Goal: Task Accomplishment & Management: Use online tool/utility

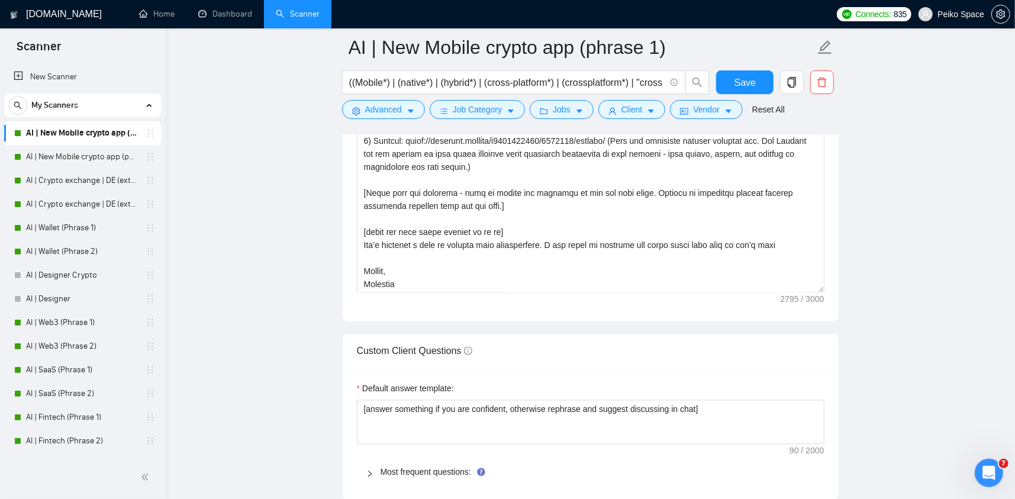
scroll to position [1657, 0]
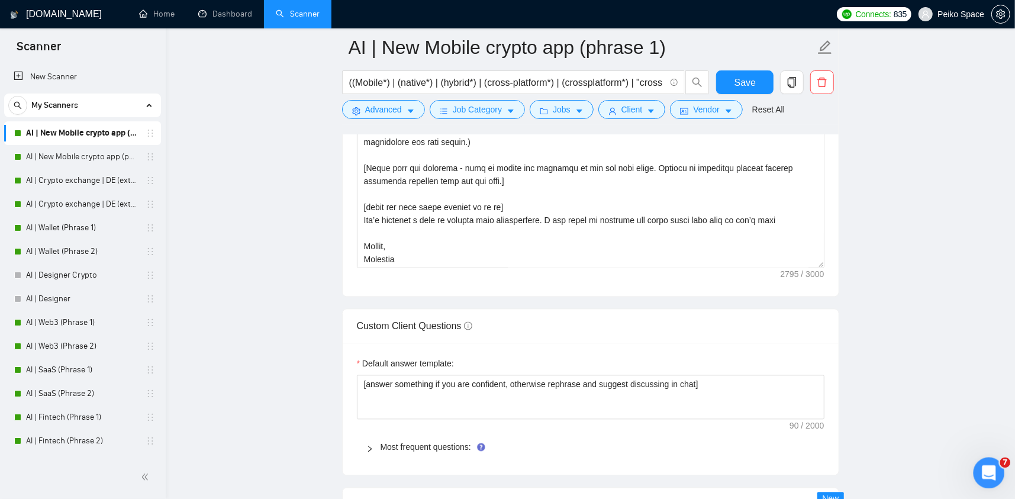
click at [977, 465] on div "Открыть службу сообщений Intercom" at bounding box center [986, 470] width 39 height 39
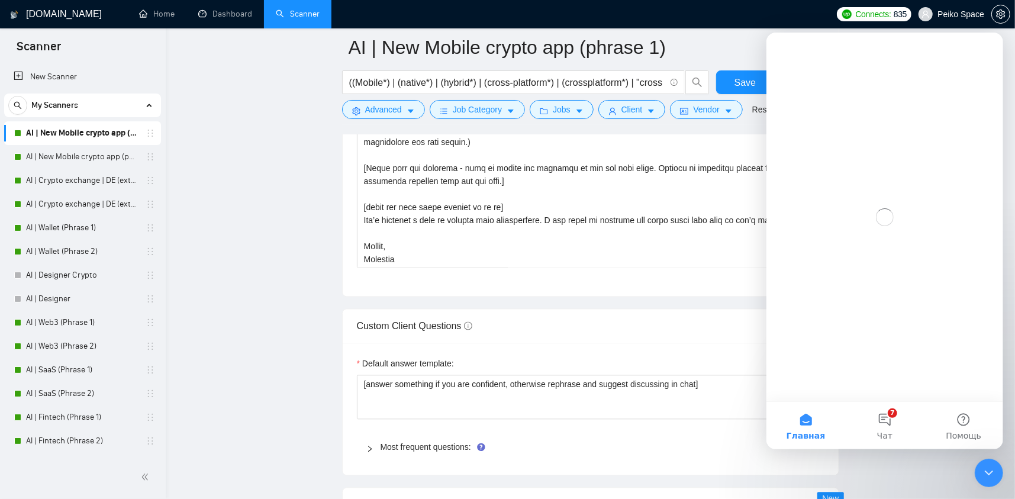
scroll to position [0, 0]
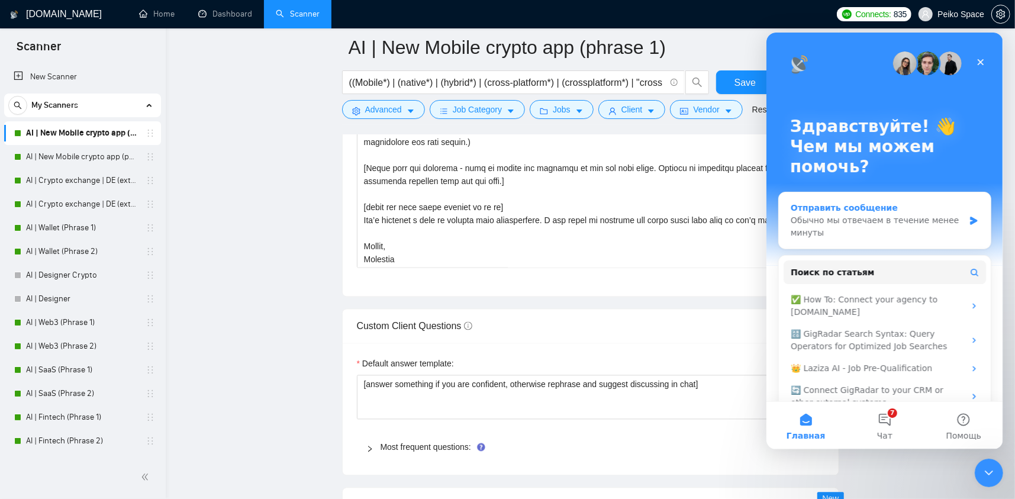
click at [819, 232] on div "Обычно мы отвечаем в течение менее минуты" at bounding box center [876, 226] width 173 height 25
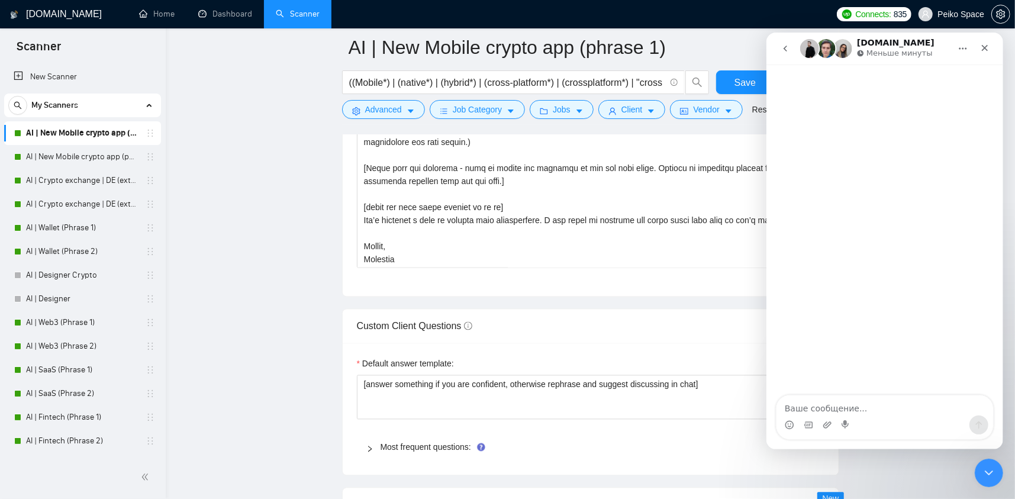
click at [782, 47] on icon "go back" at bounding box center [784, 47] width 9 height 9
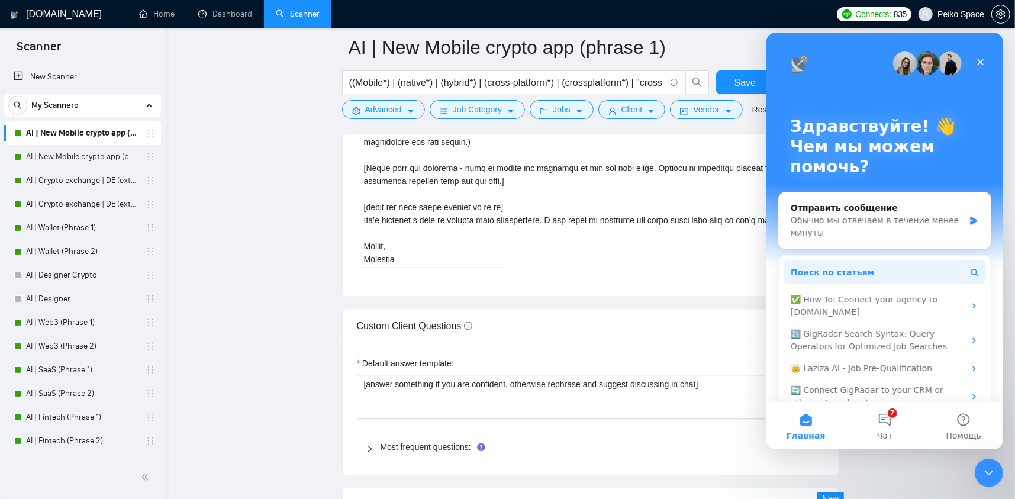
click at [830, 273] on span "Поиск по статьям" at bounding box center [831, 272] width 83 height 12
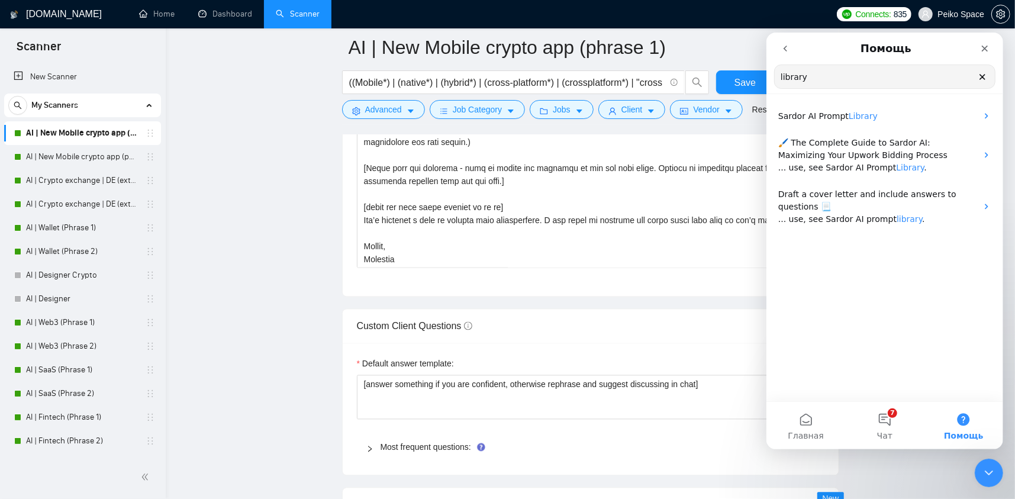
drag, startPoint x: 817, startPoint y: 72, endPoint x: 712, endPoint y: 75, distance: 104.2
click at [766, 75] on html "Помощь library Поиск по статьям Sardor AI Prompt Library 🖌️ The Complete Guide …" at bounding box center [884, 240] width 237 height 417
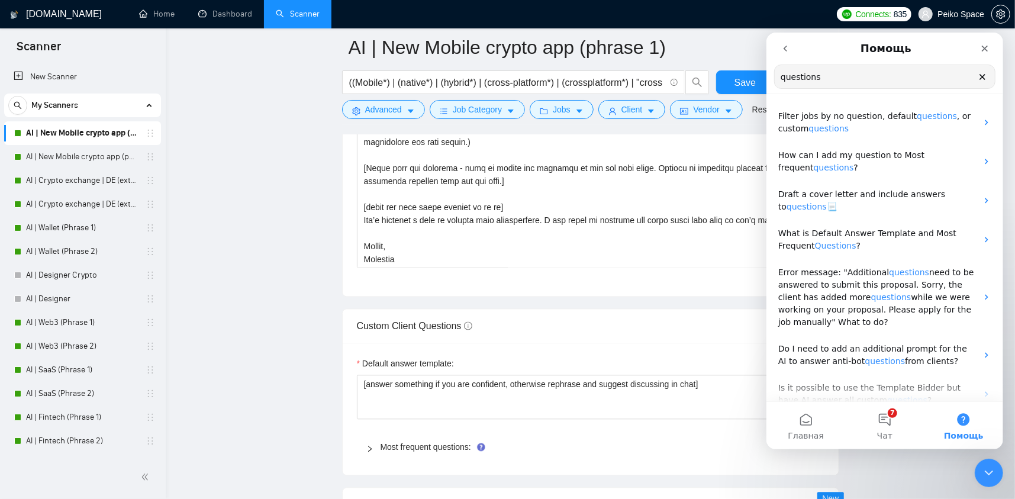
drag, startPoint x: 828, startPoint y: 72, endPoint x: 747, endPoint y: 70, distance: 80.5
click at [766, 70] on html "Помощь questions Поиск по статьям Filter jobs by no question, default questions…" at bounding box center [884, 240] width 237 height 417
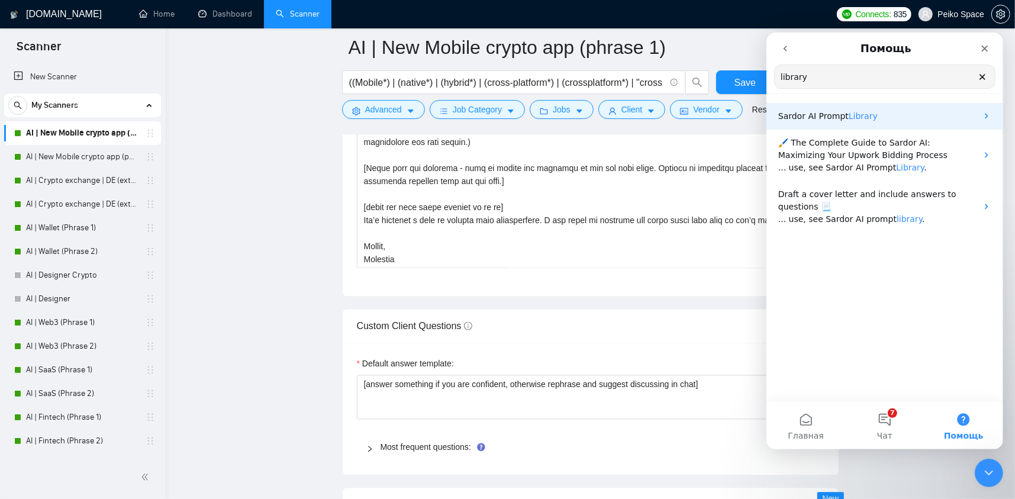
type input "library"
click at [817, 113] on span "Sardor AI Prompt" at bounding box center [812, 115] width 70 height 9
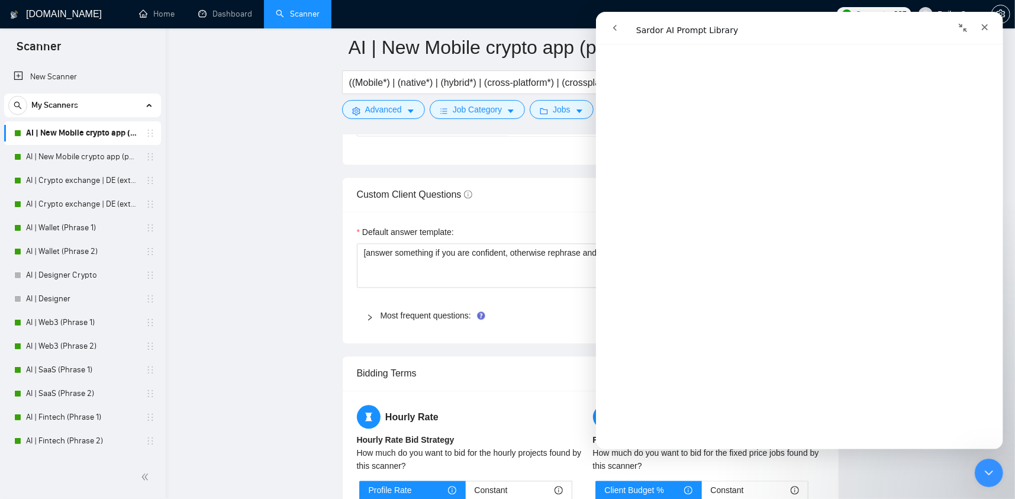
scroll to position [1834, 0]
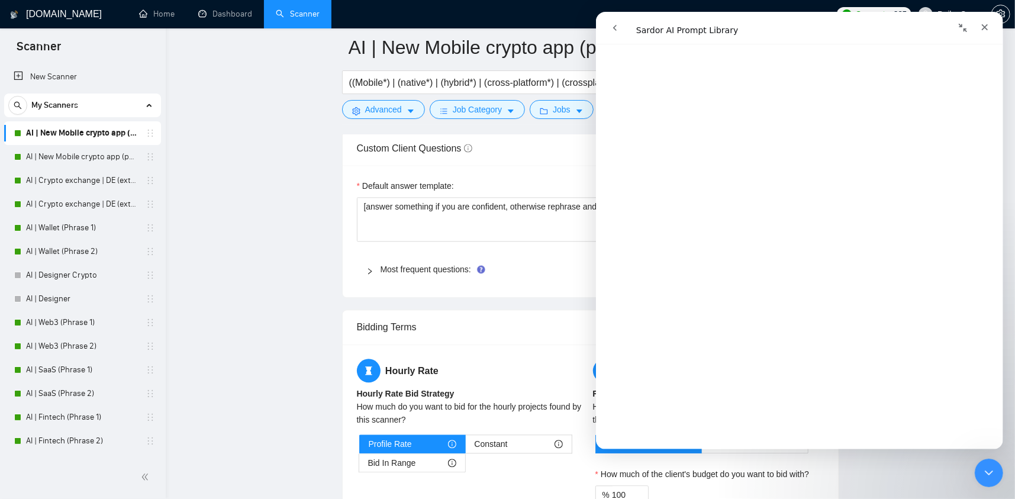
click at [382, 277] on div "Most frequent questions:" at bounding box center [590, 269] width 467 height 27
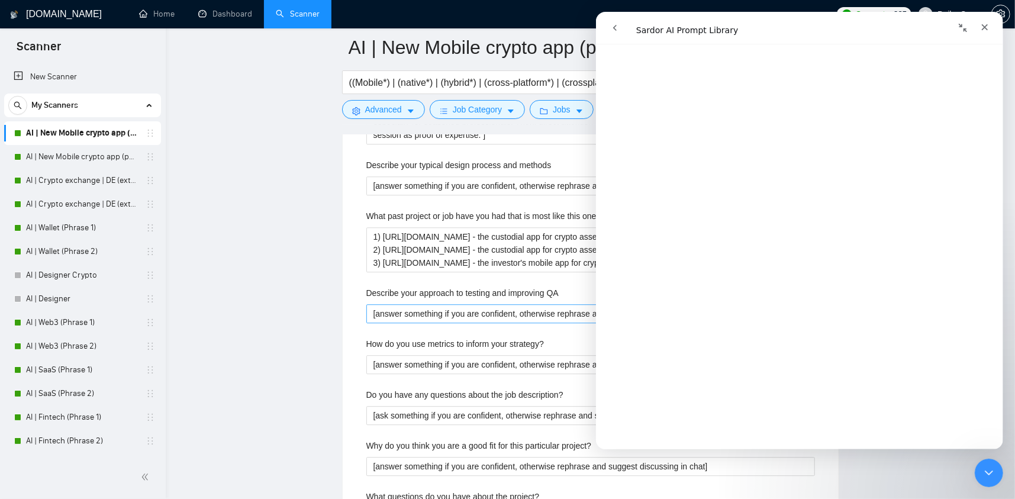
scroll to position [2248, 0]
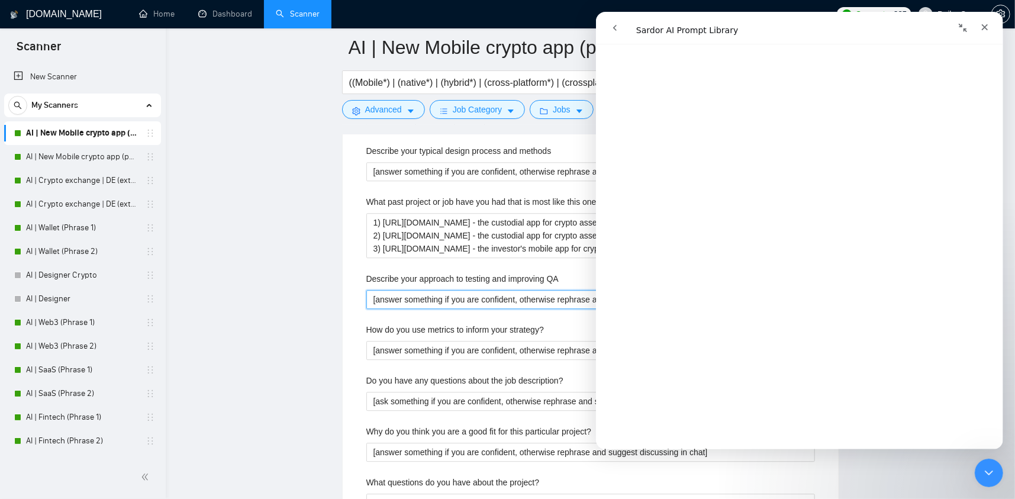
drag, startPoint x: 372, startPoint y: 297, endPoint x: 0, endPoint y: 286, distance: 371.7
type QA "nd suggest discussing in chat]"
drag, startPoint x: 494, startPoint y: 295, endPoint x: 285, endPoint y: 294, distance: 209.5
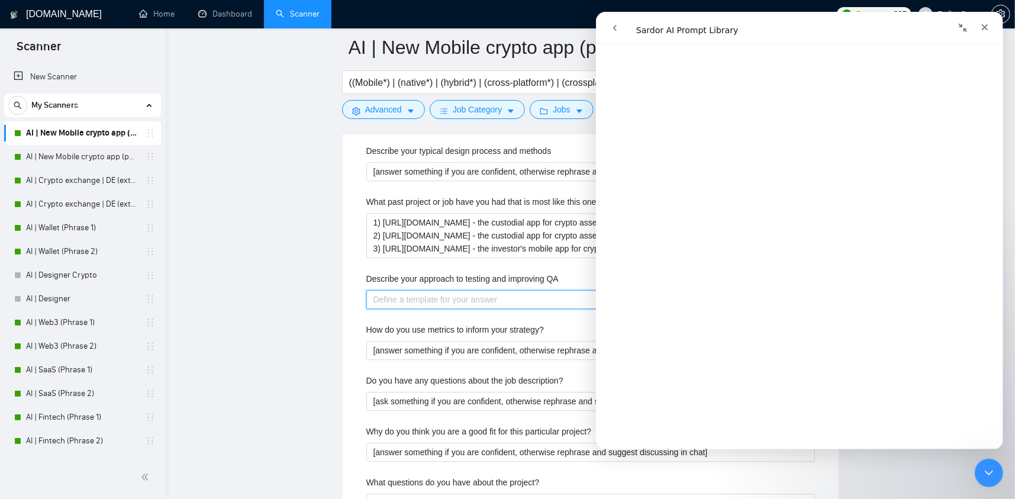
paste QA "[Do not reference or identify as OpenAI, GPT-4, or any AI. Do not provide meta-…"
type QA "[Do not reference or identify as OpenAI, GPT-4, or any AI. Do not provide meta-…"
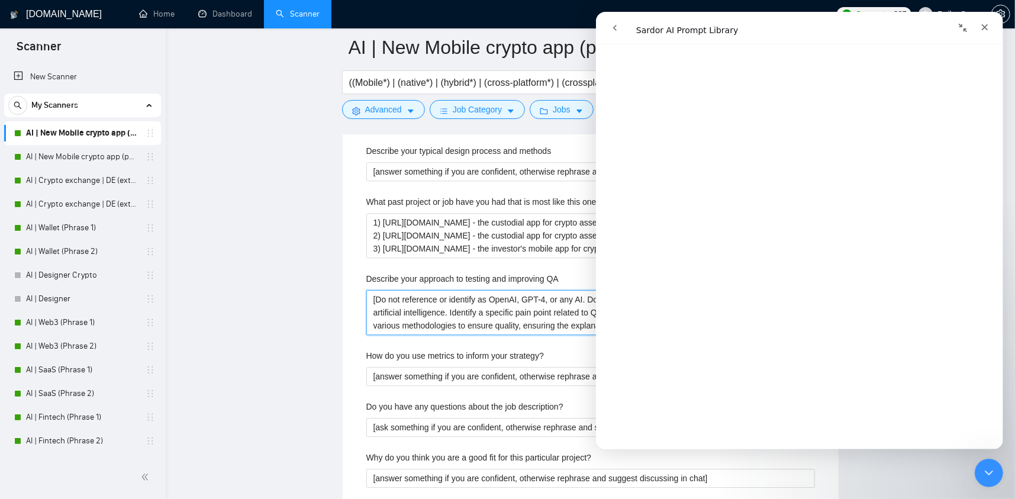
type QA "[Do not reference or identify as OpenAI, GPT-4, or any AI. Do not provide meta-…"
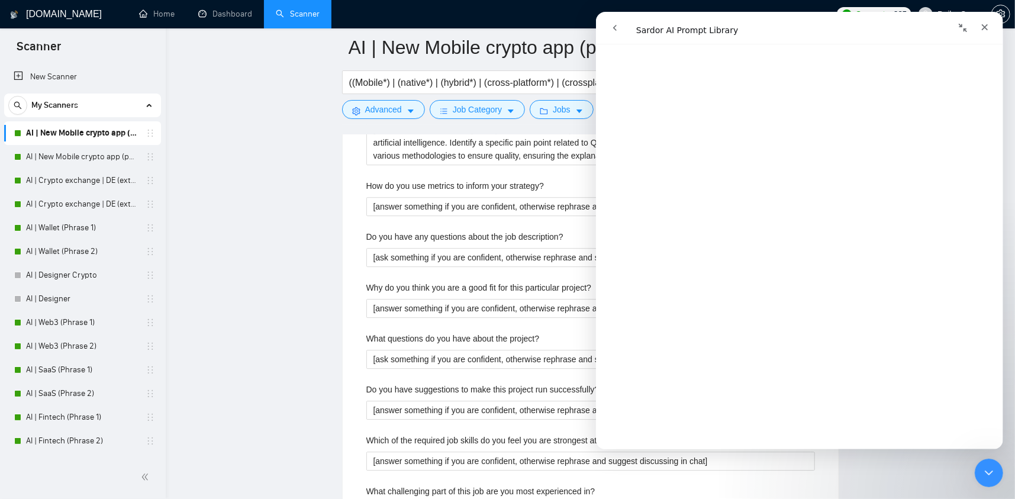
scroll to position [2426, 0]
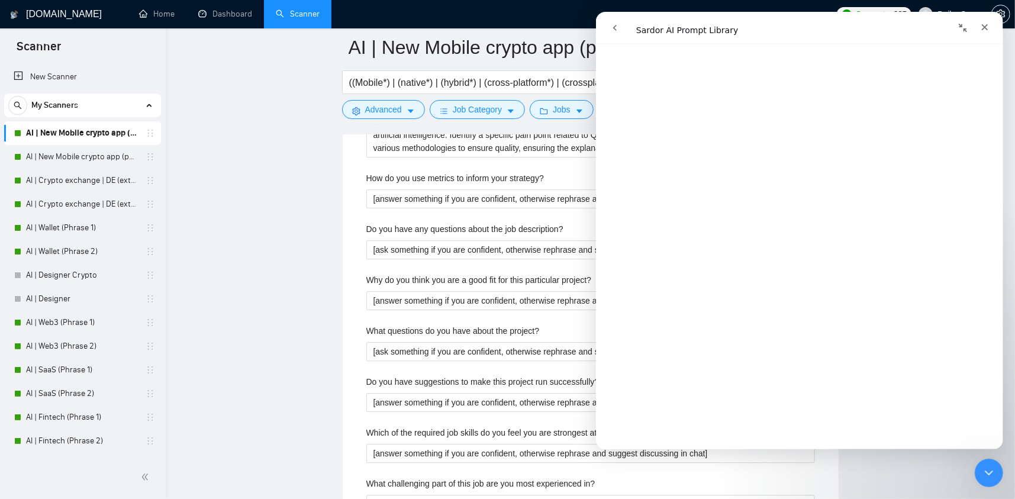
click at [962, 26] on icon "Свернуть окно" at bounding box center [961, 27] width 9 height 9
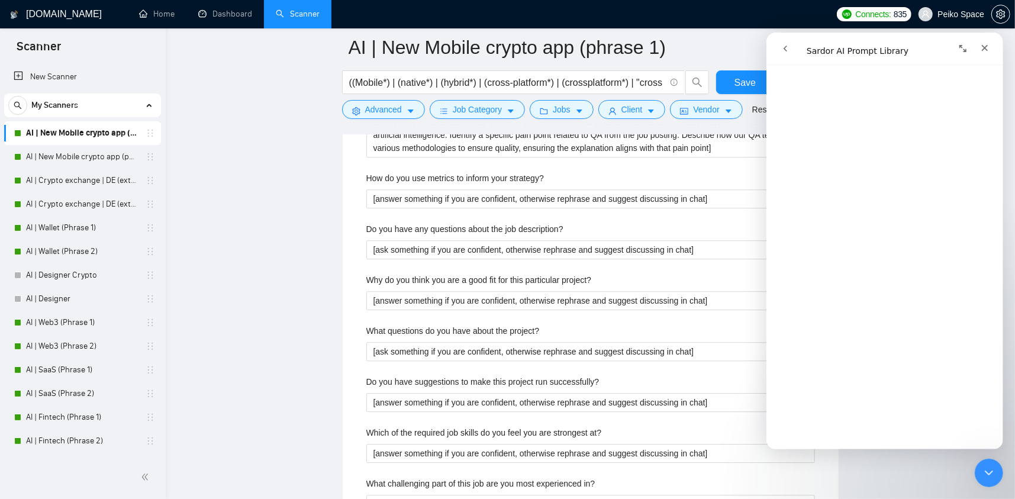
click at [966, 47] on icon "Развернуть окно" at bounding box center [961, 47] width 9 height 9
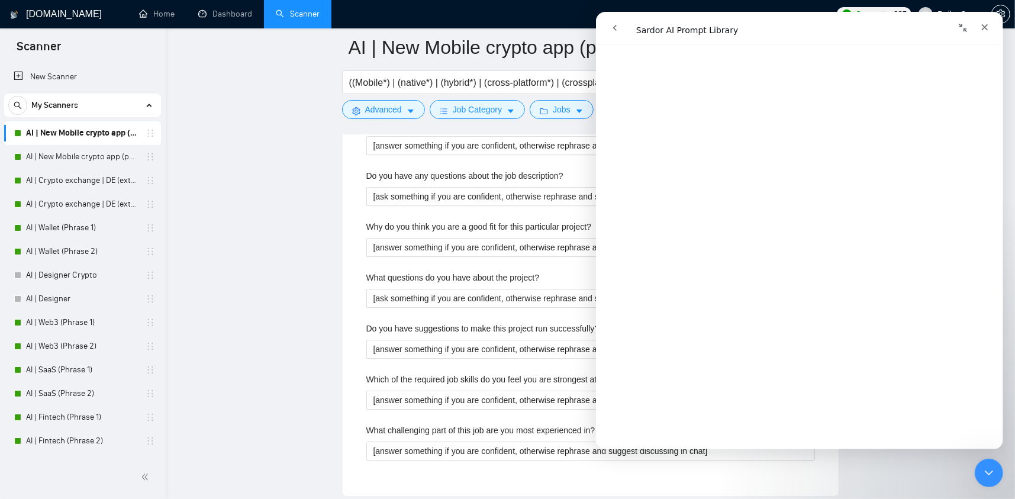
scroll to position [2485, 0]
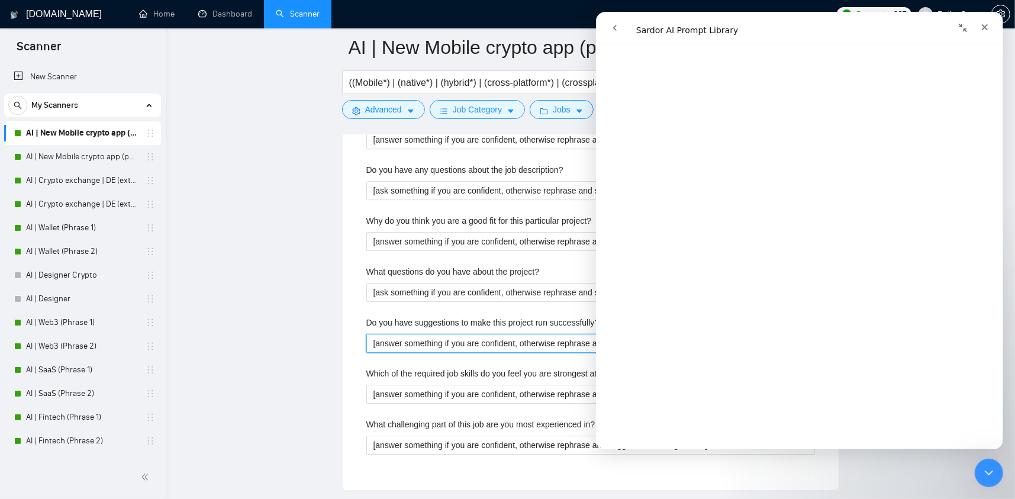
click at [395, 348] on successfully\? "[answer something if you are confident, otherwise rephrase and suggest discussi…" at bounding box center [590, 343] width 448 height 19
drag, startPoint x: 370, startPoint y: 340, endPoint x: 1, endPoint y: 322, distance: 369.6
type successfully\? "nd suggest discussing in chat]"
drag, startPoint x: 512, startPoint y: 350, endPoint x: 342, endPoint y: 344, distance: 169.9
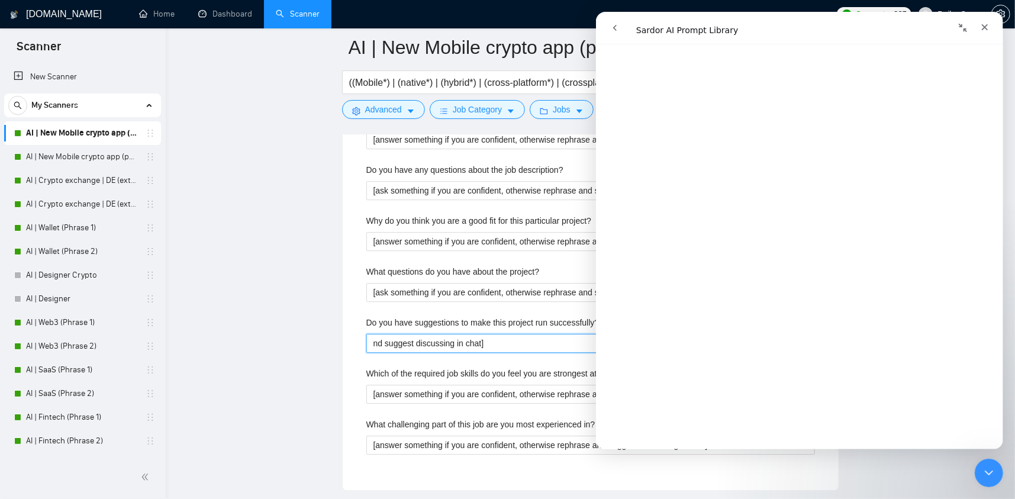
click at [346, 344] on div "Default answer template: [answer something if you are confident, otherwise reph…" at bounding box center [591, 2] width 496 height 976
paste successfully\? "[Do not reference or identify as OpenAI, GPT-4, or any AI. Do not provide meta-…"
type successfully\? "[Do not reference or identify as OpenAI, GPT-4, or any AI. Do not provide meta-…"
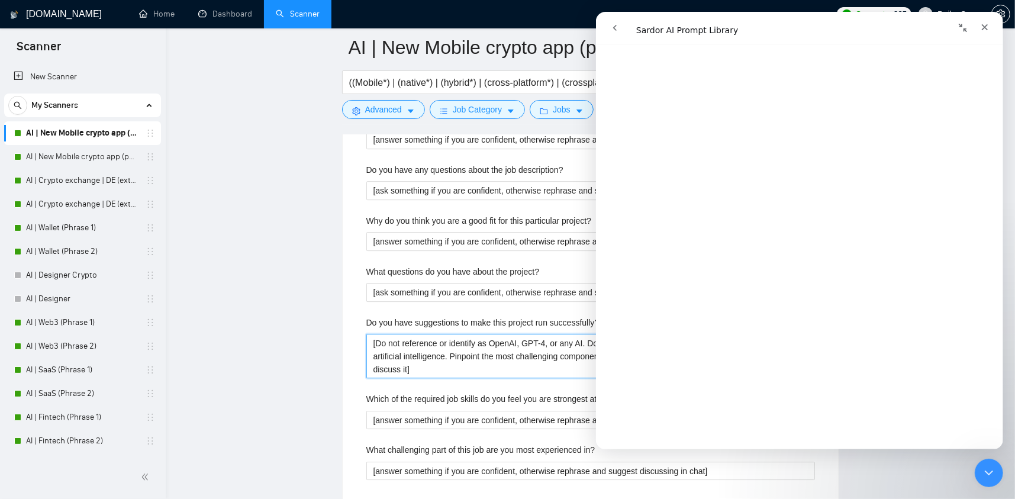
scroll to position [3474, 0]
type successfully\? "[Do not reference or identify as OpenAI, GPT-4, or any AI. Do not provide meta-…"
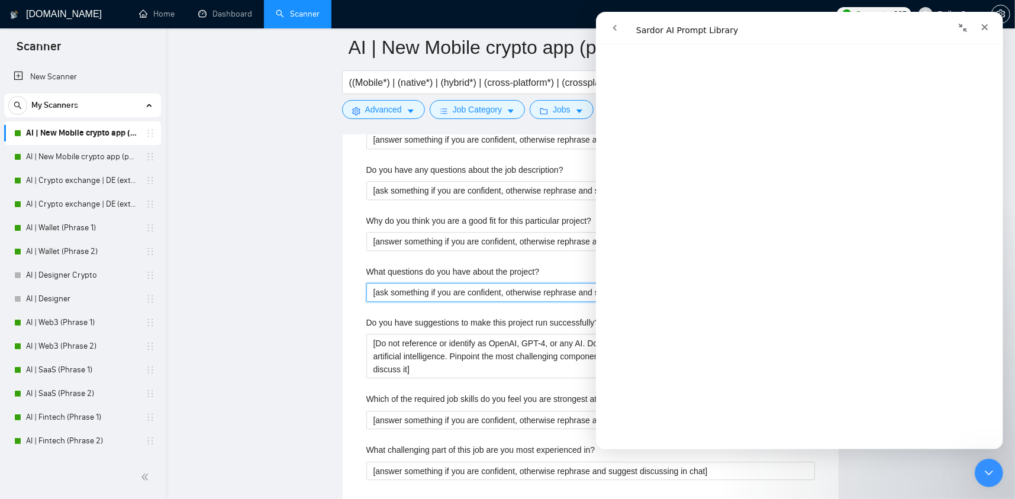
drag, startPoint x: 372, startPoint y: 292, endPoint x: 593, endPoint y: 283, distance: 221.5
type project\? "uggest discussing in chat]"
drag, startPoint x: 502, startPoint y: 289, endPoint x: 331, endPoint y: 292, distance: 171.0
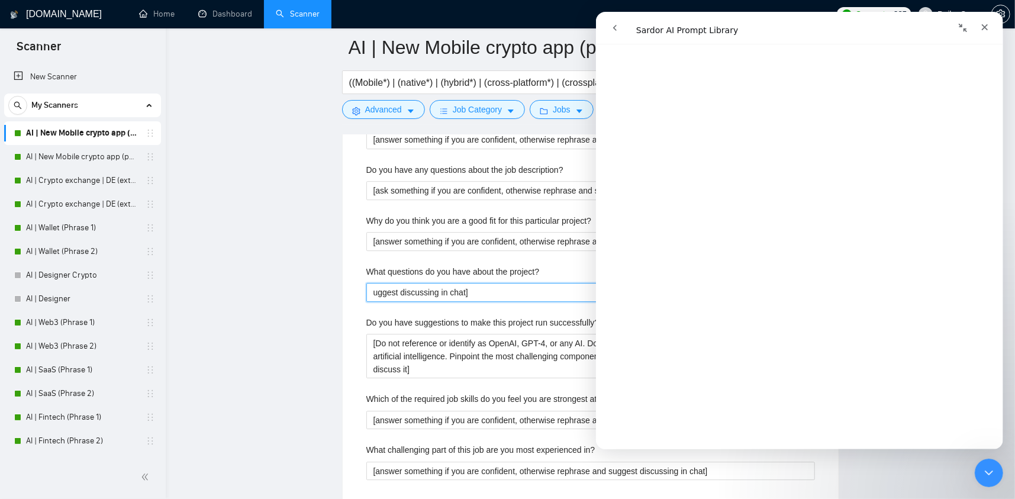
paste project\? "[Do not reference or identify as OpenAI, GPT-4, or any AI. Do not provide meta-…"
type project\? "[Do not reference or identify as OpenAI, GPT-4, or any AI. Do not provide meta-…"
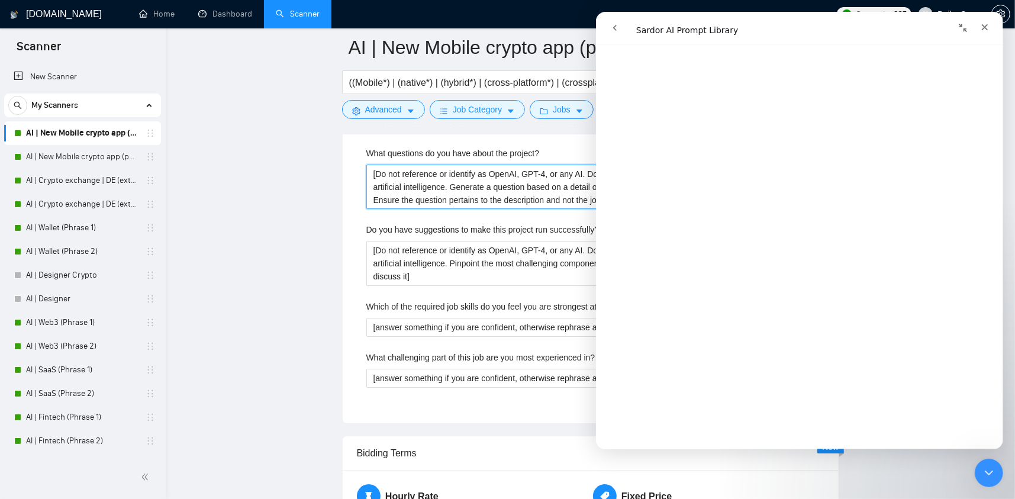
scroll to position [3652, 0]
type project\? "[Do not reference or identify as OpenAI, GPT-4, or any AI. Do not provide meta-…"
drag, startPoint x: 372, startPoint y: 328, endPoint x: 596, endPoint y: 324, distance: 224.3
paste at\? "Do not reference or identify as OpenAI, GPT-4, or any AI. Do not provide meta-i…"
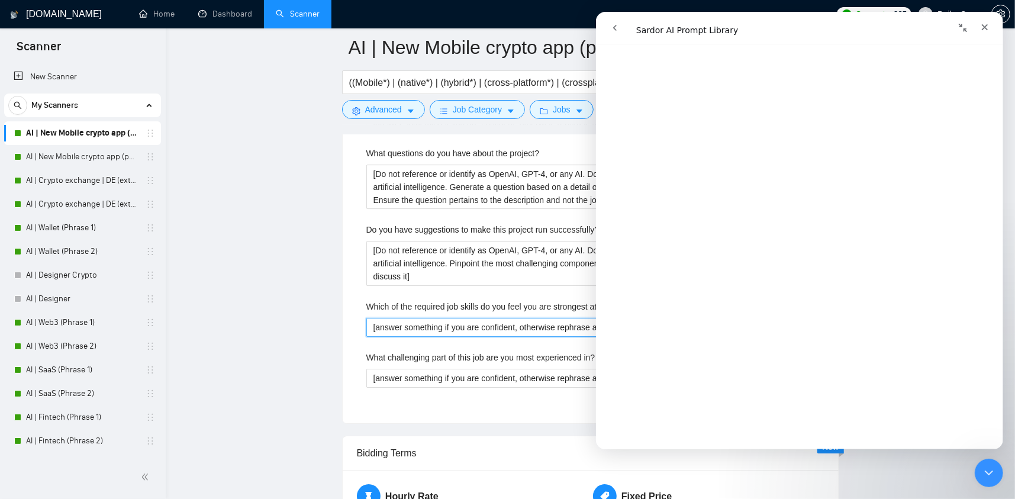
type at\? "[Do not reference or identify as OpenAI, GPT-4, or any AI. Do not provide meta-…"
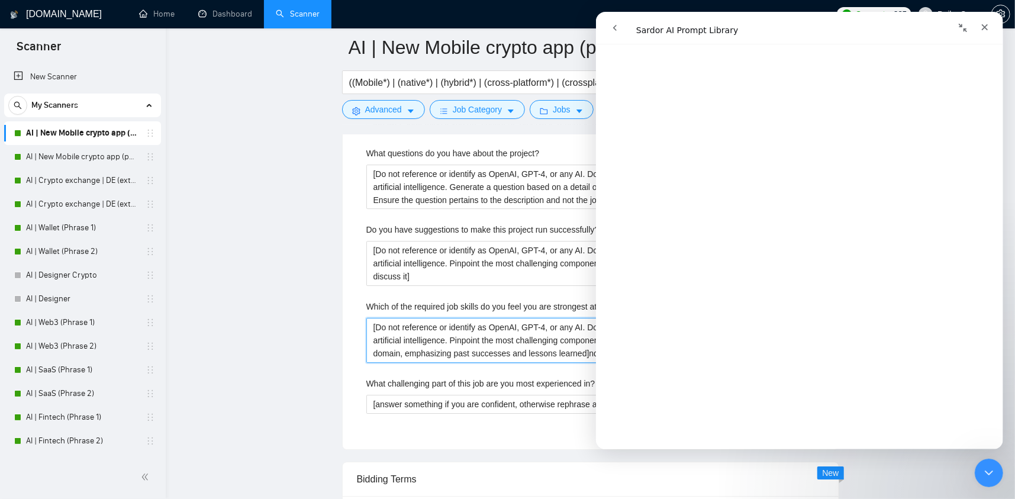
type at\? "[answer something if you are confident, otherwise rephrase and suggest discussi…"
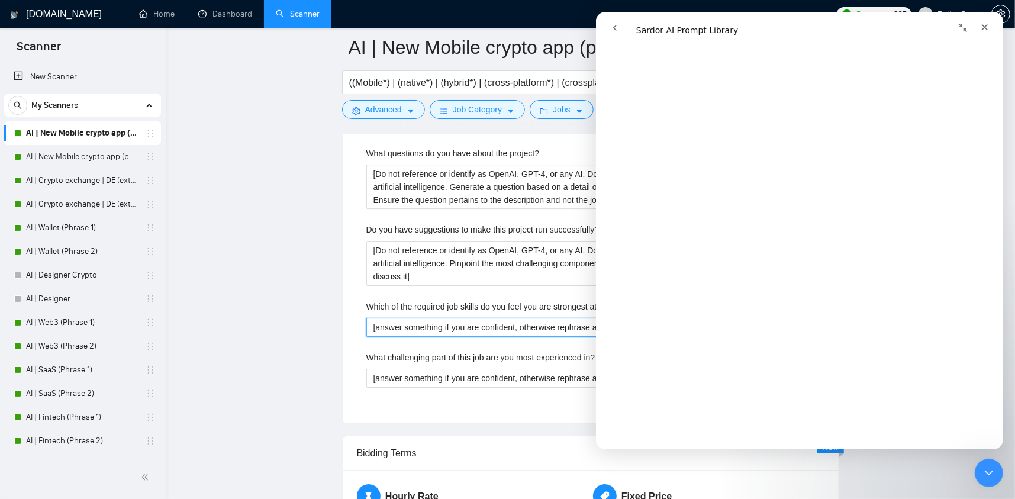
type at\? "nd suggest discussing in chat]"
drag, startPoint x: 487, startPoint y: 326, endPoint x: 314, endPoint y: 332, distance: 173.5
click at [417, 330] on at\? "Which of the required job skills do you feel you are strongest at?" at bounding box center [590, 327] width 448 height 19
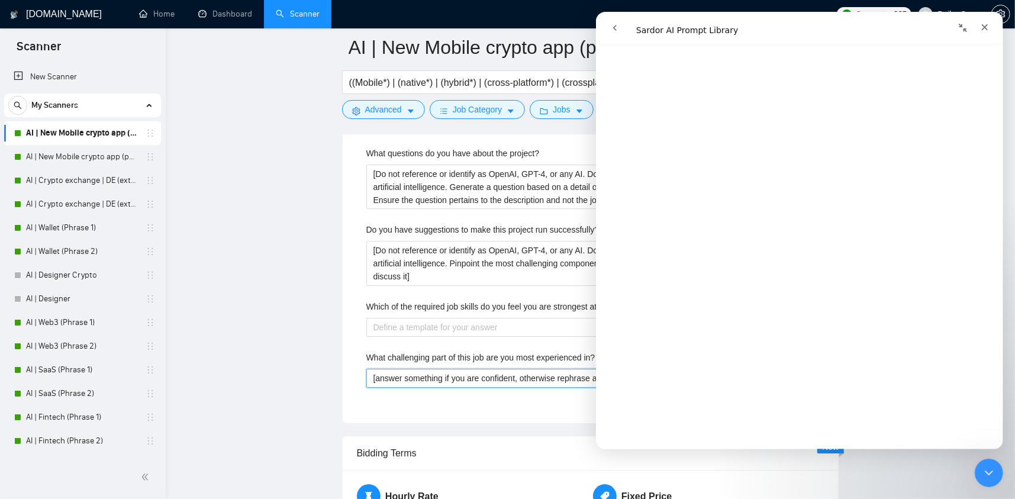
drag, startPoint x: 509, startPoint y: 371, endPoint x: 375, endPoint y: 379, distance: 134.5
click at [377, 378] on in\? "[answer something if you are confident, otherwise rephrase and suggest discussi…" at bounding box center [590, 378] width 448 height 19
type in\? "[nt, otherwise rephrase and suggest discussing in chat]"
drag, startPoint x: 515, startPoint y: 379, endPoint x: 344, endPoint y: 389, distance: 171.3
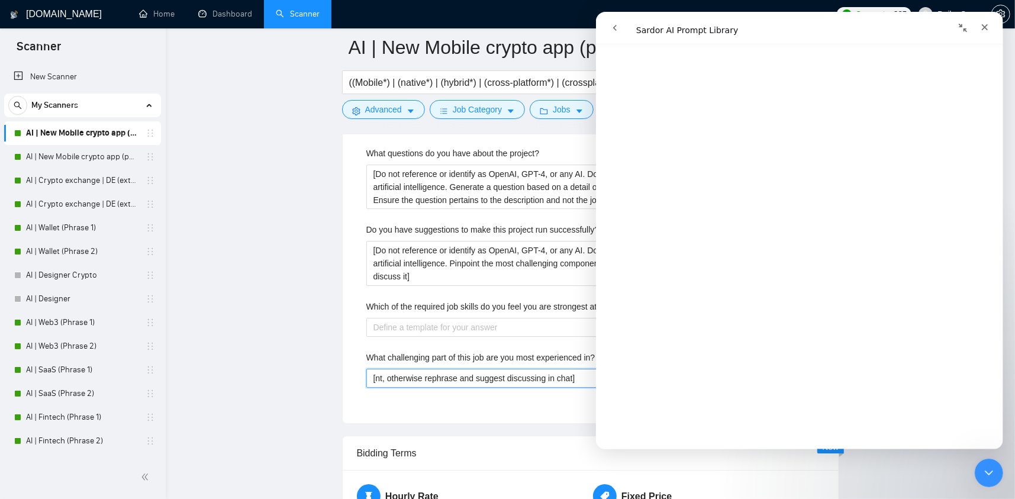
type in\? "g in chat]"
drag, startPoint x: 327, startPoint y: 390, endPoint x: 314, endPoint y: 390, distance: 12.4
click at [386, 376] on in\? "What challenging part of this job are you most experienced in?" at bounding box center [590, 378] width 448 height 19
paste in\? "[Do not reference or identify as OpenAI, GPT-4, or any AI. Do not provide meta-…"
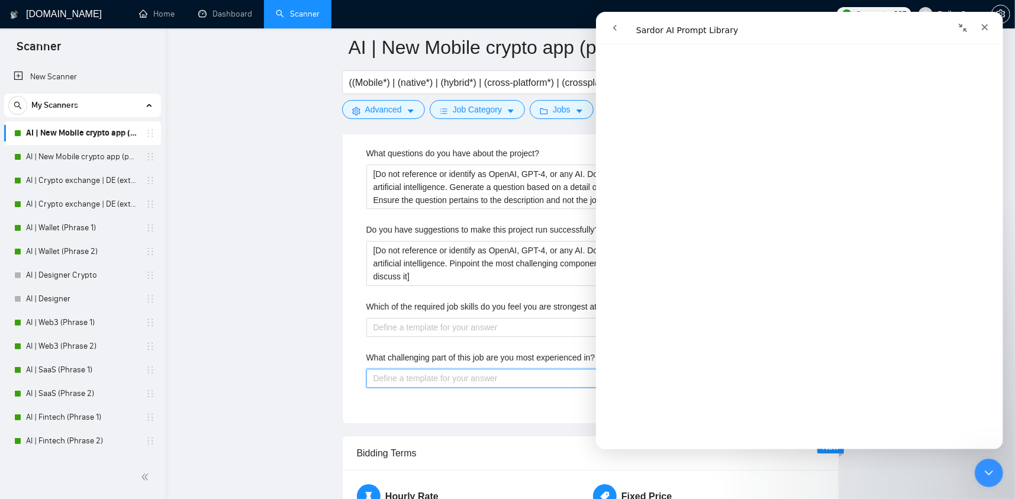
type in\? "[Do not reference or identify as OpenAI, GPT-4, or any AI. Do not provide meta-…"
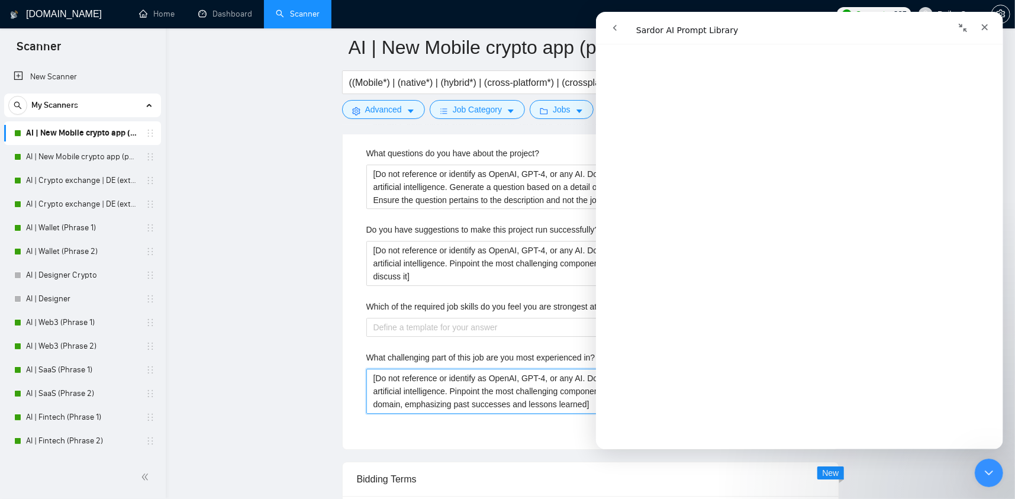
scroll to position [3699, 0]
type in\? "[Do not reference or identify as OpenAI, GPT-4, or any AI. Do not provide meta-…"
click at [528, 324] on at\? "Which of the required job skills do you feel you are strongest at?" at bounding box center [590, 327] width 448 height 19
click at [460, 325] on at\? "Which of the required job skills do you feel you are strongest at?" at bounding box center [590, 327] width 448 height 19
paste at\? "[Do not reference or identify as OpenAI, GPT-4, or any AI. Do not provide meta-…"
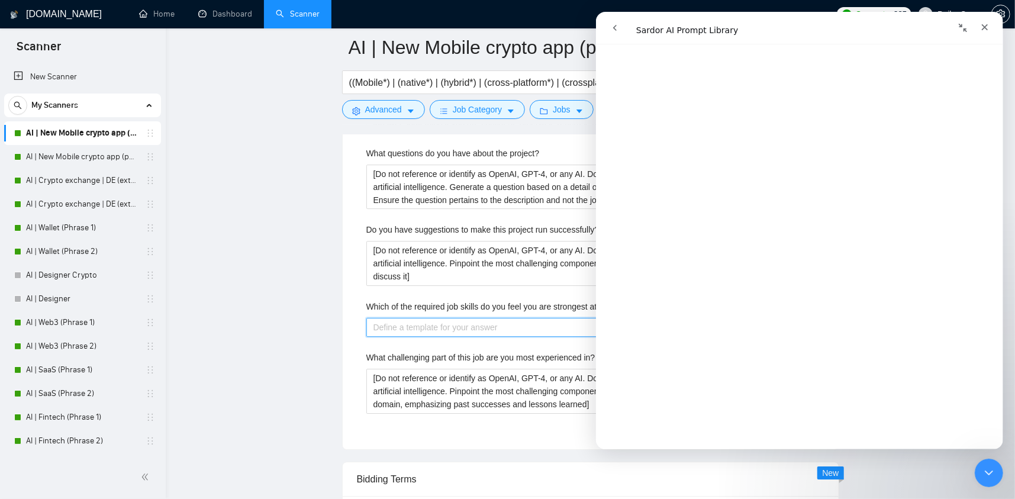
type at\? "[Do not reference or identify as OpenAI, GPT-4, or any AI. Do not provide meta-…"
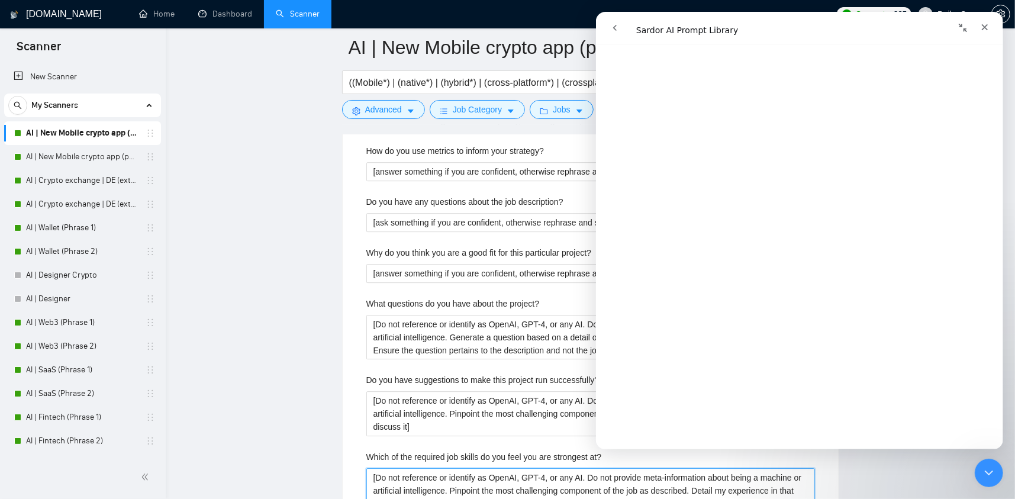
scroll to position [2426, 0]
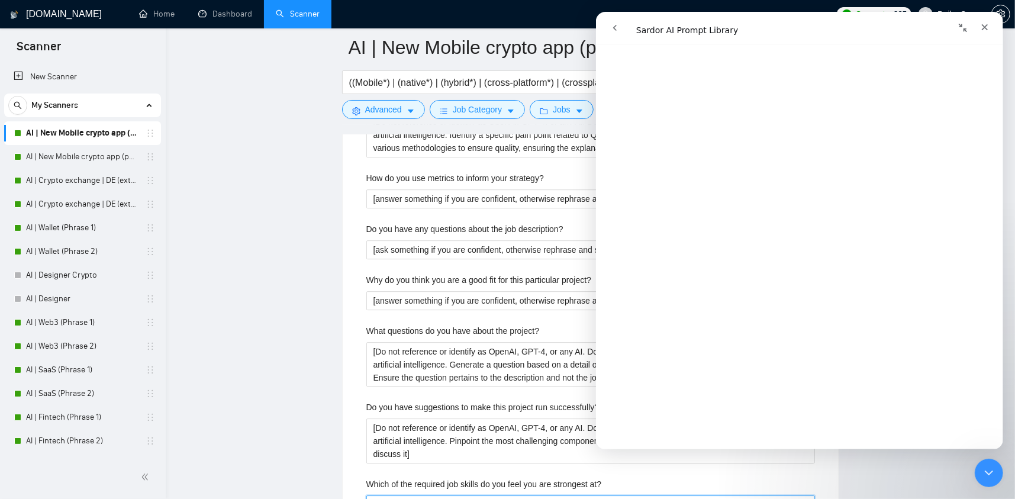
type at\? "[Do not reference or identify as OpenAI, GPT-4, or any AI. Do not provide meta-…"
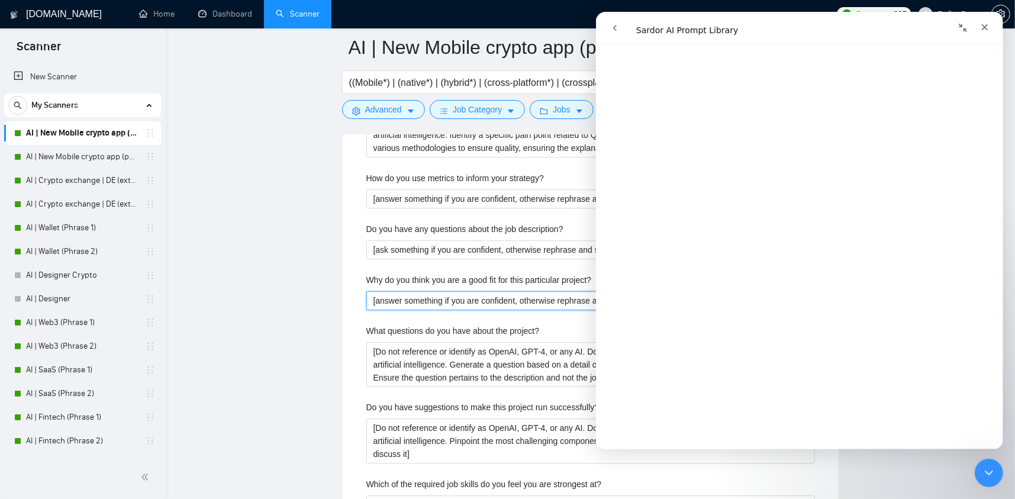
click at [530, 291] on project\? "[answer something if you are confident, otherwise rephrase and suggest discussi…" at bounding box center [590, 300] width 448 height 19
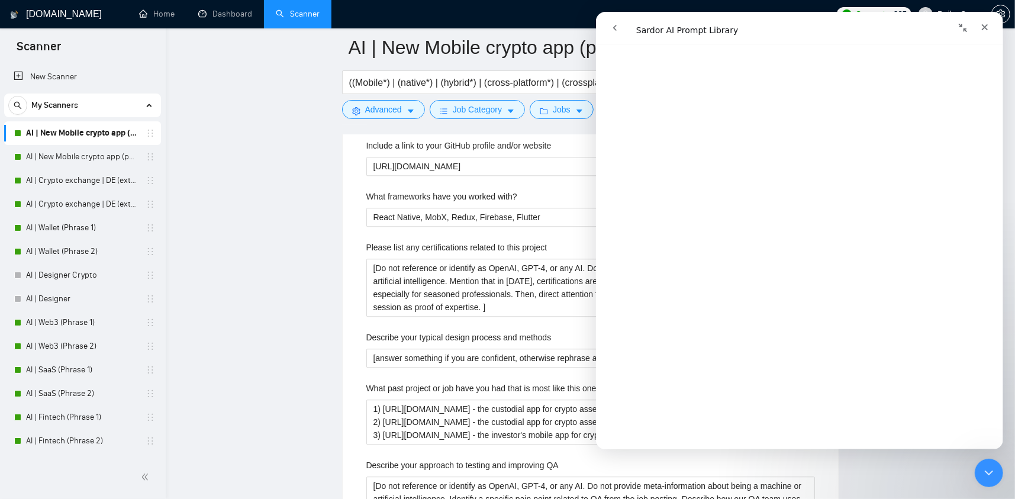
scroll to position [2012, 0]
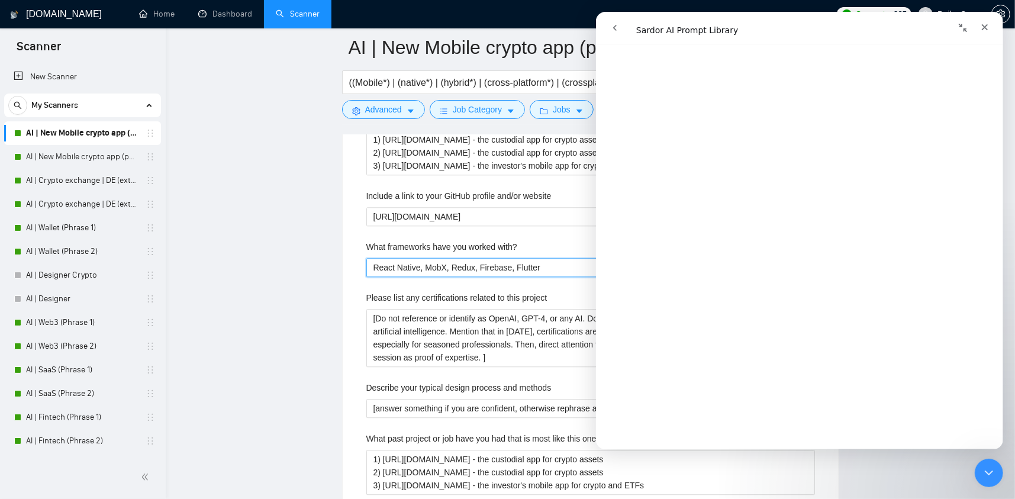
drag, startPoint x: 456, startPoint y: 263, endPoint x: 466, endPoint y: 263, distance: 10.1
click at [457, 263] on with\? "React Native, MobX, Redux, Firebase, Flutter" at bounding box center [590, 267] width 448 height 19
drag, startPoint x: 451, startPoint y: 267, endPoint x: 301, endPoint y: 260, distance: 151.0
click at [302, 260] on main "AI | New Mobile crypto app (phrase 1) ((Mobile*) | (native*) | (hybrid*) | (cro…" at bounding box center [590, 271] width 811 height 4471
paste with\? "[Do not reference or identify as OpenAI, GPT-4, or any AI. Do not provide meta-…"
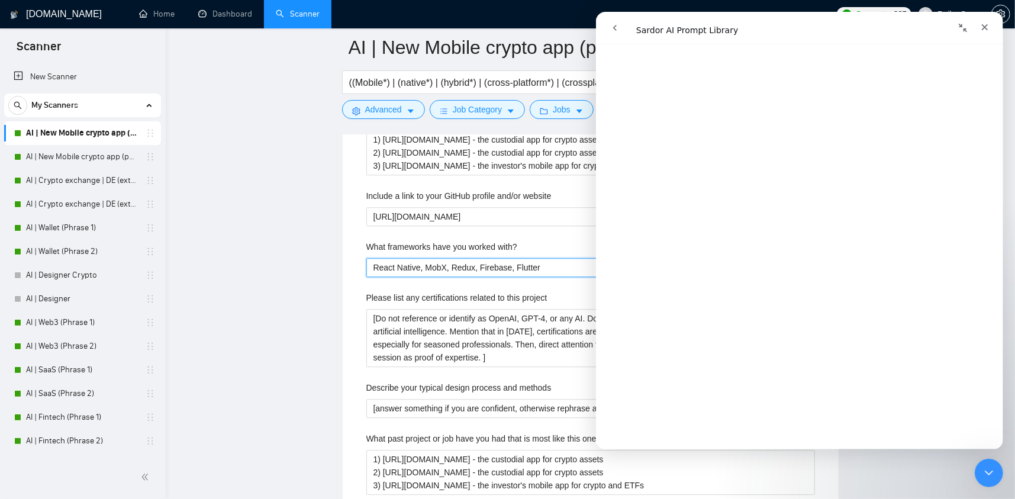
type with\? "[Do not reference or identify as OpenAI, GPT-4, or any AI. Do not provide meta-…"
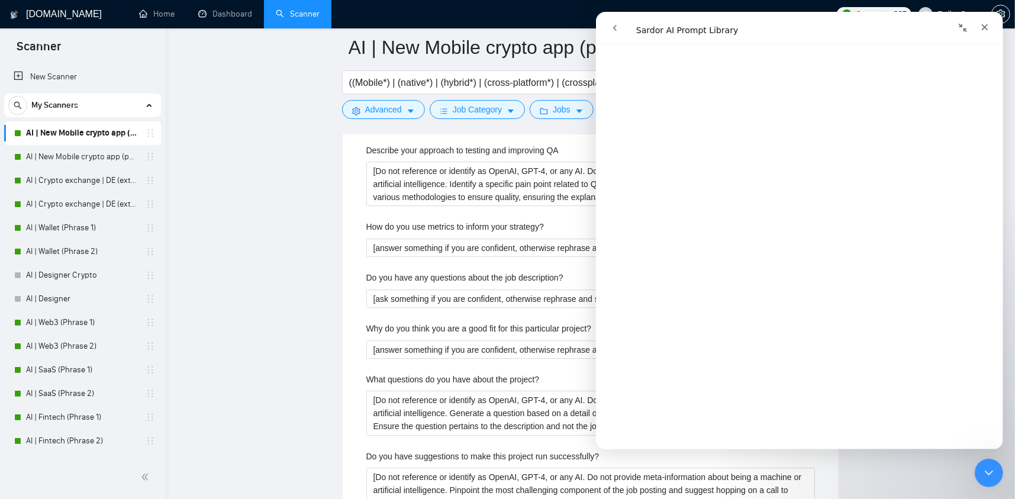
scroll to position [2426, 0]
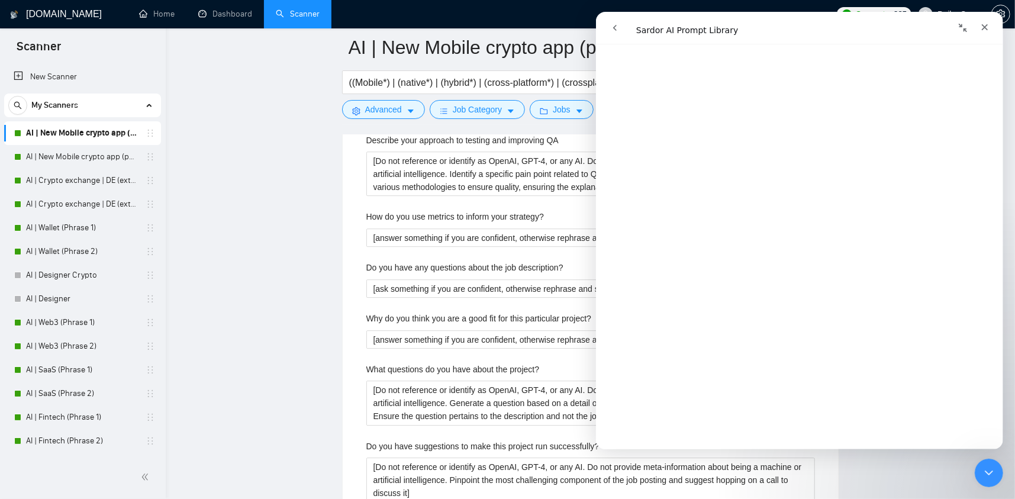
type with\? "[Do not reference or identify as OpenAI, GPT-4, or any AI. Do not provide meta-…"
click at [989, 24] on div "Закрыть" at bounding box center [983, 27] width 21 height 21
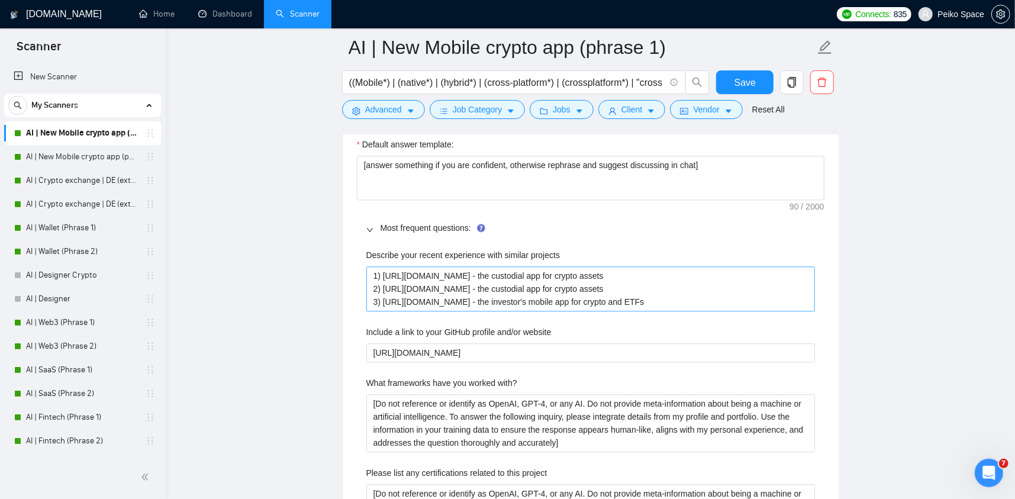
scroll to position [1893, 0]
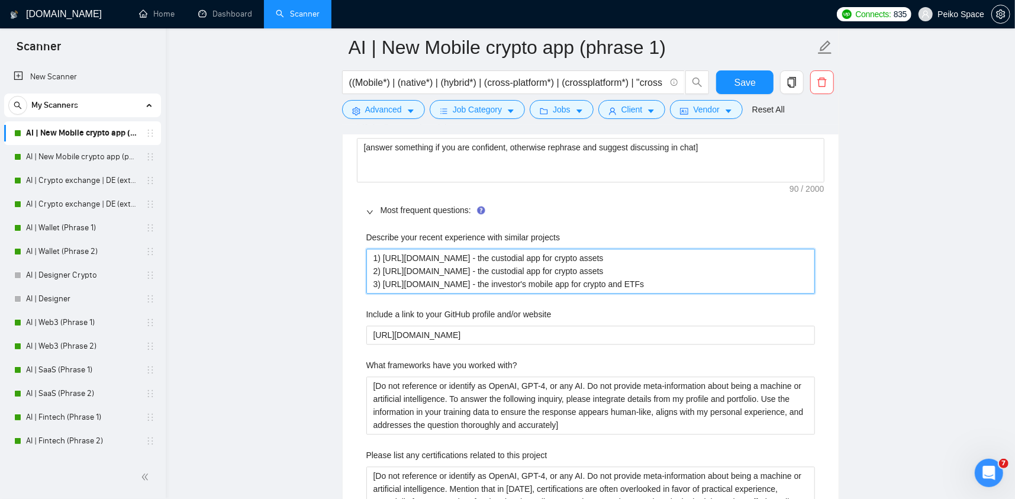
click at [709, 252] on projects "1) [URL][DOMAIN_NAME] - the custodial app for crypto assets 2) [URL][DOMAIN_NAM…" at bounding box center [590, 271] width 448 height 45
drag, startPoint x: 648, startPoint y: 270, endPoint x: 531, endPoint y: 266, distance: 117.2
click at [546, 266] on projects "1) [URL][DOMAIN_NAME] - the custodial app for crypto assets 2) [URL][DOMAIN_NAM…" at bounding box center [590, 271] width 448 height 45
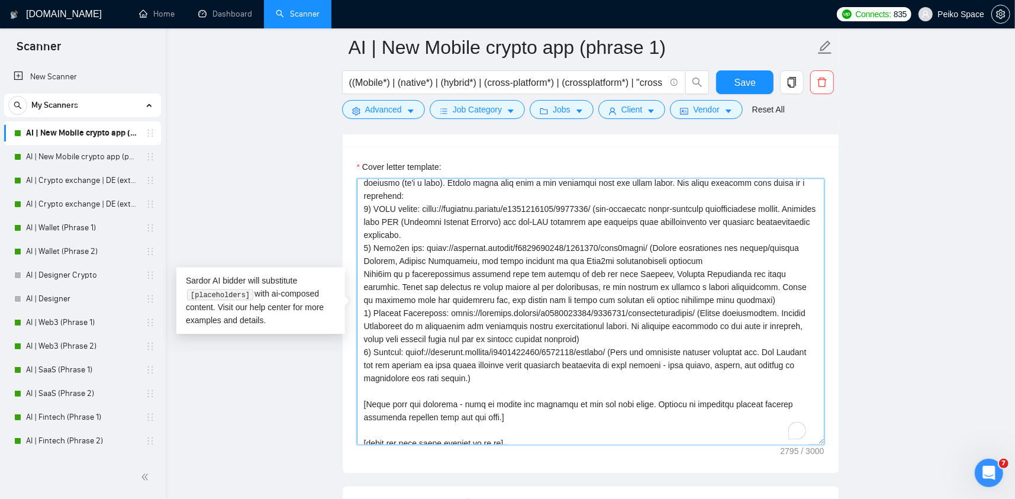
scroll to position [162, 0]
click at [357, 206] on div "Cover Letter Options Cover letter template:" at bounding box center [590, 293] width 497 height 362
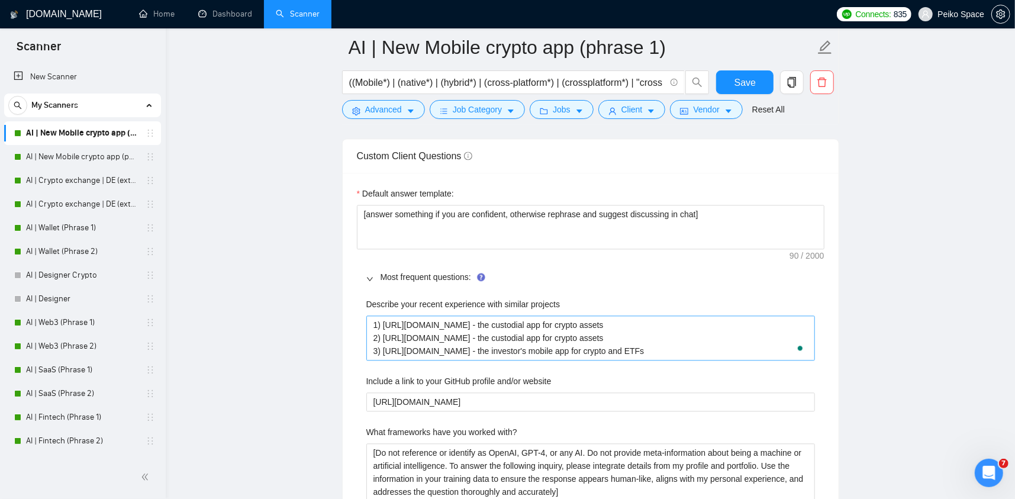
scroll to position [1834, 0]
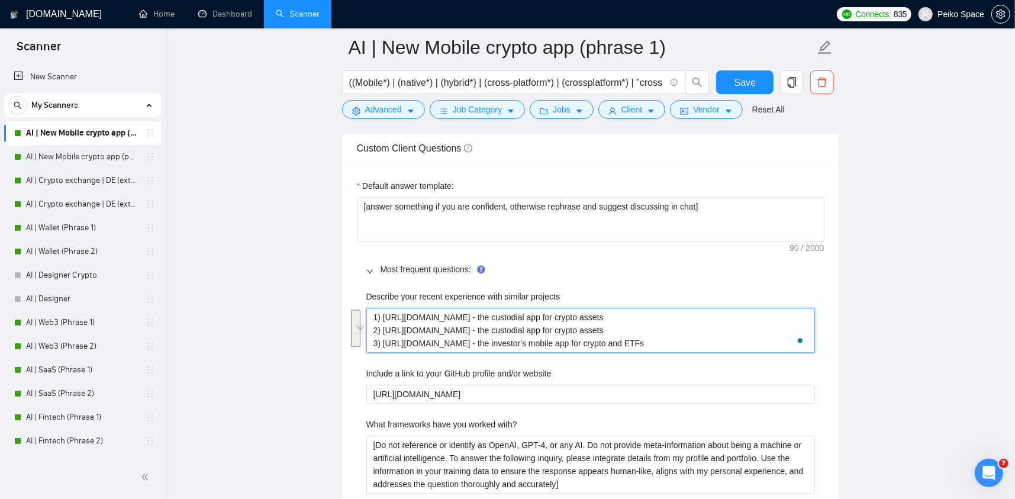
drag, startPoint x: 792, startPoint y: 344, endPoint x: 357, endPoint y: 295, distance: 437.1
paste projects "KYCC wallet: https://readymag.website/u3222104135/5580463/ (non-custodial multi…"
type projects "1) KYCC wallet: https://readymag.website/u3222104135/5580463/ (non-custodial mu…"
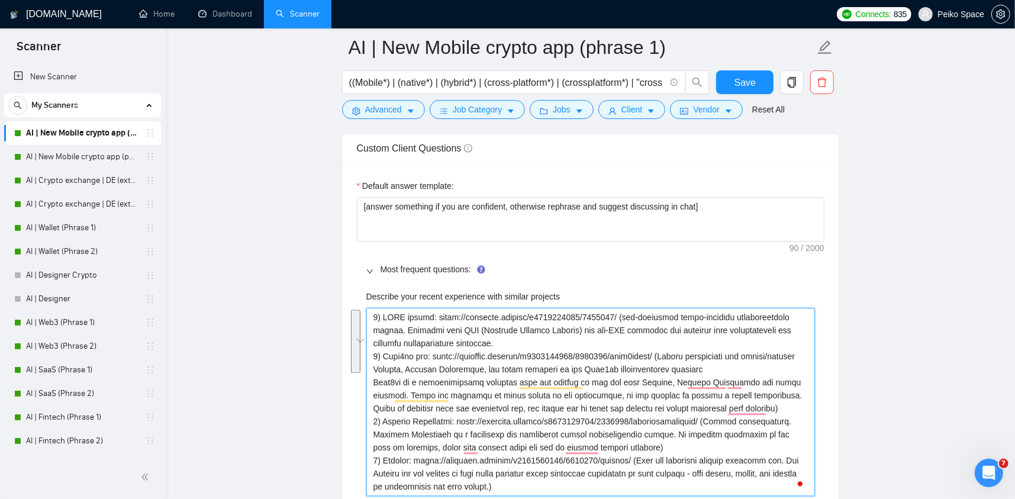
drag, startPoint x: 773, startPoint y: 405, endPoint x: 358, endPoint y: 358, distance: 418.0
type projects "1) KYCC wallet: https://readymag.website/u3222104135/5580463/ (non-custodial mu…"
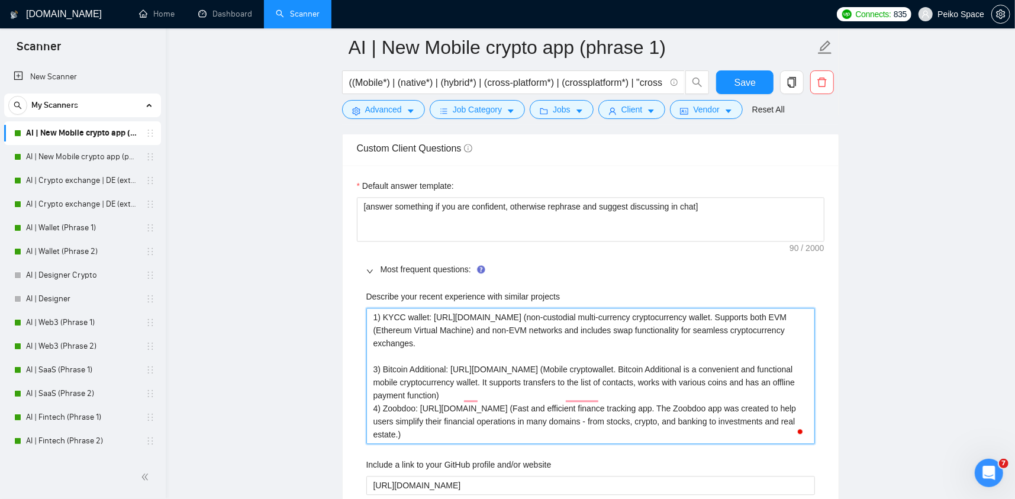
type projects "1) KYCC wallet: https://readymag.website/u3222104135/5580463/ (non-custodial mu…"
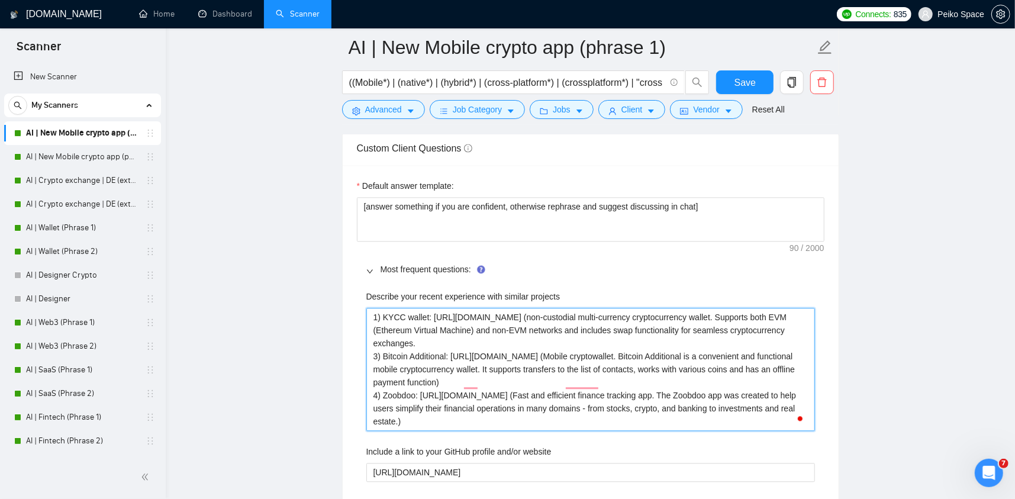
drag, startPoint x: 378, startPoint y: 351, endPoint x: 368, endPoint y: 351, distance: 10.1
click at [368, 351] on projects "1) KYCC wallet: https://readymag.website/u3222104135/5580463/ (non-custodial mu…" at bounding box center [590, 369] width 448 height 123
type projects "1) KYCC wallet: https://readymag.website/u3222104135/5580463/ (non-custodial mu…"
drag, startPoint x: 377, startPoint y: 392, endPoint x: 367, endPoint y: 394, distance: 9.8
click at [367, 394] on projects "1) KYCC wallet: https://readymag.website/u3222104135/5580463/ (non-custodial mu…" at bounding box center [590, 369] width 448 height 123
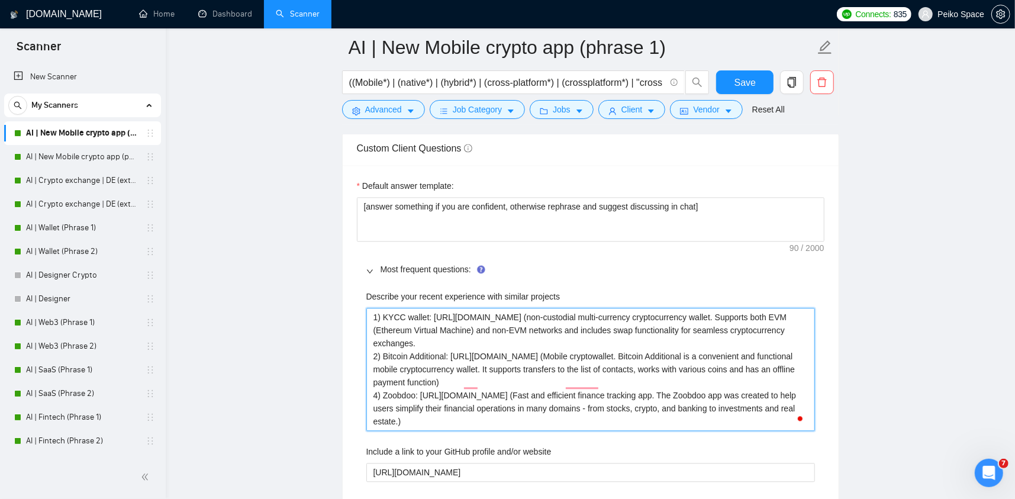
type projects "1) KYCC wallet: [URL][DOMAIN_NAME] (non-custodial multi-currency cryptocurrency…"
drag, startPoint x: 344, startPoint y: 389, endPoint x: 346, endPoint y: 377, distance: 11.4
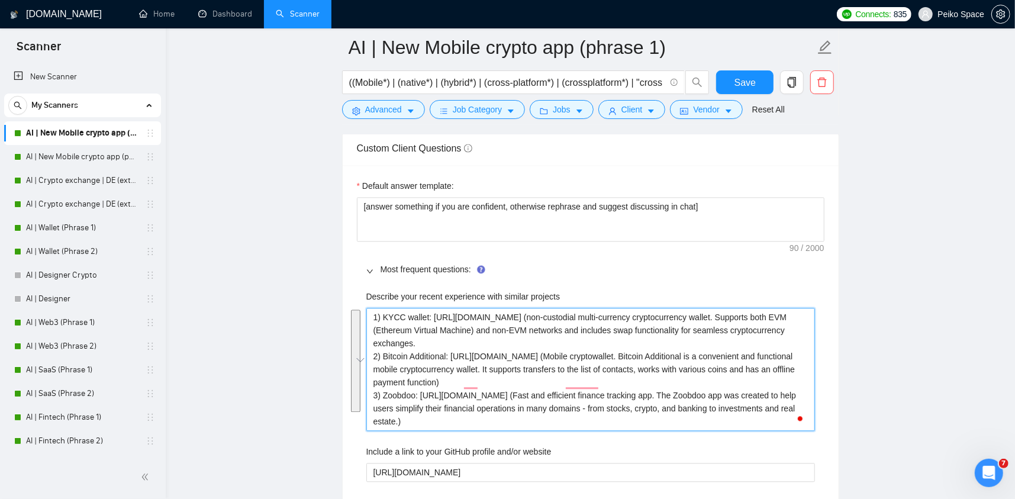
drag, startPoint x: 529, startPoint y: 421, endPoint x: 339, endPoint y: 315, distance: 217.8
click at [295, 312] on main "AI | New Mobile crypto app (phrase 1) ((Mobile*) | (native*) | (hybrid*) | (cro…" at bounding box center [590, 507] width 811 height 4588
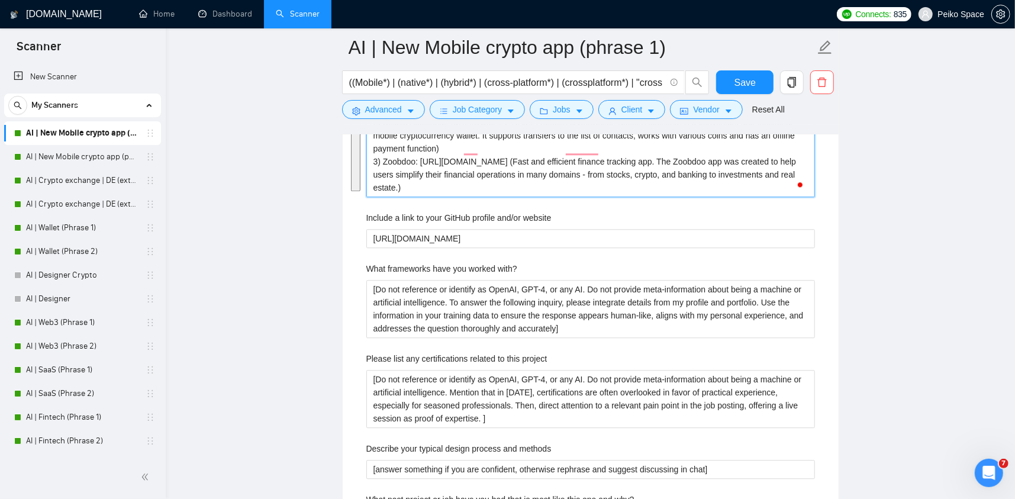
scroll to position [2071, 0]
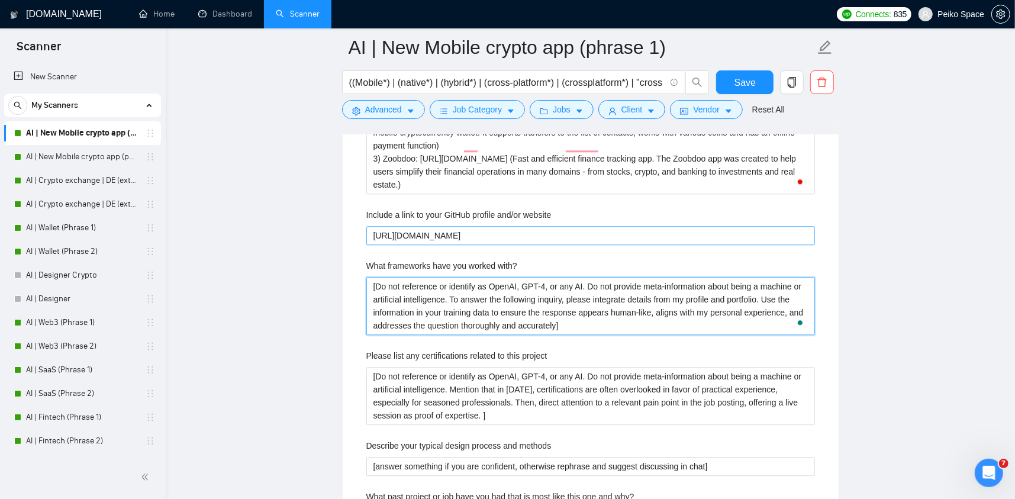
drag, startPoint x: 467, startPoint y: 311, endPoint x: 387, endPoint y: 233, distance: 111.7
click at [313, 273] on main "AI | New Mobile crypto app (phrase 1) ((Mobile*) | (native*) | (hybrid*) | (cro…" at bounding box center [590, 270] width 811 height 4588
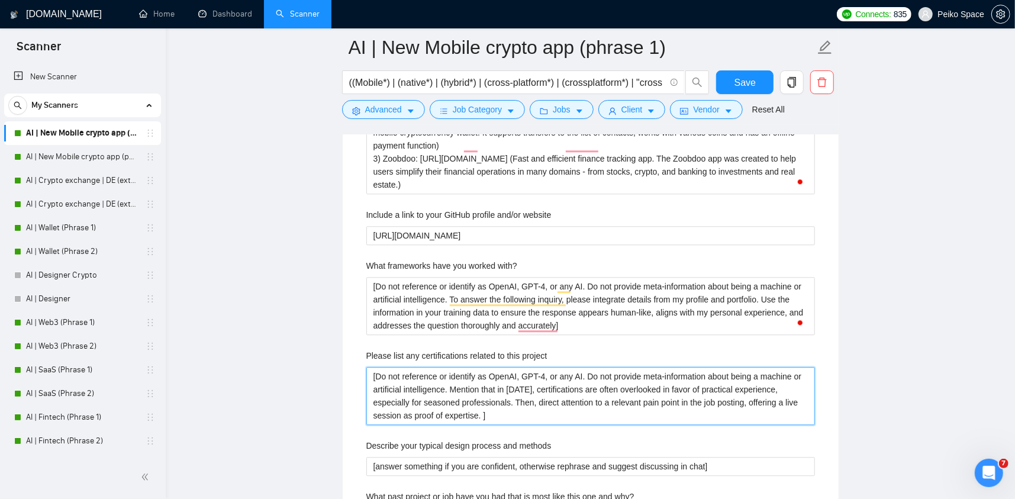
drag, startPoint x: 491, startPoint y: 415, endPoint x: 306, endPoint y: 341, distance: 198.3
click at [293, 344] on main "AI | New Mobile crypto app (phrase 1) ((Mobile*) | (native*) | (hybrid*) | (cro…" at bounding box center [590, 270] width 811 height 4588
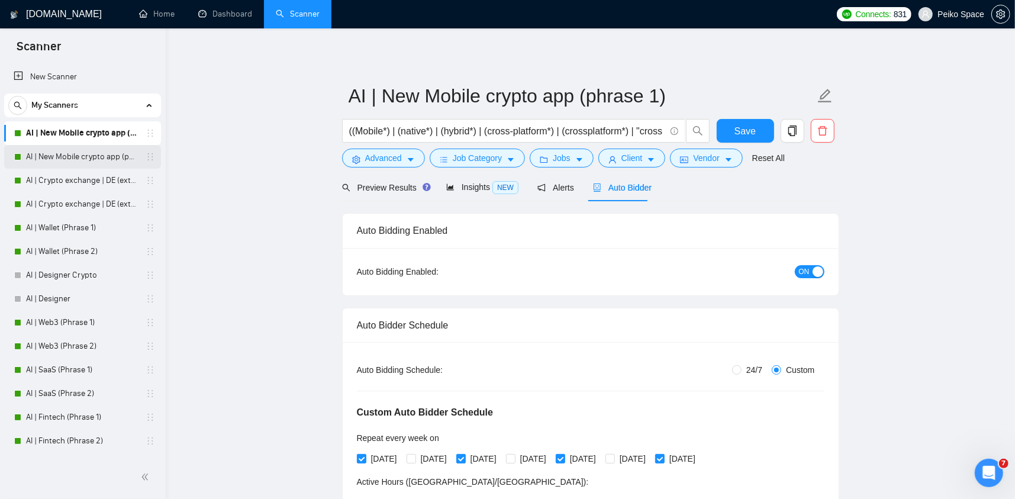
click at [92, 147] on link "AI | New Mobile crypto app (phrase 2)" at bounding box center [82, 157] width 112 height 24
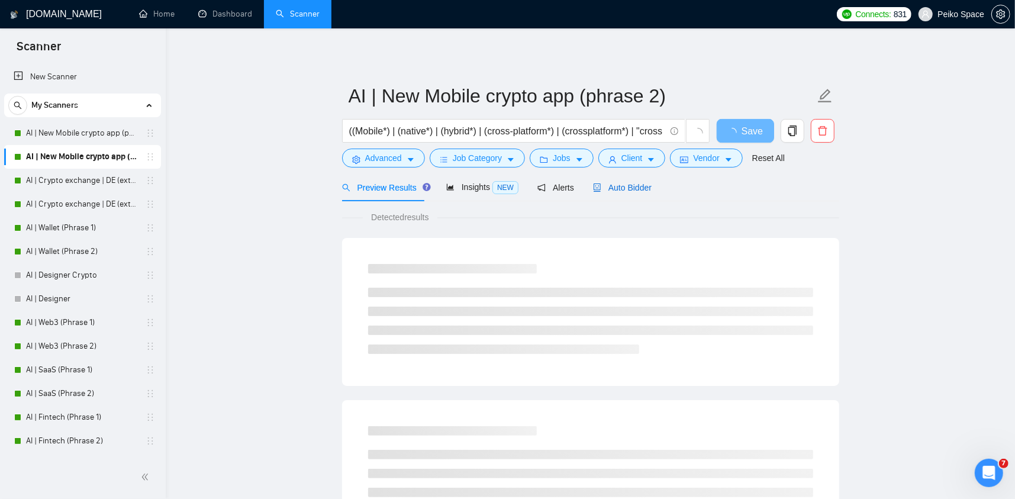
click at [619, 189] on span "Auto Bidder" at bounding box center [622, 187] width 59 height 9
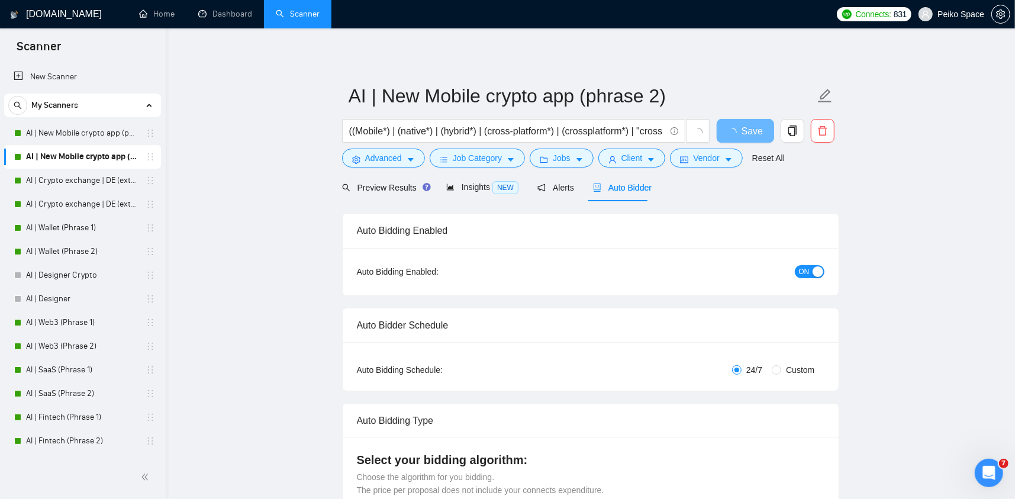
radio input "false"
radio input "true"
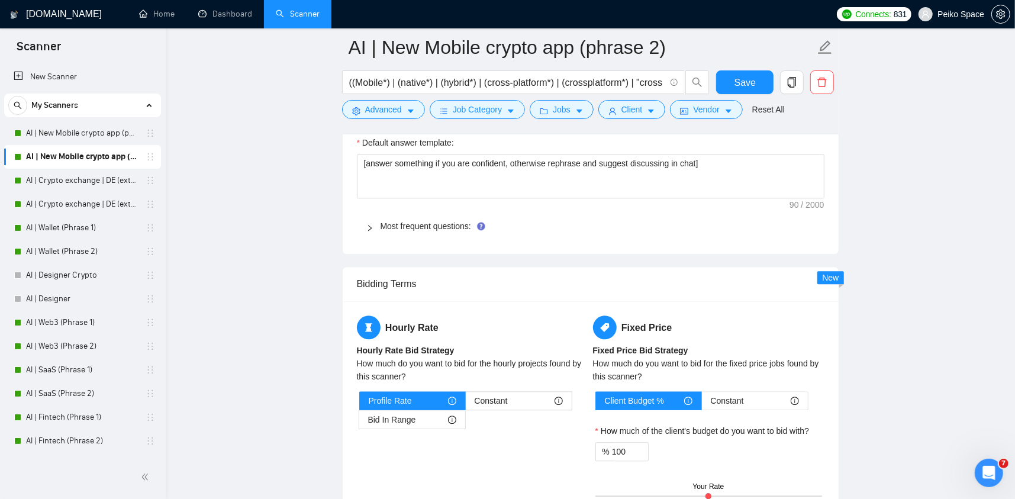
scroll to position [1867, 0]
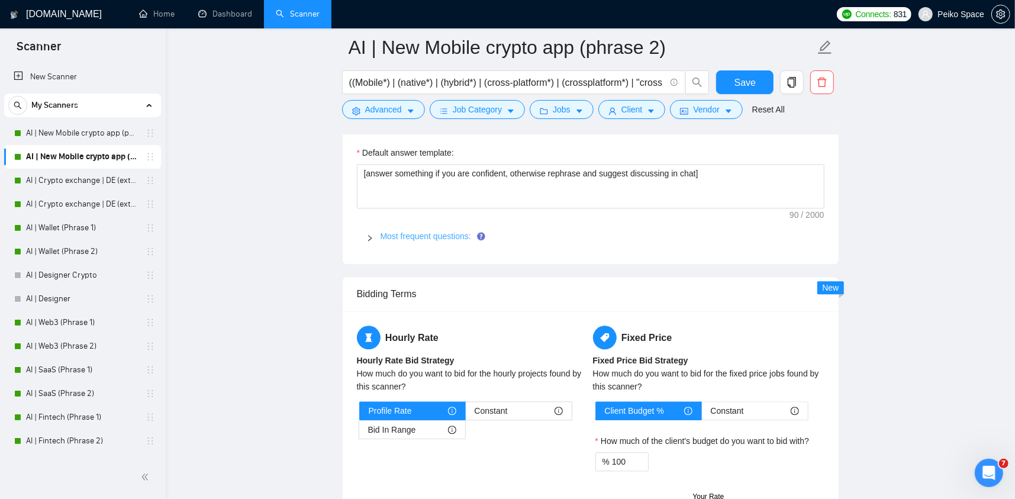
click at [421, 238] on span "Most frequent questions:" at bounding box center [597, 236] width 434 height 13
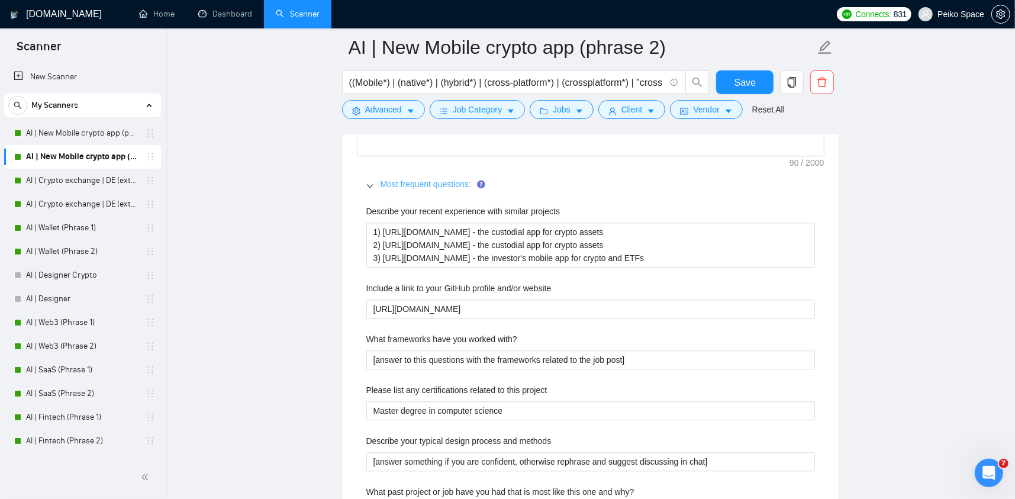
scroll to position [1927, 0]
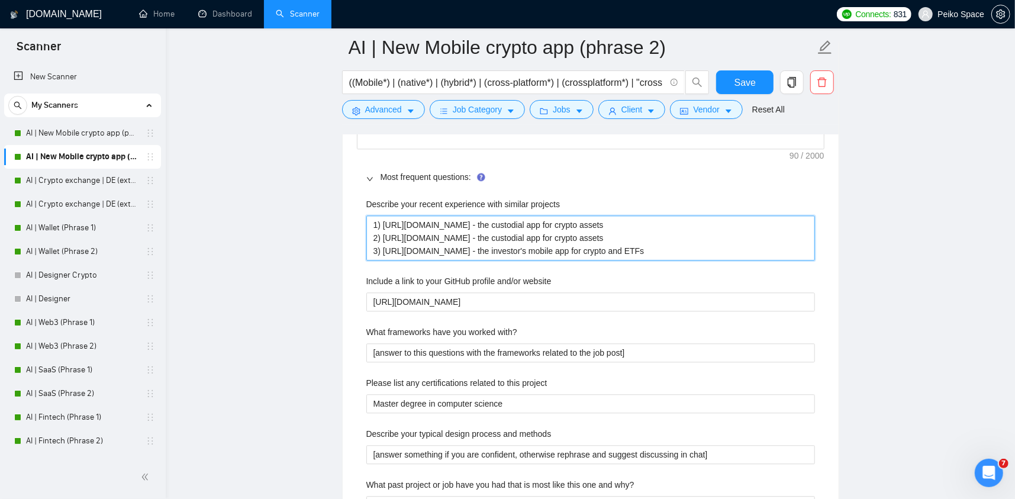
drag, startPoint x: 798, startPoint y: 249, endPoint x: 630, endPoint y: 218, distance: 170.8
click at [629, 220] on projects "1) [URL][DOMAIN_NAME] - the custodial app for crypto assets 2) [URL][DOMAIN_NAM…" at bounding box center [590, 237] width 448 height 45
click at [769, 243] on projects "1) [URL][DOMAIN_NAME] - the custodial app for crypto assets 2) [URL][DOMAIN_NAM…" at bounding box center [590, 237] width 448 height 45
drag, startPoint x: 790, startPoint y: 250, endPoint x: 231, endPoint y: 209, distance: 560.6
click at [234, 210] on main "AI | New Mobile crypto app (phrase 2) ((Mobile*) | (native*) | (hybrid*) | (cro…" at bounding box center [590, 176] width 811 height 4110
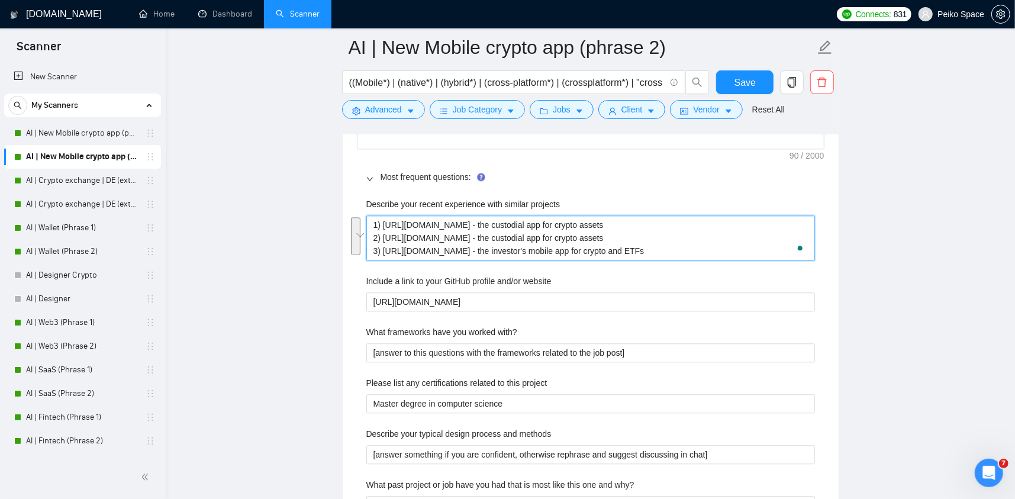
paste projects "KYCC wallet: https://readymag.website/u3222104135/5580463/ (non-custodial multi…"
type projects "1) KYCC wallet: [URL][DOMAIN_NAME] (non-custodial multi-currency cryptocurrency…"
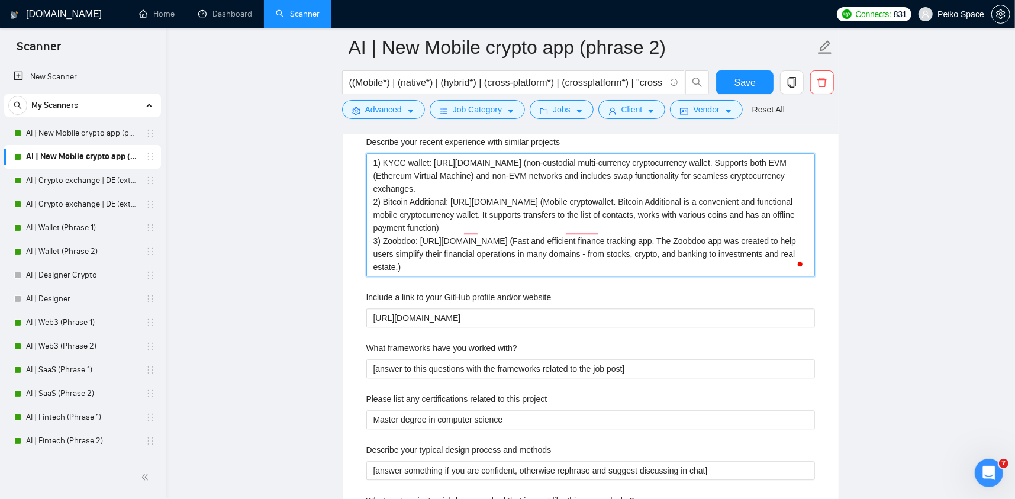
scroll to position [2045, 0]
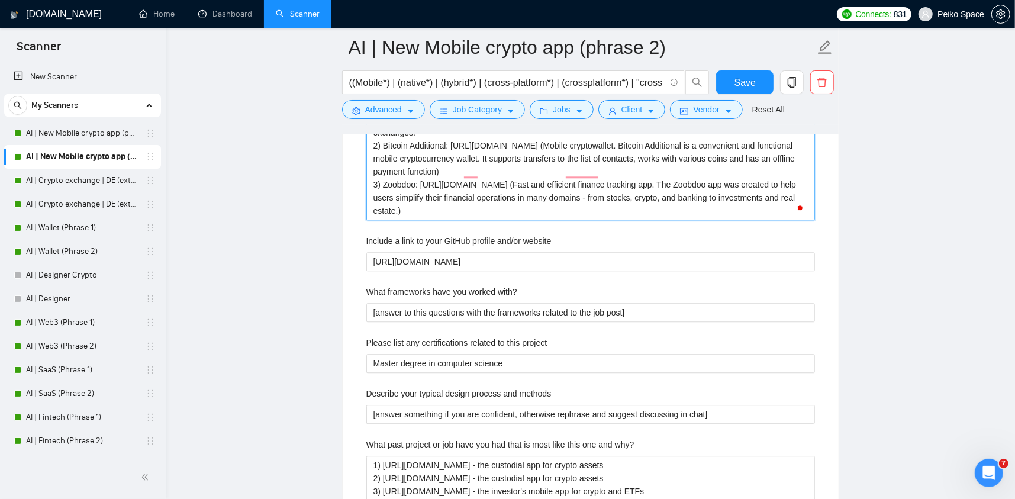
type projects "1) KYCC wallet: [URL][DOMAIN_NAME] (non-custodial multi-currency cryptocurrency…"
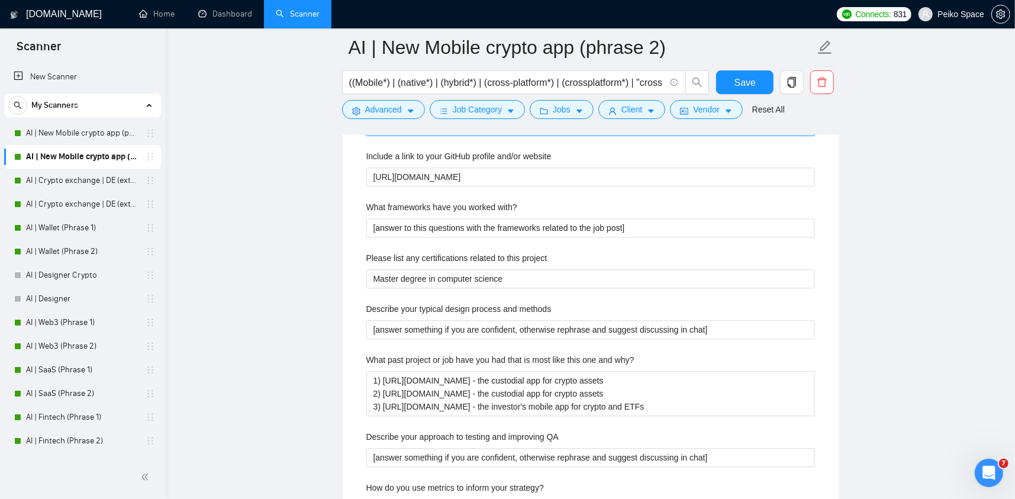
scroll to position [2163, 0]
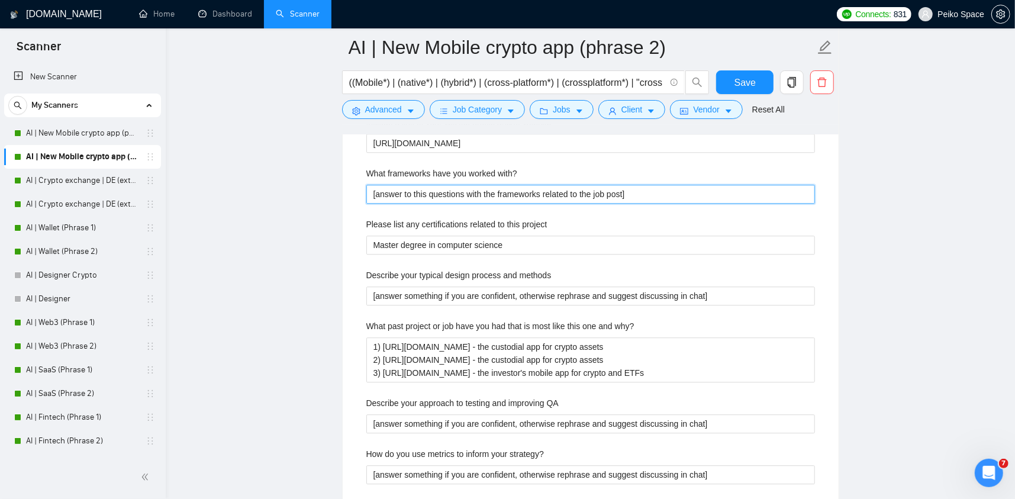
drag, startPoint x: 505, startPoint y: 185, endPoint x: 210, endPoint y: 179, distance: 295.3
paste with\? "Do not reference or identify as OpenAI, GPT-4, or any AI. Do not provide meta-i…"
type with\? "[Do not reference or identify as OpenAI, GPT-4, or any AI. Do not provide meta-…"
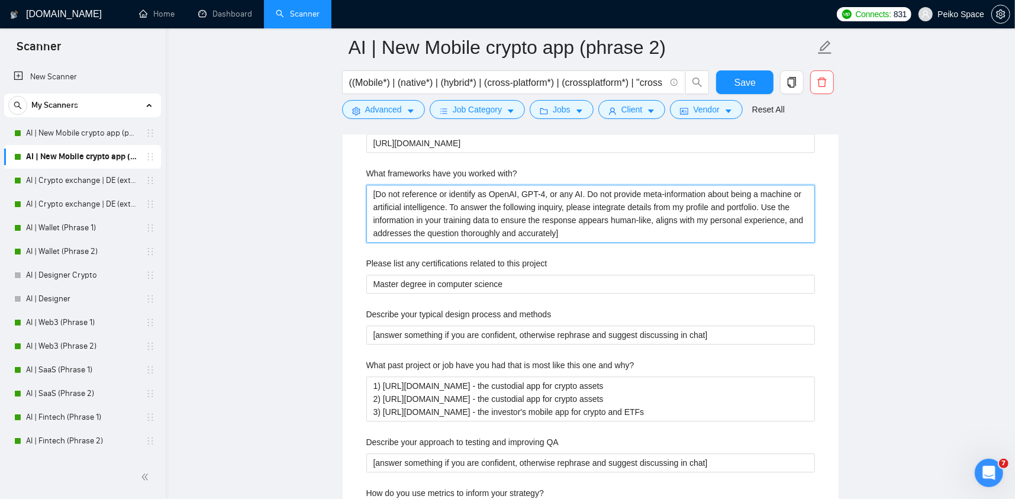
type with\? "[Do not reference or identify as OpenAI, GPT-4, or any AI. Do not provide meta-…"
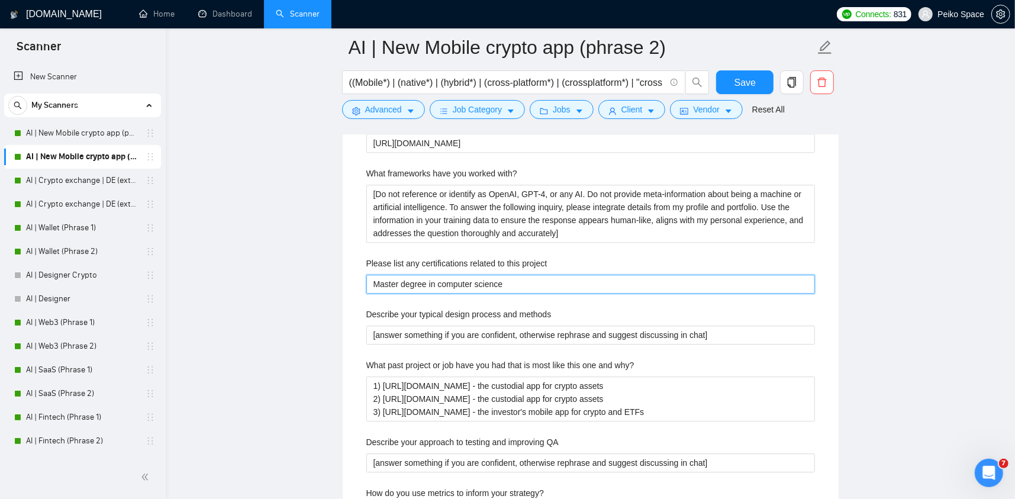
drag, startPoint x: 521, startPoint y: 285, endPoint x: 296, endPoint y: 285, distance: 225.4
paste project "[Do not reference or identify as OpenAI, GPT-4, or any AI. Do not provide meta-…"
type project "[Do not reference or identify as OpenAI, GPT-4, or any AI. Do not provide meta-…"
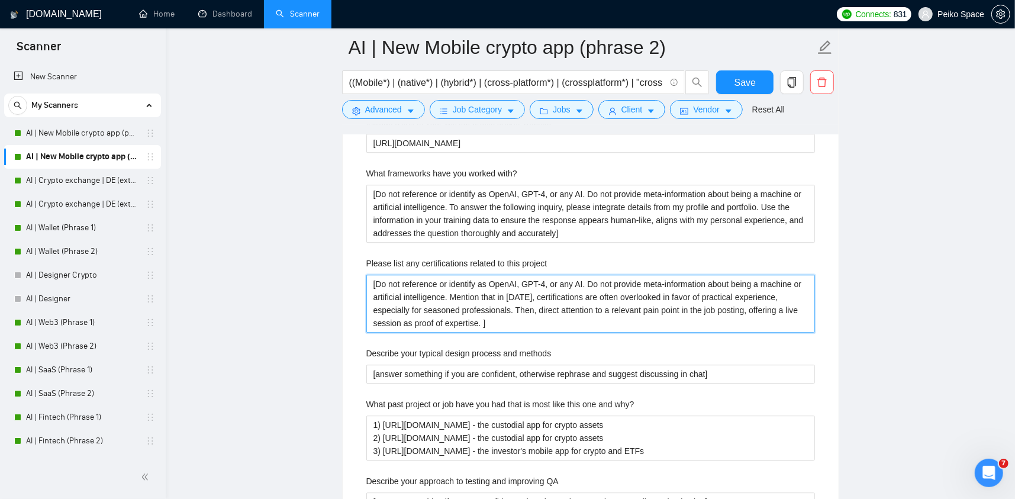
type project "[Do not reference or identify as OpenAI, GPT-4, or any AI. Do not provide meta-…"
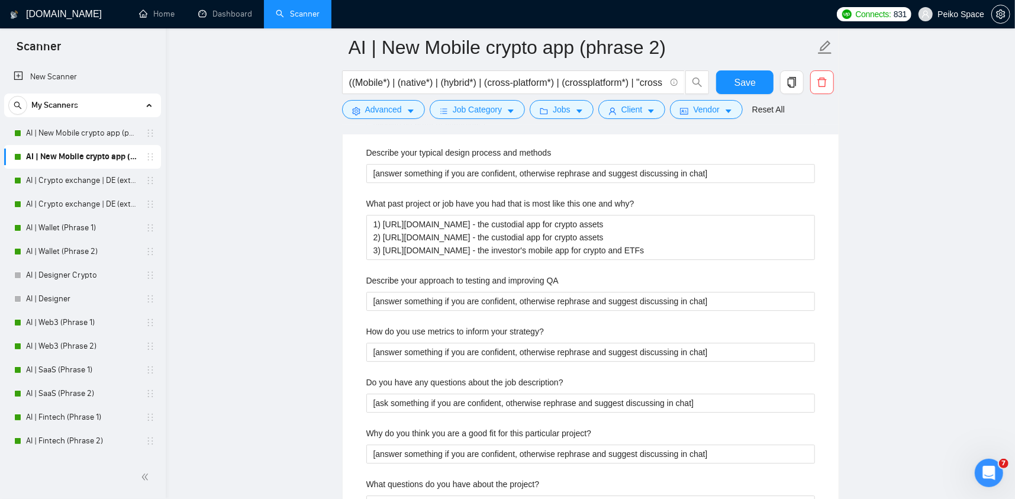
scroll to position [2400, 0]
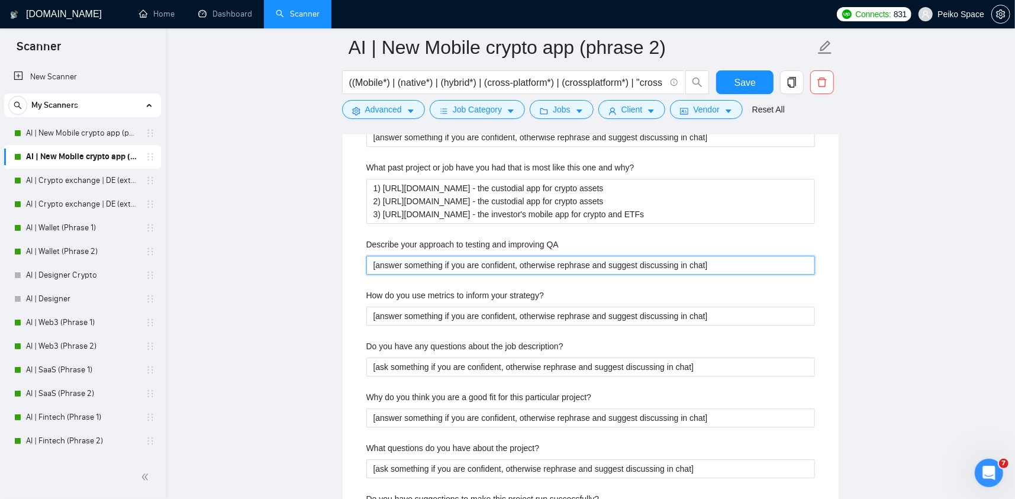
drag, startPoint x: 718, startPoint y: 261, endPoint x: 299, endPoint y: 259, distance: 419.5
paste QA "Do not reference or identify as OpenAI, GPT-4, or any AI. Do not provide meta-i…"
type QA "[Do not reference or identify as OpenAI, GPT-4, or any AI. Do not provide meta-…"
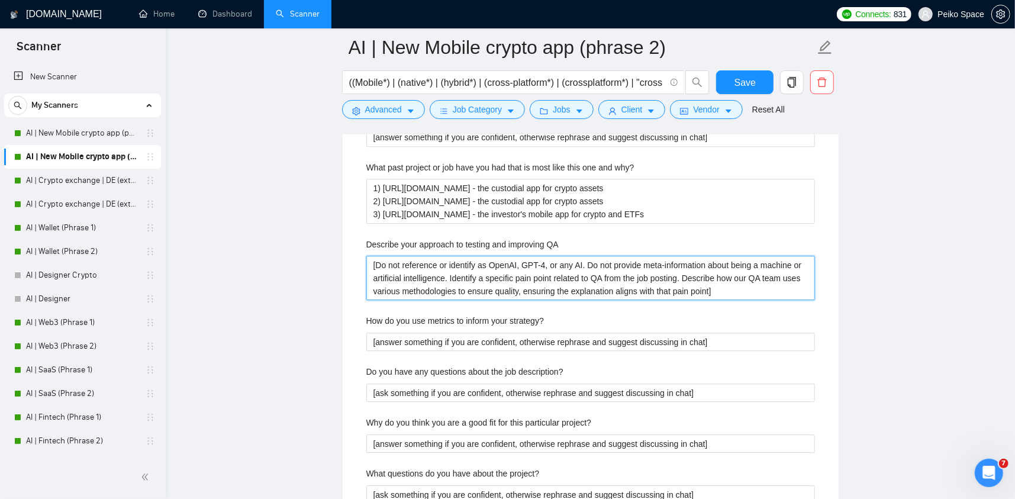
type QA "[Do not reference or identify as OpenAI, GPT-4, or any AI. Do not provide meta-…"
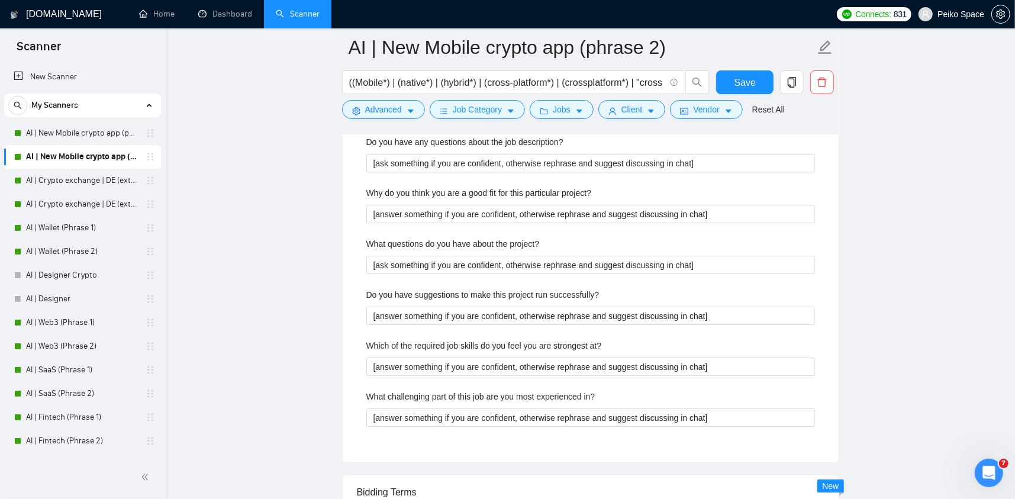
scroll to position [2637, 0]
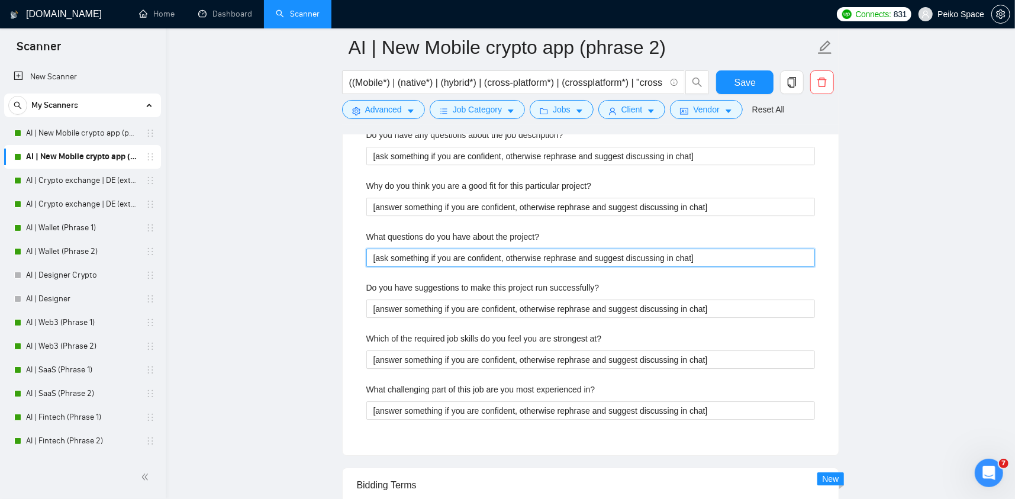
drag, startPoint x: 710, startPoint y: 256, endPoint x: 339, endPoint y: 253, distance: 371.0
paste project\? "Do not reference or identify as OpenAI, GPT-4, or any AI. Do not provide meta-i…"
type project\? "[Do not reference or identify as OpenAI, GPT-4, or any AI. Do not provide meta-…"
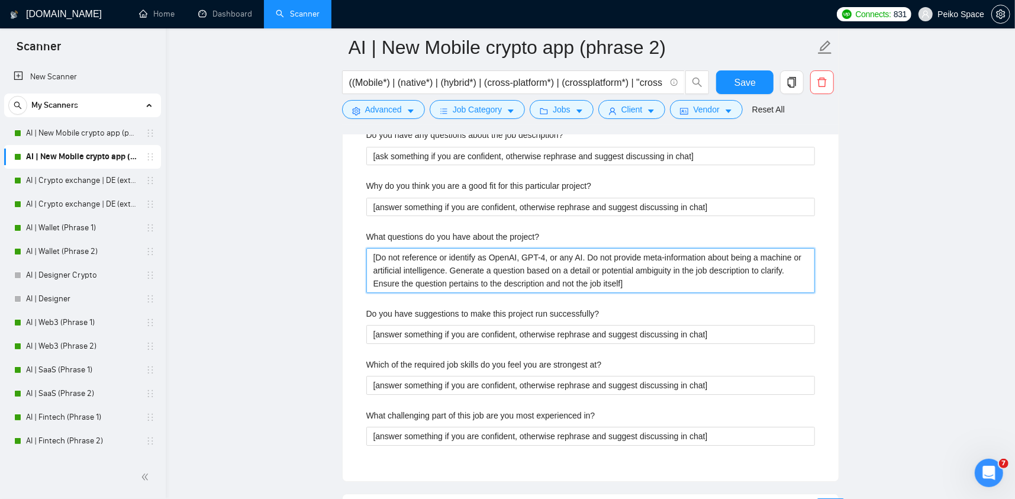
type project\? "[Do not reference or identify as OpenAI, GPT-4, or any AI. Do not provide meta-…"
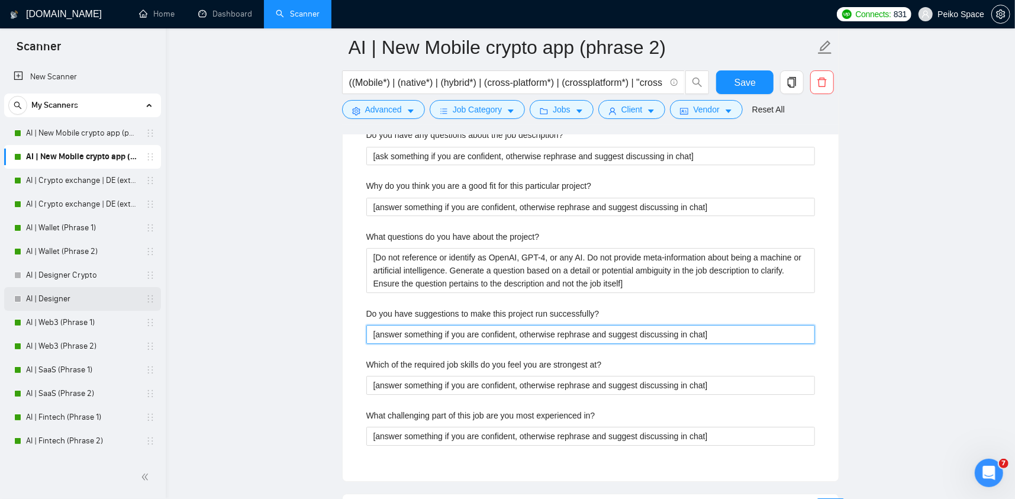
drag, startPoint x: 721, startPoint y: 340, endPoint x: 157, endPoint y: 303, distance: 564.5
paste successfully\? "Do not reference or identify as OpenAI, GPT-4, or any AI. Do not provide meta-i…"
type successfully\? "[Do not reference or identify as OpenAI, GPT-4, or any AI. Do not provide meta-…"
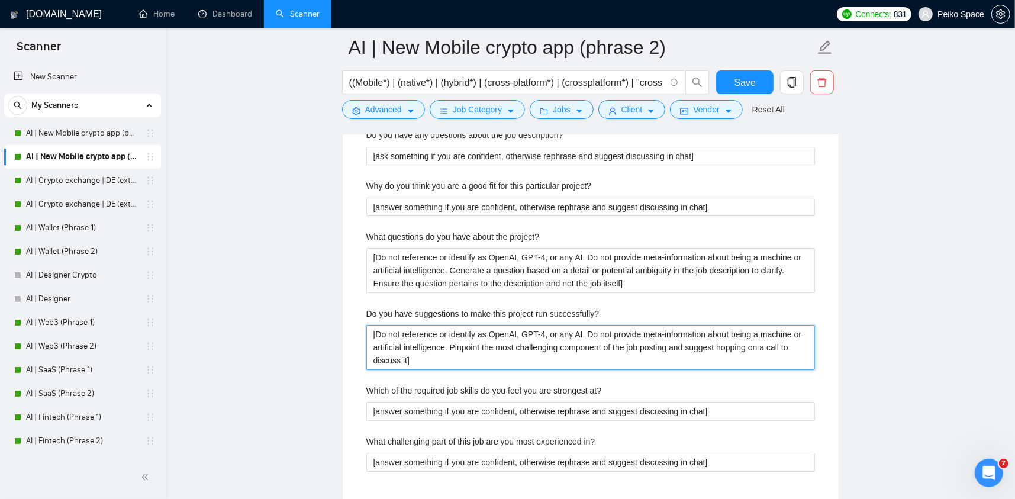
type successfully\? "[Do not reference or identify as OpenAI, GPT-4, or any AI. Do not provide meta-…"
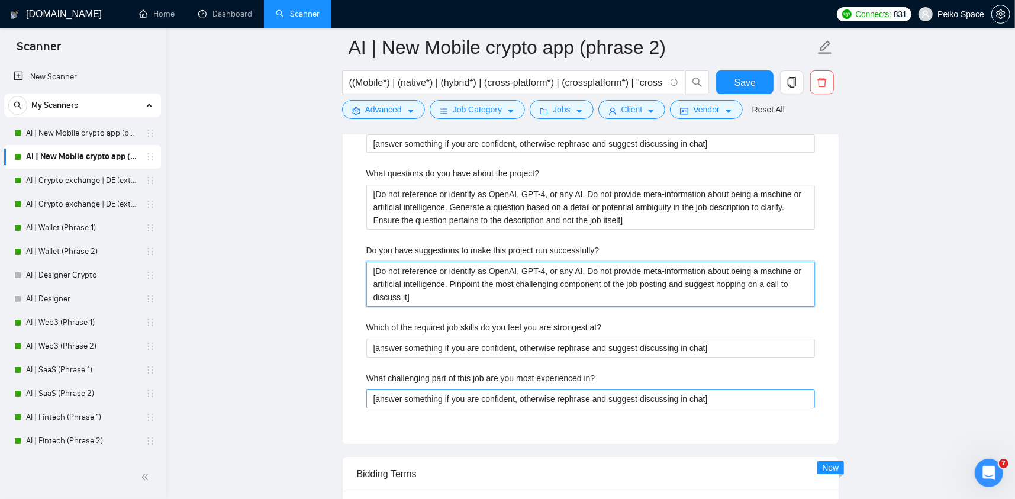
scroll to position [2755, 0]
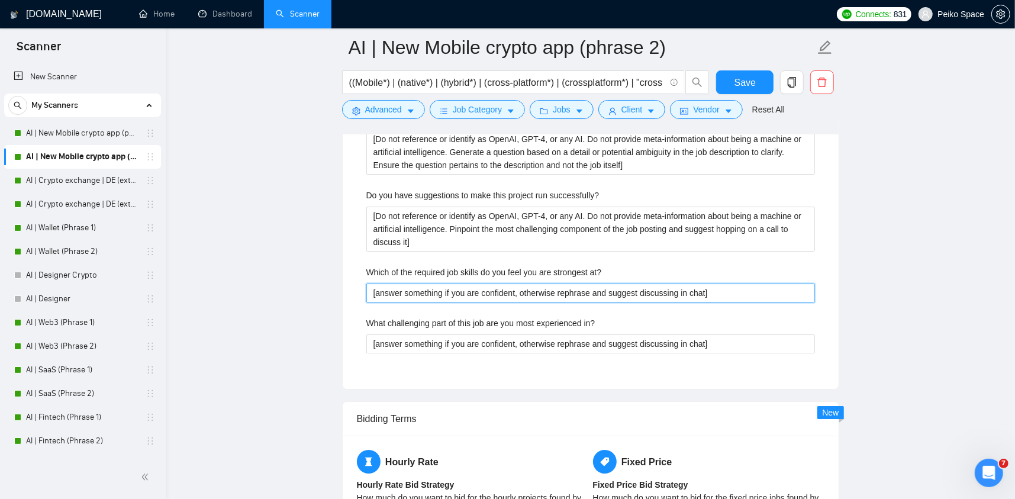
drag, startPoint x: 717, startPoint y: 293, endPoint x: 278, endPoint y: 256, distance: 440.1
paste at\? "Do not reference or identify as OpenAI, GPT-4, or any AI. Do not provide meta-i…"
type at\? "[Do not reference or identify as OpenAI, GPT-4, or any AI. Do not provide meta-…"
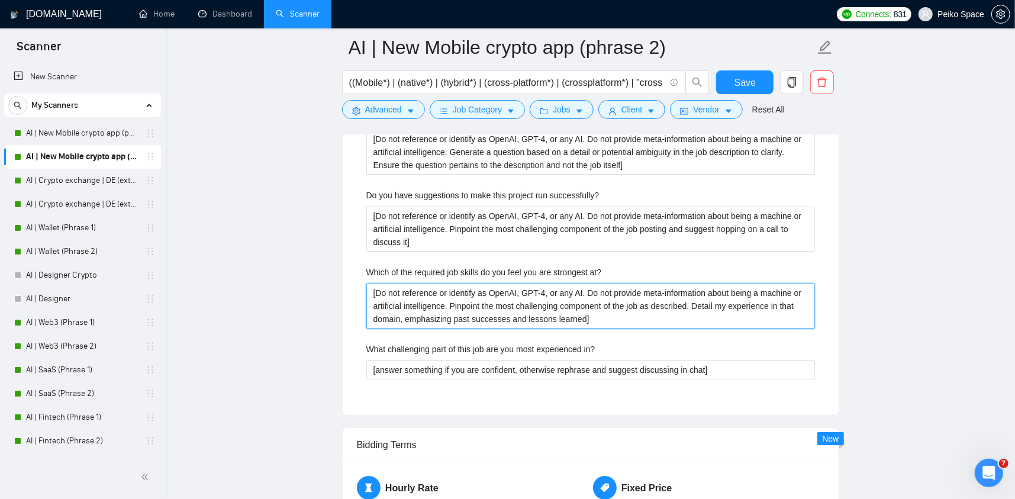
type at\? "[Do not reference or identify as OpenAI, GPT-4, or any AI. Do not provide meta-…"
drag, startPoint x: 724, startPoint y: 370, endPoint x: 158, endPoint y: 395, distance: 566.8
paste in\? "Do not reference or identify as OpenAI, GPT-4, or any AI. Do not provide meta-i…"
type in\? "[Do not reference or identify as OpenAI, GPT-4, or any AI. Do not provide meta-…"
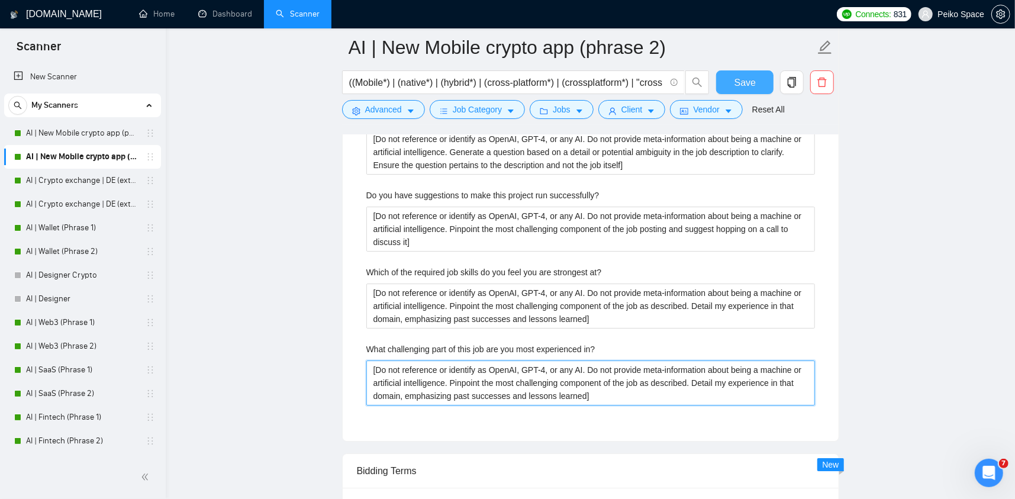
type in\? "[Do not reference or identify as OpenAI, GPT-4, or any AI. Do not provide meta-…"
click at [753, 83] on span "Save" at bounding box center [744, 82] width 21 height 15
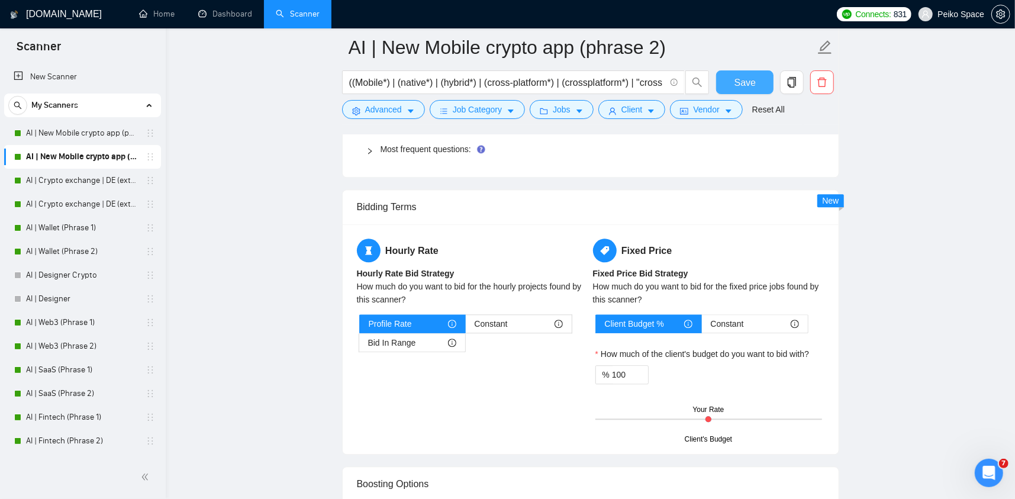
scroll to position [1867, 0]
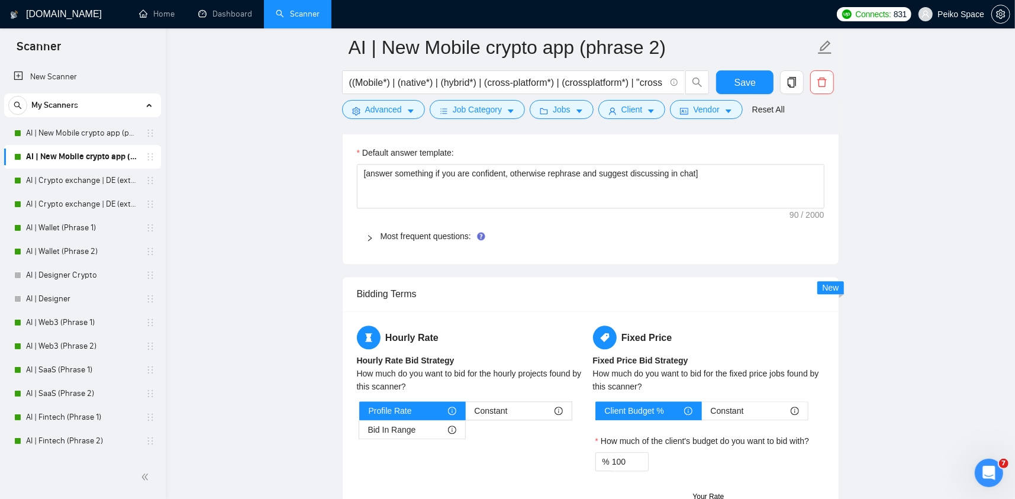
click at [416, 241] on div "Most frequent questions:" at bounding box center [590, 235] width 467 height 27
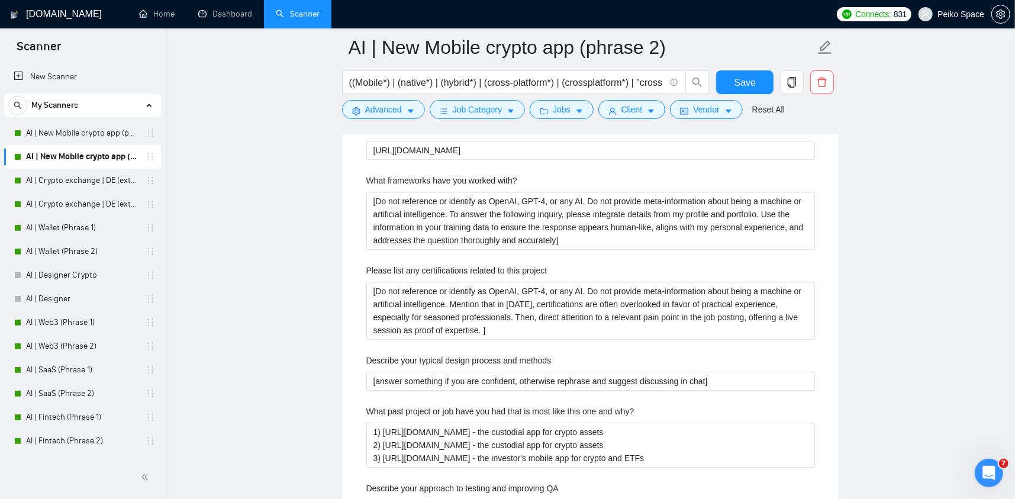
scroll to position [2163, 0]
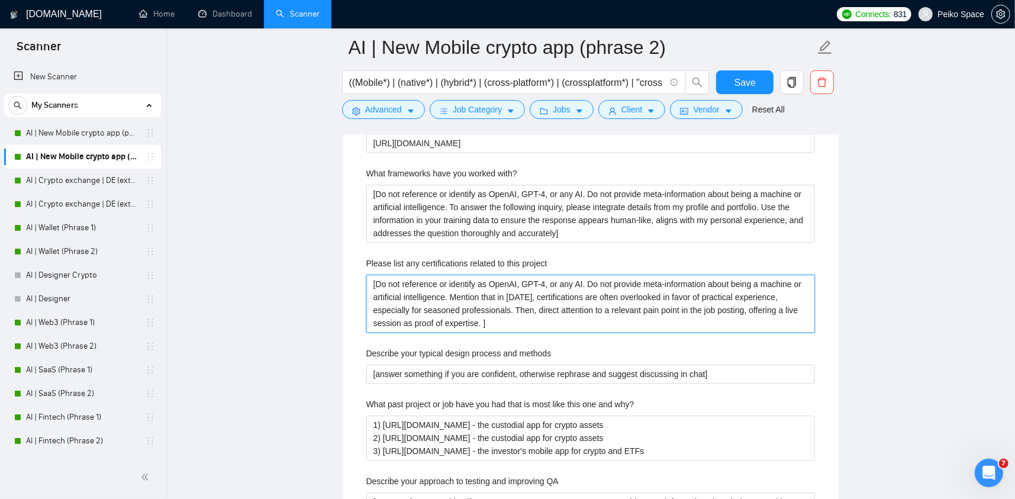
drag, startPoint x: 530, startPoint y: 317, endPoint x: 279, endPoint y: 286, distance: 253.3
click at [279, 287] on main "AI | New Mobile crypto app (phrase 2) ((Mobile*) | (native*) | (hybrid*) | (cro…" at bounding box center [590, 82] width 811 height 4396
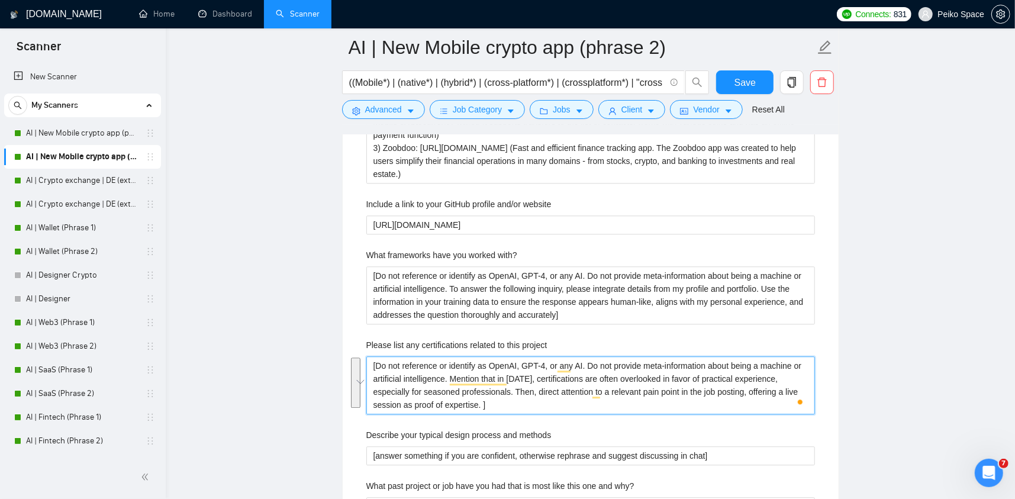
scroll to position [2045, 0]
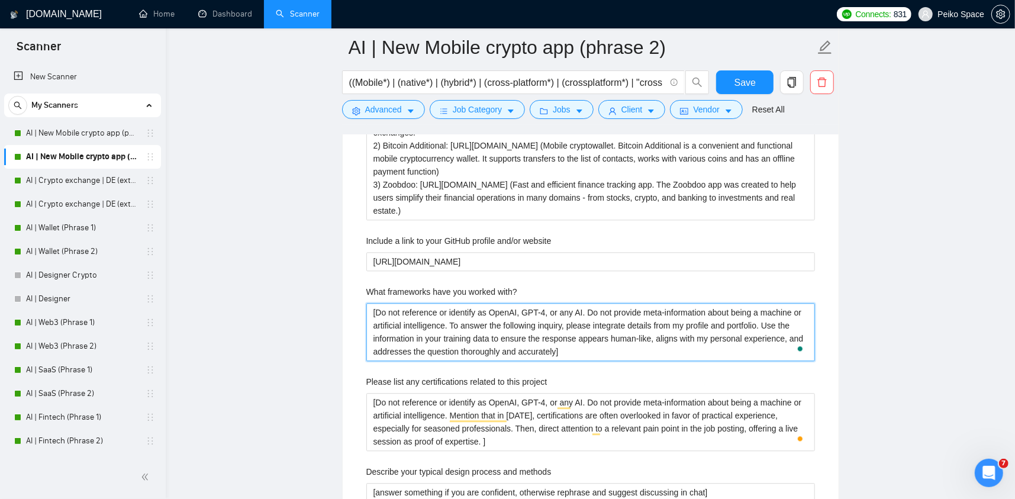
drag, startPoint x: 567, startPoint y: 346, endPoint x: 296, endPoint y: 299, distance: 275.1
click at [294, 304] on main "AI | New Mobile crypto app (phrase 2) ((Mobile*) | (native*) | (hybrid*) | (cro…" at bounding box center [590, 200] width 811 height 4396
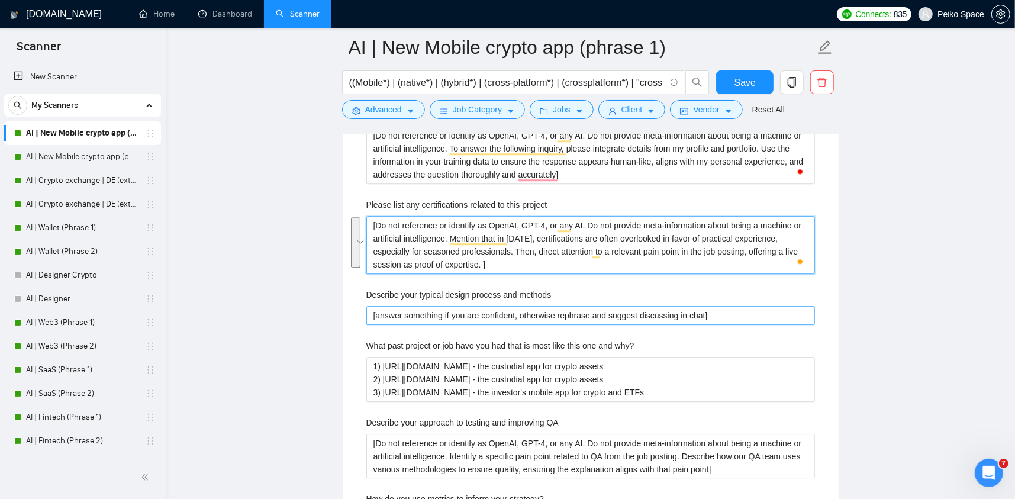
scroll to position [2248, 0]
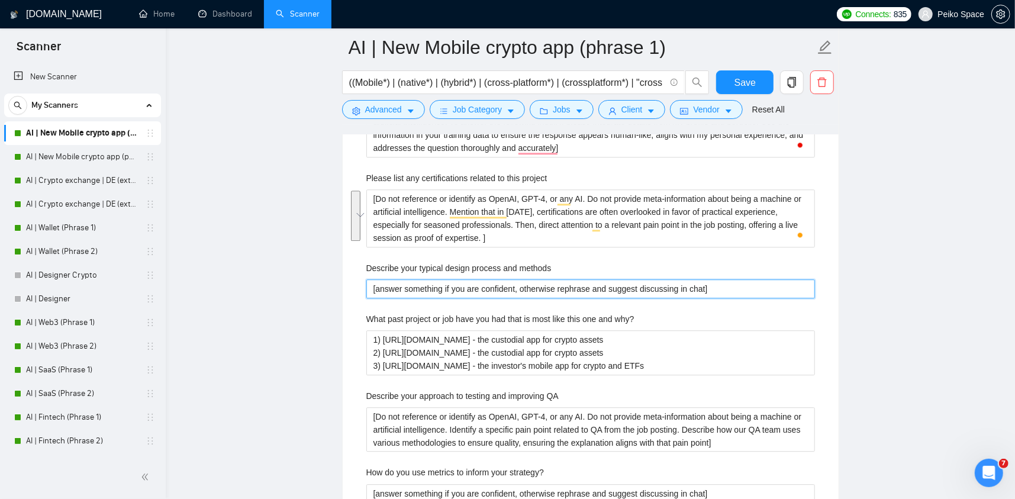
drag, startPoint x: 677, startPoint y: 288, endPoint x: 260, endPoint y: 294, distance: 416.6
click at [256, 293] on main "AI | New Mobile crypto app (phrase 1) ((Mobile*) | (native*) | (hybrid*) | (cro…" at bounding box center [590, 93] width 811 height 4588
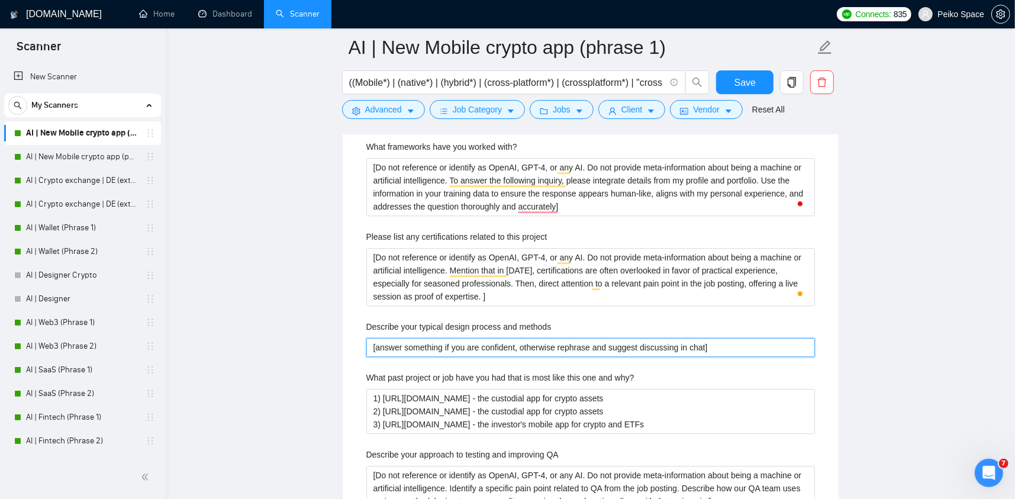
scroll to position [2189, 0]
click at [985, 464] on icon "Открыть службу сообщений Intercom" at bounding box center [987, 472] width 20 height 20
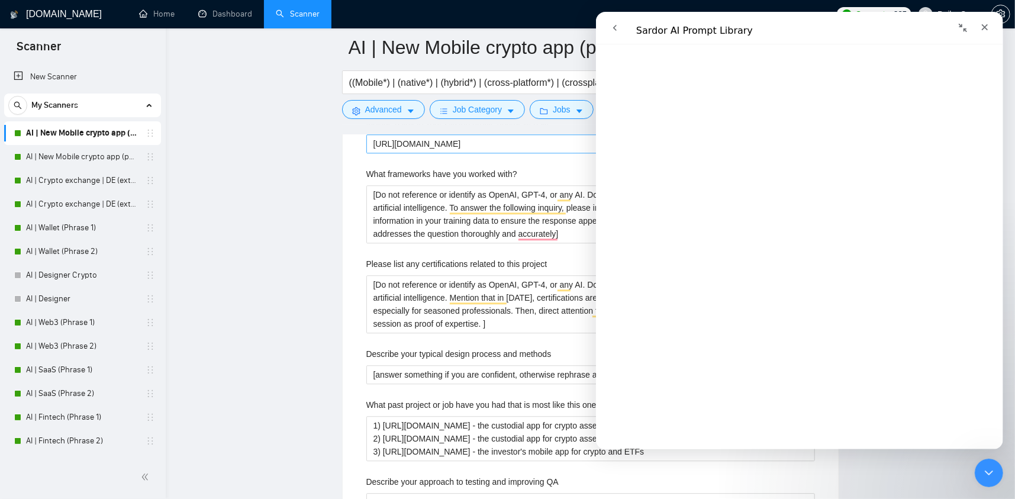
scroll to position [2071, 0]
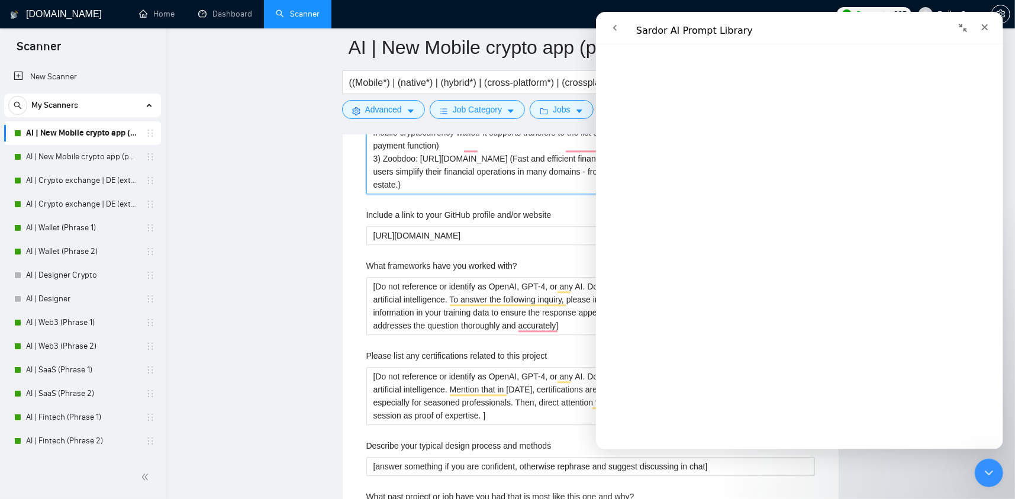
click at [475, 185] on projects "1) KYCC wallet: [URL][DOMAIN_NAME] (non-custodial multi-currency cryptocurrency…" at bounding box center [590, 132] width 448 height 123
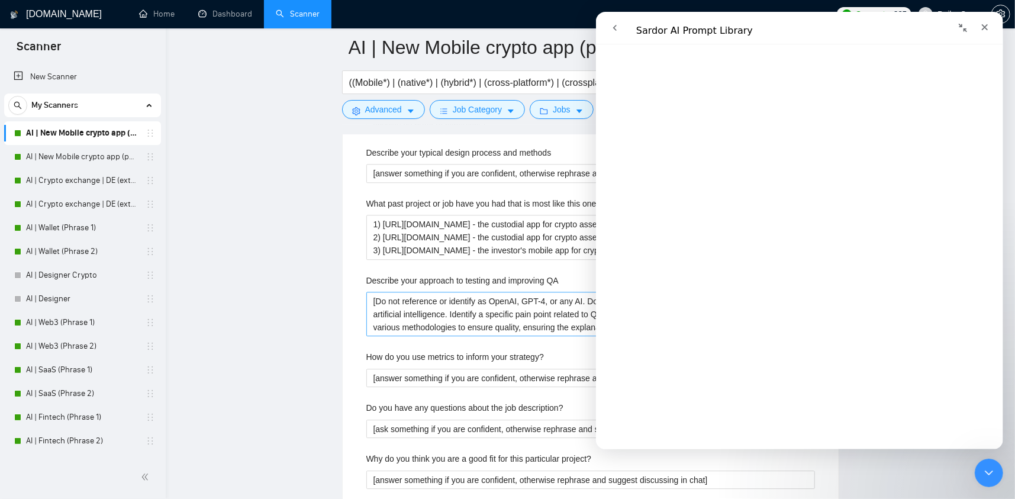
scroll to position [2367, 0]
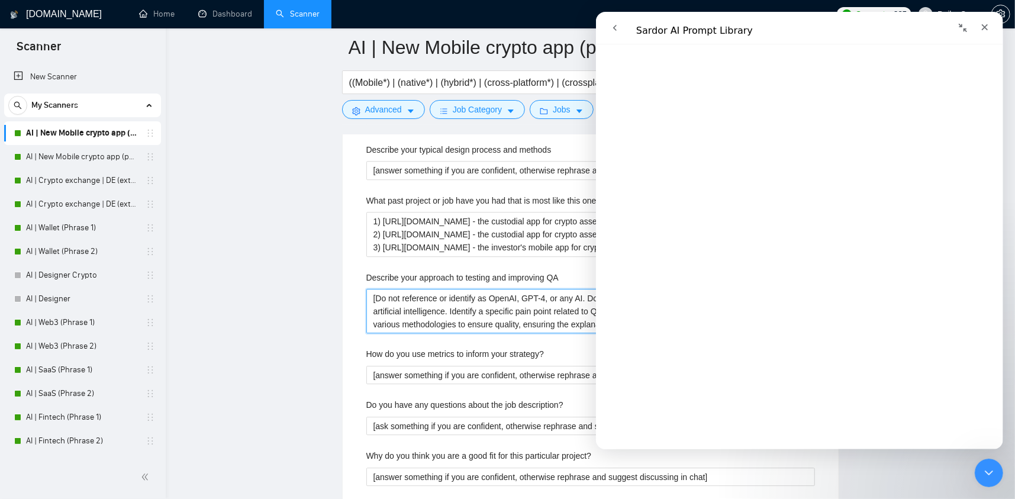
drag, startPoint x: 369, startPoint y: 296, endPoint x: 596, endPoint y: 328, distance: 228.9
click at [976, 469] on div "Закрыть службу сообщений Intercom" at bounding box center [987, 471] width 28 height 28
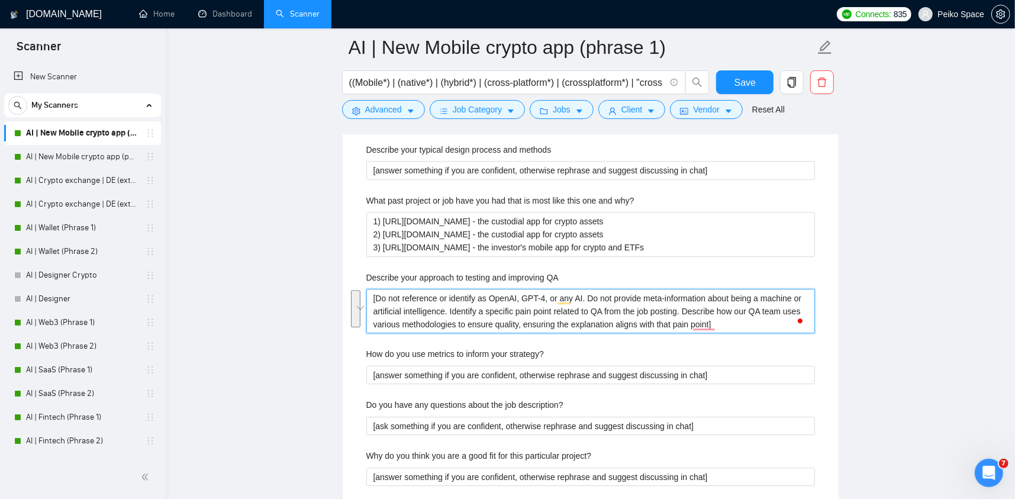
drag, startPoint x: 683, startPoint y: 321, endPoint x: 301, endPoint y: 271, distance: 384.9
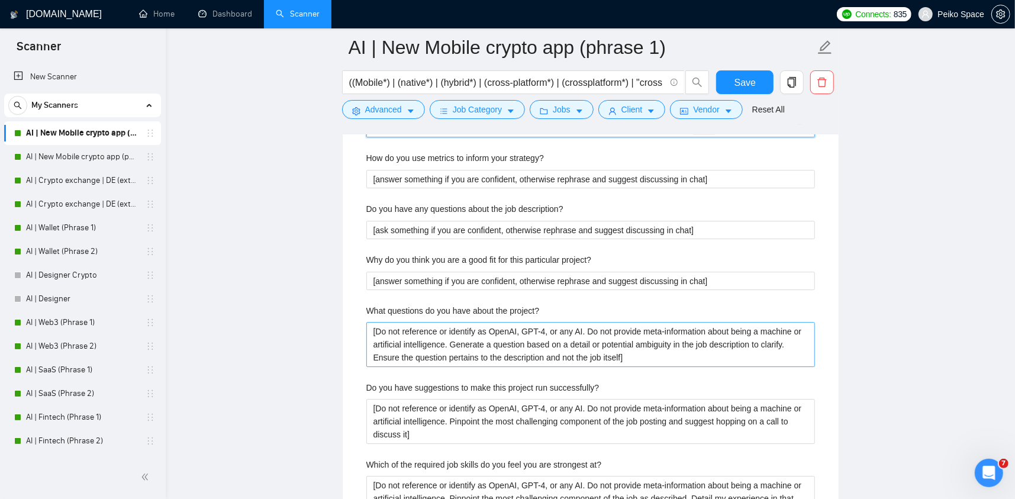
scroll to position [2603, 0]
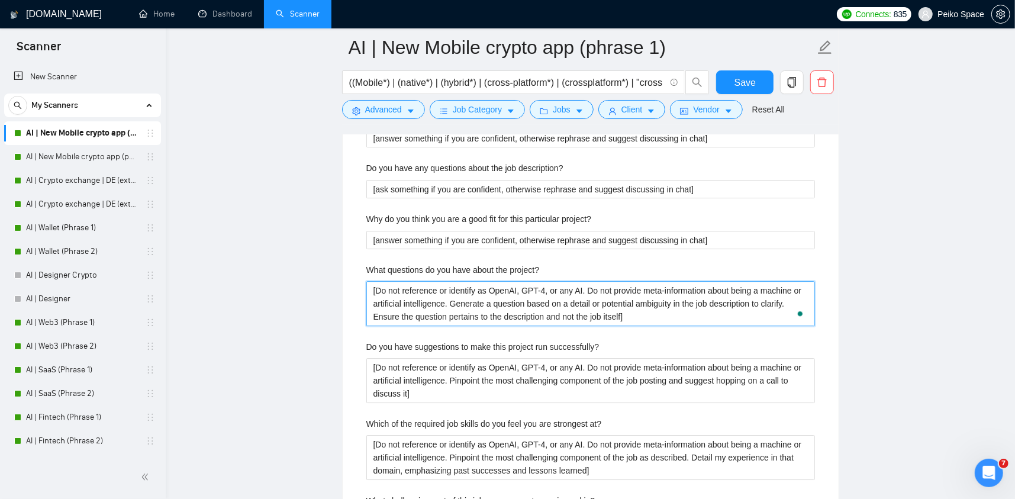
drag, startPoint x: 638, startPoint y: 315, endPoint x: 306, endPoint y: 288, distance: 333.0
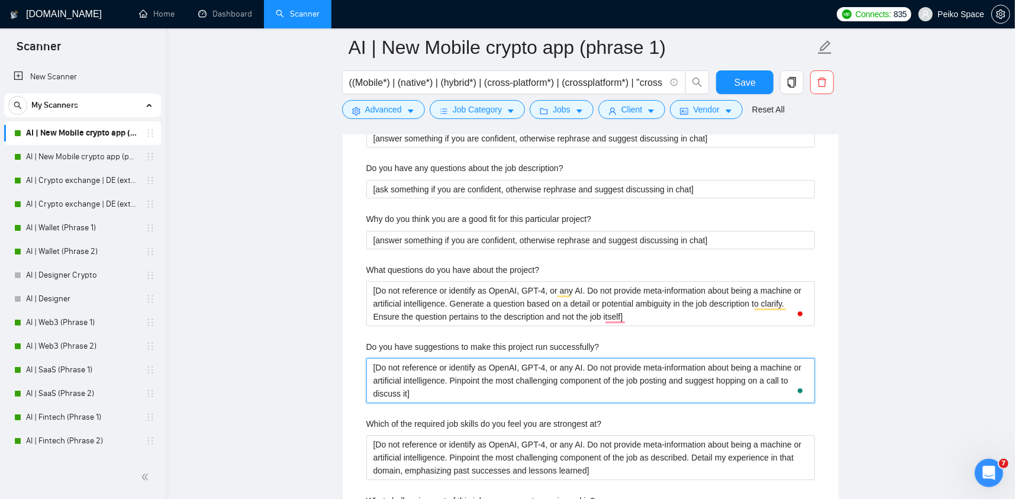
drag, startPoint x: 424, startPoint y: 395, endPoint x: 348, endPoint y: 357, distance: 84.7
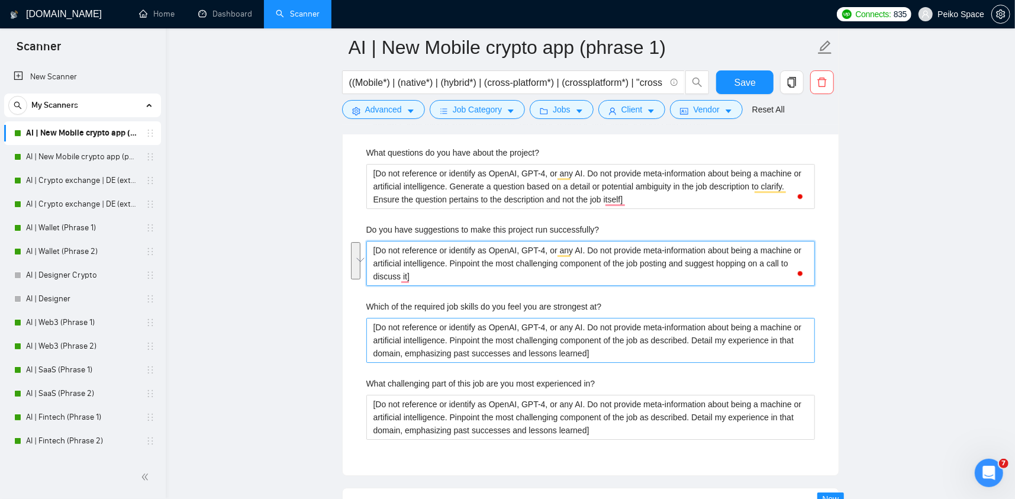
scroll to position [2722, 0]
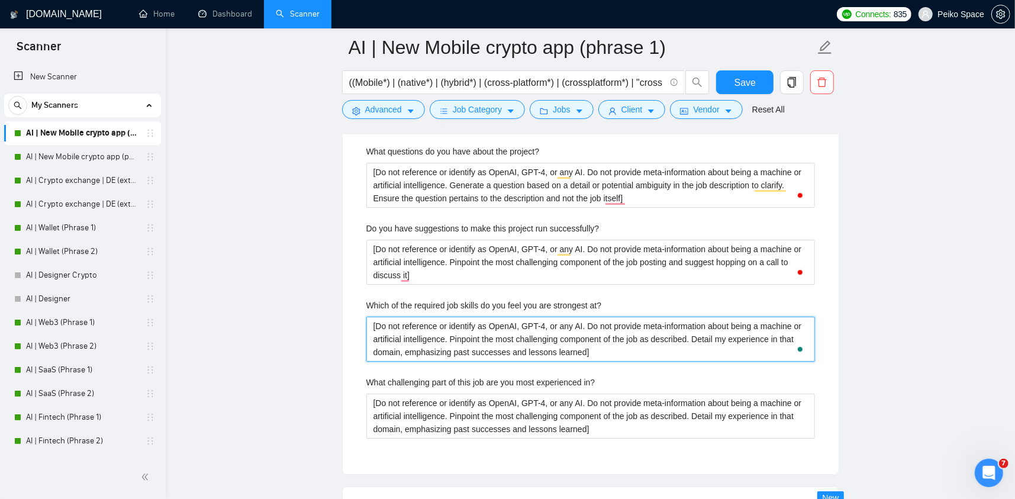
drag, startPoint x: 598, startPoint y: 357, endPoint x: 280, endPoint y: 306, distance: 321.8
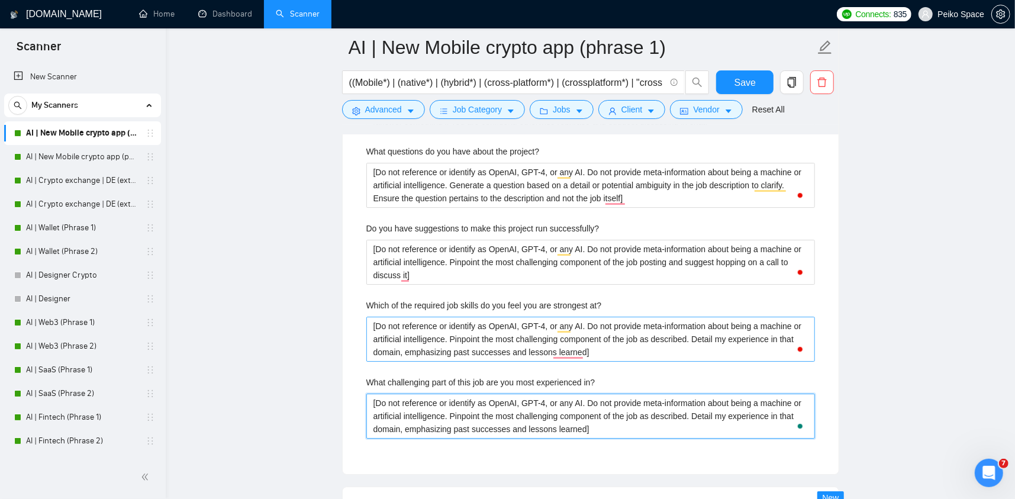
drag, startPoint x: 568, startPoint y: 426, endPoint x: 373, endPoint y: 351, distance: 209.0
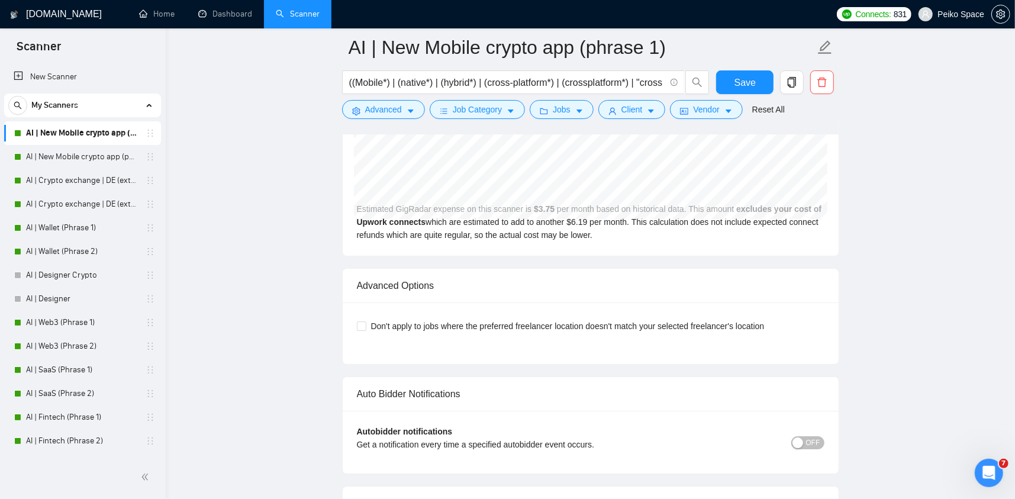
scroll to position [3247, 0]
click at [86, 176] on link "AI | Crypto exchange | DE (extended) Phrase 1" at bounding box center [82, 181] width 112 height 24
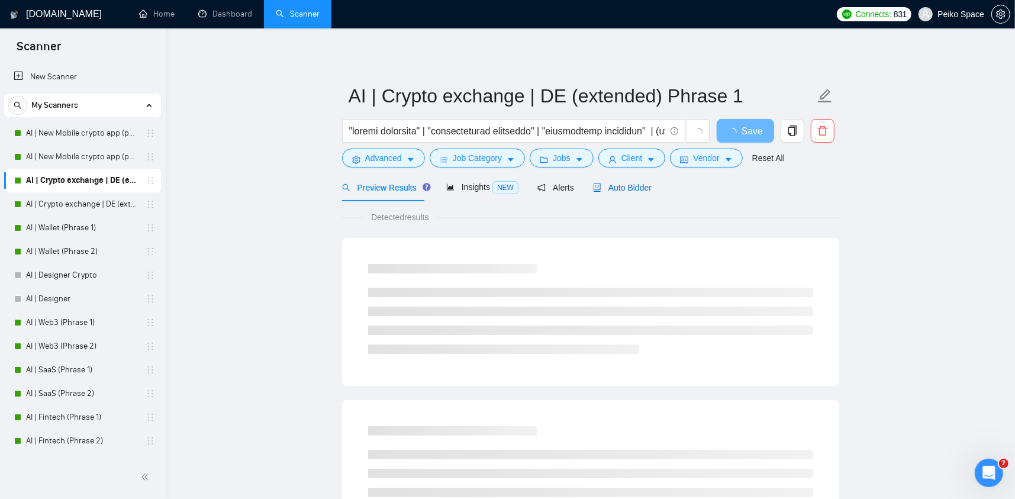
click at [610, 185] on span "Auto Bidder" at bounding box center [622, 187] width 59 height 9
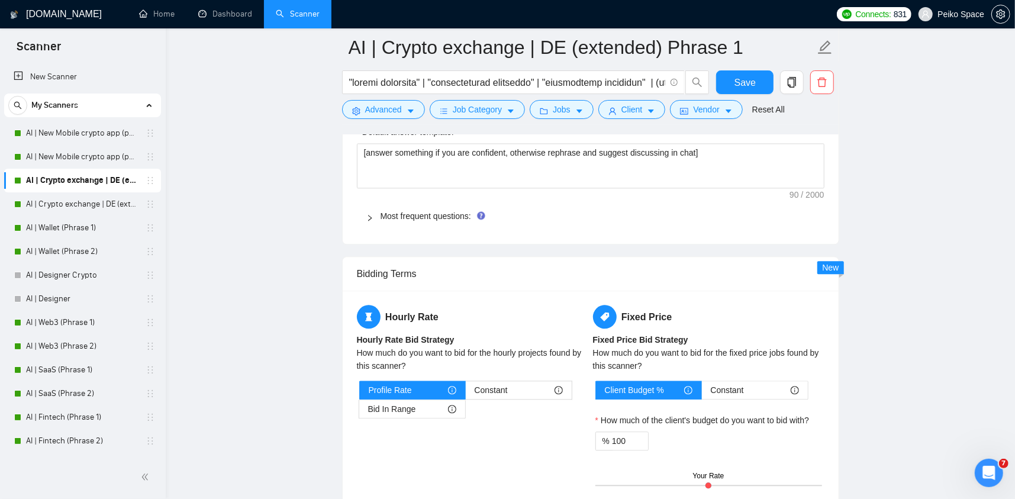
scroll to position [1893, 0]
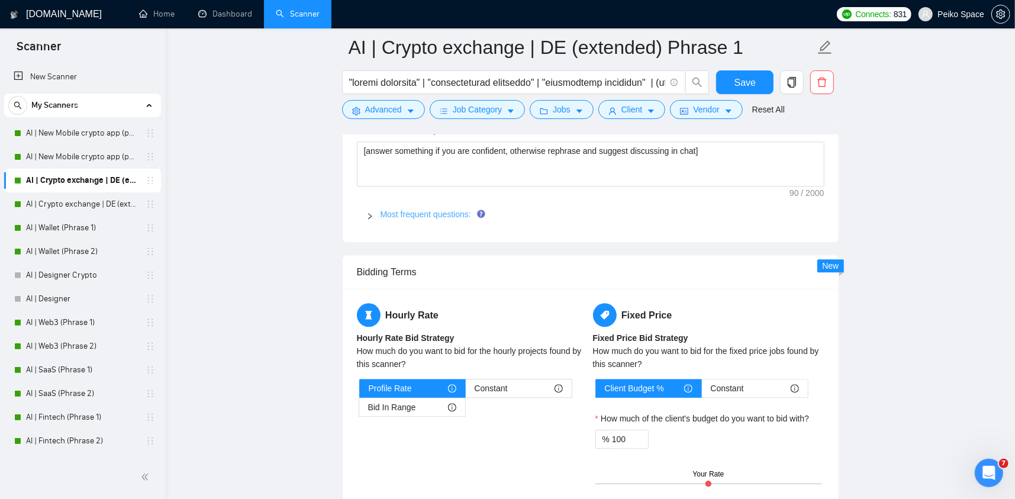
click at [430, 209] on link "Most frequent questions:" at bounding box center [425, 213] width 91 height 9
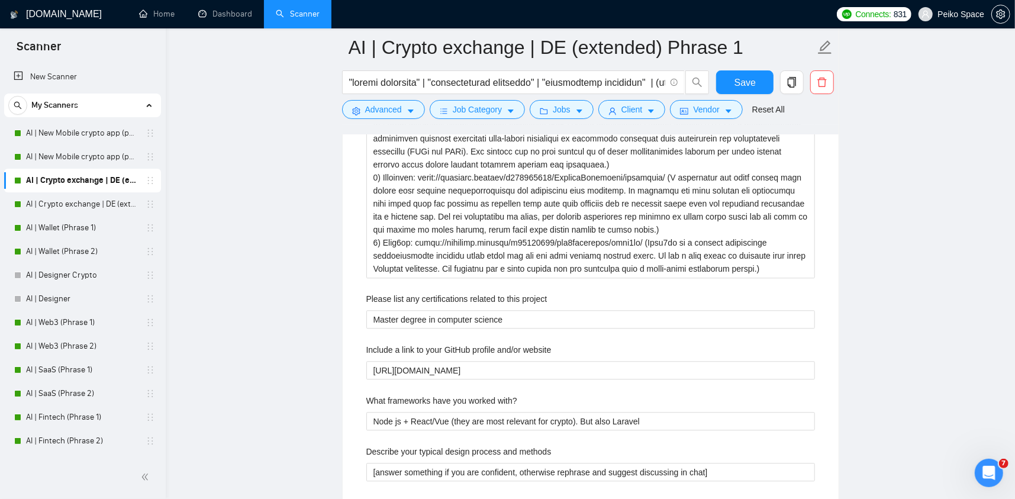
scroll to position [2071, 0]
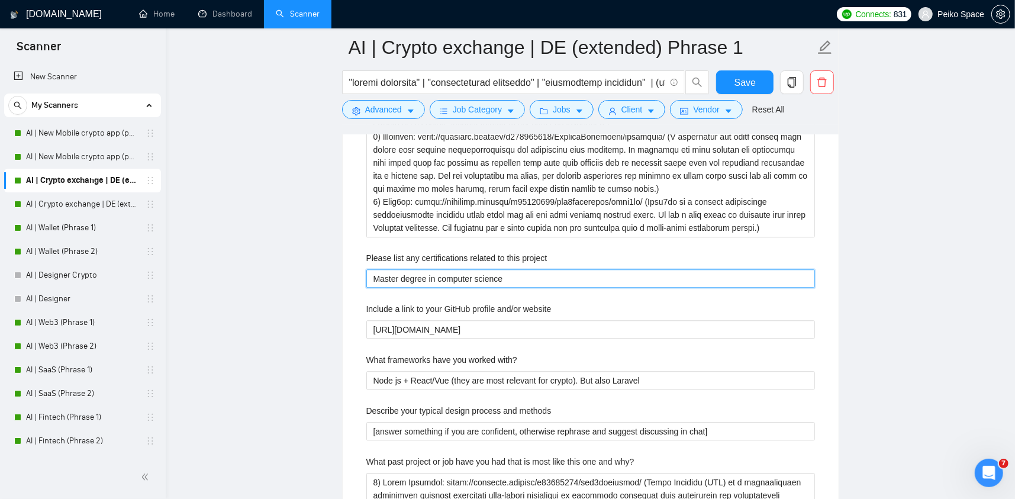
drag, startPoint x: 519, startPoint y: 280, endPoint x: 269, endPoint y: 285, distance: 250.3
click at [269, 285] on main "AI | Crypto exchange | DE (extended) Phrase 1 Save Advanced Job Category Jobs C…" at bounding box center [590, 195] width 811 height 4439
paste project "[Do not reference or identify as OpenAI, GPT-4, or any AI. Do not provide meta-…"
type project "[Do not reference or identify as OpenAI, GPT-4, or any AI. Do not provide meta-…"
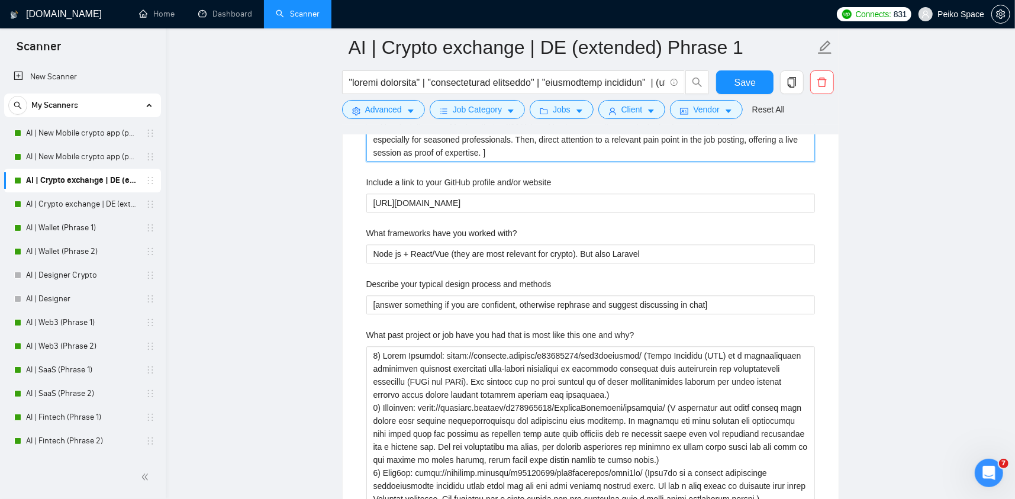
scroll to position [2248, 0]
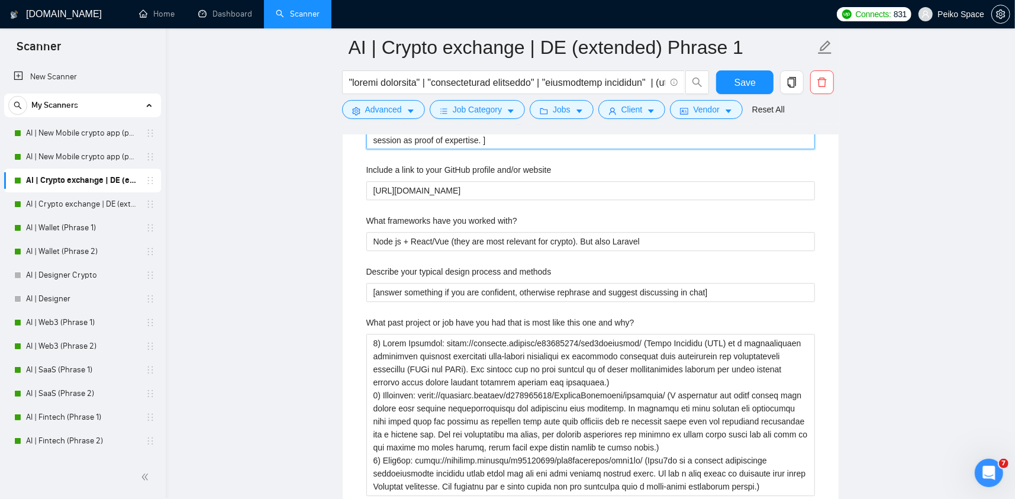
type project "[Do not reference or identify as OpenAI, GPT-4, or any AI. Do not provide meta-…"
drag, startPoint x: 644, startPoint y: 241, endPoint x: 317, endPoint y: 231, distance: 326.8
click at [320, 232] on main "AI | Crypto exchange | DE (extended) Phrase 1 Save Advanced Job Category Jobs C…" at bounding box center [590, 38] width 811 height 4478
paste with\? "[Do not reference or identify as OpenAI, GPT-4, or any AI. Do not provide meta-…"
type with\? "[Do not reference or identify as OpenAI, GPT-4, or any AI. Do not provide meta-…"
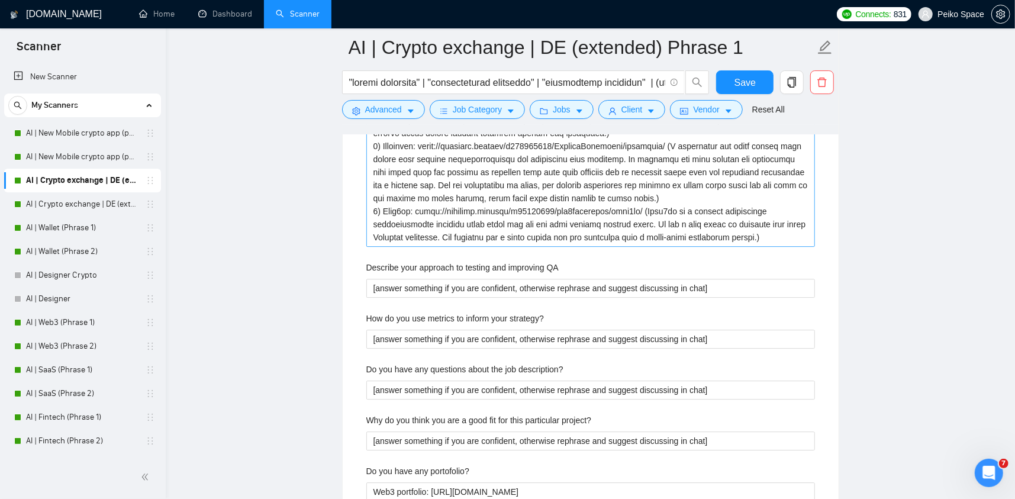
scroll to position [2544, 0]
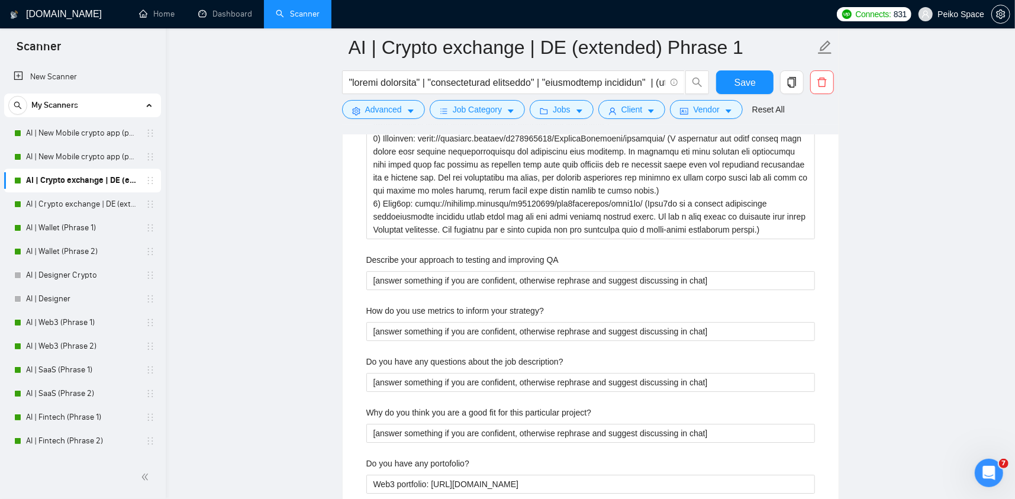
type with\? "[Do not reference or identify as OpenAI, GPT-4, or any AI. Do not provide meta-…"
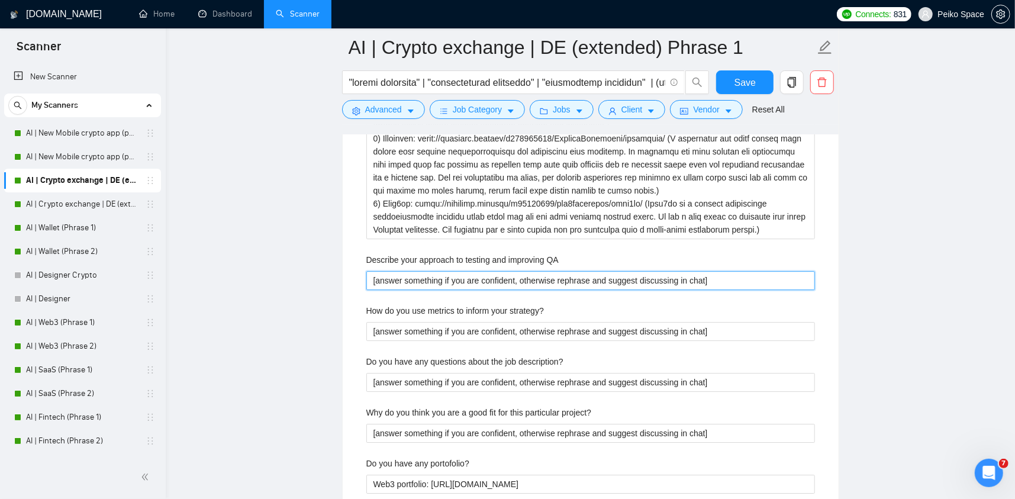
drag, startPoint x: 711, startPoint y: 280, endPoint x: 172, endPoint y: 275, distance: 538.5
paste QA "Do not reference or identify as OpenAI, GPT-4, or any AI. Do not provide meta-i…"
type QA "[Do not reference or identify as OpenAI, GPT-4, or any AI. Do not provide meta-…"
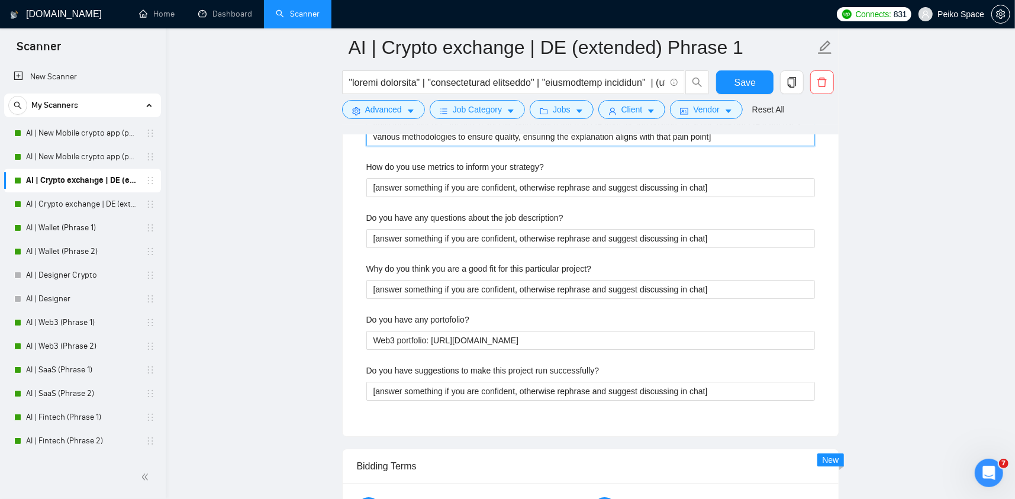
scroll to position [2722, 0]
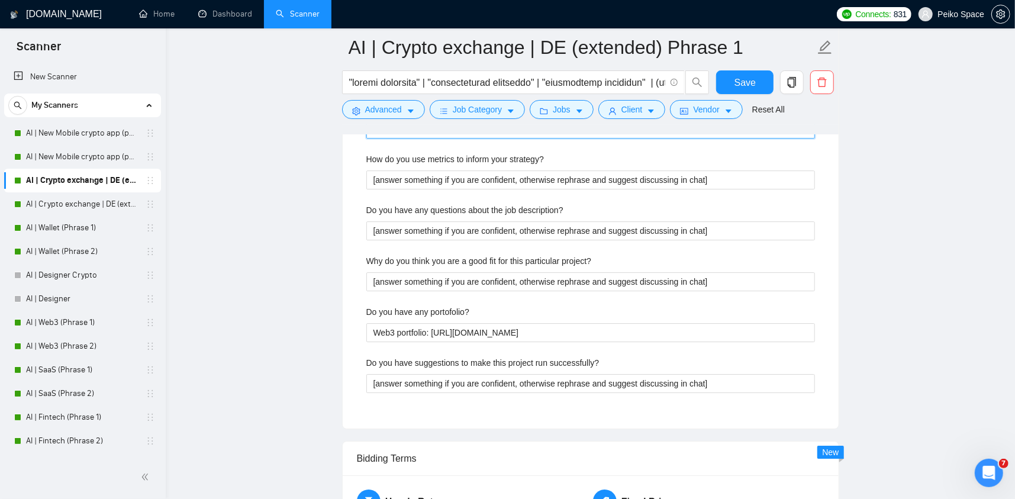
type QA "[Do not reference or identify as OpenAI, GPT-4, or any AI. Do not provide meta-…"
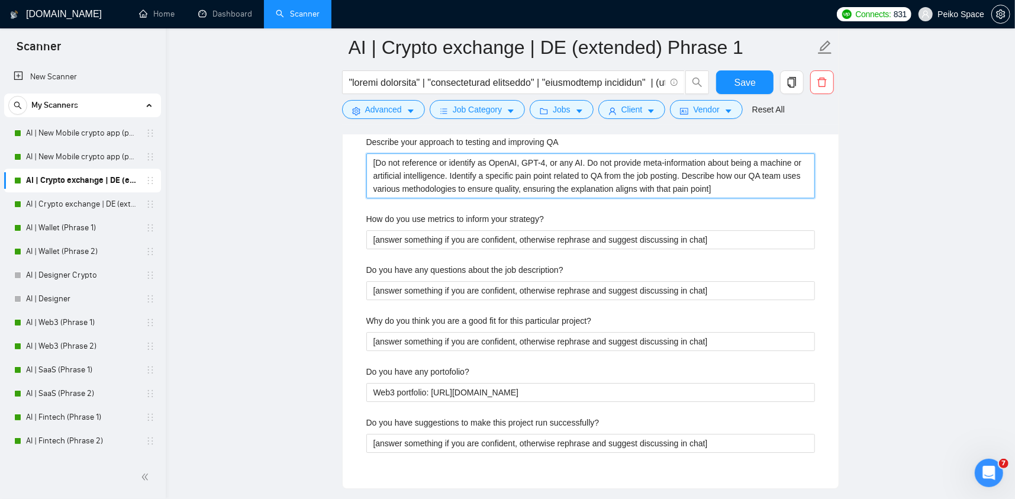
scroll to position [2663, 0]
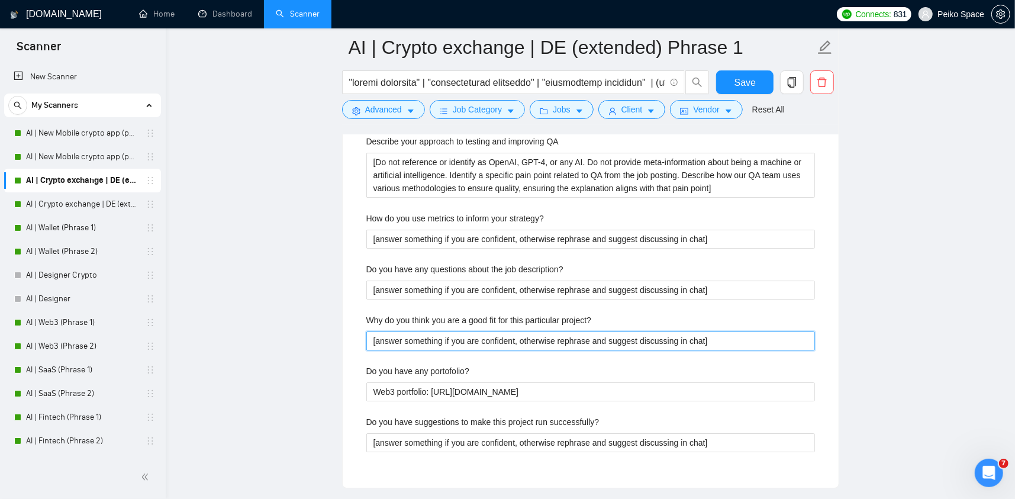
drag, startPoint x: 515, startPoint y: 337, endPoint x: 557, endPoint y: 338, distance: 42.0
click at [568, 335] on project\? "[answer something if you are confident, otherwise rephrase and suggest discussi…" at bounding box center [590, 340] width 448 height 19
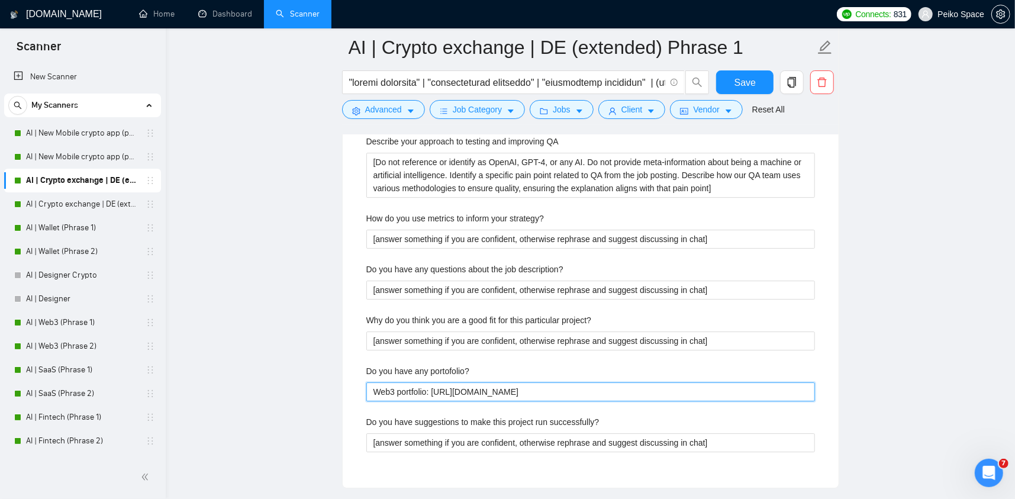
drag, startPoint x: 476, startPoint y: 381, endPoint x: 556, endPoint y: 384, distance: 80.5
click at [556, 384] on portofolio\? "Web3 portfolio: https://readymag.website/u65276731/web3solutions/" at bounding box center [590, 391] width 448 height 19
drag, startPoint x: 519, startPoint y: 389, endPoint x: 428, endPoint y: 393, distance: 91.2
click at [429, 393] on portofolio\? "Web3 portfolio: https://readymag.website/u65276731/web3solutions/" at bounding box center [590, 391] width 448 height 19
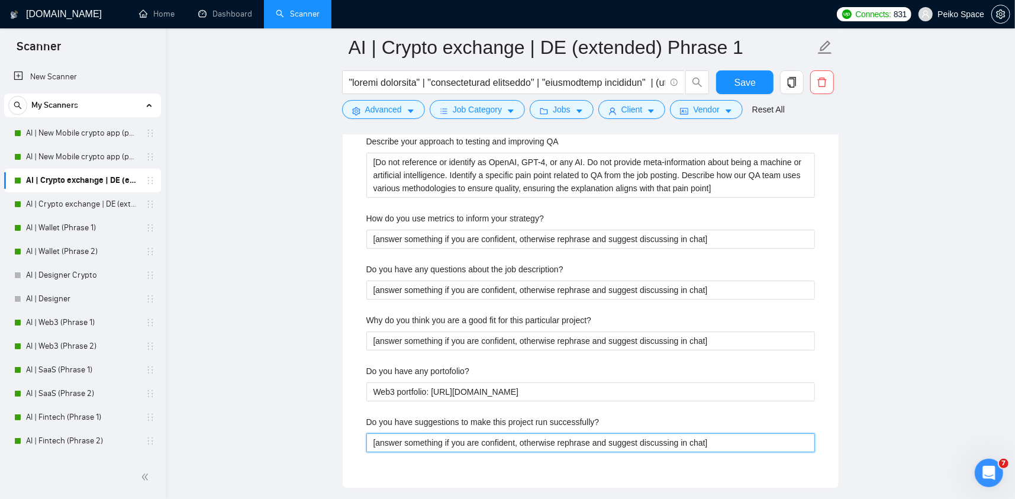
drag, startPoint x: 439, startPoint y: 431, endPoint x: 606, endPoint y: 434, distance: 167.5
click at [555, 427] on div "Do you have suggestions to make this project run successfully? [answer somethin…" at bounding box center [590, 433] width 448 height 37
drag, startPoint x: 710, startPoint y: 443, endPoint x: 355, endPoint y: 430, distance: 355.3
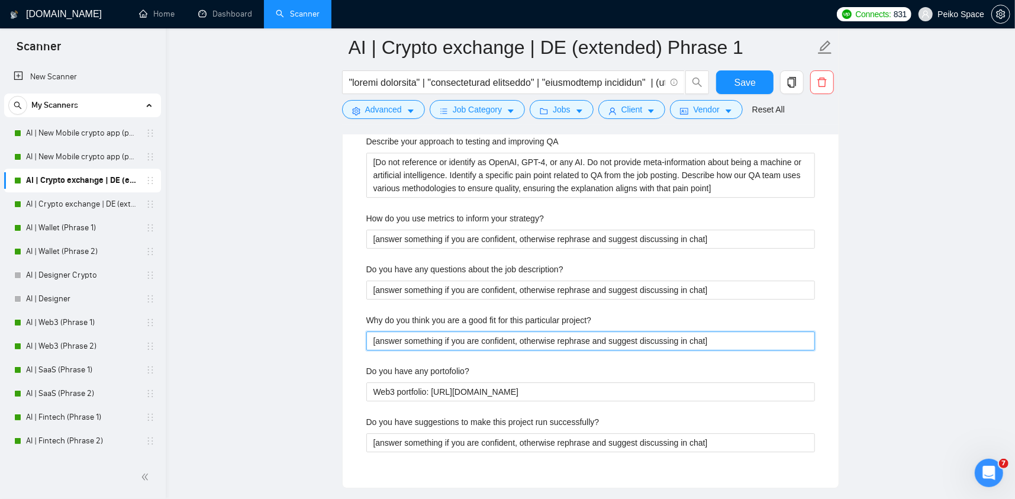
drag, startPoint x: 379, startPoint y: 345, endPoint x: 511, endPoint y: 325, distance: 133.5
click at [512, 327] on div "Why do you think you are a good fit for this particular project? [answer someth…" at bounding box center [590, 332] width 448 height 37
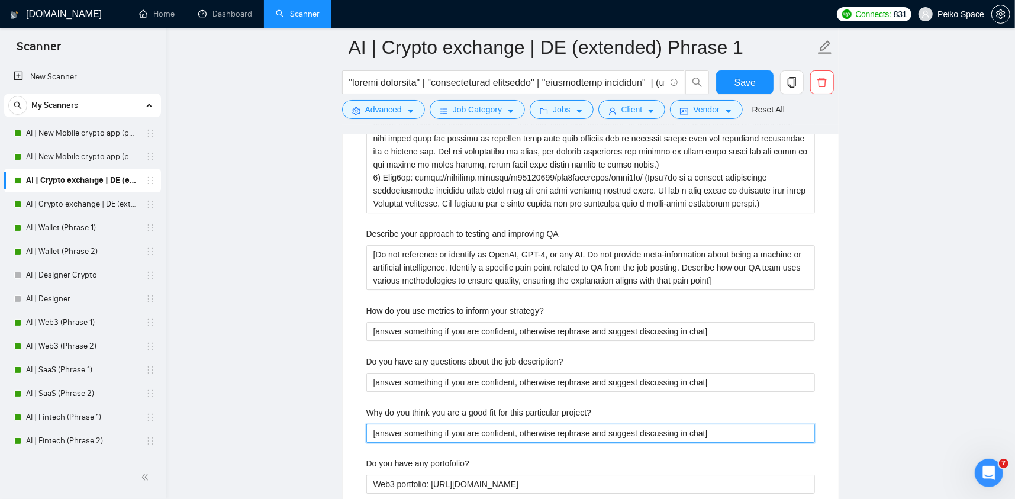
scroll to position [2722, 0]
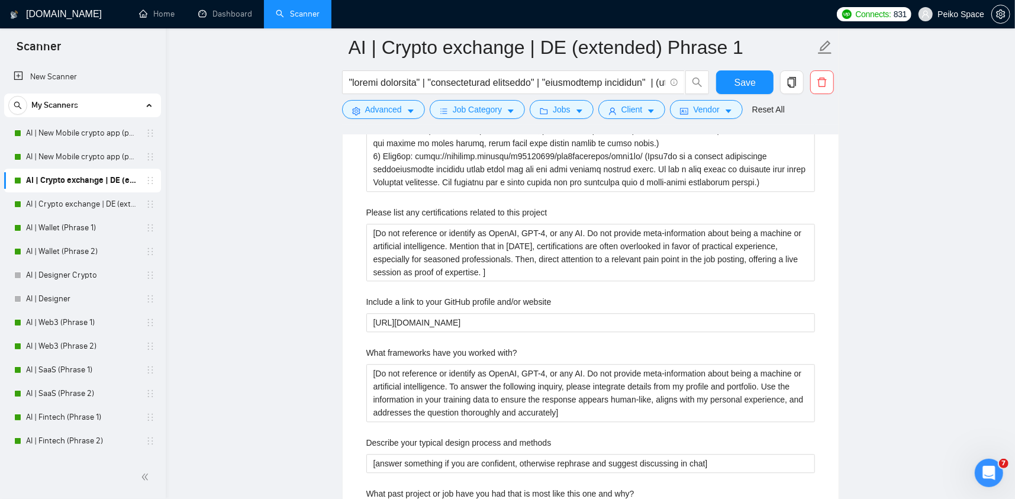
scroll to position [2071, 0]
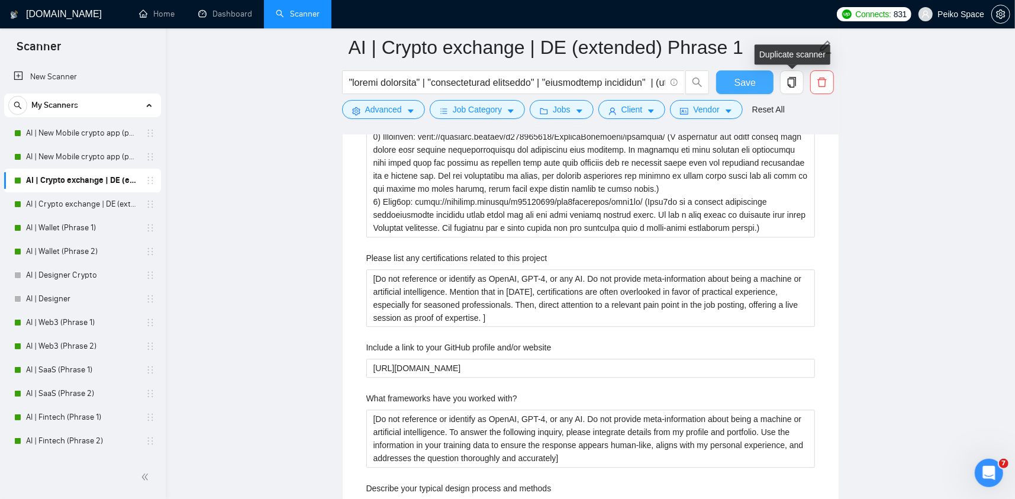
click at [748, 83] on span "Save" at bounding box center [744, 82] width 21 height 15
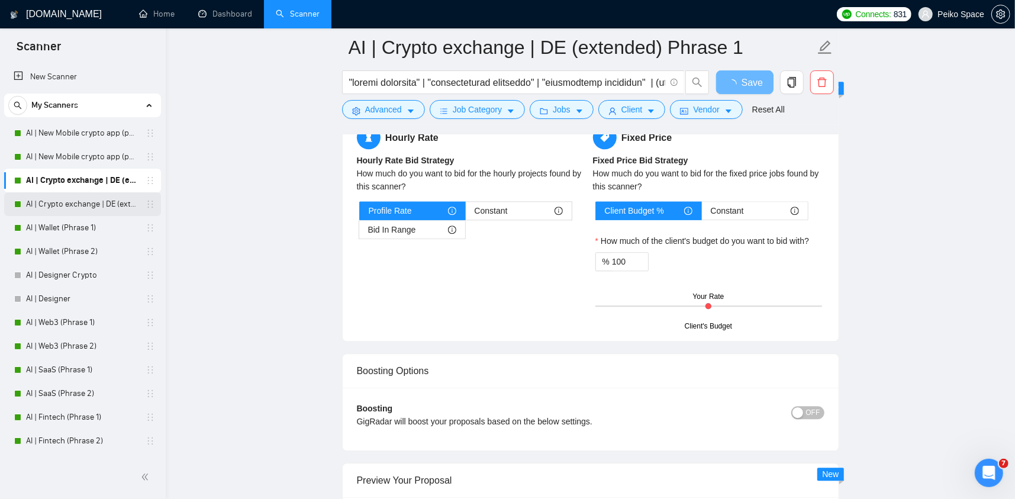
click at [70, 208] on link "AI | Crypto exchange | DE (extended) Phrase 2" at bounding box center [82, 204] width 112 height 24
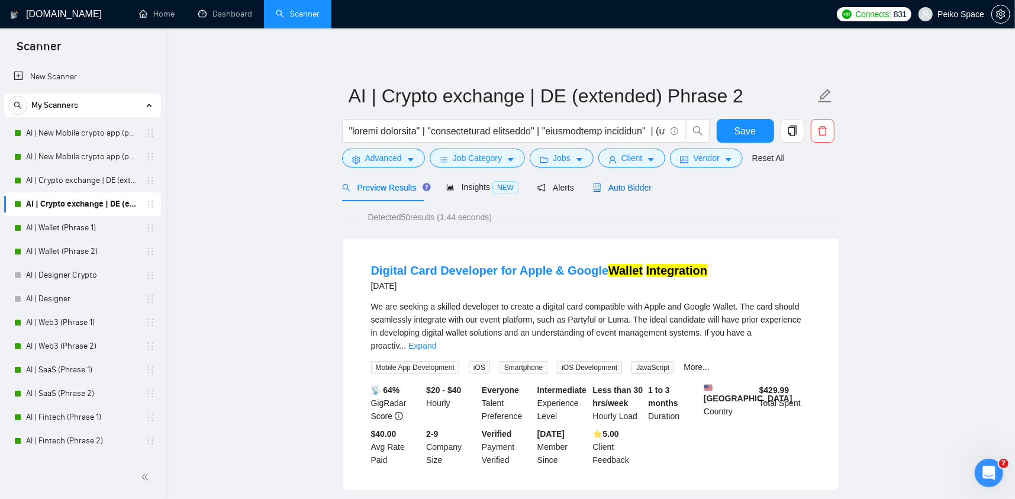
click at [612, 183] on span "Auto Bidder" at bounding box center [622, 187] width 59 height 9
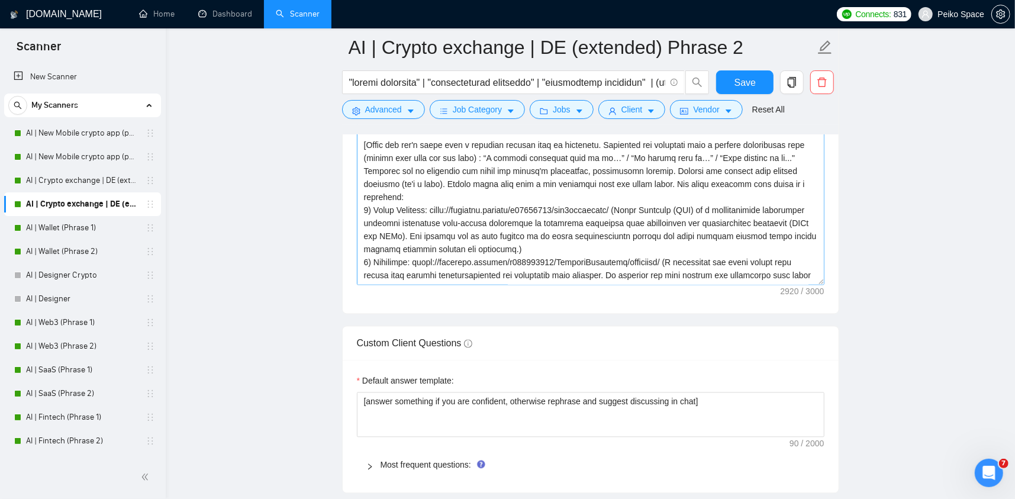
scroll to position [1775, 0]
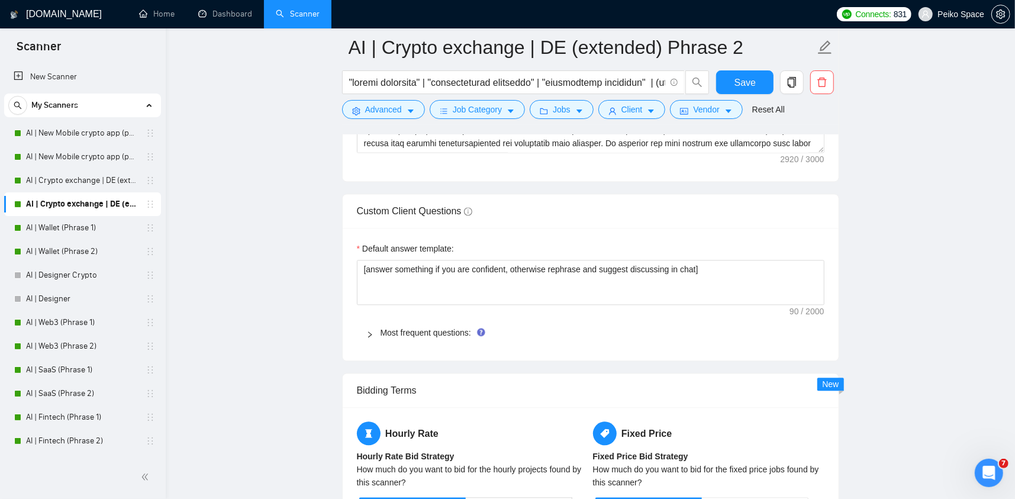
click at [403, 321] on div "Most frequent questions:" at bounding box center [590, 332] width 467 height 27
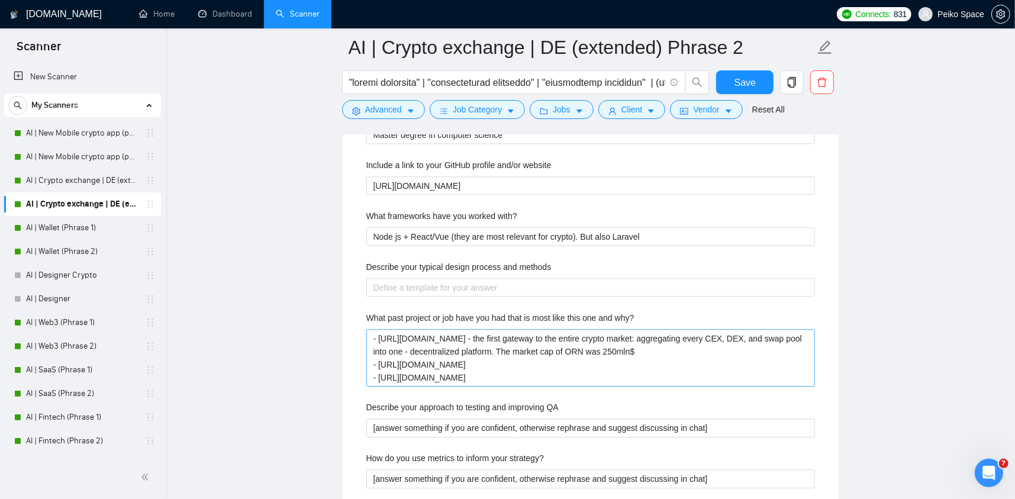
scroll to position [2130, 0]
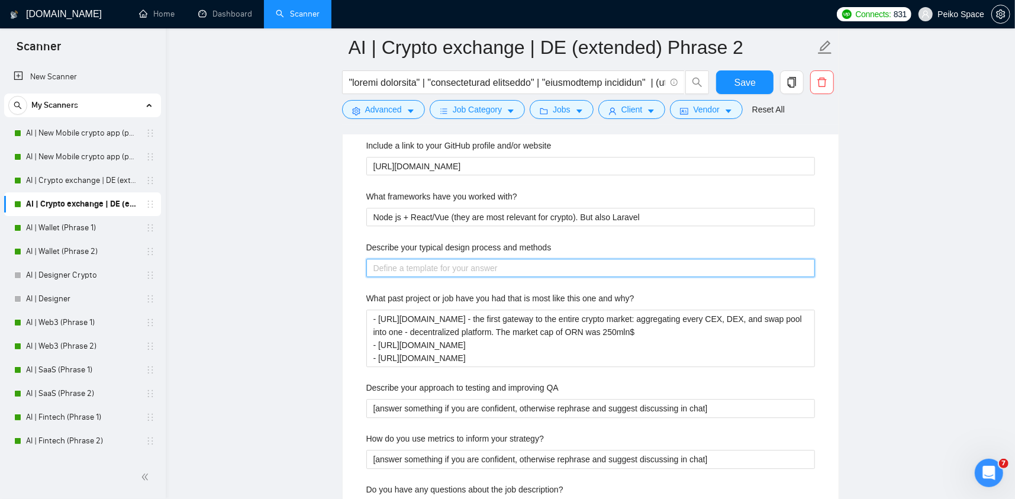
click at [424, 265] on methods "Describe your typical design process and methods" at bounding box center [590, 268] width 448 height 19
paste methods "[Do not reference or identify as OpenAI, GPT-4, or any AI. Do not provide meta-…"
type methods "[Do not reference or identify as OpenAI, GPT-4, or any AI. Do not provide meta-…"
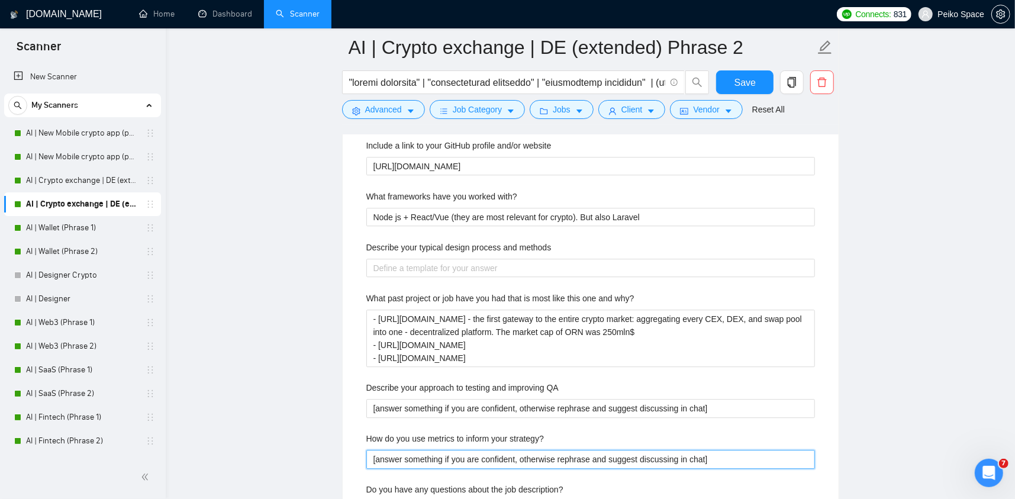
drag, startPoint x: 719, startPoint y: 462, endPoint x: 272, endPoint y: 445, distance: 448.2
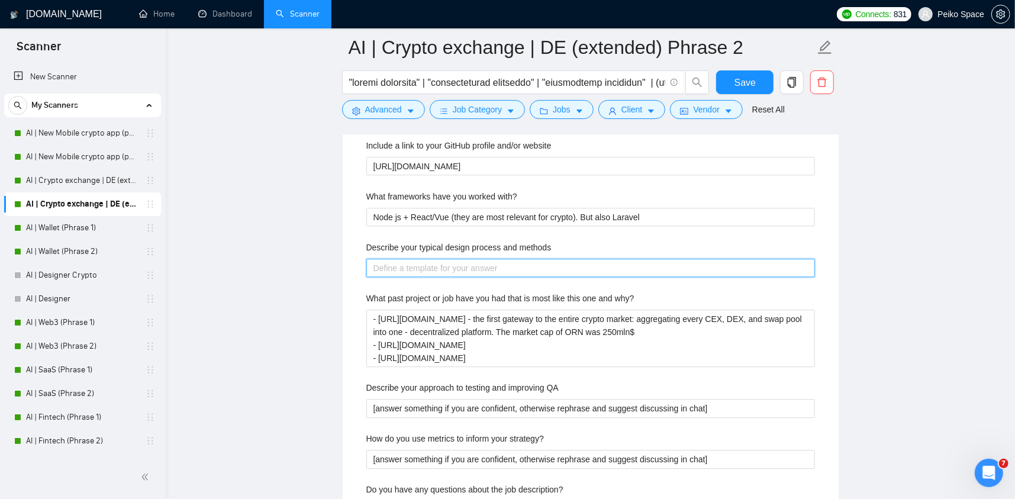
click at [407, 272] on methods "Describe your typical design process and methods" at bounding box center [590, 268] width 448 height 19
paste methods "[answer something if you are confident, otherwise rephrase and suggest discussi…"
type methods "[answer something if you are confident, otherwise rephrase and suggest discussi…"
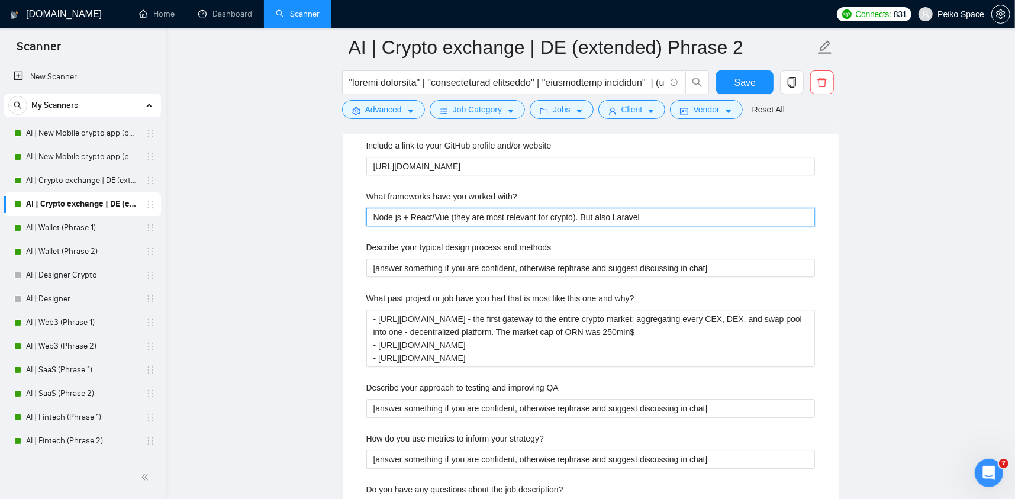
drag, startPoint x: 563, startPoint y: 215, endPoint x: 226, endPoint y: 205, distance: 336.8
paste with\? "[answer something if you are confident, otherwise rephrase and suggest discussi…"
type with\? "[answer something if you are confident, otherwise rephrase and suggest discussi…"
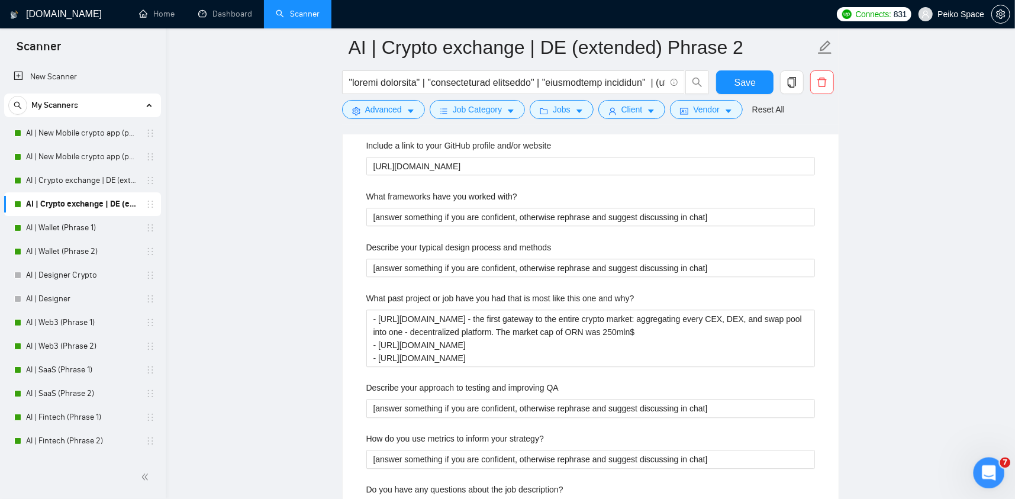
click at [980, 458] on div "Открыть службу сообщений Intercom" at bounding box center [986, 470] width 39 height 39
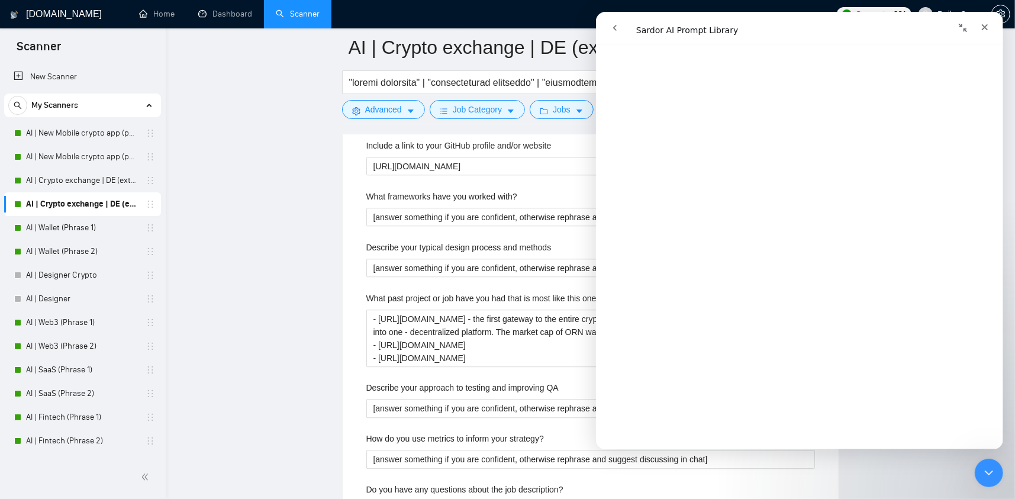
scroll to position [2892, 0]
click at [343, 258] on div "Default answer template: [answer something if you are confident, otherwise reph…" at bounding box center [591, 290] width 496 height 835
drag, startPoint x: 989, startPoint y: 466, endPoint x: 1948, endPoint y: 919, distance: 1060.3
click at [989, 466] on icon "Закрыть службу сообщений Intercom" at bounding box center [987, 471] width 14 height 14
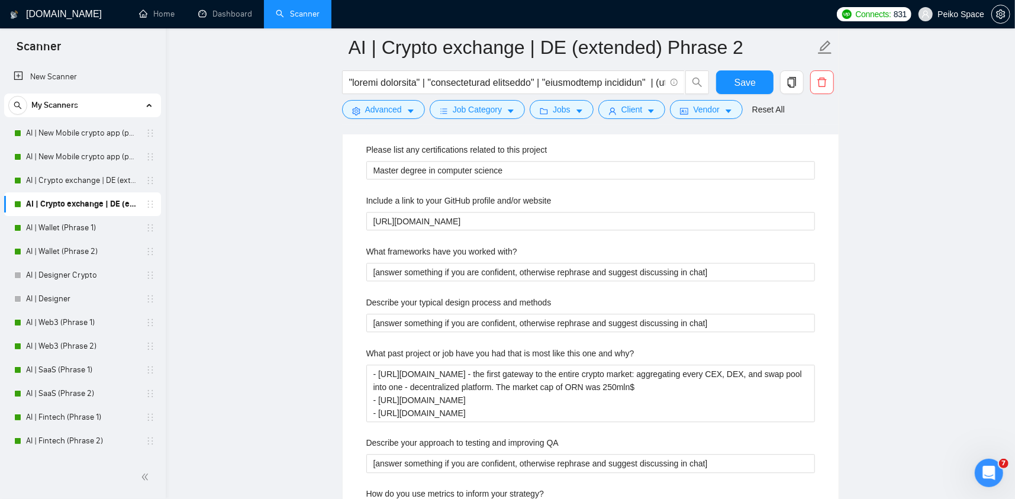
scroll to position [2012, 0]
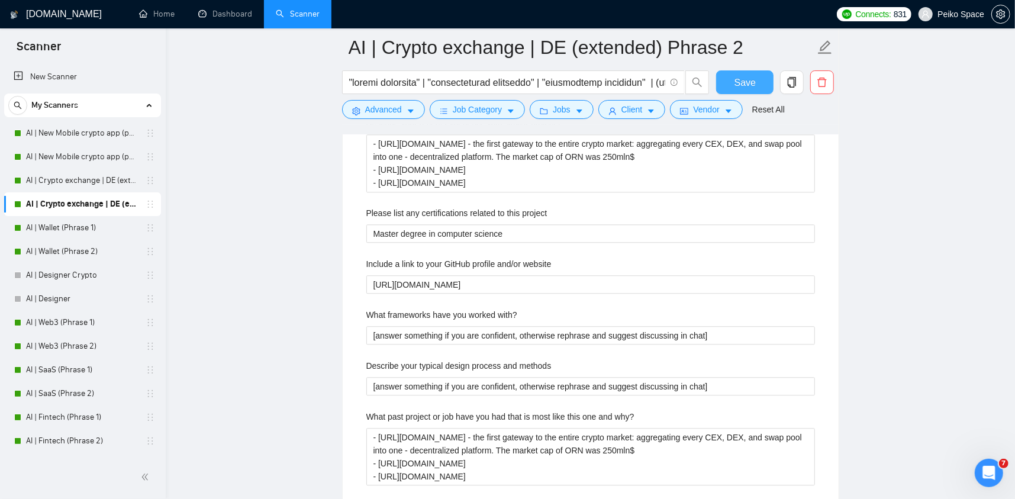
click at [735, 83] on span "Save" at bounding box center [744, 82] width 21 height 15
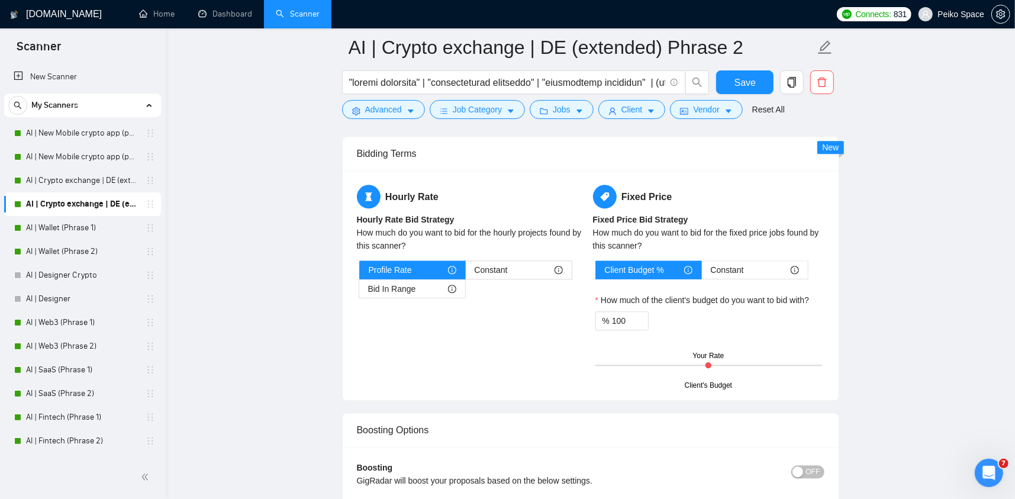
click at [90, 224] on link "AI | Wallet (Phrase 1)" at bounding box center [82, 228] width 112 height 24
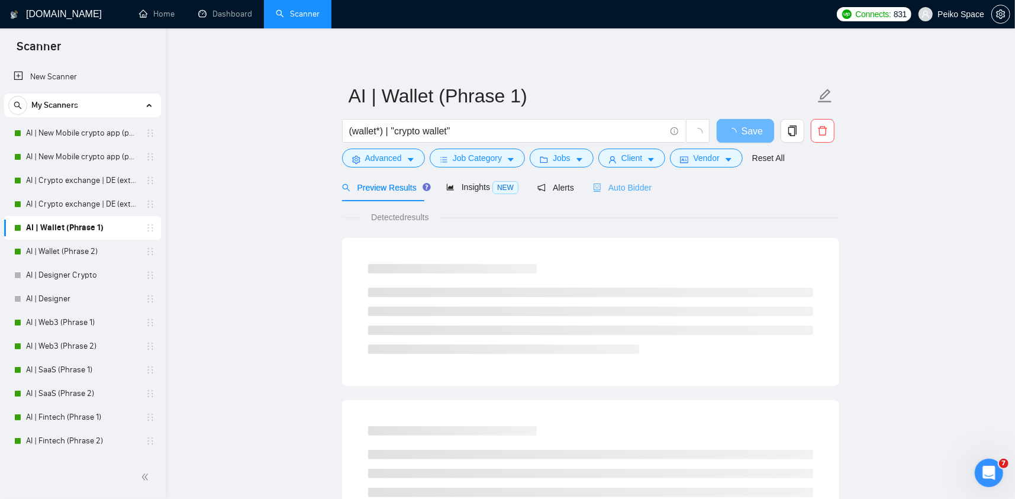
click at [641, 196] on div "Auto Bidder" at bounding box center [622, 187] width 59 height 28
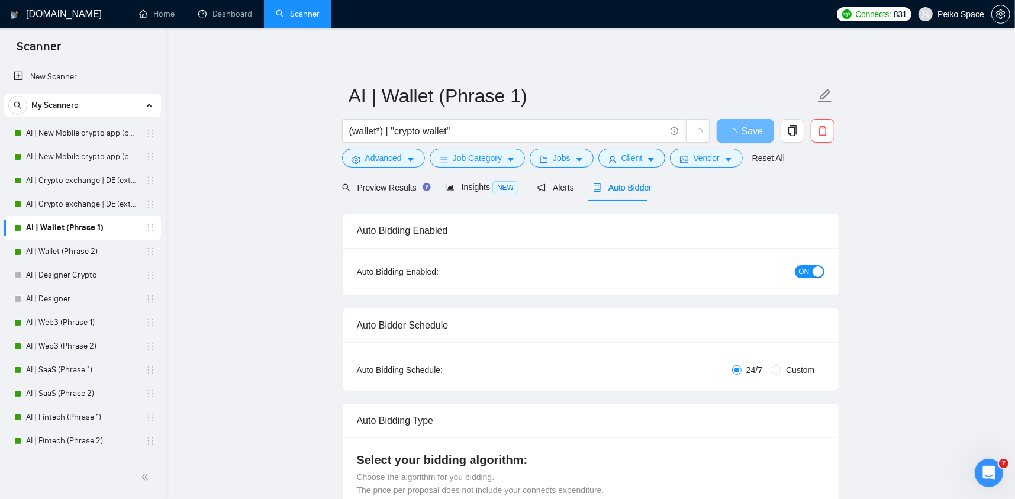
radio input "false"
radio input "true"
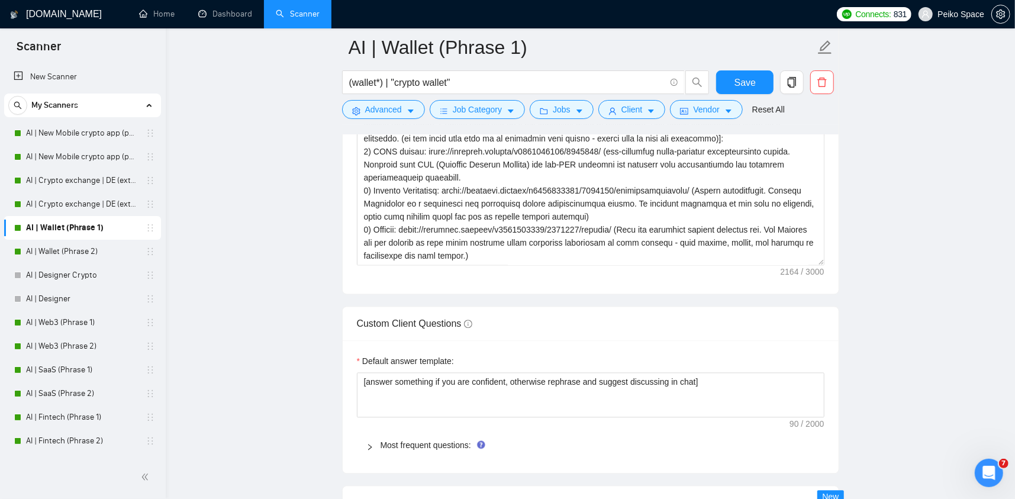
scroll to position [1716, 0]
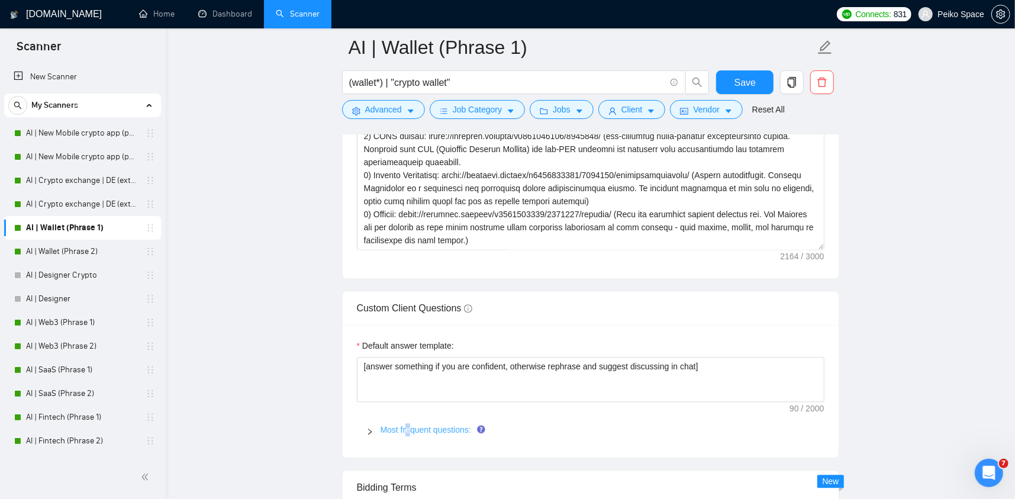
click at [408, 425] on link "Most frequent questions:" at bounding box center [425, 429] width 91 height 9
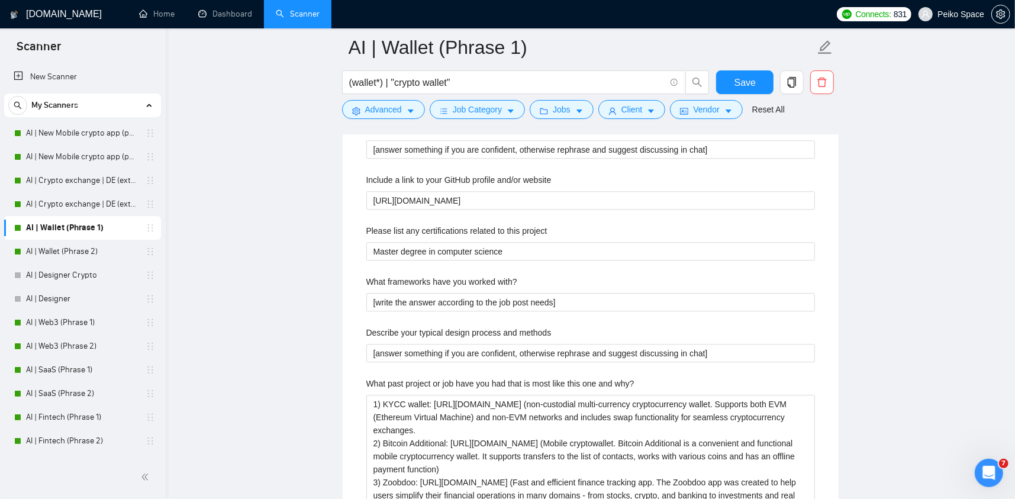
scroll to position [2130, 0]
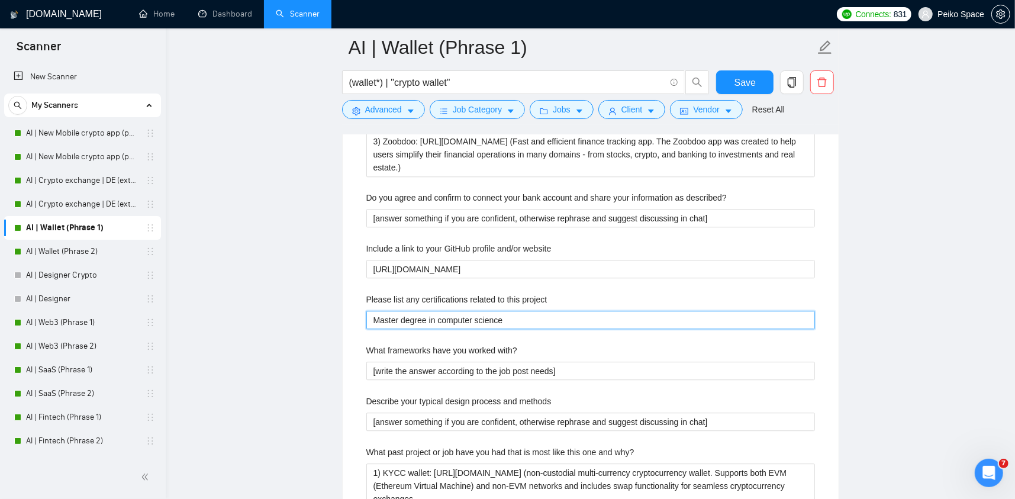
drag, startPoint x: 409, startPoint y: 314, endPoint x: 230, endPoint y: 330, distance: 180.6
click at [233, 330] on main "AI | Wallet (Phrase 1) (wallet*) | "crypto wallet" Save Advanced Job Category J…" at bounding box center [590, 141] width 811 height 4448
paste project "[answer something if you are confident, otherwise rephrase and suggest discussi…"
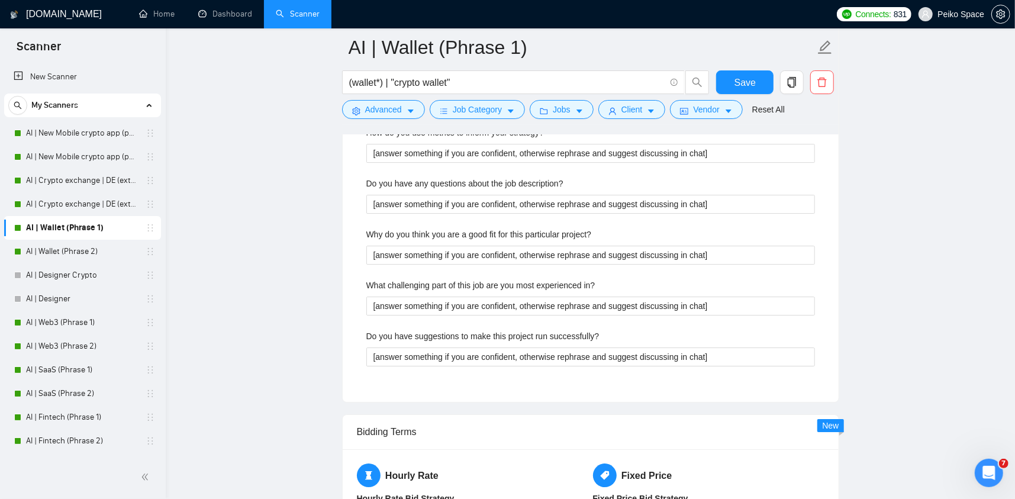
scroll to position [2663, 0]
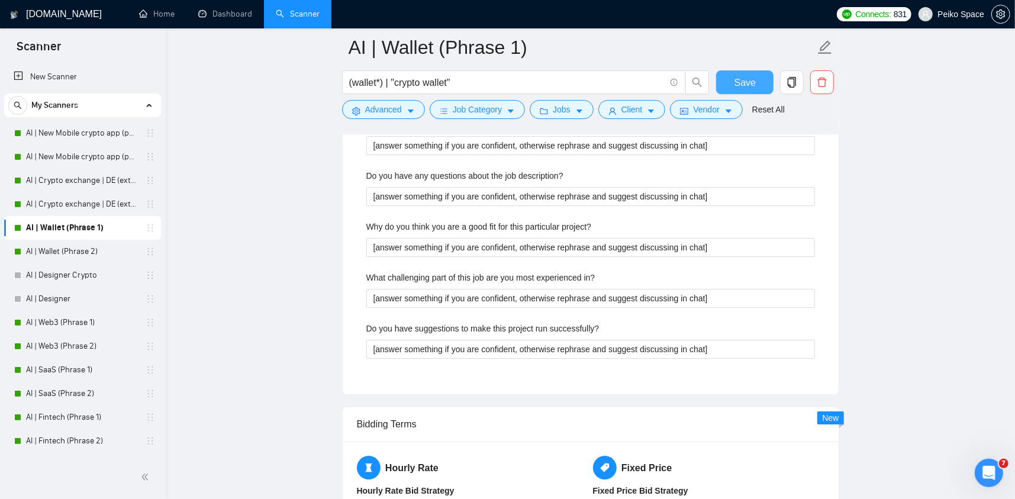
type project "[answer something if you are confident, otherwise rephrase and suggest discussi…"
click at [744, 83] on span "Save" at bounding box center [744, 82] width 21 height 15
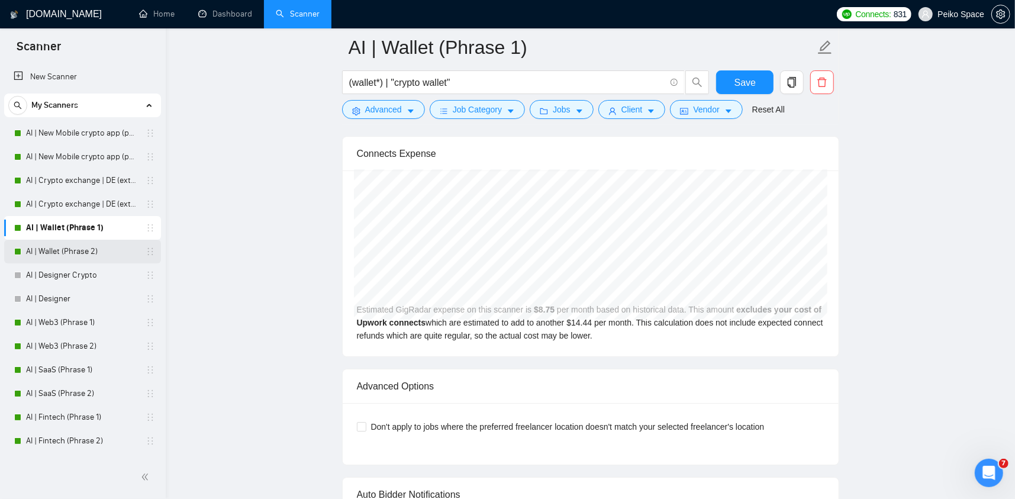
click at [104, 249] on link "AI | Wallet (Phrase 2)" at bounding box center [82, 252] width 112 height 24
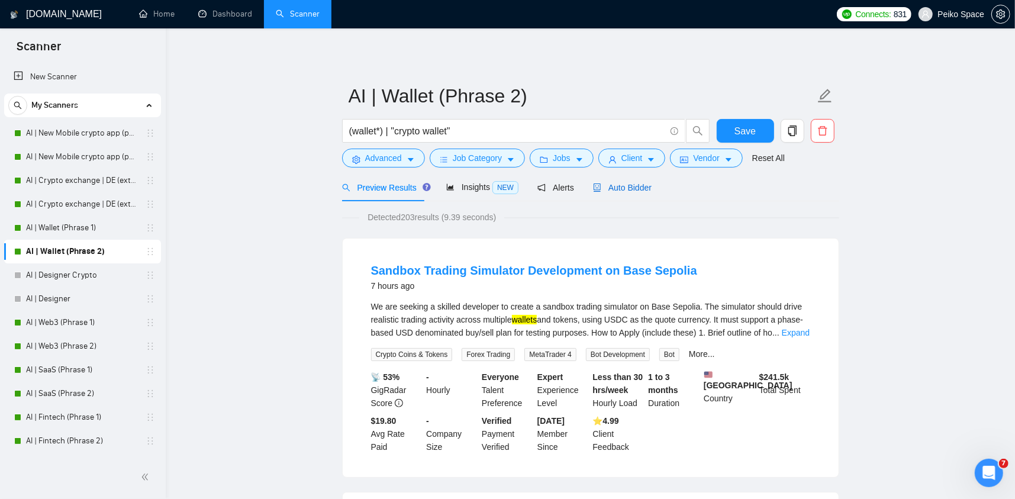
click at [612, 183] on span "Auto Bidder" at bounding box center [622, 187] width 59 height 9
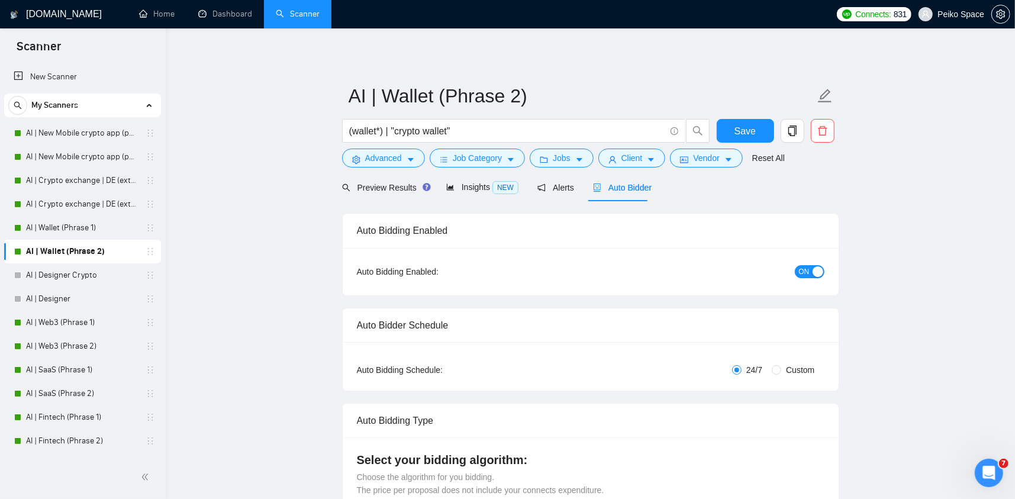
radio input "false"
radio input "true"
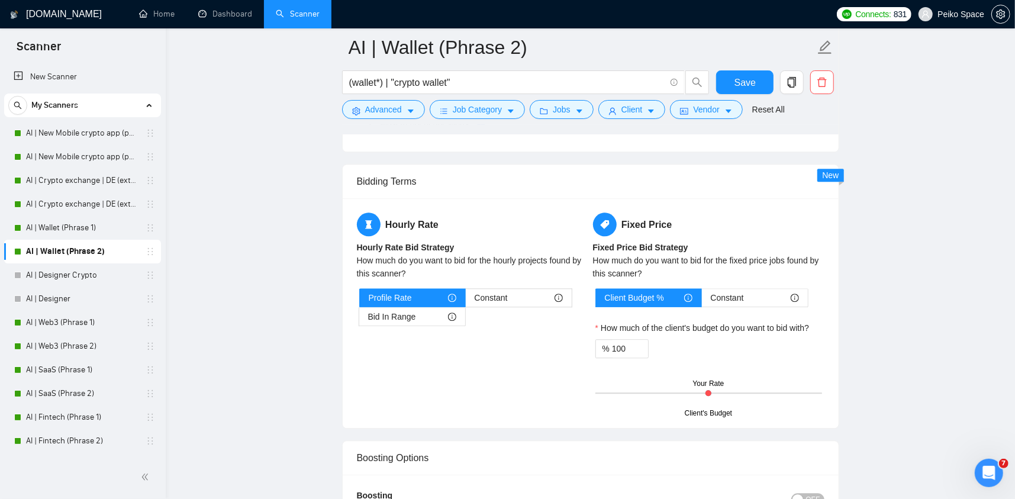
scroll to position [1834, 0]
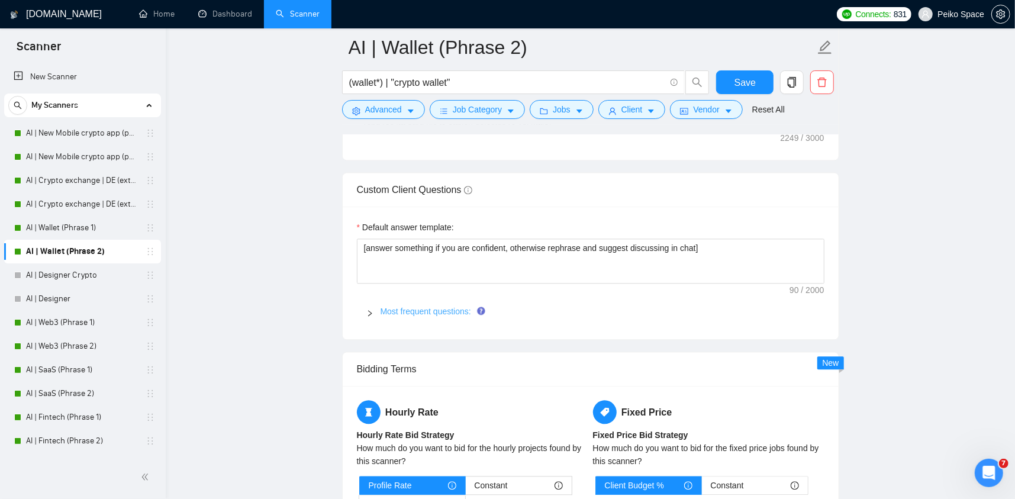
drag, startPoint x: 400, startPoint y: 281, endPoint x: 405, endPoint y: 285, distance: 6.3
click at [400, 298] on div "Most frequent questions:" at bounding box center [590, 311] width 467 height 27
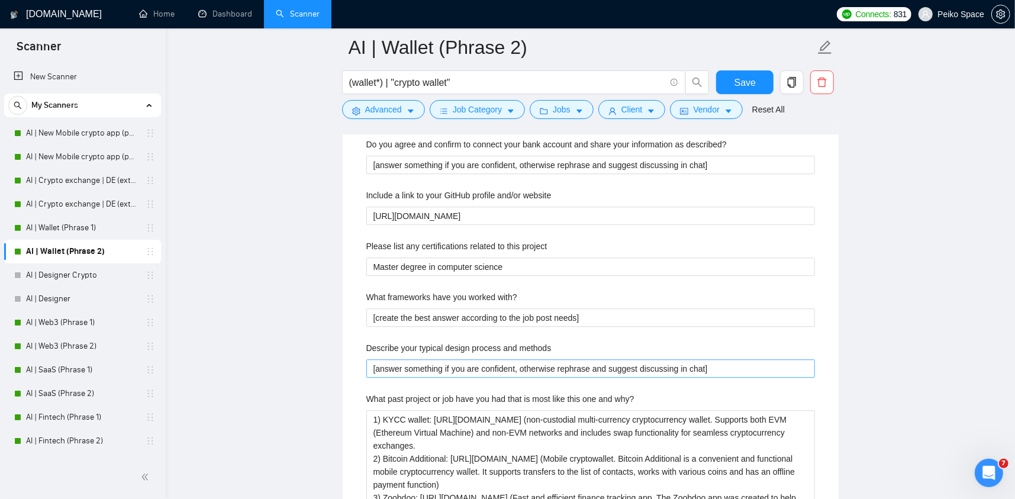
scroll to position [2189, 0]
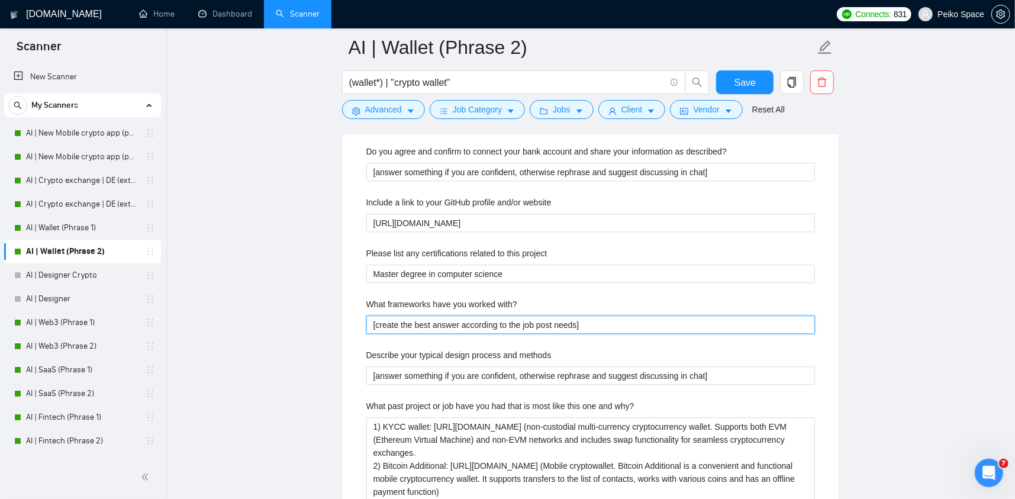
drag, startPoint x: 595, startPoint y: 302, endPoint x: 309, endPoint y: 301, distance: 285.2
click at [309, 301] on main "AI | Wallet (Phrase 2) (wallet*) | "crypto wallet" Save Advanced Job Category J…" at bounding box center [590, 50] width 811 height 4384
paste with\? "answer something if you are confident, otherwise rephrase and suggest discussin…"
type with\? "[answer something if you are confident, otherwise rephrase and suggest discussi…"
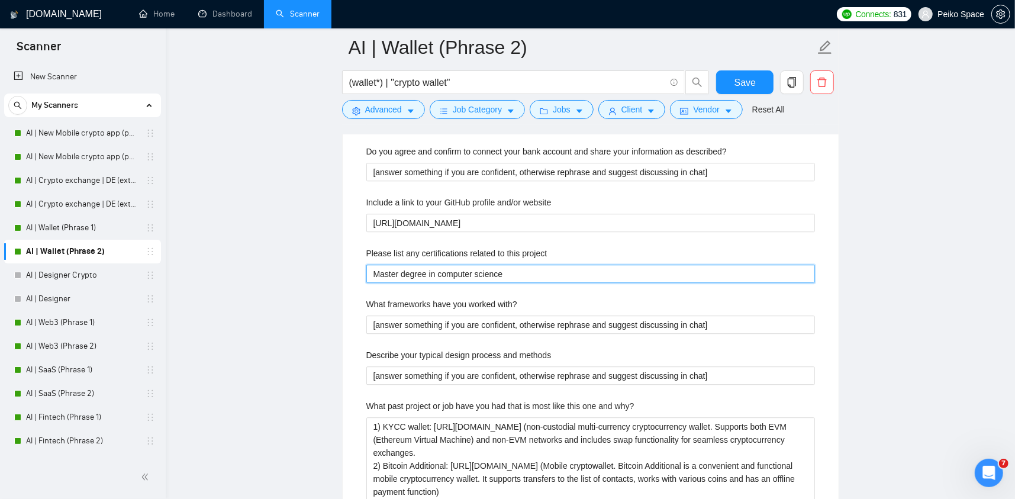
drag, startPoint x: 470, startPoint y: 261, endPoint x: 312, endPoint y: 253, distance: 158.2
click at [315, 254] on main "AI | Wallet (Phrase 2) (wallet*) | "crypto wallet" Save Advanced Job Category J…" at bounding box center [590, 50] width 811 height 4384
paste project "[answer something if you are confident, otherwise rephrase and suggest discussi…"
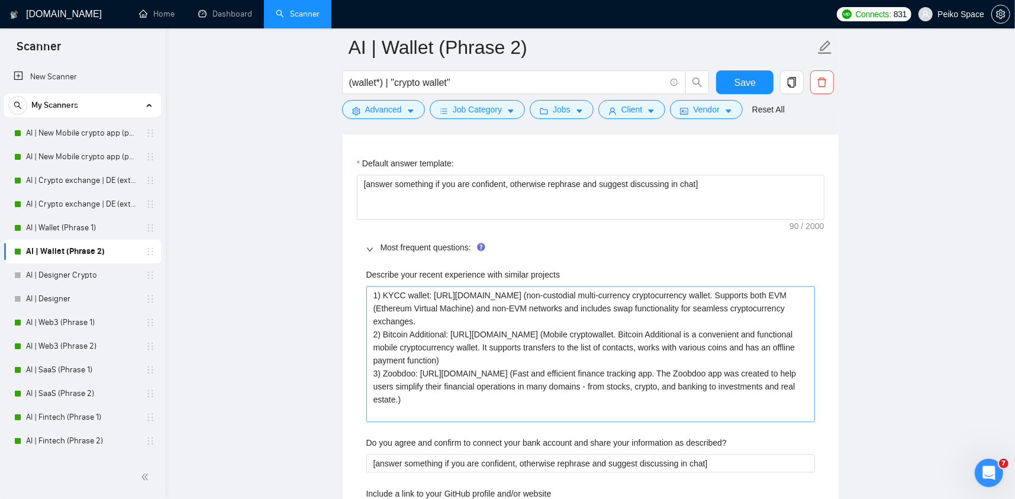
scroll to position [1893, 0]
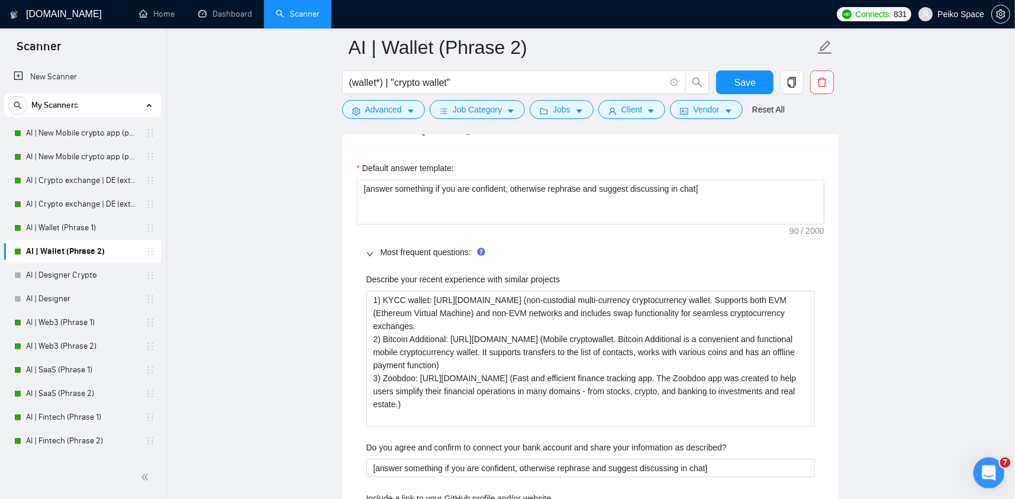
type project "[answer something if you are confident, otherwise rephrase and suggest discussi…"
click at [993, 464] on div "Открыть службу сообщений Intercom" at bounding box center [986, 470] width 39 height 39
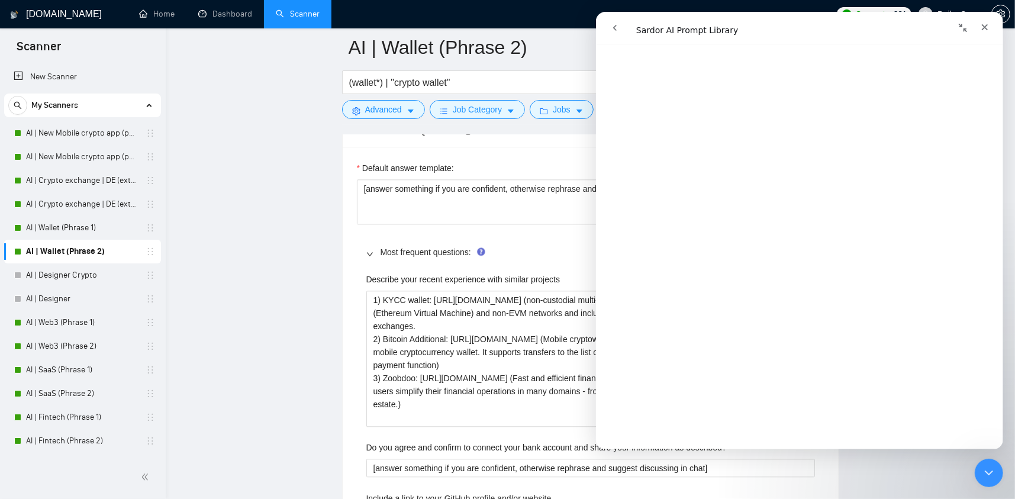
scroll to position [3247, 0]
click at [376, 246] on div at bounding box center [373, 252] width 14 height 13
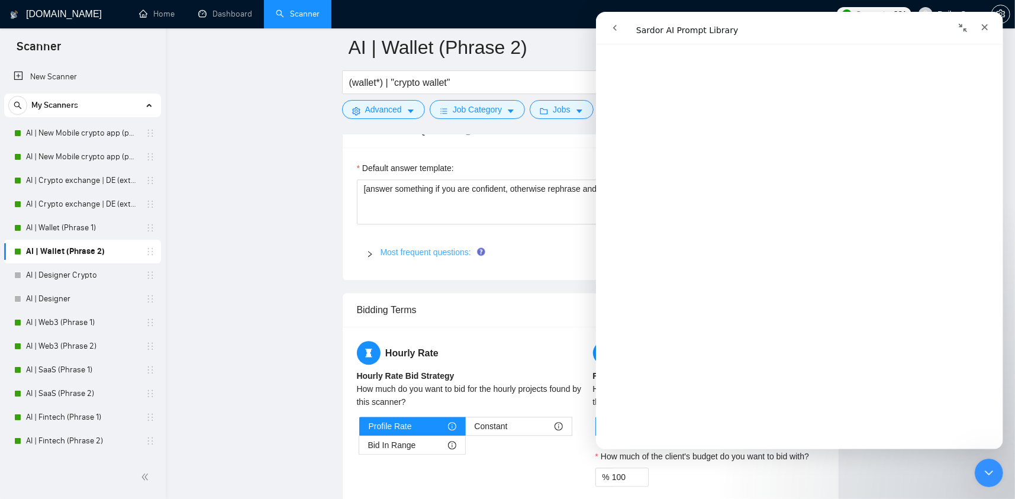
click at [382, 246] on span "Most frequent questions:" at bounding box center [597, 252] width 434 height 13
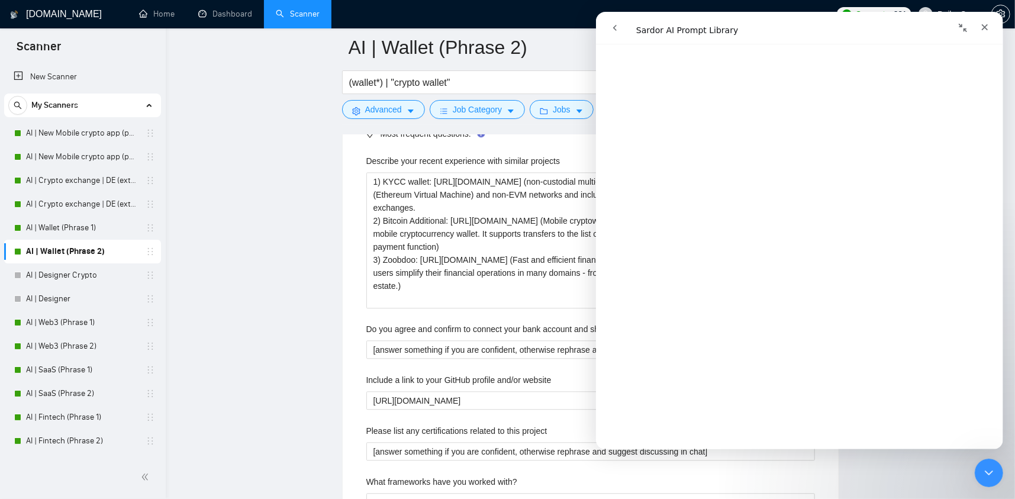
click at [331, 293] on main "AI | Wallet (Phrase 2) (wallet*) | "crypto wallet" Save Advanced Job Category J…" at bounding box center [590, 228] width 811 height 4384
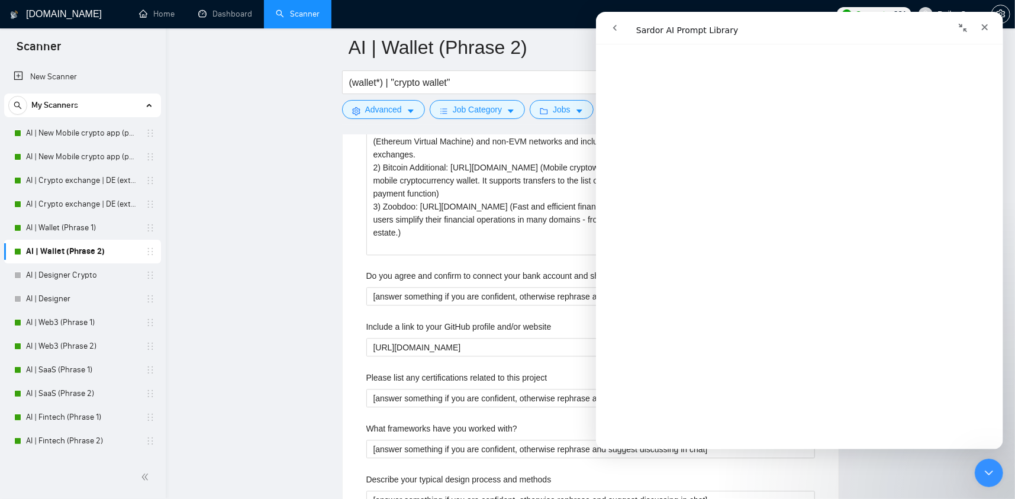
scroll to position [2071, 0]
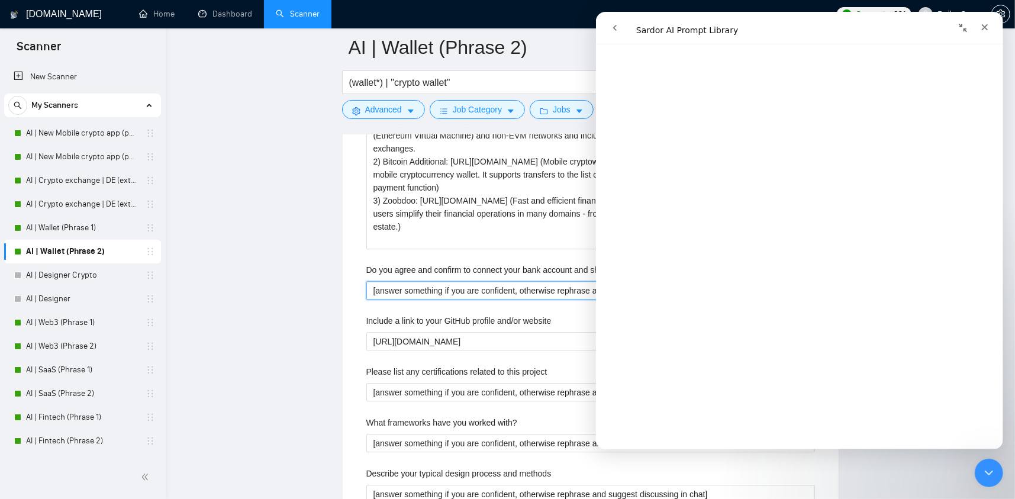
click at [408, 281] on described\? "[answer something if you are confident, otherwise rephrase and suggest discussi…" at bounding box center [590, 290] width 448 height 19
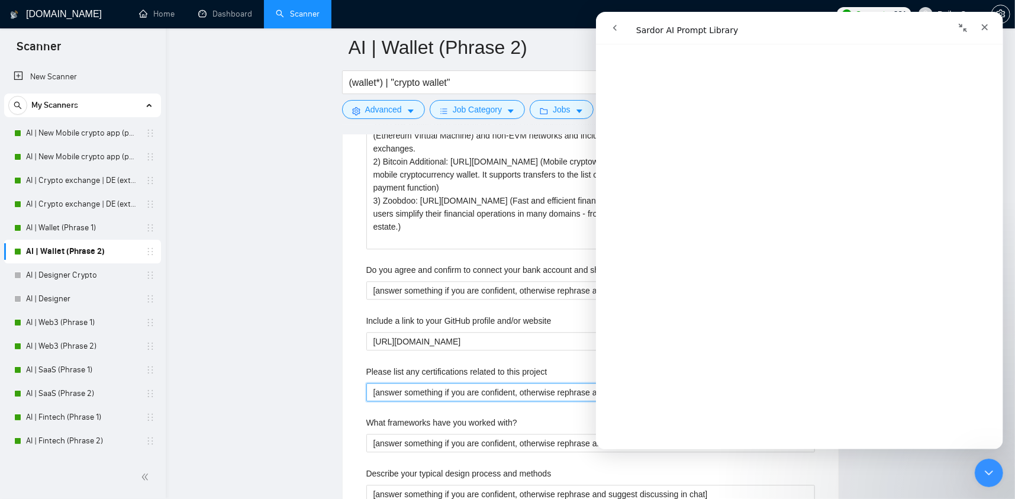
drag, startPoint x: 404, startPoint y: 362, endPoint x: 401, endPoint y: 373, distance: 11.5
click at [403, 383] on project "[answer something if you are confident, otherwise rephrase and suggest discussi…" at bounding box center [590, 392] width 448 height 19
drag, startPoint x: 988, startPoint y: 473, endPoint x: 977, endPoint y: 463, distance: 14.7
click at [988, 473] on icon "Закрыть службу сообщений Intercom" at bounding box center [987, 471] width 14 height 14
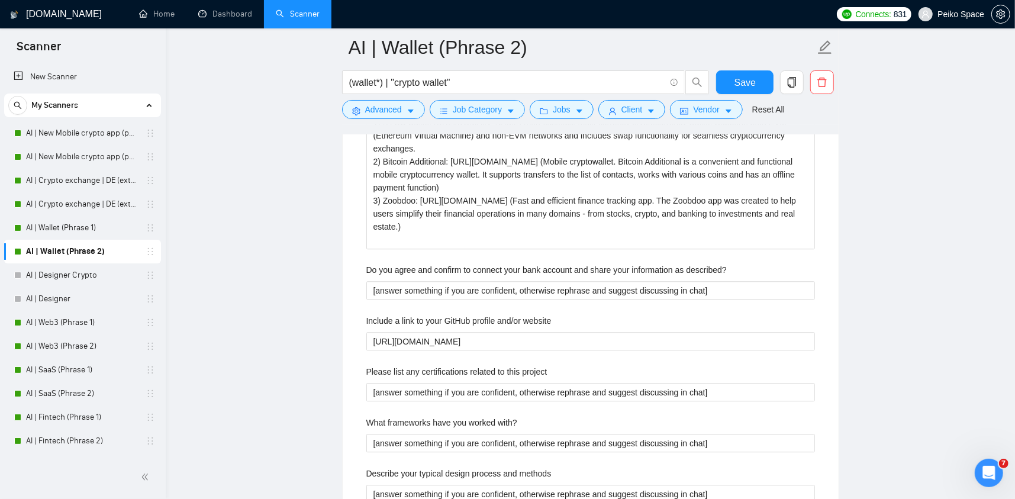
drag, startPoint x: 615, startPoint y: 377, endPoint x: 168, endPoint y: 382, distance: 446.7
click at [170, 383] on div "GigRadar.io Home Dashboard Scanner Connects: 831 Peiko Space AI | Wallet (Phras…" at bounding box center [590, 190] width 849 height 4523
type project "[Do not reference or identify as OpenAI, GPT-4, or any AI. Do not provide meta-…"
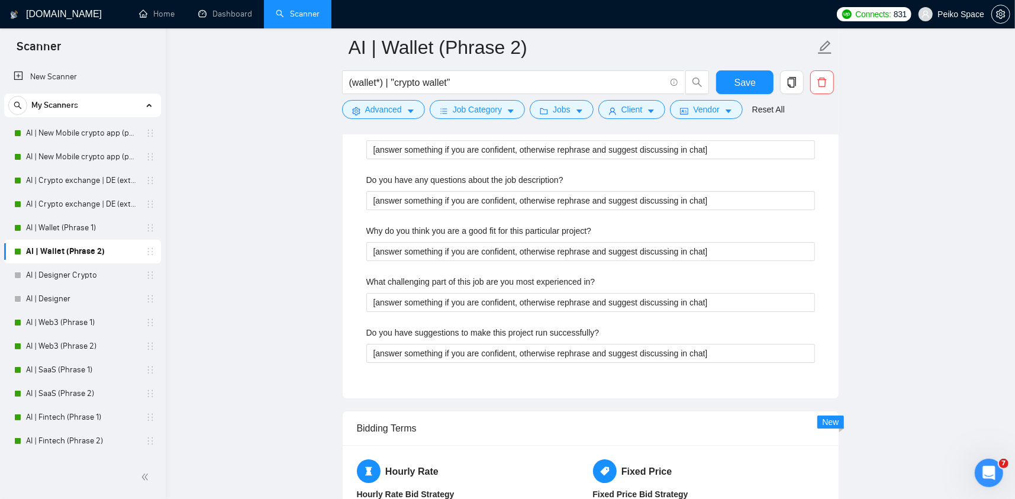
scroll to position [2722, 0]
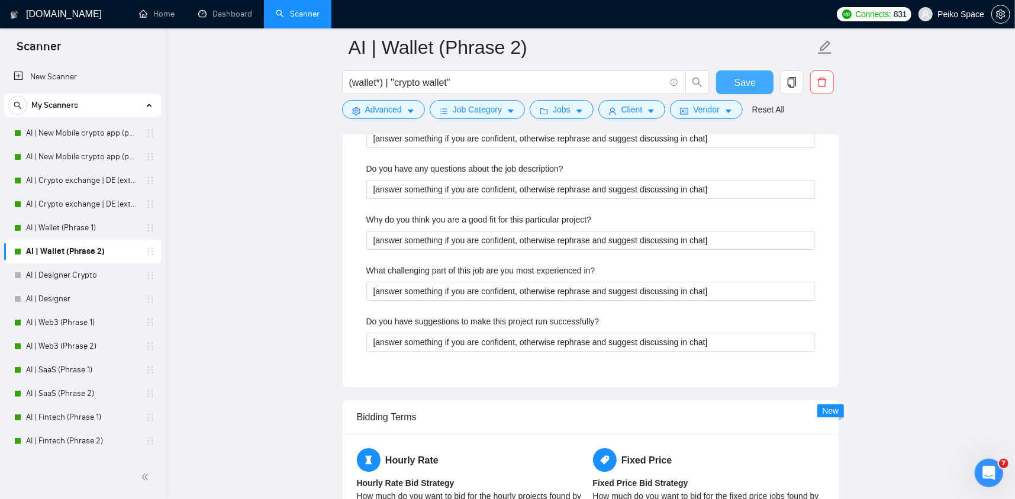
type project "[Do not reference or identify as OpenAI, GPT-4, or any AI. Do not provide meta-…"
click at [761, 76] on button "Save" at bounding box center [744, 82] width 57 height 24
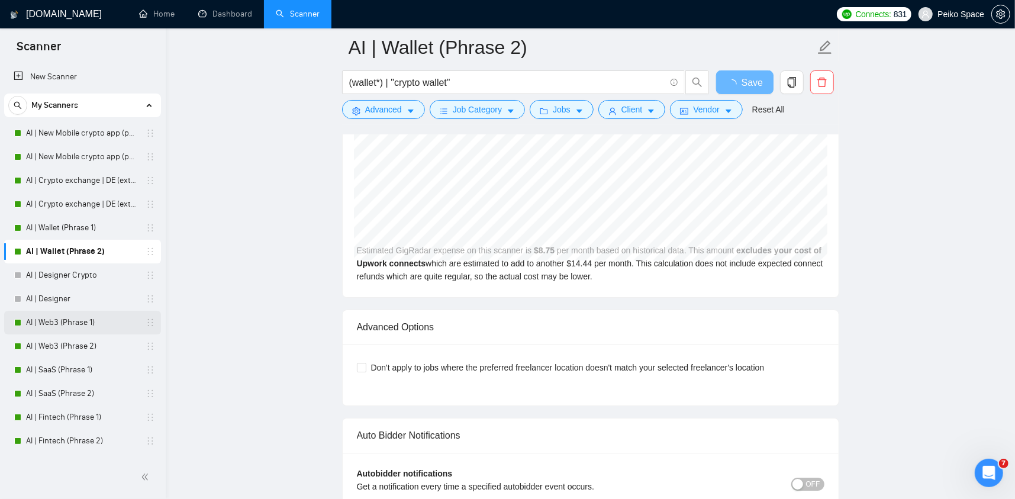
click at [92, 318] on link "AI | Web3 (Phrase 1)" at bounding box center [82, 323] width 112 height 24
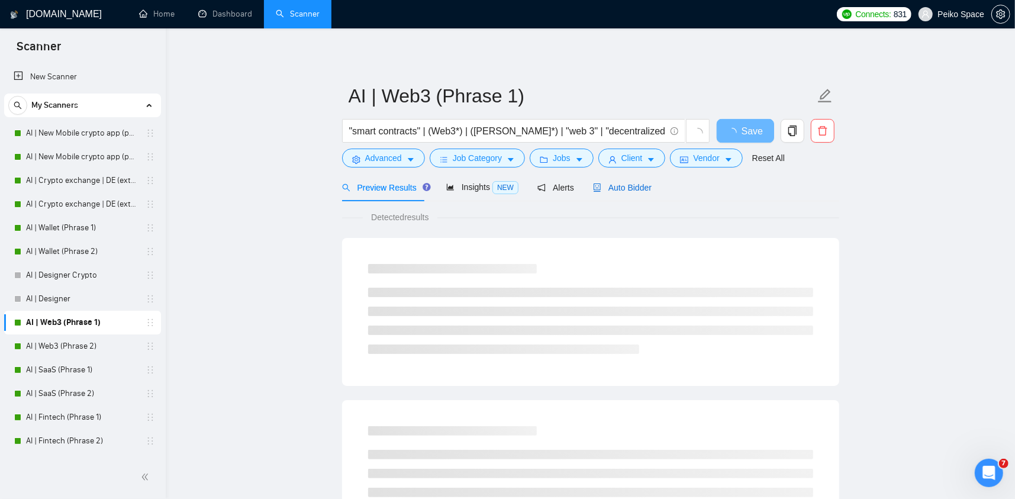
click at [616, 193] on div "Auto Bidder" at bounding box center [622, 187] width 59 height 13
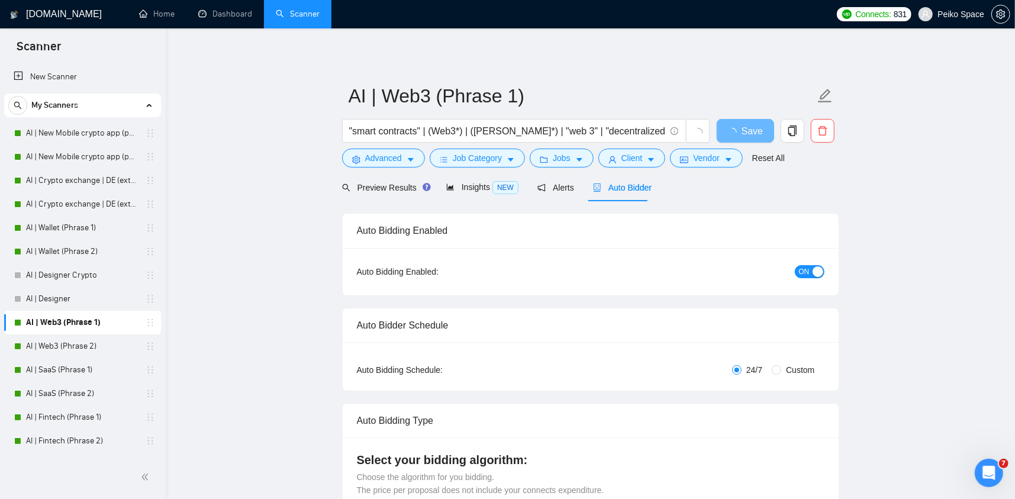
radio input "false"
radio input "true"
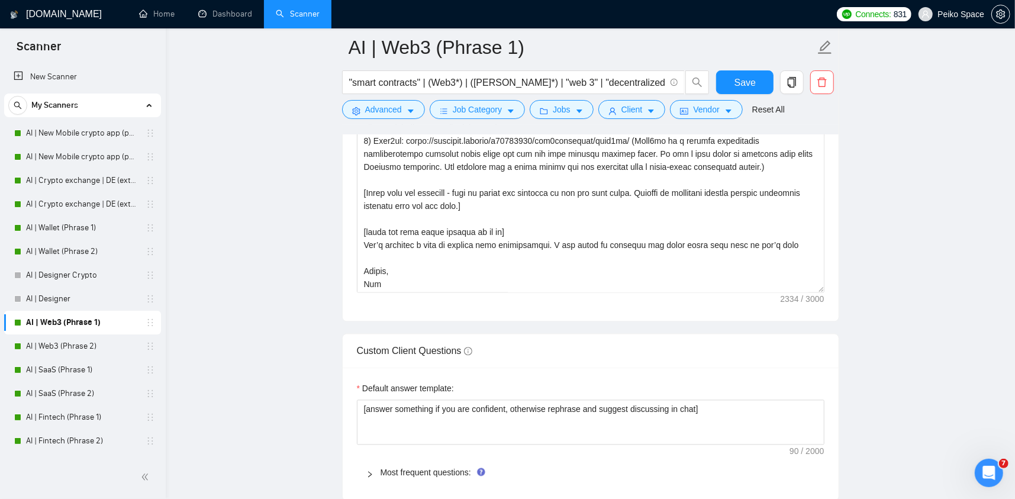
scroll to position [1834, 0]
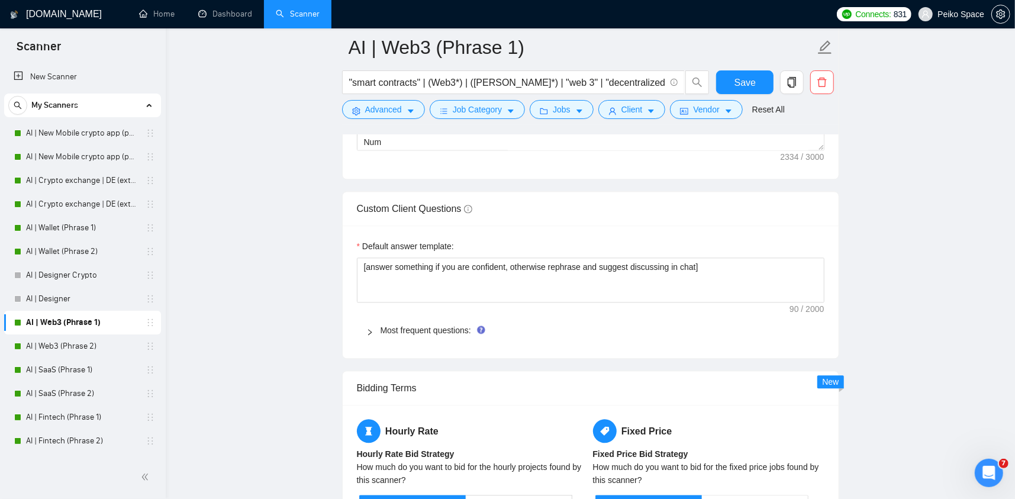
click at [397, 339] on div "Most frequent questions:" at bounding box center [590, 330] width 467 height 27
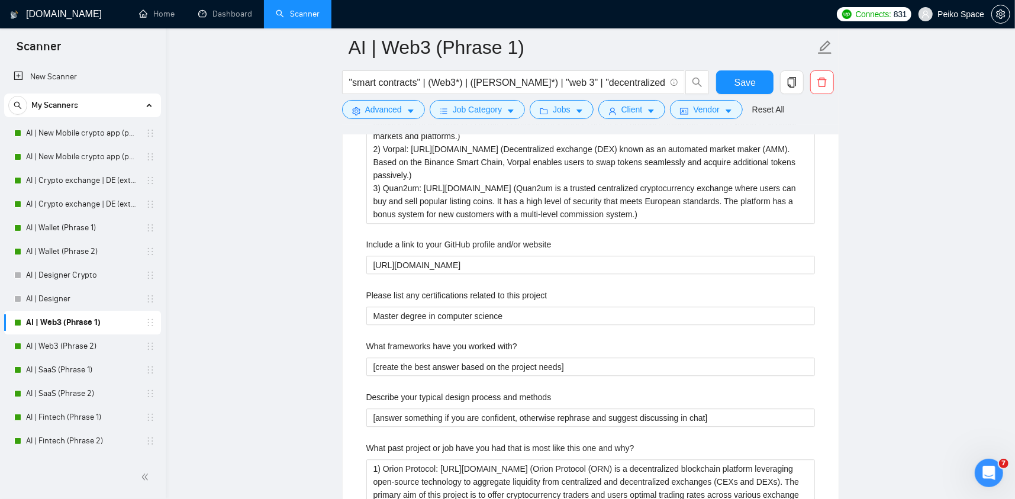
scroll to position [2130, 0]
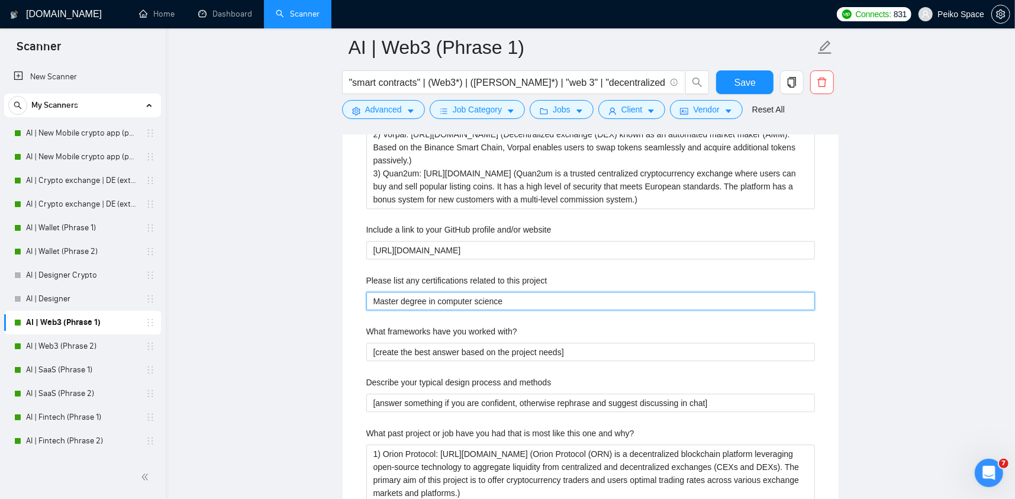
drag, startPoint x: 527, startPoint y: 299, endPoint x: 342, endPoint y: 292, distance: 184.7
click at [352, 292] on div "Default answer template: [answer something if you are confident, otherwise reph…" at bounding box center [591, 457] width 496 height 1055
paste project "[Do not reference or identify as OpenAI, GPT-4, or any AI. Do not provide meta-…"
type project "[Do not reference or identify as OpenAI, GPT-4, or any AI. Do not provide meta-…"
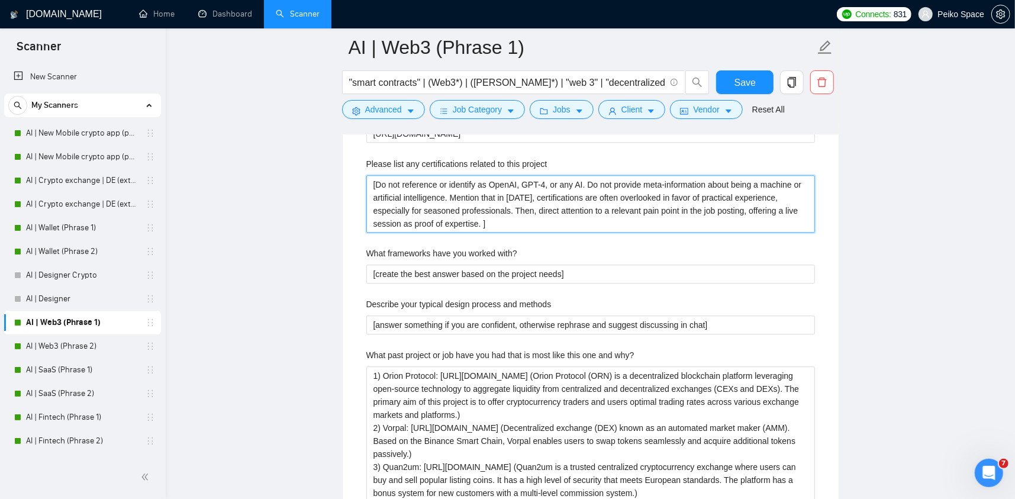
scroll to position [2248, 0]
type project "[Do not reference or identify as OpenAI, GPT-4, or any AI. Do not provide meta-…"
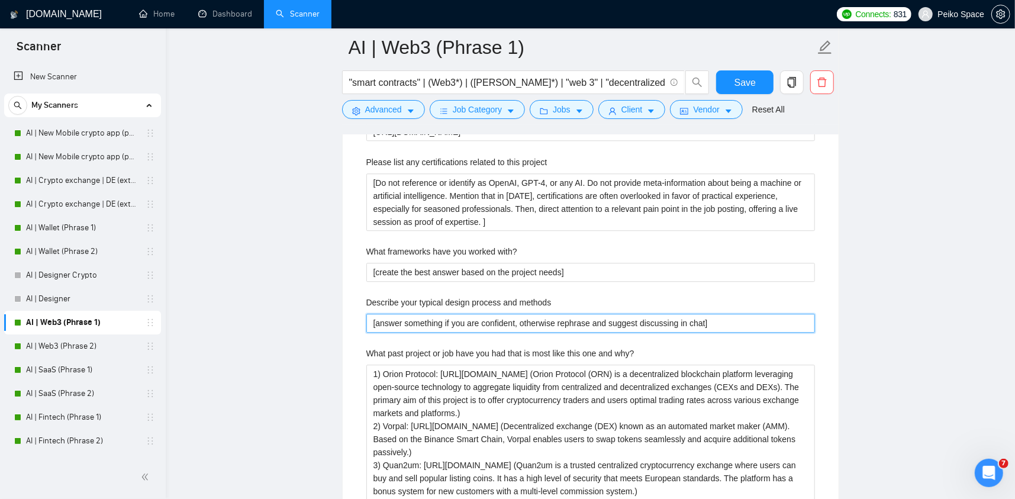
drag, startPoint x: 613, startPoint y: 327, endPoint x: 331, endPoint y: 325, distance: 281.6
click at [331, 325] on main "AI | Web3 (Phrase 1) "smart contracts" | (Web3*) | (dapp*) | "web 3" | "decentr…" at bounding box center [590, 71] width 811 height 4545
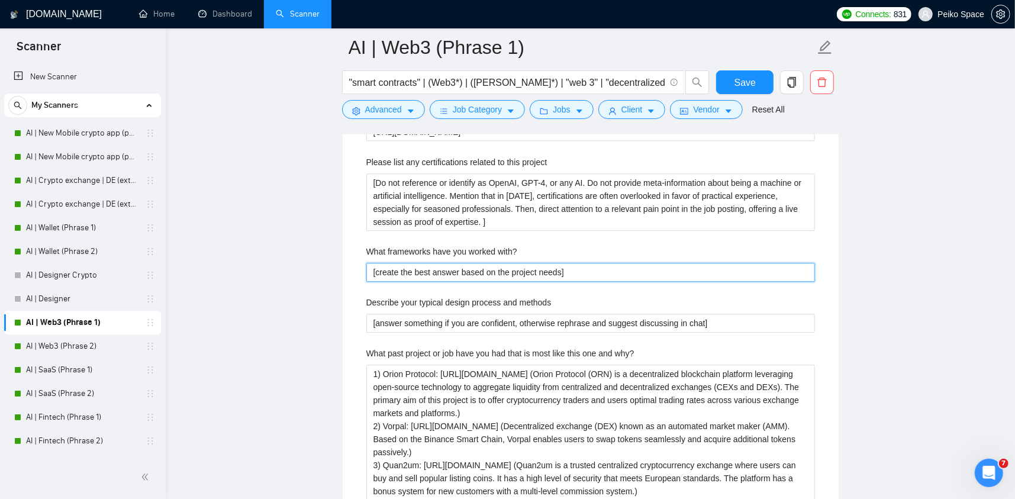
drag, startPoint x: 565, startPoint y: 270, endPoint x: 242, endPoint y: 268, distance: 323.1
click at [261, 267] on main "AI | Web3 (Phrase 1) "smart contracts" | (Web3*) | (dapp*) | "web 3" | "decentr…" at bounding box center [590, 71] width 811 height 4545
paste with\? "answer something if you are confident, otherwise rephrase and suggest discussin…"
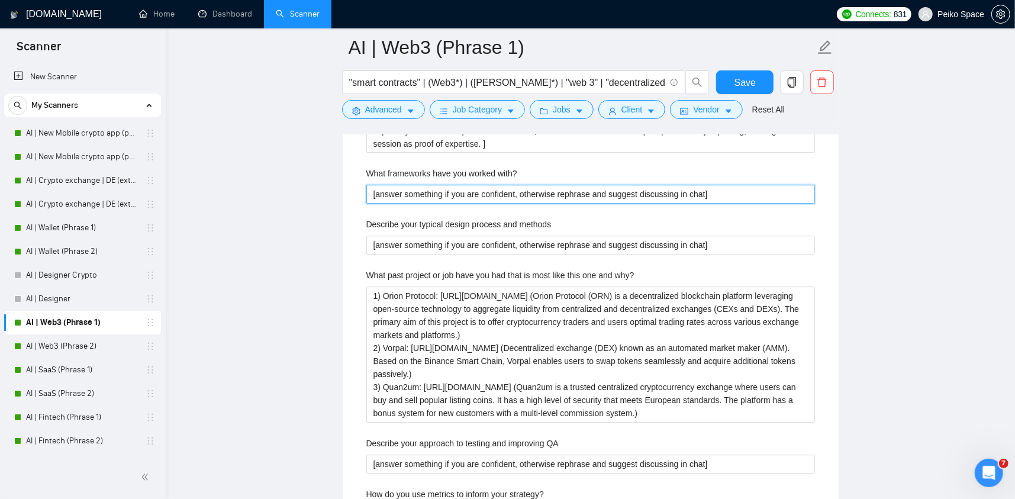
scroll to position [2308, 0]
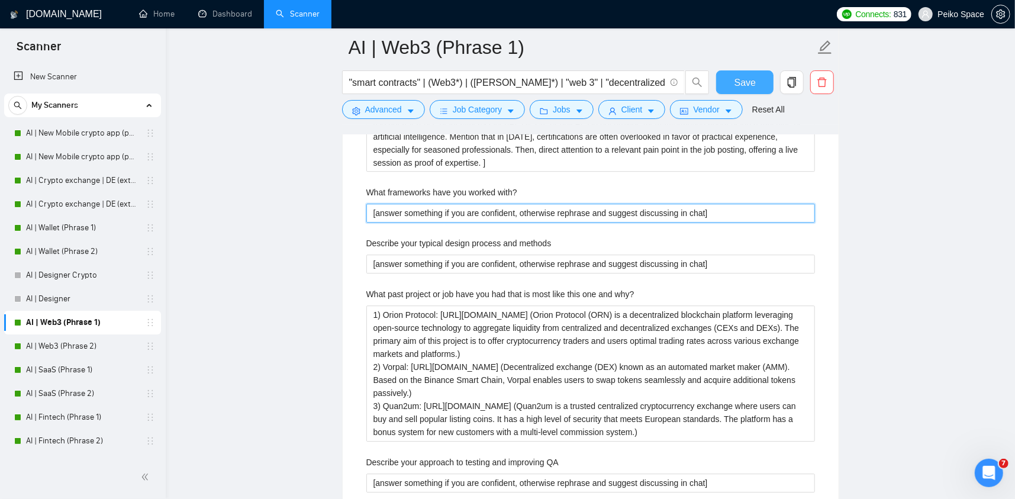
type with\? "[answer something if you are confident, otherwise rephrase and suggest discussi…"
click at [737, 82] on span "Save" at bounding box center [744, 82] width 21 height 15
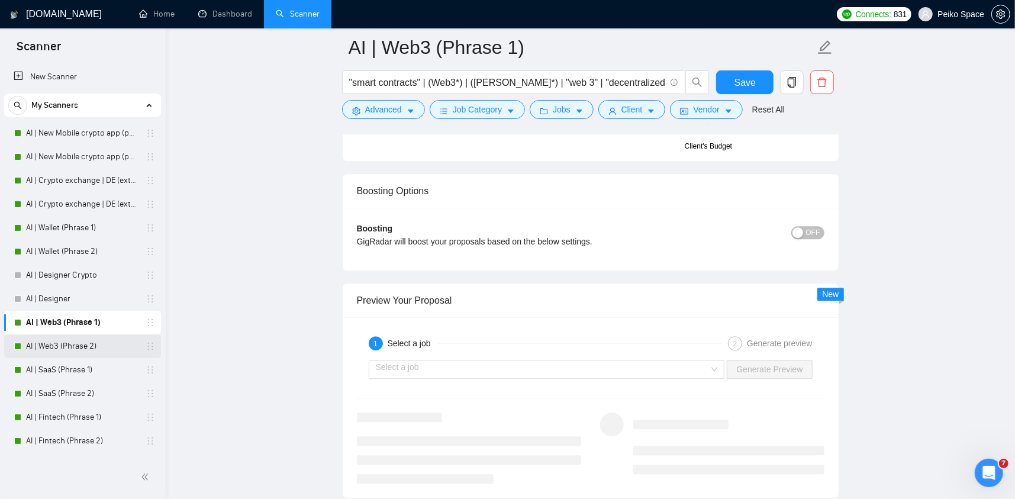
click at [93, 344] on link "AI | Web3 (Phrase 2)" at bounding box center [82, 346] width 112 height 24
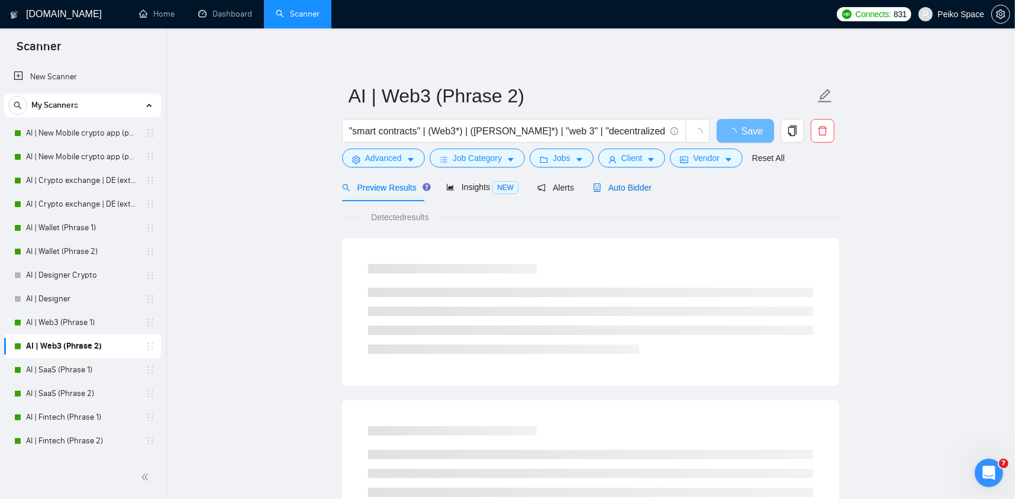
click at [596, 185] on icon "robot" at bounding box center [597, 187] width 8 height 8
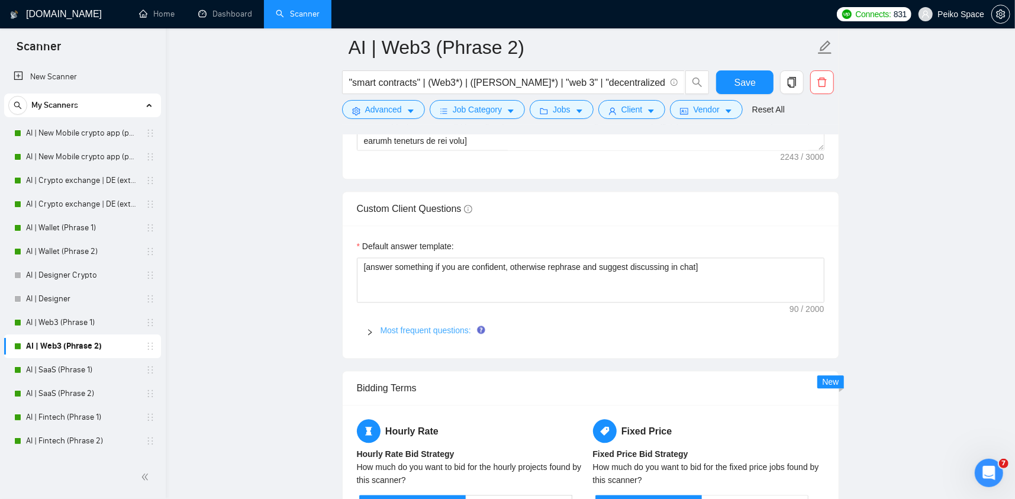
click at [403, 330] on link "Most frequent questions:" at bounding box center [425, 329] width 91 height 9
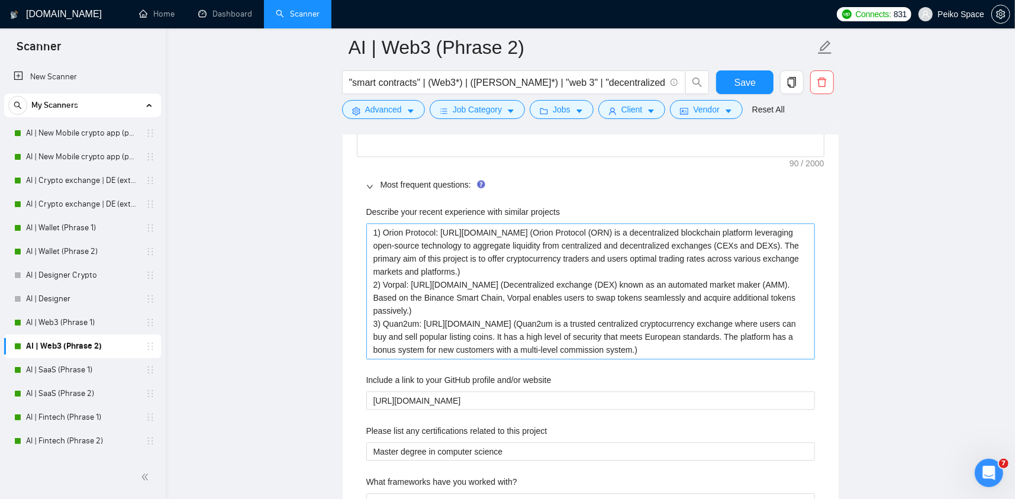
scroll to position [2130, 0]
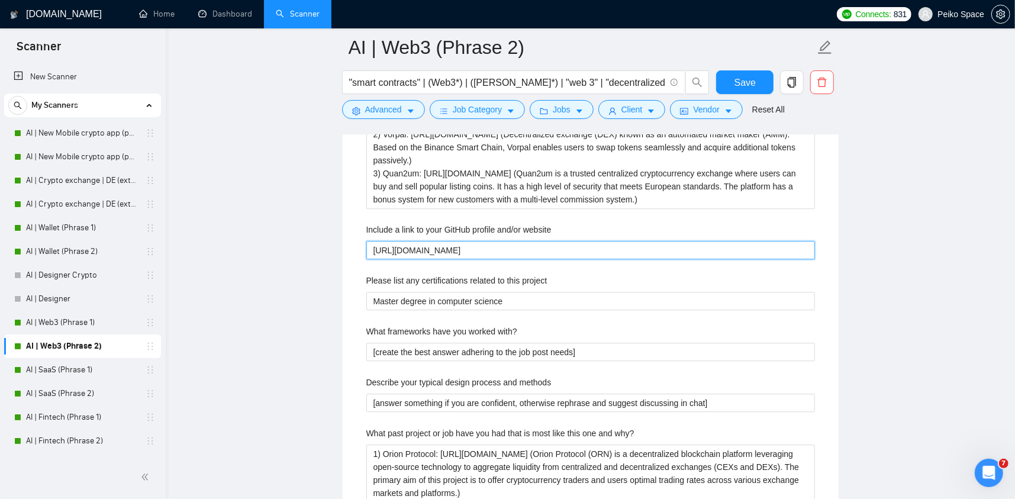
drag, startPoint x: 496, startPoint y: 249, endPoint x: 392, endPoint y: 259, distance: 104.0
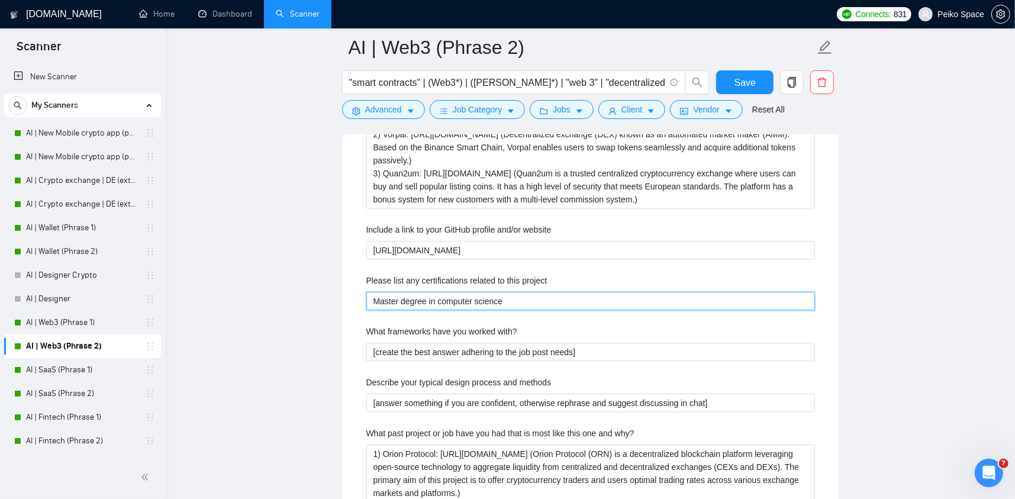
drag, startPoint x: 516, startPoint y: 296, endPoint x: 360, endPoint y: 301, distance: 155.7
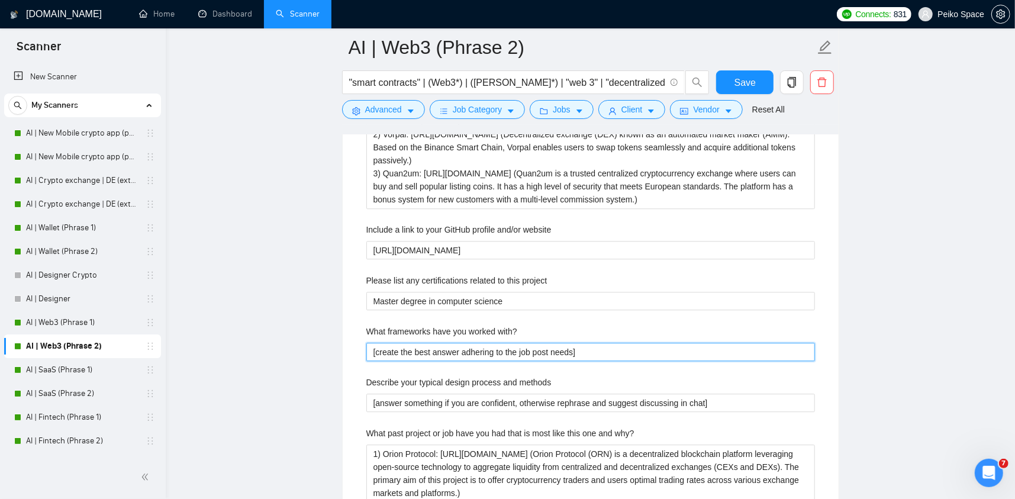
drag, startPoint x: 594, startPoint y: 347, endPoint x: 301, endPoint y: 338, distance: 293.0
click at [305, 338] on main "AI | Web3 (Phrase 2) "smart contracts" | (Web3*) | (dapp*) | "web 3" | "decentr…" at bounding box center [590, 133] width 811 height 4432
paste with\? "answer something if you are confident, otherwise rephrase and suggest discussin…"
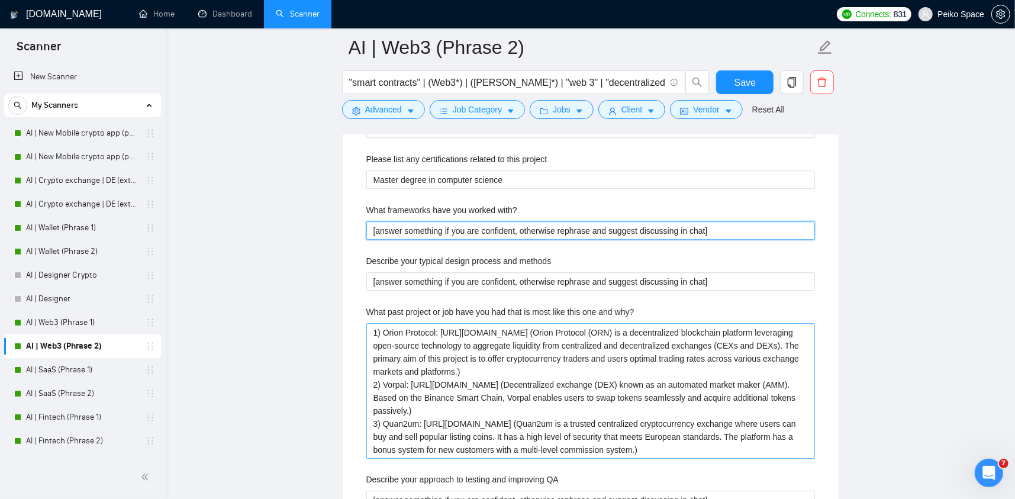
scroll to position [2248, 0]
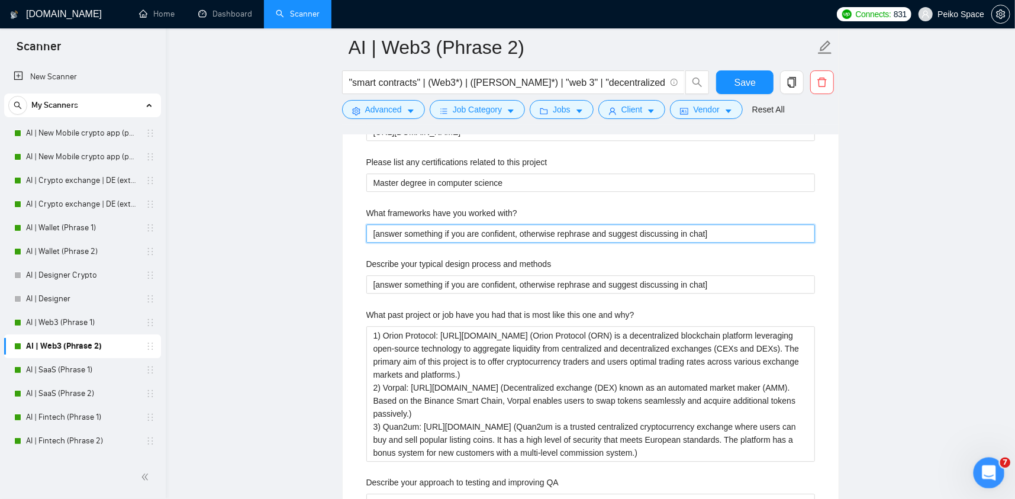
type with\? "[answer something if you are confident, otherwise rephrase and suggest discussi…"
click at [977, 465] on div "Открыть службу сообщений Intercom" at bounding box center [986, 470] width 39 height 39
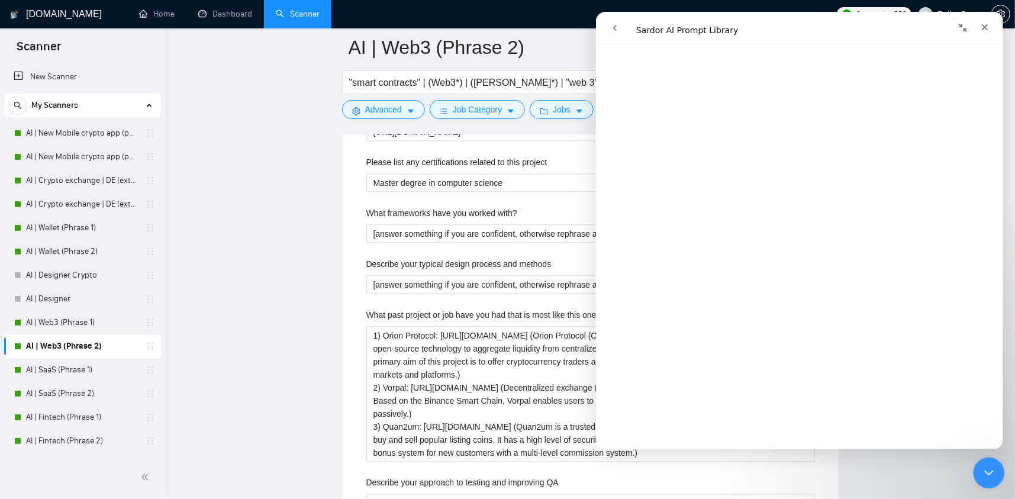
click at [981, 457] on html at bounding box center [987, 471] width 28 height 28
click at [987, 469] on icon "Закрыть службу сообщений Intercom" at bounding box center [987, 471] width 14 height 14
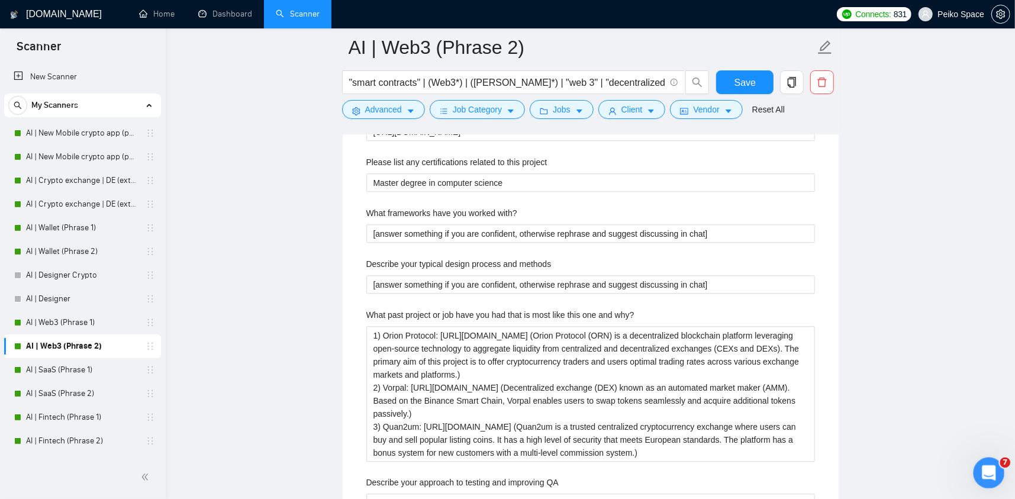
click at [987, 469] on icon "Открыть службу сообщений Intercom" at bounding box center [987, 472] width 20 height 20
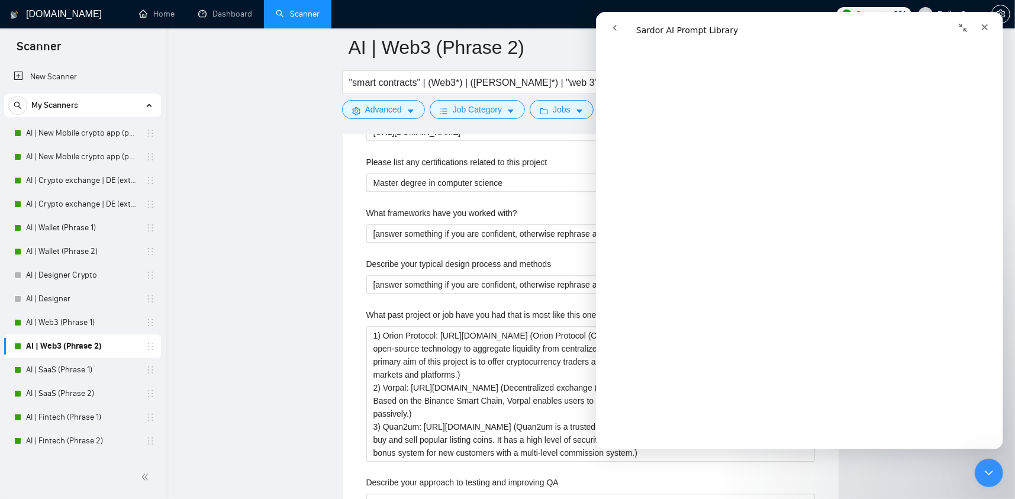
scroll to position [3188, 0]
click at [429, 224] on with\? "[answer something if you are confident, otherwise rephrase and suggest discussi…" at bounding box center [590, 233] width 448 height 19
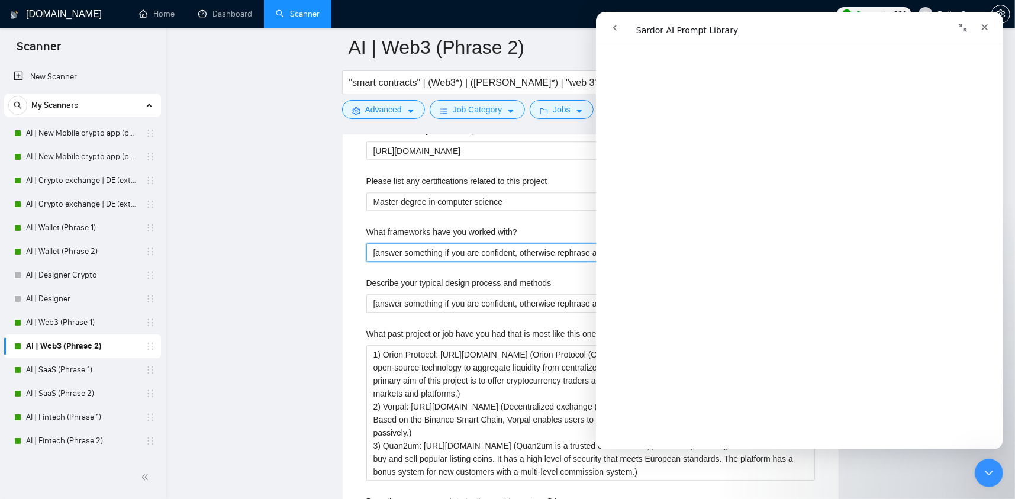
scroll to position [2189, 0]
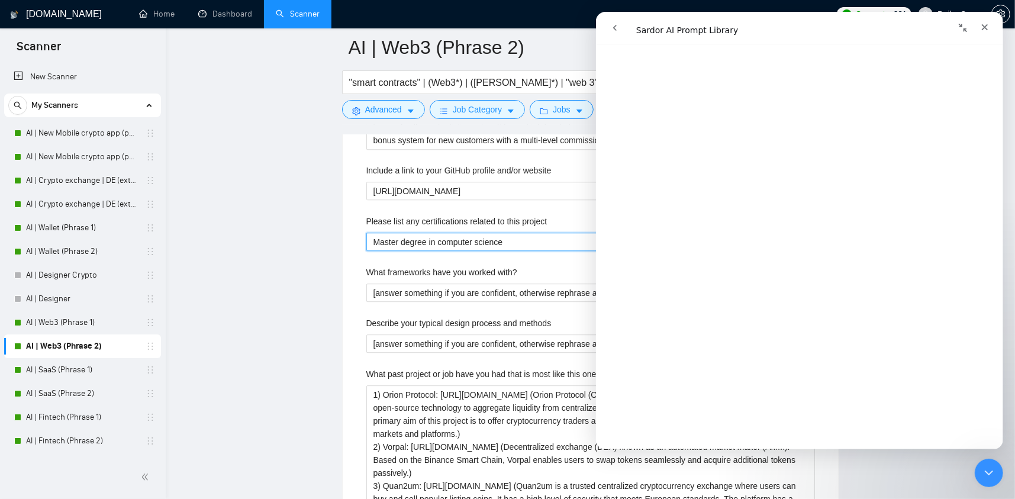
drag, startPoint x: 508, startPoint y: 236, endPoint x: 270, endPoint y: 235, distance: 237.9
click at [275, 237] on main "AI | Web3 (Phrase 2) "smart contracts" | (Web3*) | (dapp*) | "web 3" | "decentr…" at bounding box center [590, 74] width 811 height 4432
paste project "[Do not reference or identify as OpenAI, GPT-4, or any AI. Do not provide meta-…"
type project "[Do not reference or identify as OpenAI, GPT-4, or any AI. Do not provide meta-…"
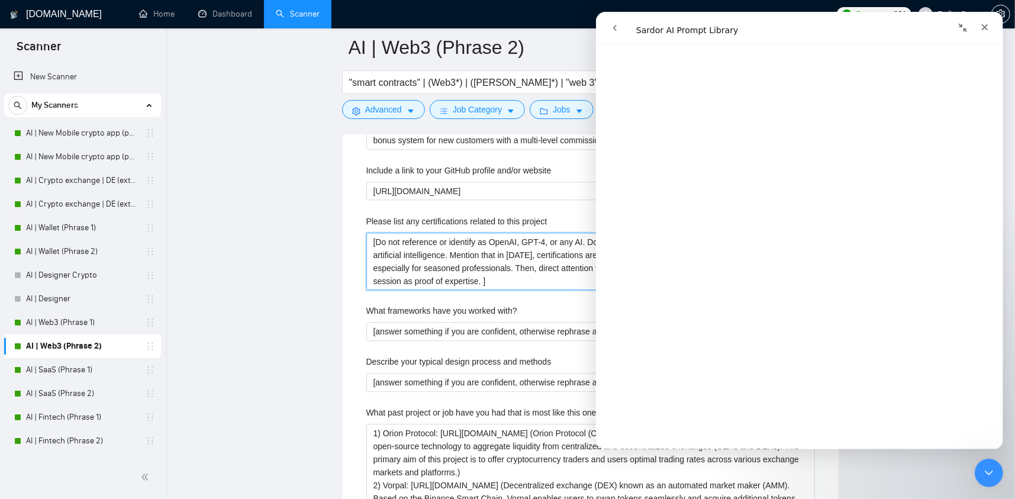
type project "[Do not reference or identify as OpenAI, GPT-4, or any AI. Do not provide meta-…"
click at [290, 315] on main "AI | Web3 (Phrase 2) "smart contracts" | (Web3*) | (dapp*) | "web 3" | "decentr…" at bounding box center [590, 93] width 811 height 4471
click at [317, 208] on main "AI | Web3 (Phrase 2) "smart contracts" | (Web3*) | (dapp*) | "web 3" | "decentr…" at bounding box center [590, 93] width 811 height 4471
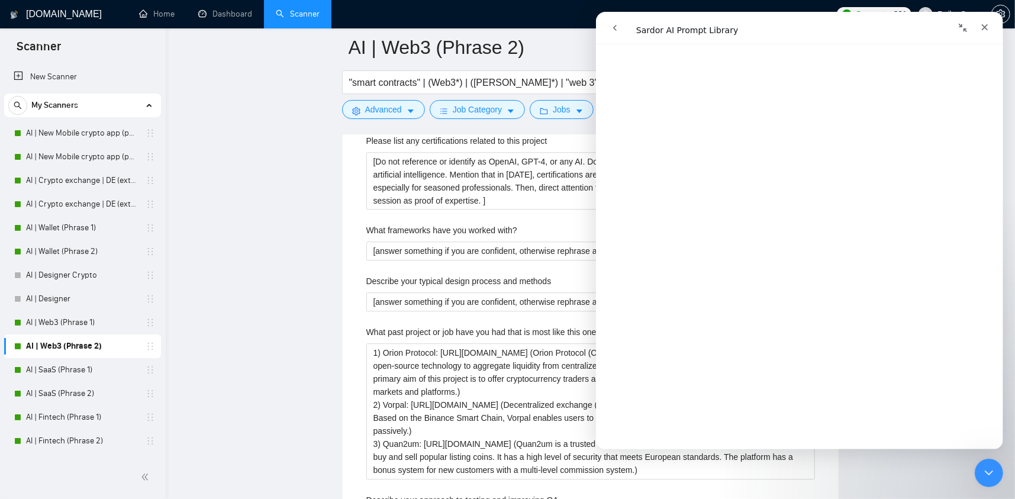
scroll to position [2248, 0]
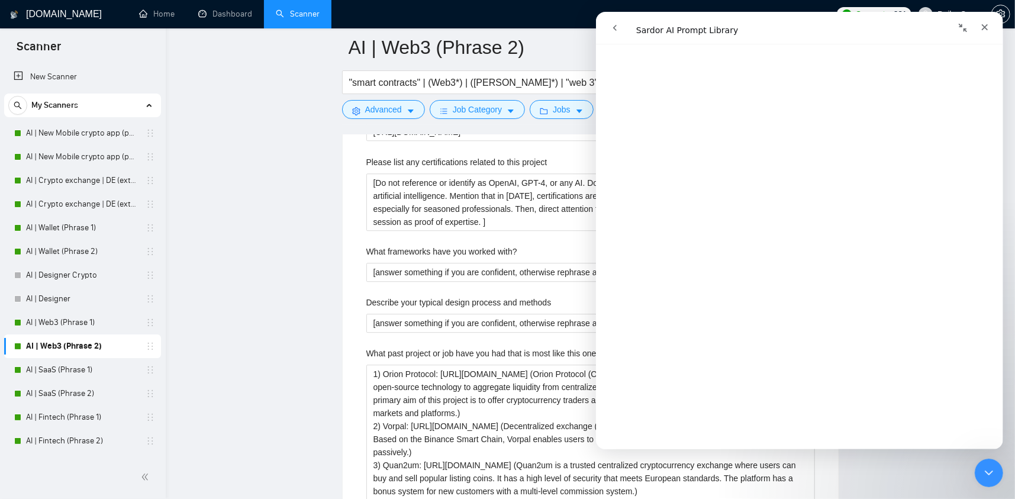
click at [956, 28] on button "Свернуть окно" at bounding box center [962, 28] width 22 height 22
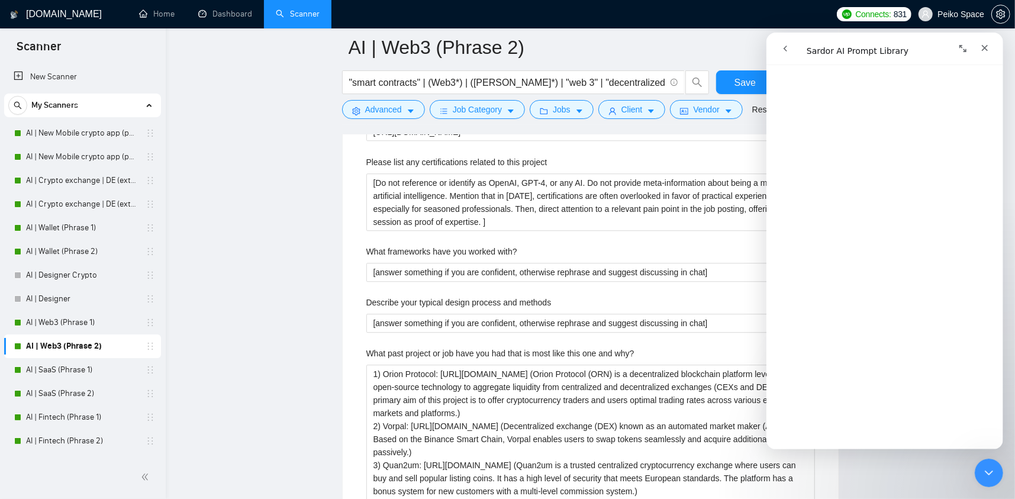
scroll to position [3184, 0]
click at [737, 82] on span "Save" at bounding box center [744, 82] width 21 height 15
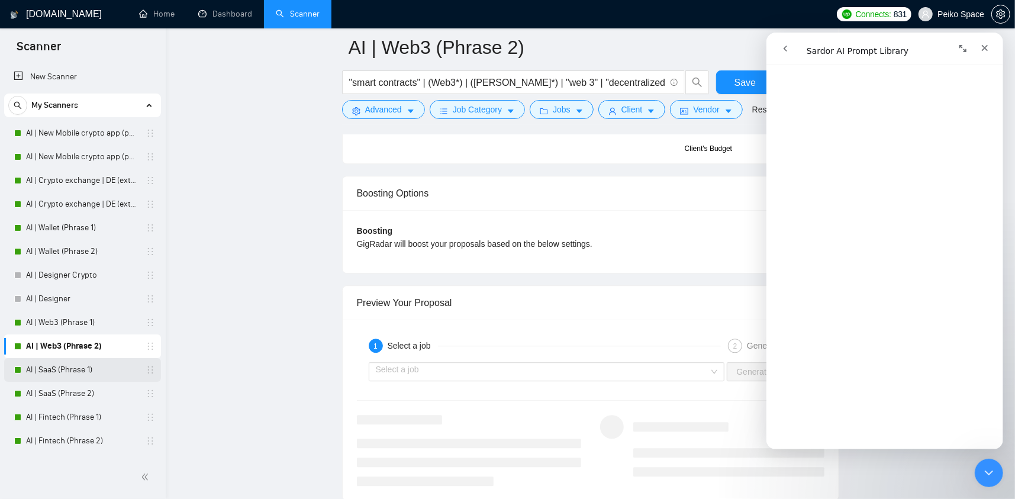
click at [89, 368] on link "AI | SaaS (Phrase 1)" at bounding box center [82, 370] width 112 height 24
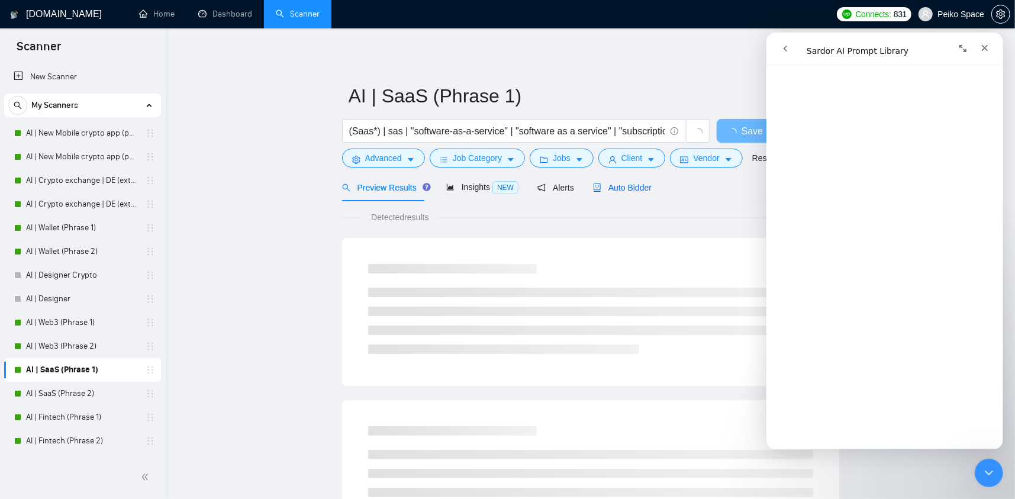
click at [616, 181] on div "Auto Bidder" at bounding box center [622, 187] width 59 height 13
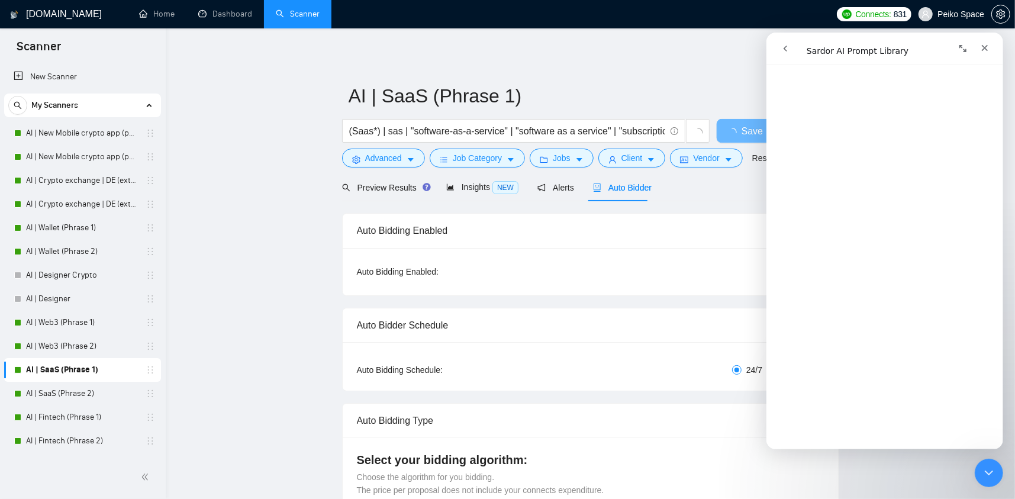
radio input "false"
radio input "true"
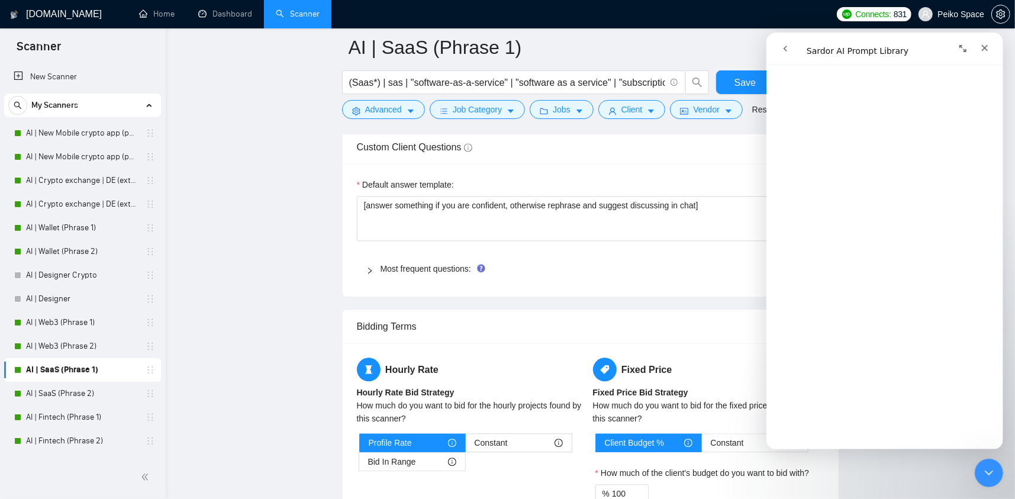
scroll to position [1893, 0]
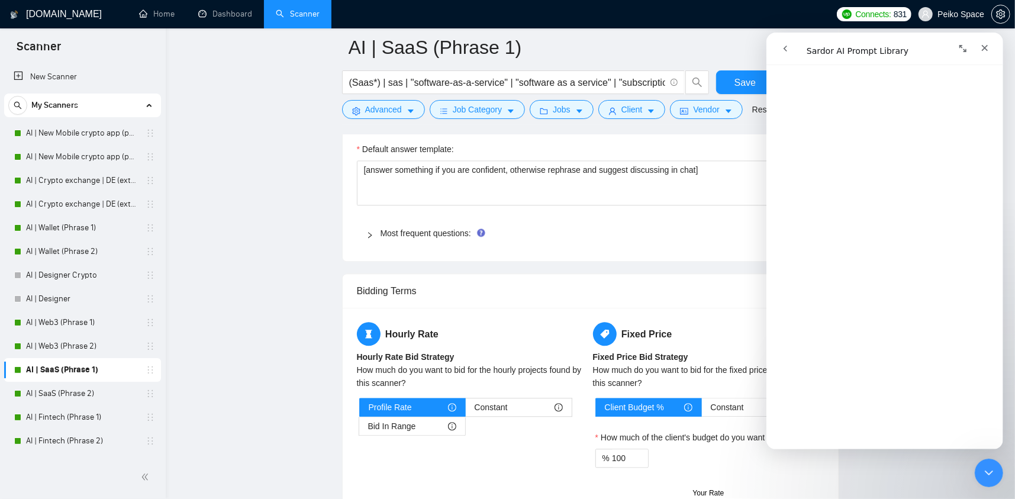
click at [408, 238] on div "Most frequent questions:" at bounding box center [590, 233] width 467 height 27
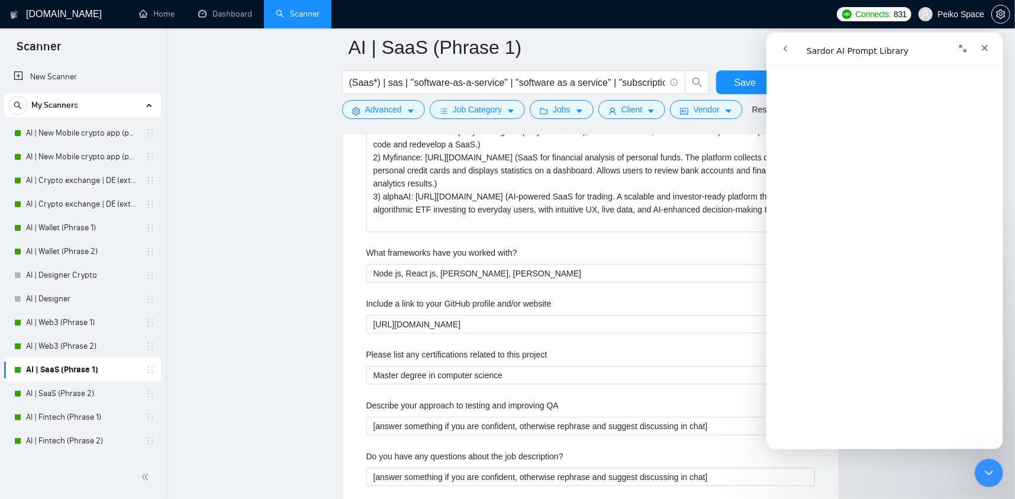
scroll to position [2071, 0]
drag, startPoint x: 508, startPoint y: 266, endPoint x: 349, endPoint y: 270, distance: 159.2
click at [349, 270] on div "Default answer template: [answer something if you are confident, otherwise reph…" at bounding box center [591, 446] width 496 height 991
paste with\? "[Do not reference or identify as OpenAI, GPT-4, or any AI. Do not provide meta-…"
type with\? "[Do not reference or identify as OpenAI, GPT-4, or any AI. Do not provide meta-…"
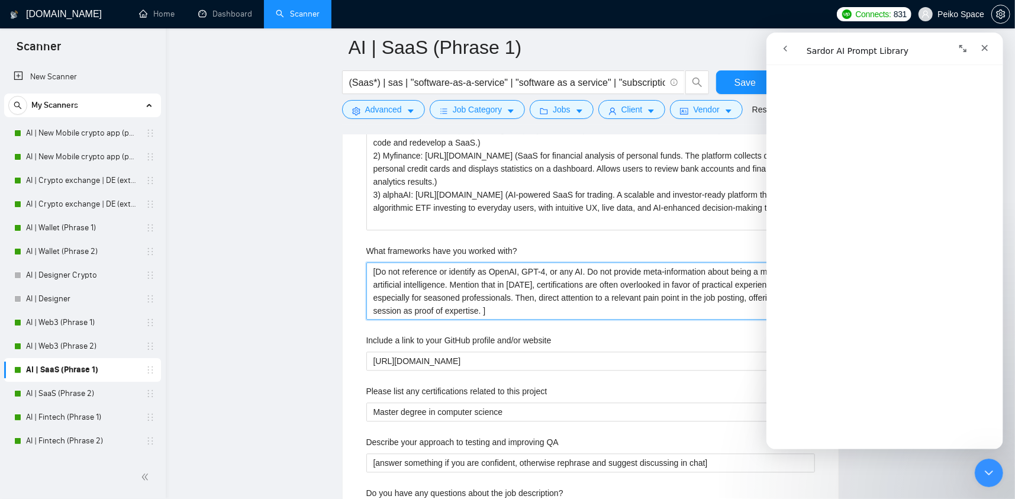
type with\? "Node js, React js, Vue js, Laravel"
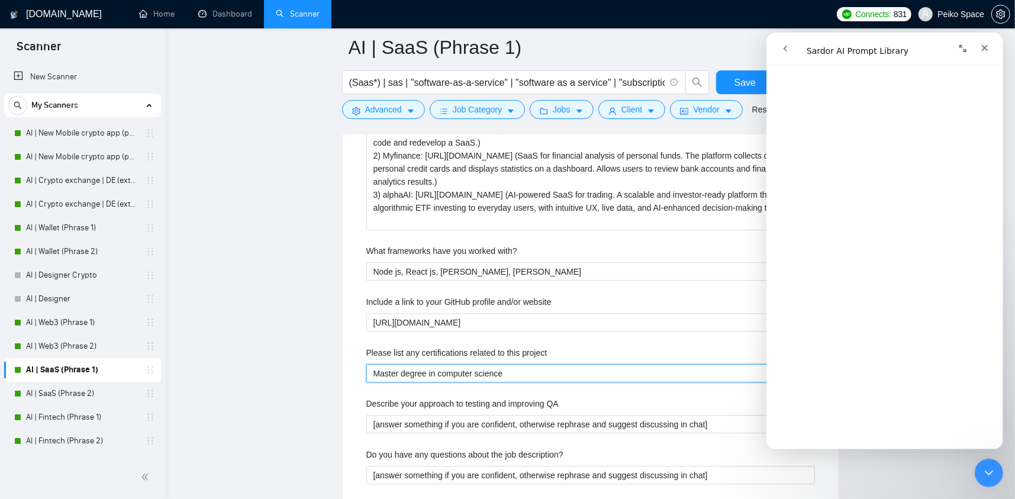
drag, startPoint x: 524, startPoint y: 373, endPoint x: 325, endPoint y: 369, distance: 199.5
click at [328, 369] on main "AI | SaaS (Phrase 1) (Saas*) | sas | "software-as-a-service" | "software as a s…" at bounding box center [590, 176] width 811 height 4400
paste project "[Do not reference or identify as OpenAI, GPT-4, or any AI. Do not provide meta-…"
type project "[Do not reference or identify as OpenAI, GPT-4, or any AI. Do not provide meta-…"
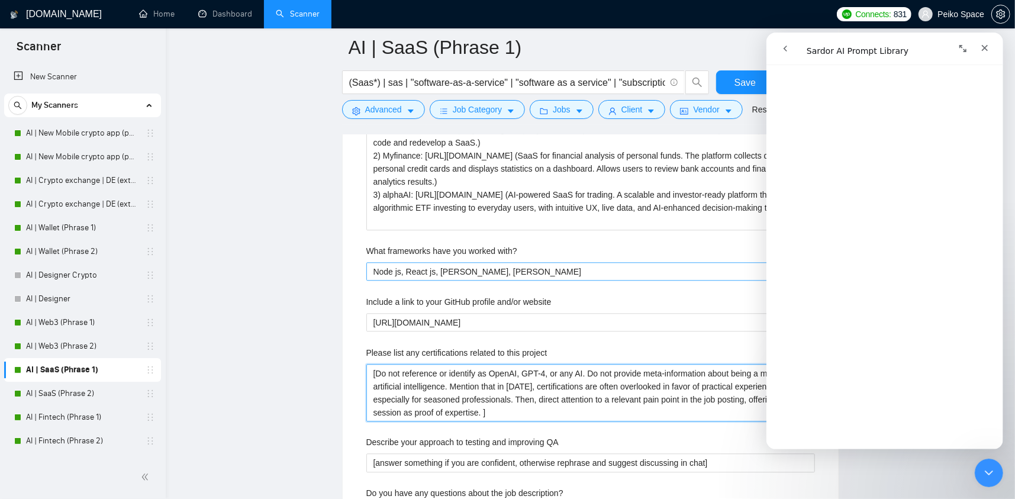
type project "[Do not reference or identify as OpenAI, GPT-4, or any AI. Do not provide meta-…"
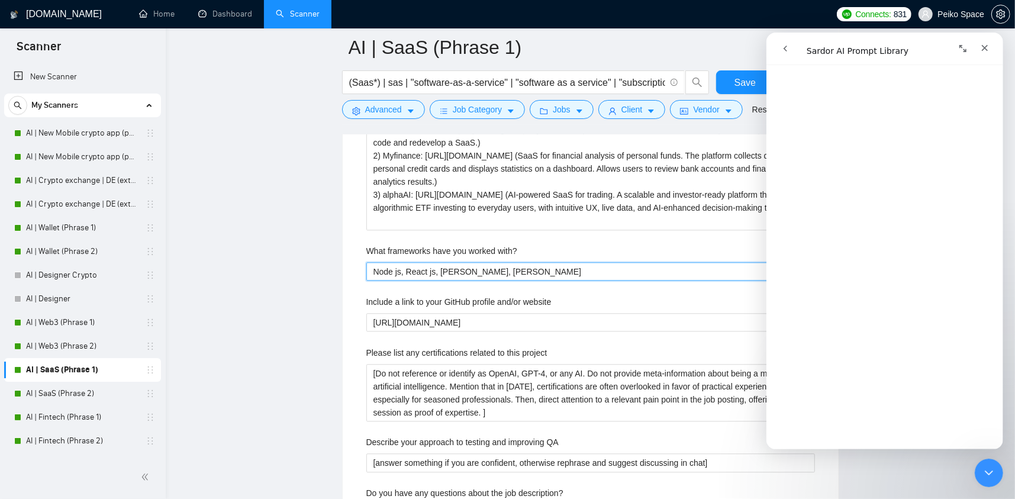
drag, startPoint x: 511, startPoint y: 262, endPoint x: 392, endPoint y: 265, distance: 119.0
click at [399, 266] on with\? "Node js, React js, Vue js, Laravel" at bounding box center [590, 271] width 448 height 19
type with\? "Node j"
type with\? "Node"
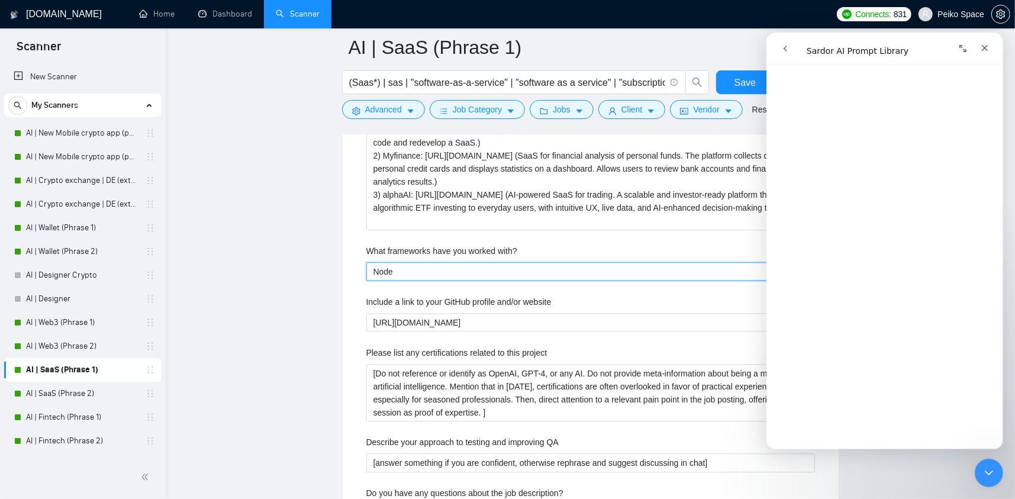
type with\? "Nod"
type with\? "No"
type with\? "N"
click at [462, 266] on with\? "What frameworks have you worked with?" at bounding box center [590, 271] width 448 height 19
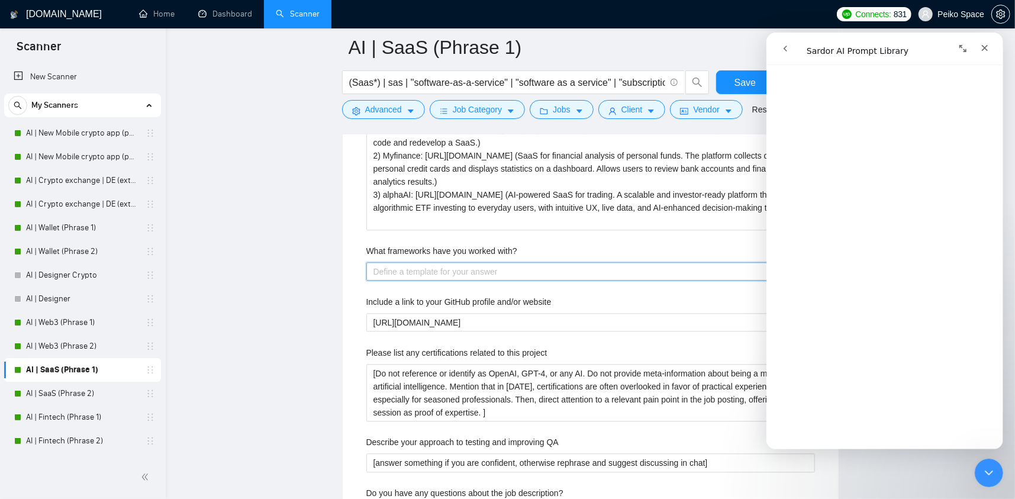
paste with\? "[answer something if you are confident, otherwise rephrase and suggest to discu…"
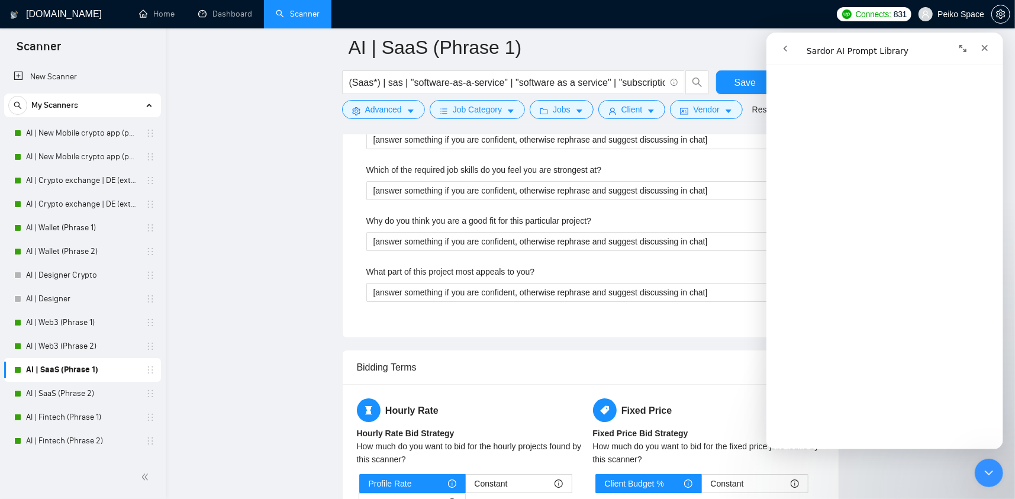
scroll to position [2722, 0]
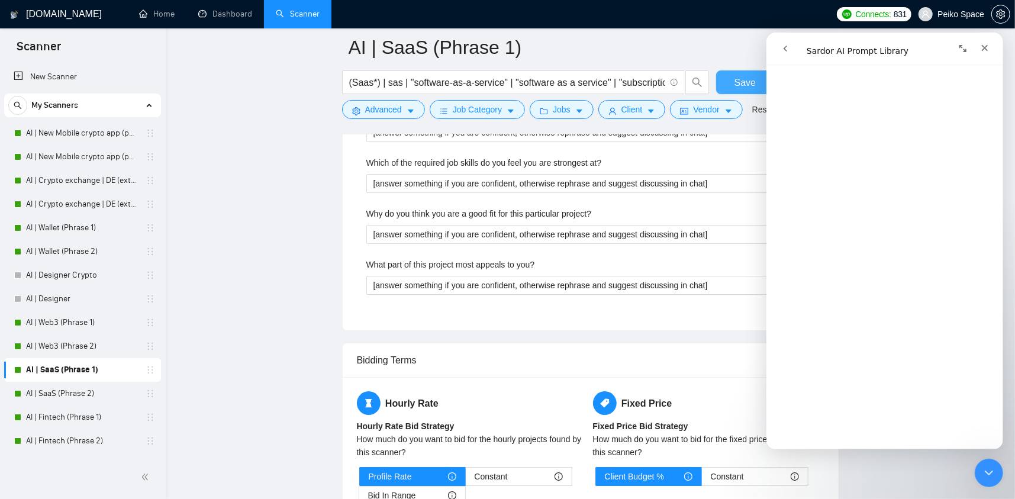
type with\? "[answer something if you are confident, otherwise rephrase and suggest to discu…"
click at [729, 78] on button "Save" at bounding box center [744, 82] width 57 height 24
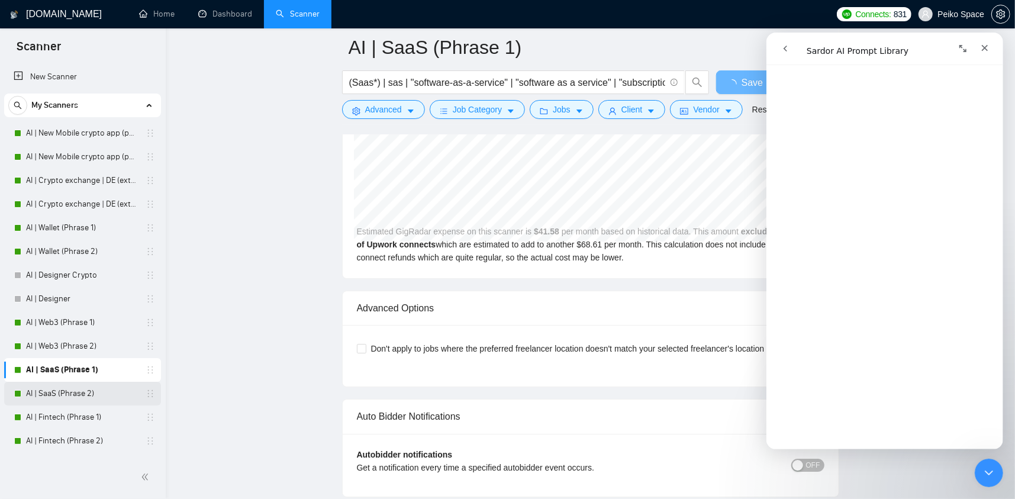
click at [88, 389] on link "AI | SaaS (Phrase 2)" at bounding box center [82, 394] width 112 height 24
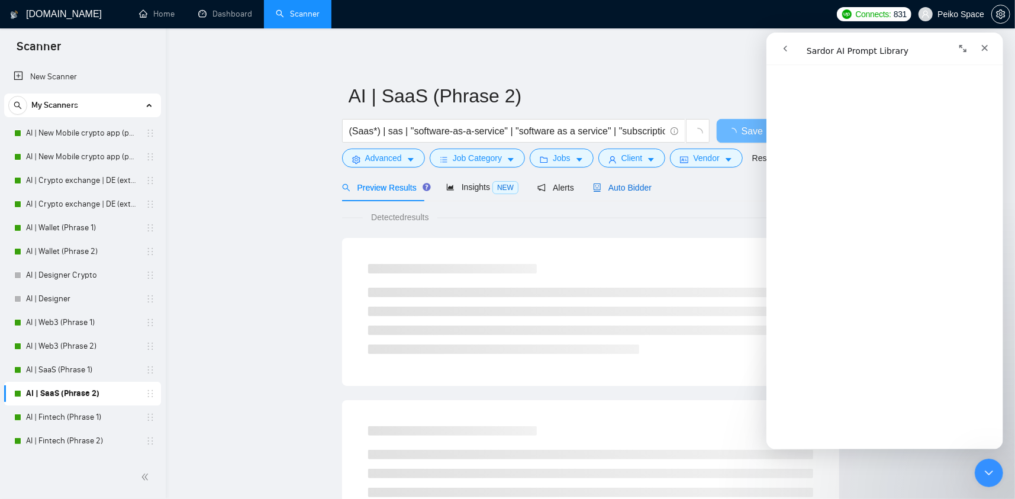
click at [612, 186] on span "Auto Bidder" at bounding box center [622, 187] width 59 height 9
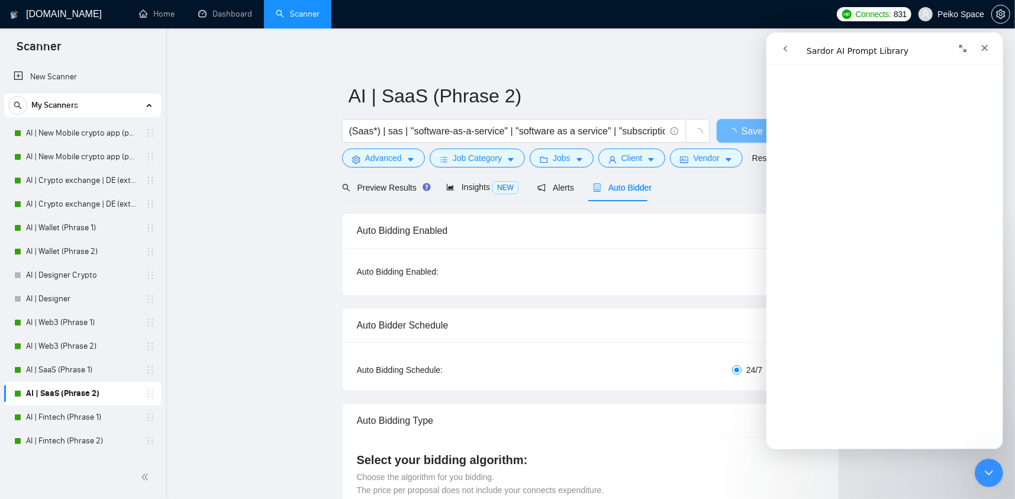
radio input "false"
radio input "true"
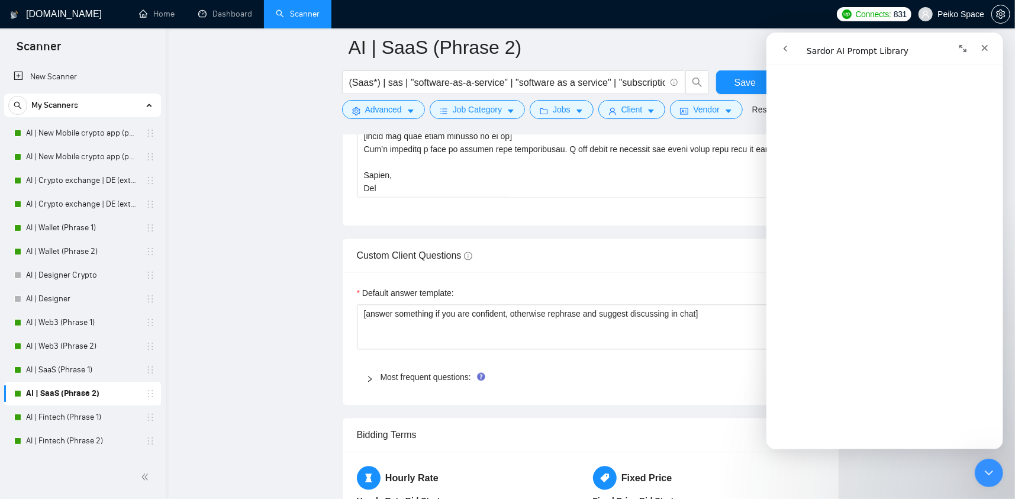
scroll to position [1834, 0]
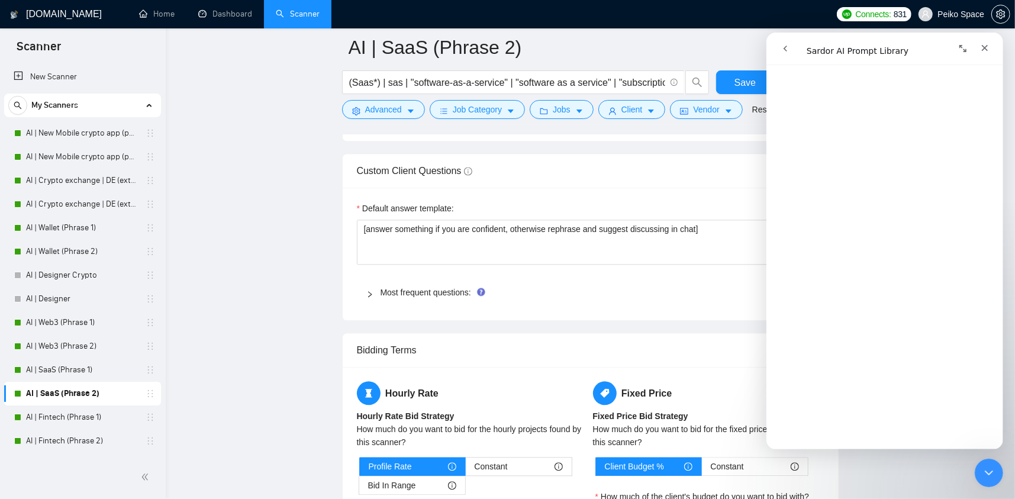
click at [417, 279] on div "Most frequent questions:" at bounding box center [590, 292] width 467 height 27
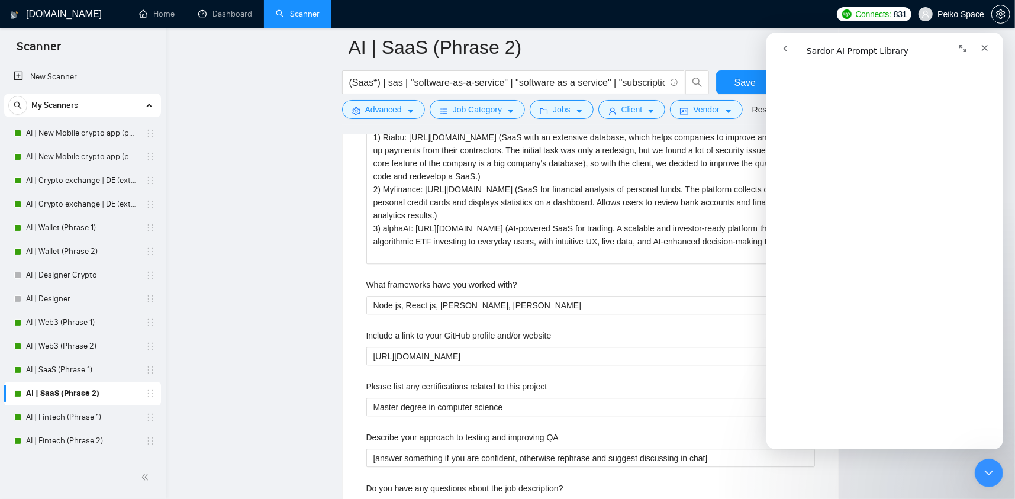
scroll to position [2071, 0]
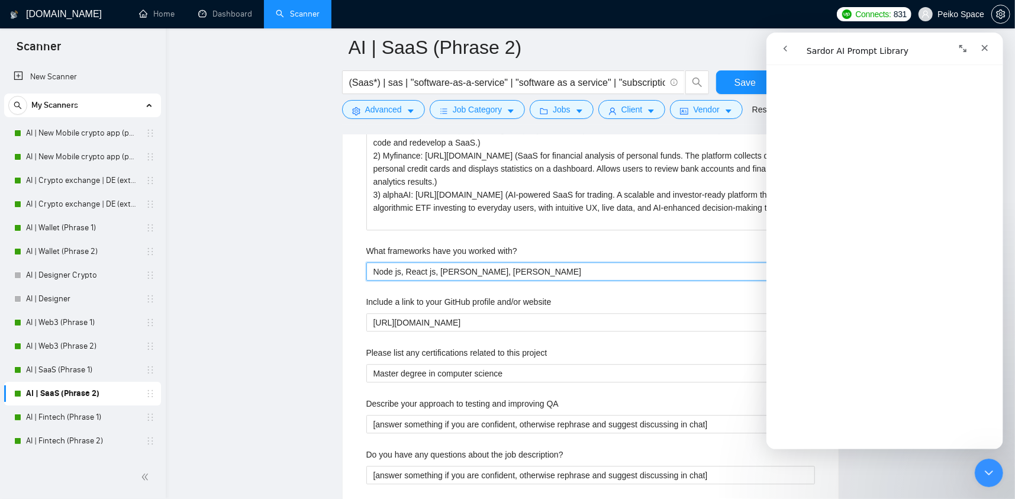
drag, startPoint x: 476, startPoint y: 266, endPoint x: 309, endPoint y: 269, distance: 166.3
click at [320, 267] on main "AI | SaaS (Phrase 2) (Saas*) | sas | "software-as-a-service" | "software as a s…" at bounding box center [590, 177] width 811 height 4402
paste with\? "[answer something if you are confident, otherwise rephrase and suggest to discu…"
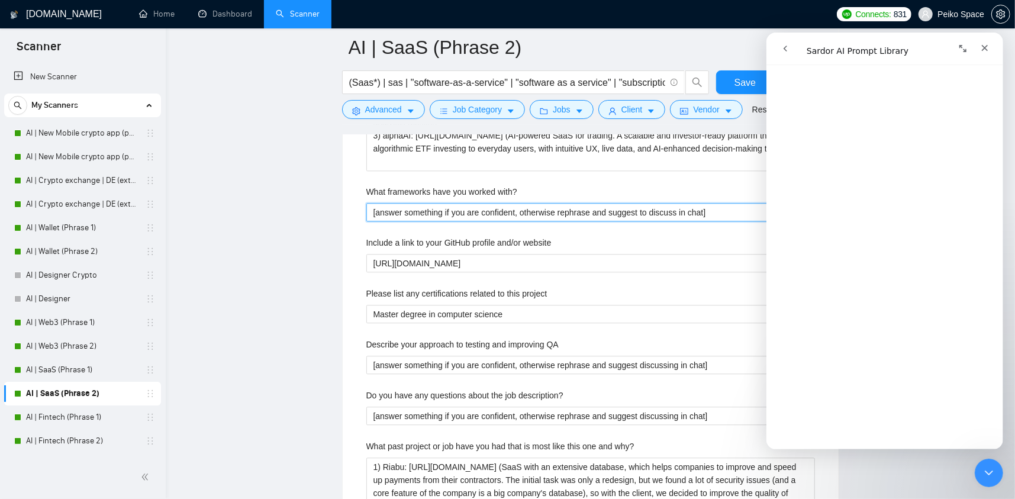
scroll to position [3125, 0]
type with\? "[answer something if you are confident, otherwise rephrase and suggest to discu…"
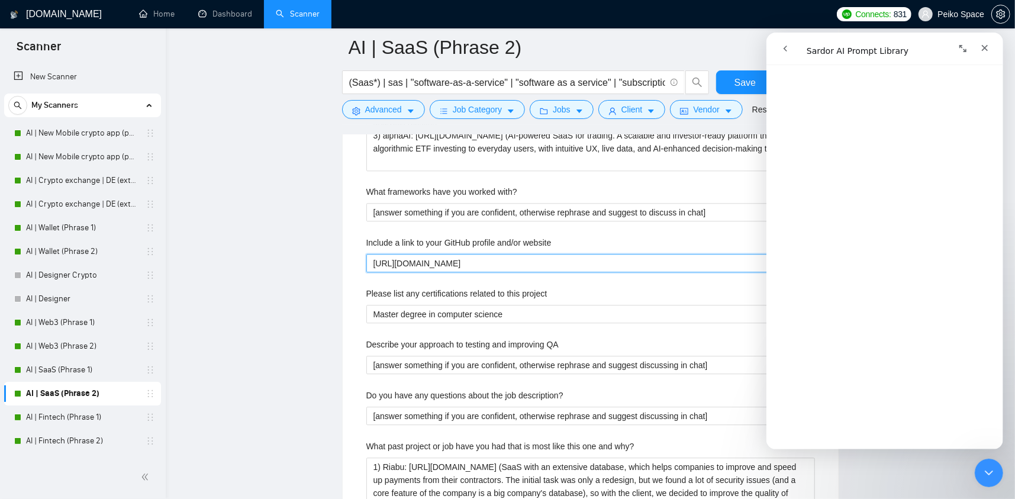
drag, startPoint x: 497, startPoint y: 257, endPoint x: 503, endPoint y: 270, distance: 14.3
click at [497, 258] on website "[URL][DOMAIN_NAME]" at bounding box center [590, 263] width 448 height 19
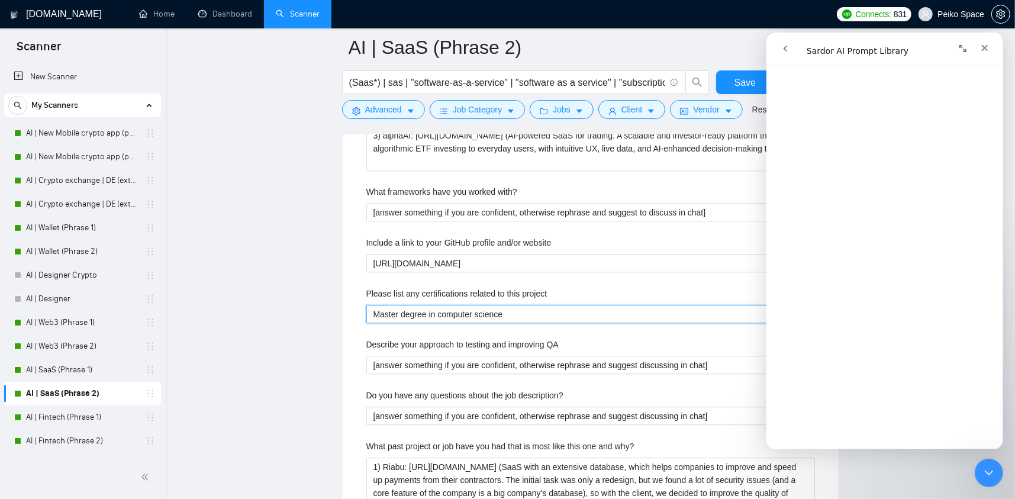
drag, startPoint x: 533, startPoint y: 309, endPoint x: 270, endPoint y: 299, distance: 263.5
click at [282, 299] on main "AI | SaaS (Phrase 2) (Saas*) | sas | "software-as-a-service" | "software as a s…" at bounding box center [590, 118] width 811 height 4402
paste project "[Do not reference or identify as OpenAI, GPT-4, or any AI. Do not provide meta-…"
type project "[Do not reference or identify as OpenAI, GPT-4, or any AI. Do not provide meta-…"
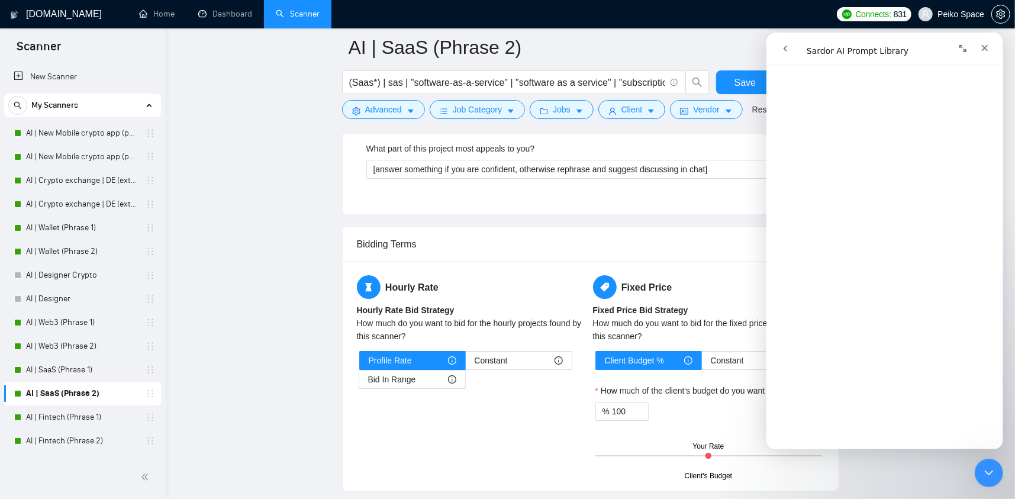
scroll to position [2840, 0]
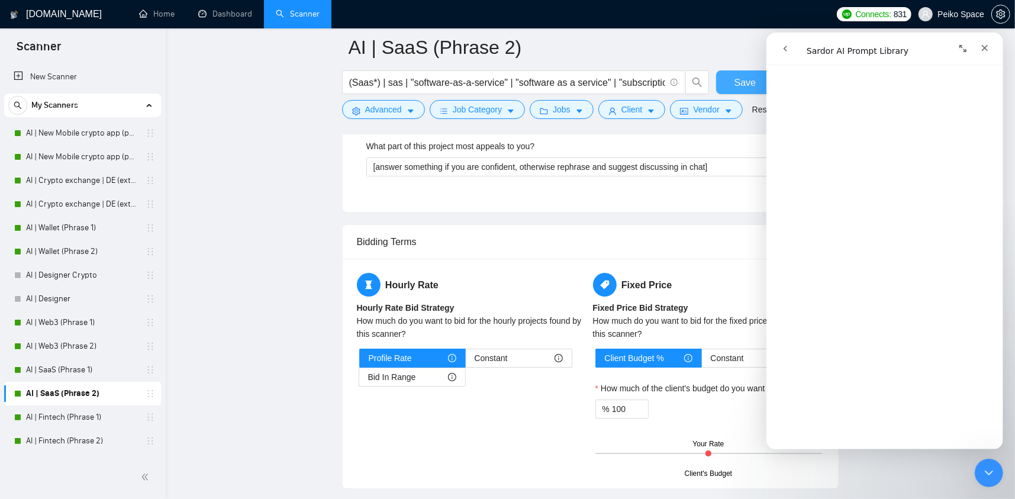
type project "[Do not reference or identify as OpenAI, GPT-4, or any AI. Do not provide meta-…"
click at [748, 80] on span "Save" at bounding box center [744, 82] width 21 height 15
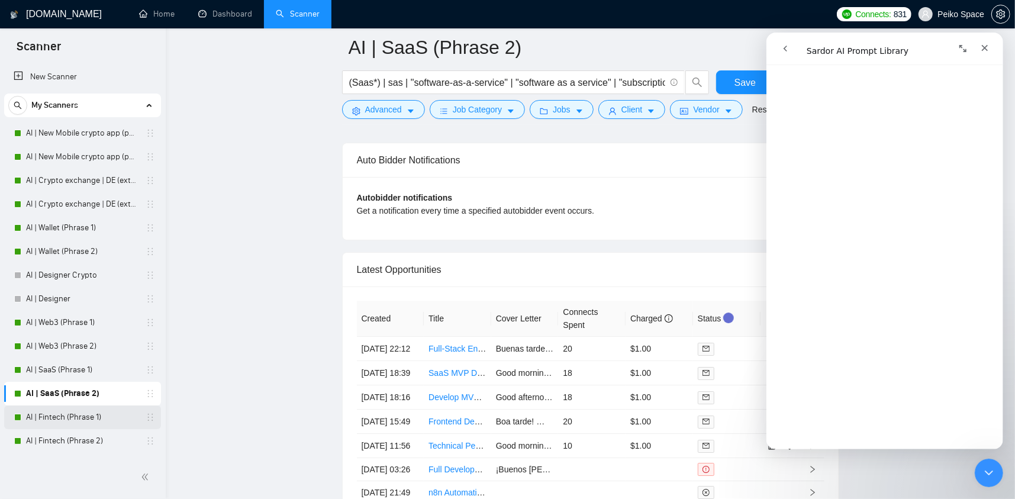
click at [87, 414] on link "AI | Fintech (Phrase 1)" at bounding box center [82, 417] width 112 height 24
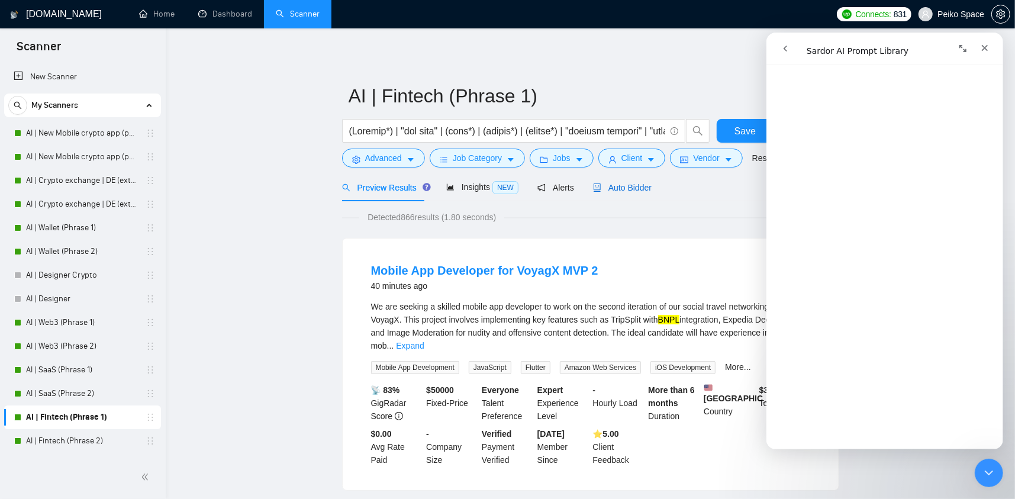
click at [620, 189] on span "Auto Bidder" at bounding box center [622, 187] width 59 height 9
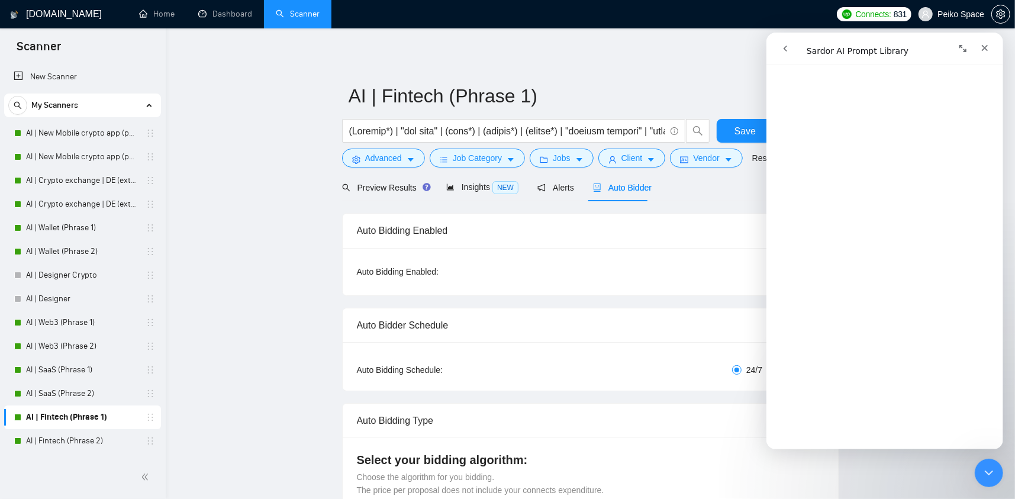
radio input "false"
radio input "true"
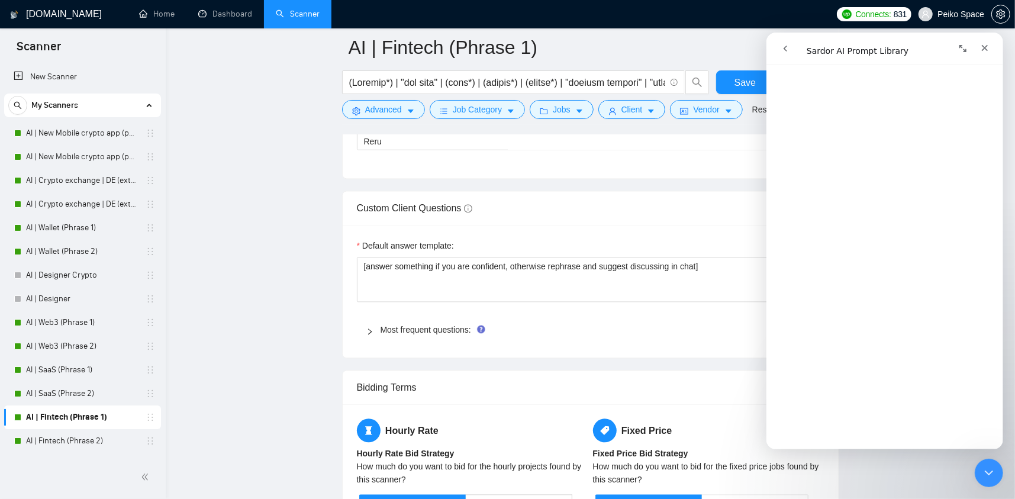
scroll to position [1834, 0]
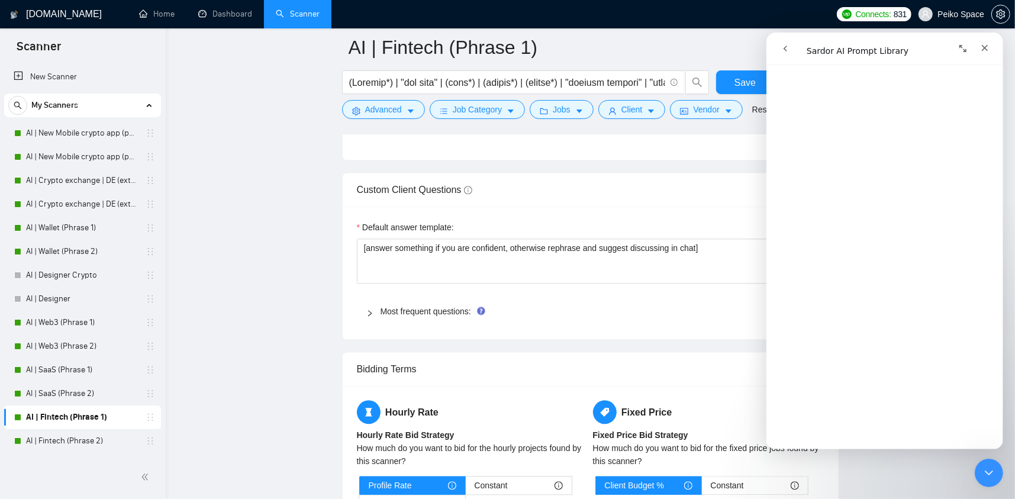
click at [385, 305] on span "Most frequent questions:" at bounding box center [597, 311] width 434 height 13
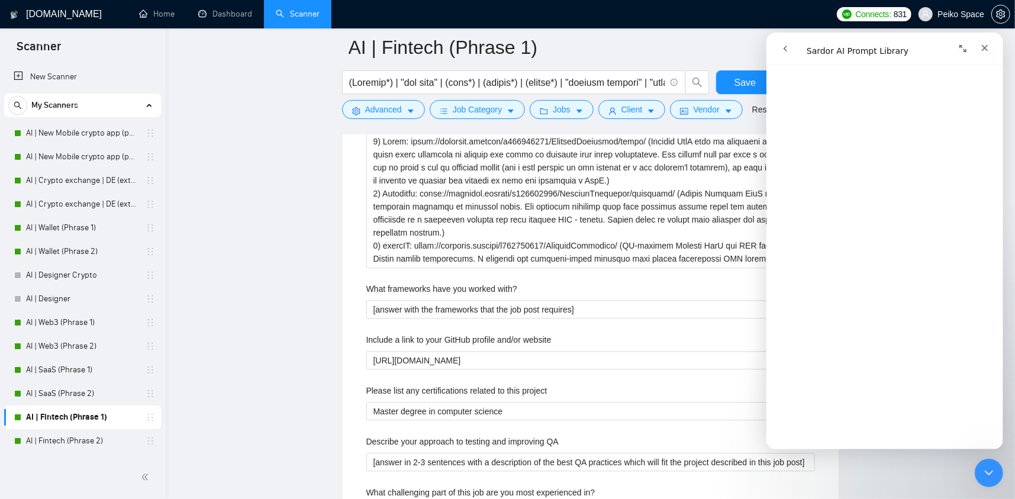
scroll to position [2071, 0]
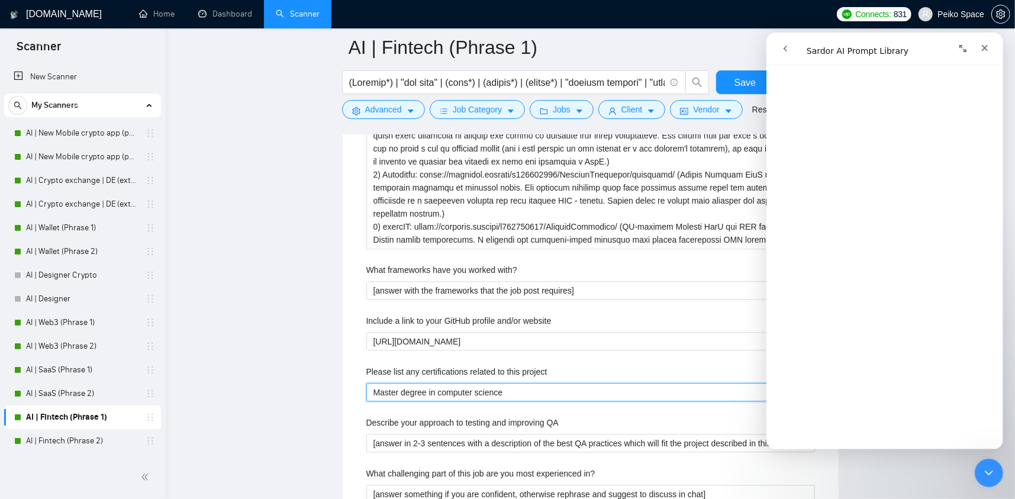
drag, startPoint x: 514, startPoint y: 376, endPoint x: 363, endPoint y: 363, distance: 151.4
click at [364, 363] on div "Describe your recent experience with similar projects What frameworks have you …" at bounding box center [590, 492] width 467 height 808
paste project "[Do not reference or identify as OpenAI, GPT-4, or any AI. Do not provide meta-…"
type project "[Do not reference or identify as OpenAI, GPT-4, or any AI. Do not provide meta-…"
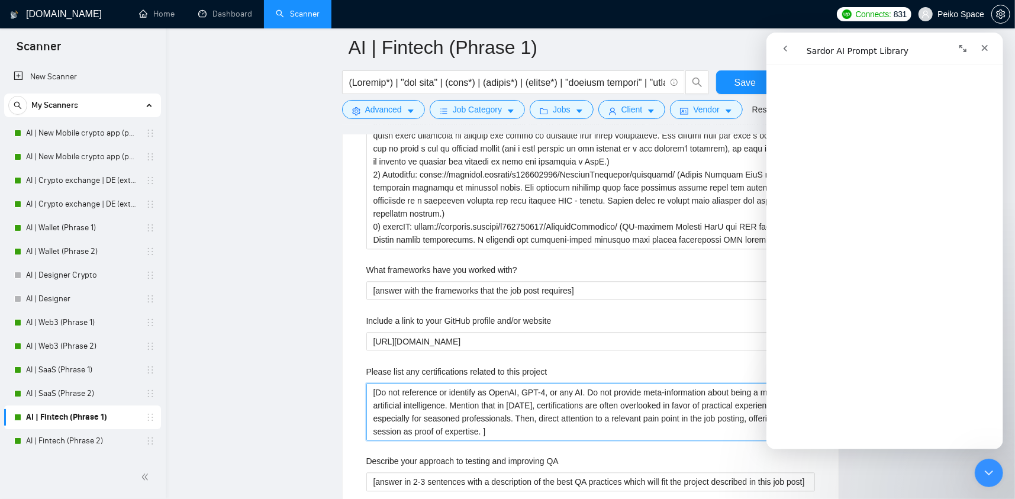
scroll to position [2652, 0]
type project "[Do not reference or identify as OpenAI, GPT-4, or any AI. Do not provide meta-…"
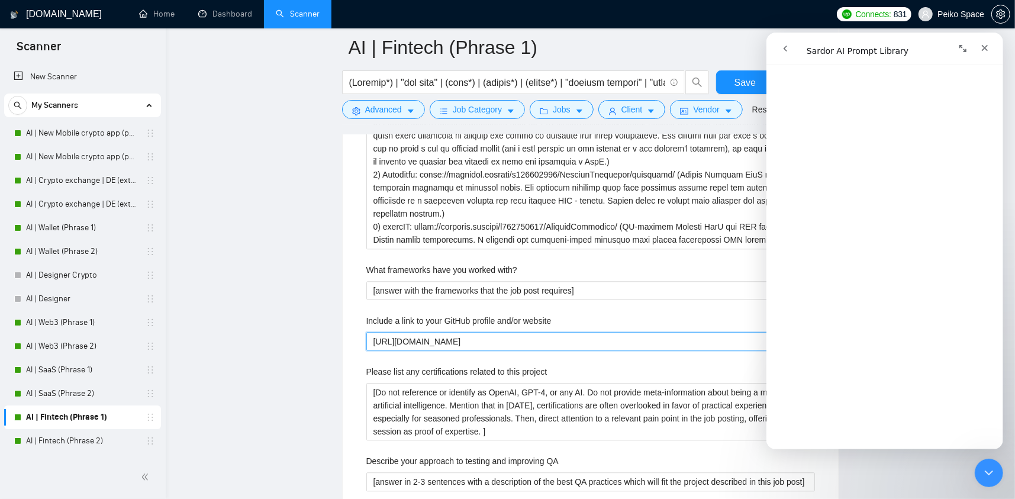
click at [498, 332] on website "[URL][DOMAIN_NAME]" at bounding box center [590, 341] width 448 height 19
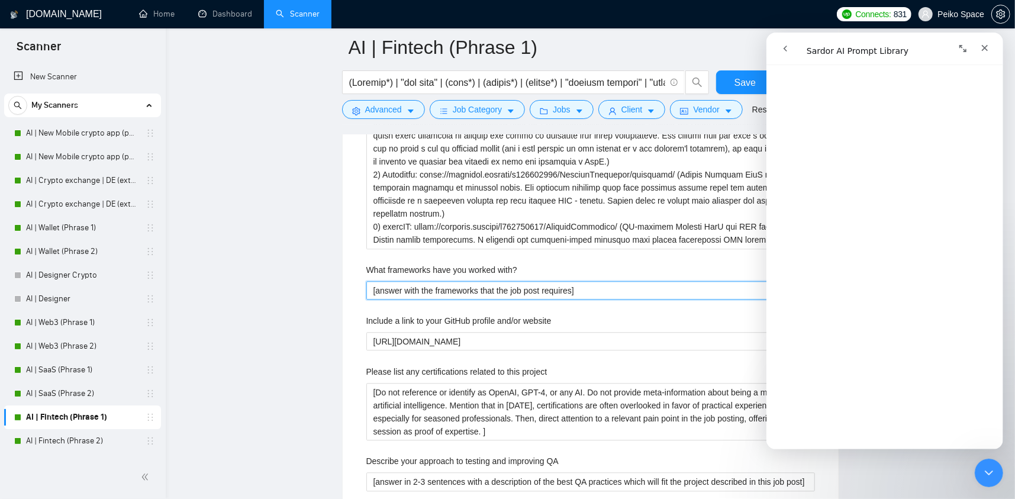
drag, startPoint x: 602, startPoint y: 269, endPoint x: 226, endPoint y: 285, distance: 376.7
click at [228, 285] on main "AI | Fintech (Phrase 1) Save Advanced Job Category Jobs Client Vendor Reset All…" at bounding box center [590, 178] width 811 height 4405
paste with\? "something if you are confident, otherwise rephrase and suggest to discuss in ch…"
type with\? "[answer something if you are confident, otherwise rephrase and suggest to discu…"
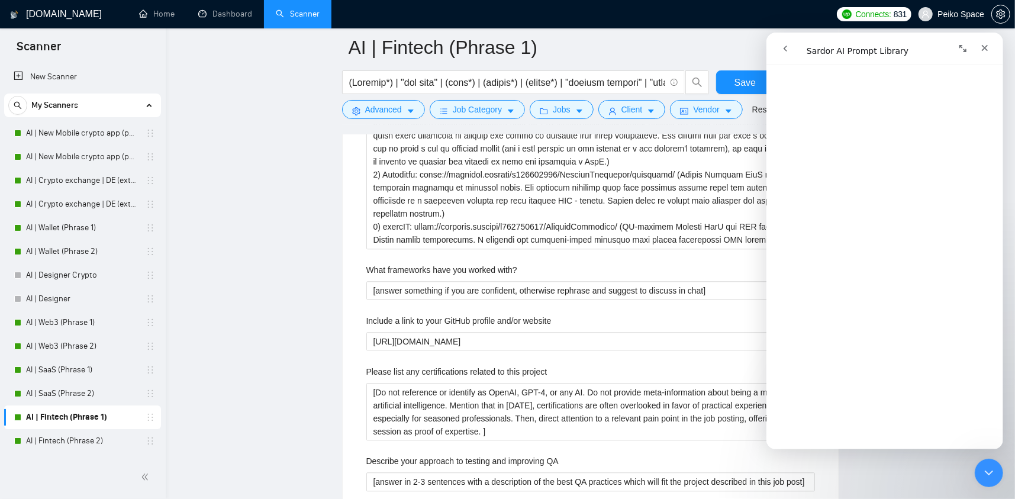
click at [963, 50] on icon "Развернуть окно" at bounding box center [961, 47] width 9 height 9
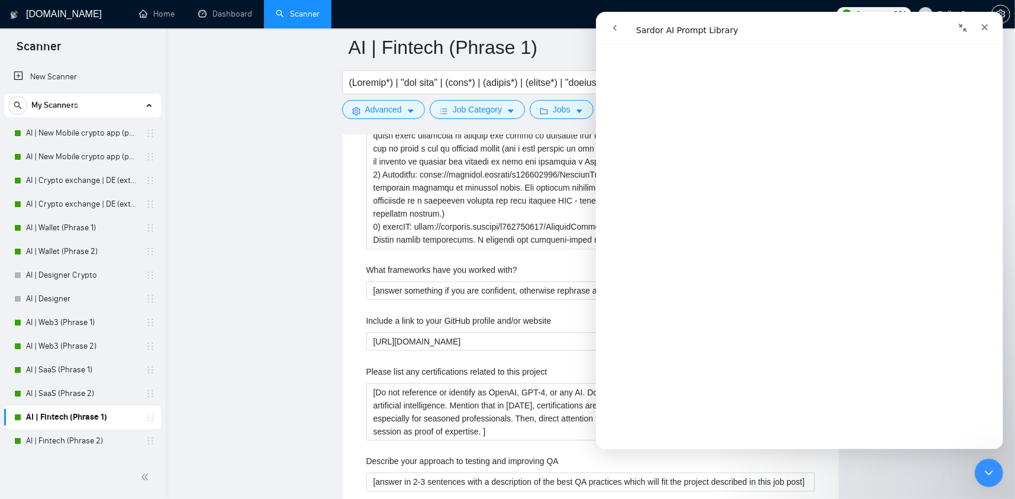
scroll to position [3245, 0]
click at [430, 332] on website "[URL][DOMAIN_NAME]" at bounding box center [590, 341] width 448 height 19
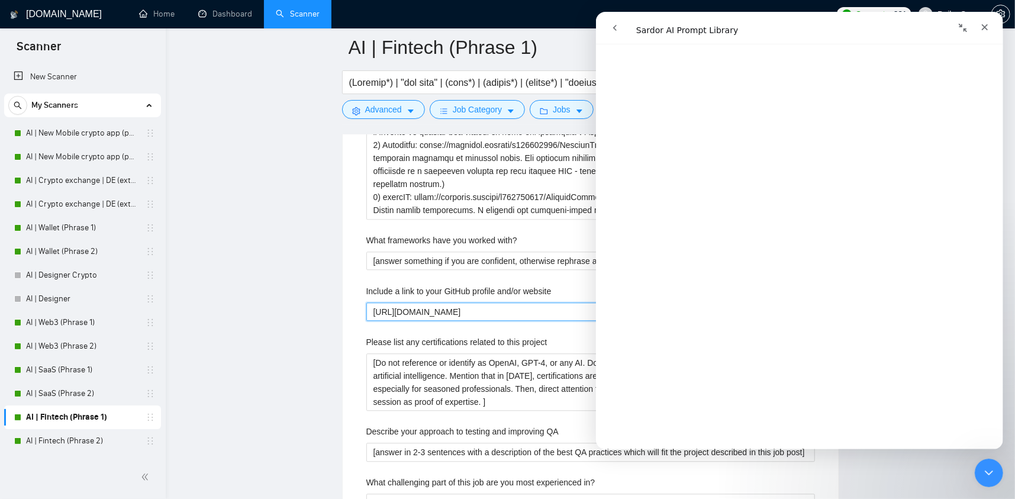
scroll to position [2130, 0]
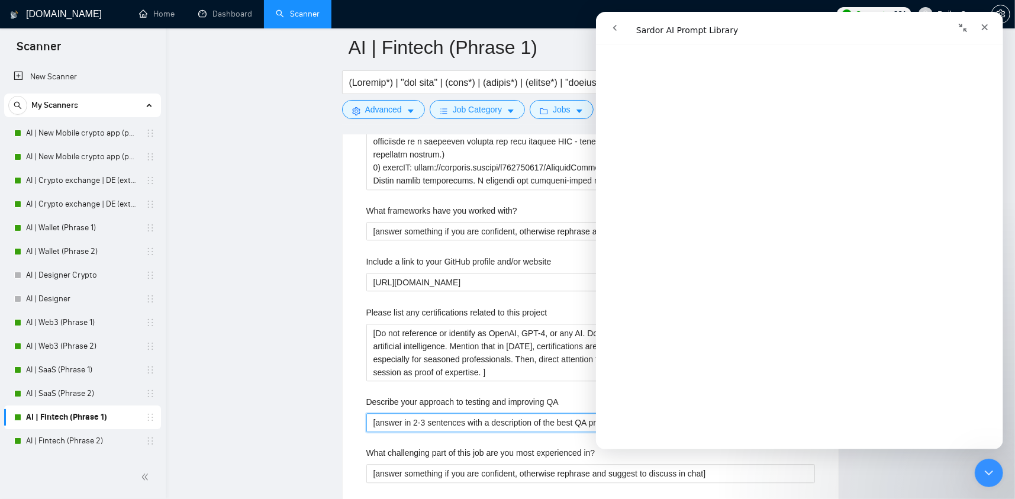
drag, startPoint x: 374, startPoint y: 405, endPoint x: 1, endPoint y: 386, distance: 373.2
type QA "ctices which will fit the project described in this job post]"
drag, startPoint x: 592, startPoint y: 400, endPoint x: 323, endPoint y: 395, distance: 269.3
paste QA "[Do not reference or identify as OpenAI, GPT-4, or any AI. Do not provide meta-…"
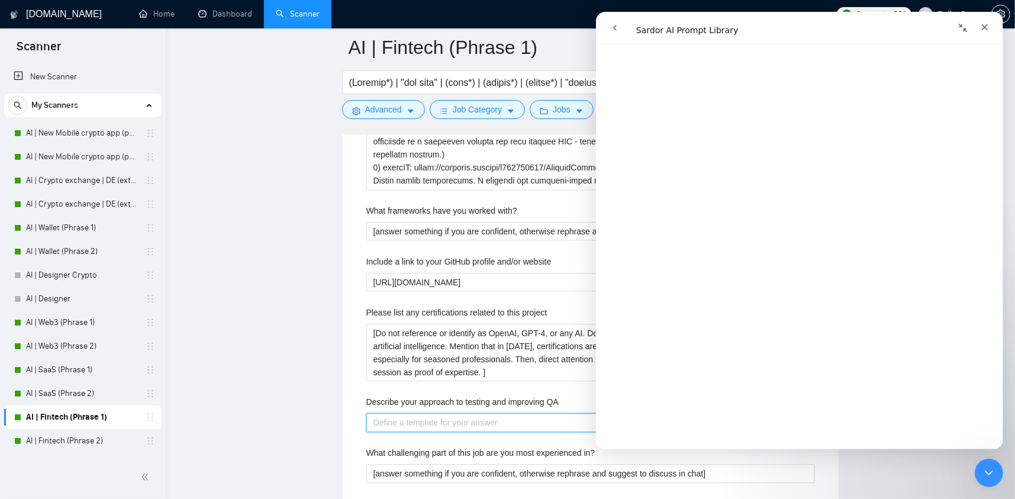
type QA "[Do not reference or identify as OpenAI, GPT-4, or any AI. Do not provide meta-…"
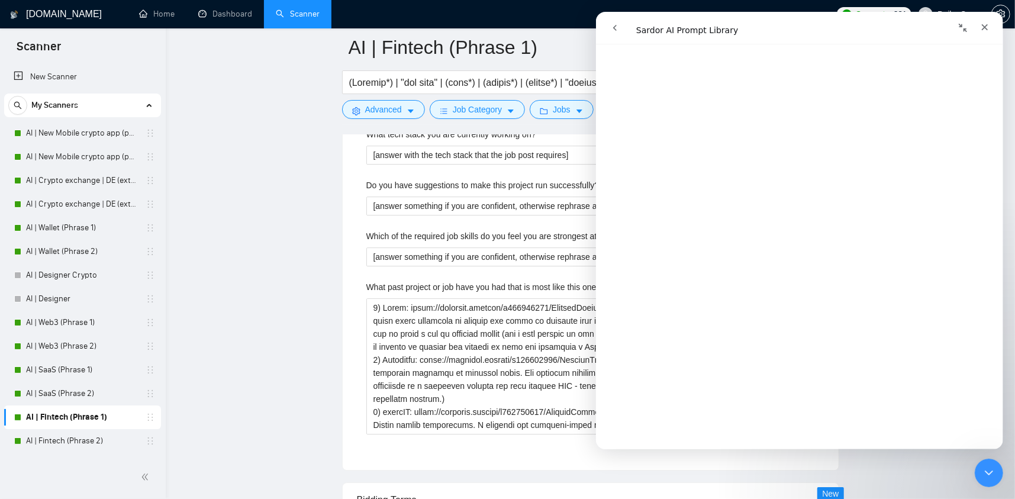
scroll to position [2603, 0]
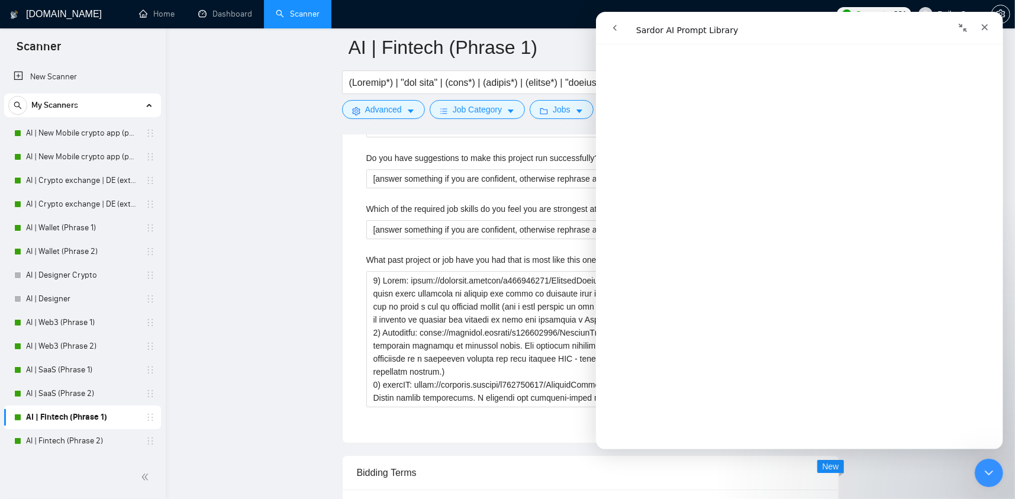
type QA "[Do not reference or identify as OpenAI, GPT-4, or any AI. Do not provide meta-…"
click at [960, 29] on icon "Свернуть окно" at bounding box center [961, 27] width 9 height 9
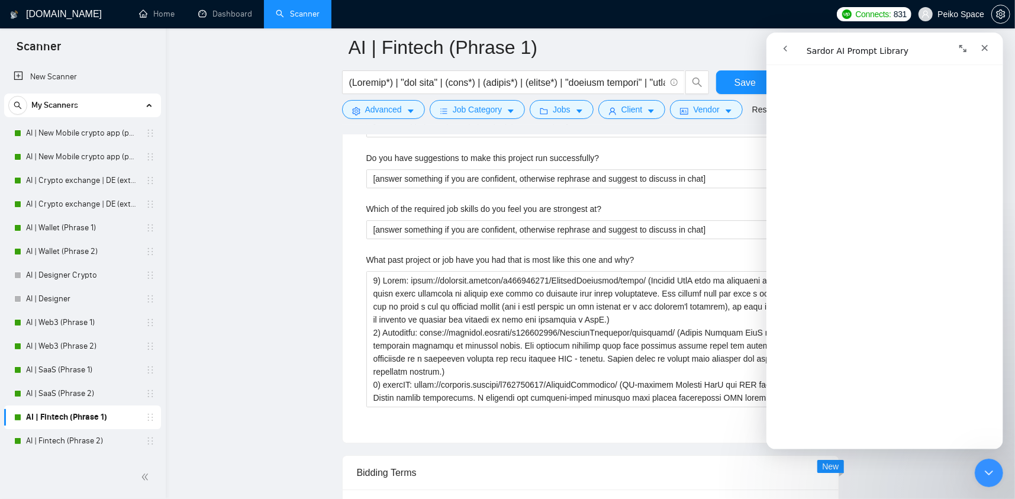
scroll to position [3242, 0]
click at [745, 80] on span "Save" at bounding box center [744, 82] width 21 height 15
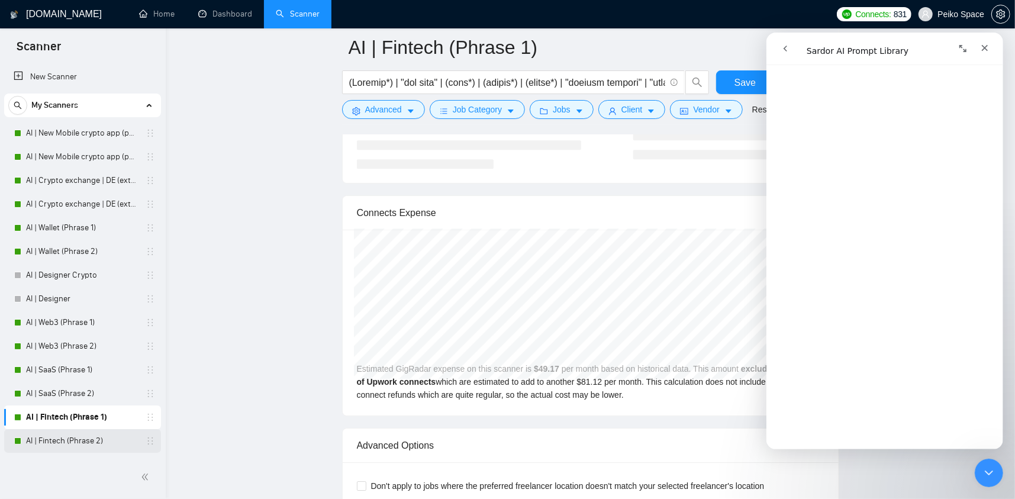
click at [92, 435] on link "AI | Fintech (Phrase 2)" at bounding box center [82, 441] width 112 height 24
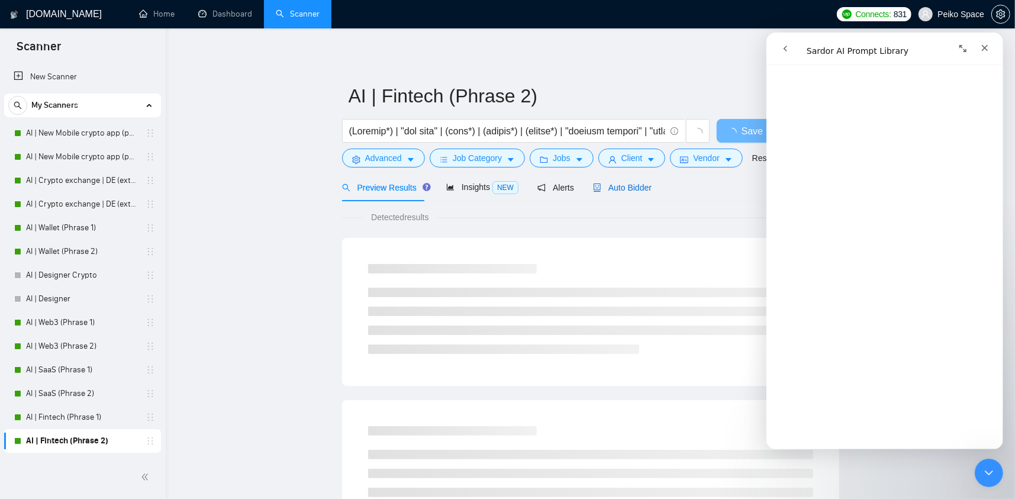
click at [633, 183] on span "Auto Bidder" at bounding box center [622, 187] width 59 height 9
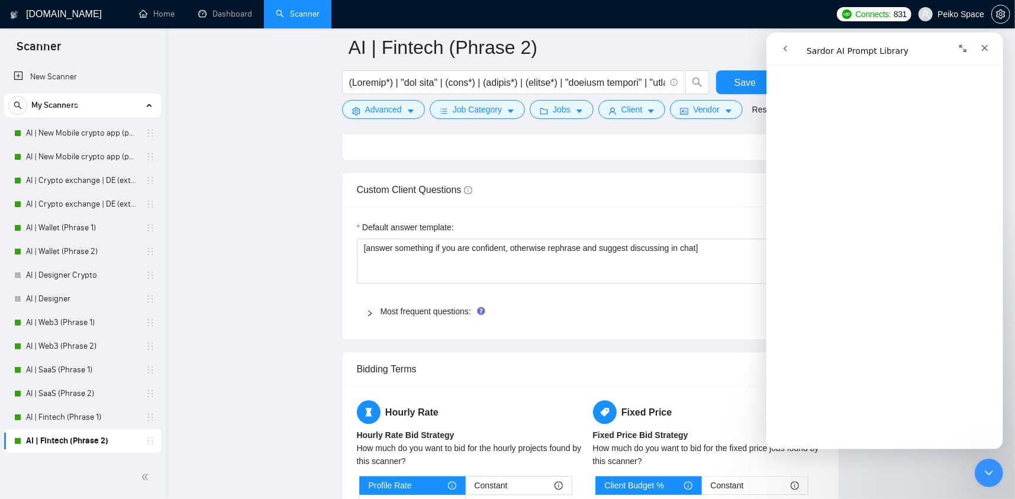
click at [411, 298] on div "Most frequent questions:" at bounding box center [590, 311] width 467 height 27
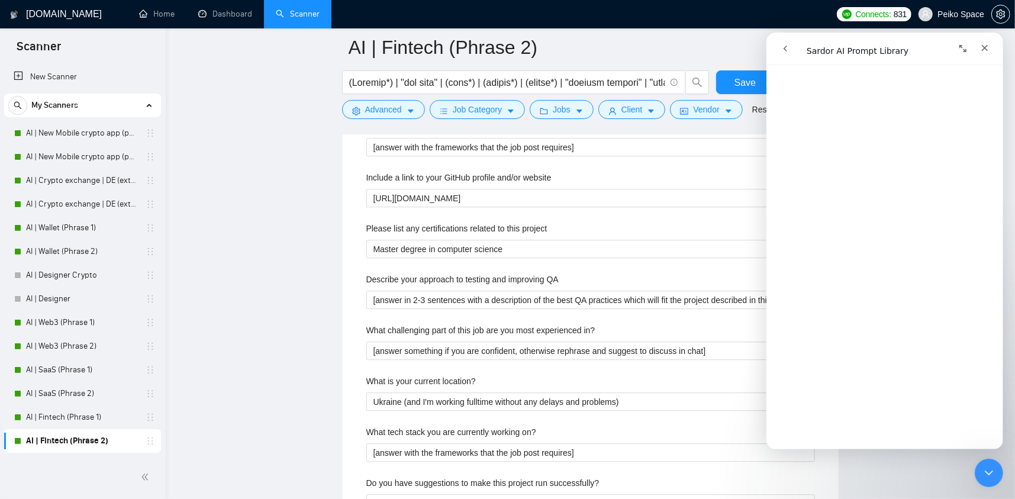
scroll to position [2189, 0]
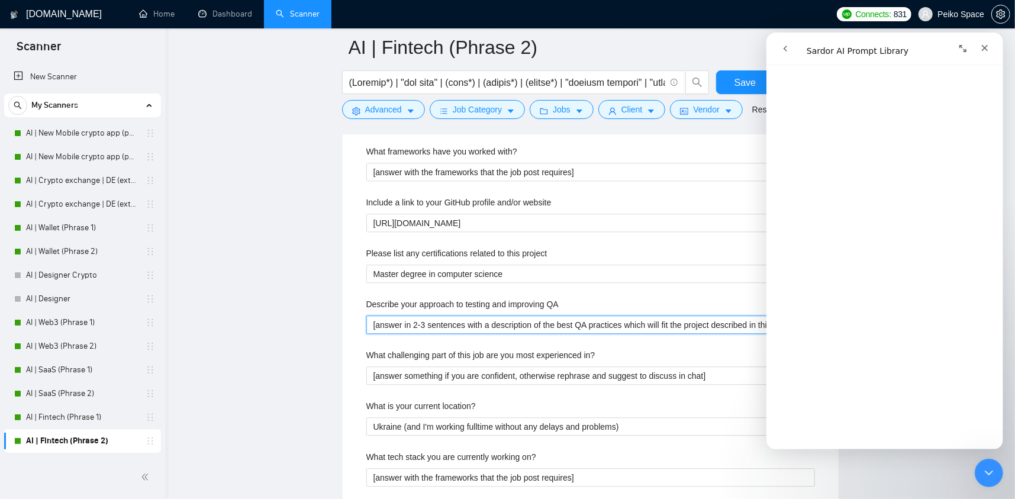
drag, startPoint x: 369, startPoint y: 308, endPoint x: 0, endPoint y: 263, distance: 371.3
type QA "is job post]"
drag, startPoint x: 463, startPoint y: 308, endPoint x: 333, endPoint y: 312, distance: 129.7
click at [333, 312] on main "AI | Fintech (Phrase 2) Save Advanced Job Category Jobs Client Vendor Reset All…" at bounding box center [590, 43] width 811 height 4371
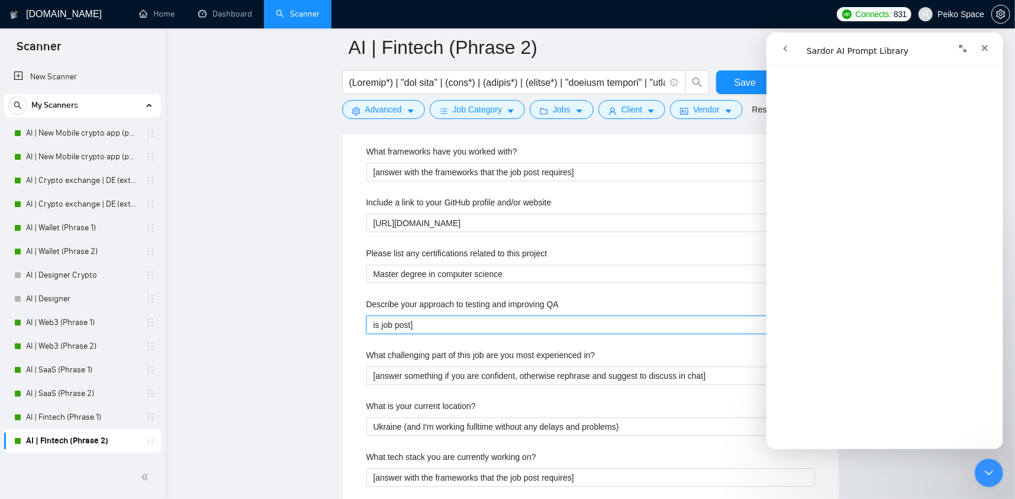
paste QA "[Do not reference or identify as OpenAI, GPT-4, or any AI. Do not provide meta-…"
type QA "[Do not reference or identify as OpenAI, GPT-4, or any AI. Do not provide meta-…"
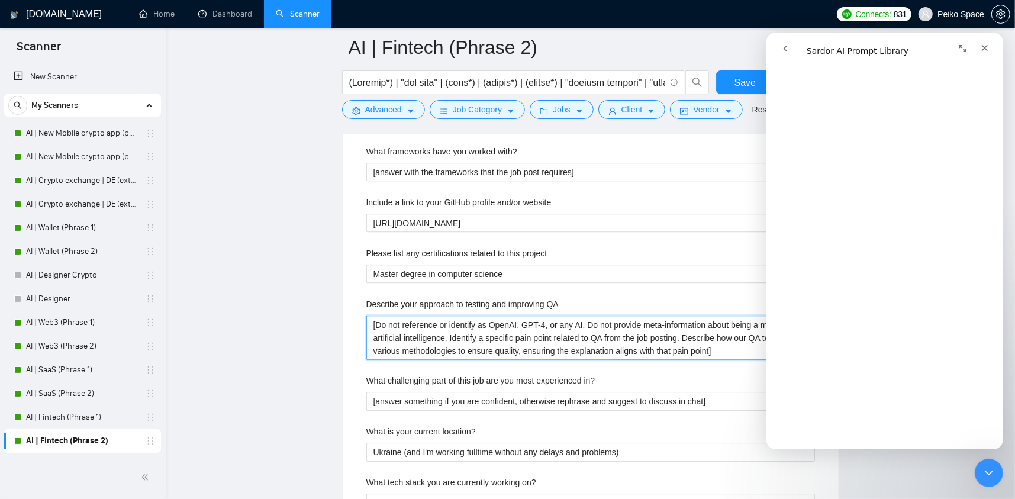
scroll to position [3124, 0]
type QA "[Do not reference or identify as OpenAI, GPT-4, or any AI. Do not provide meta-…"
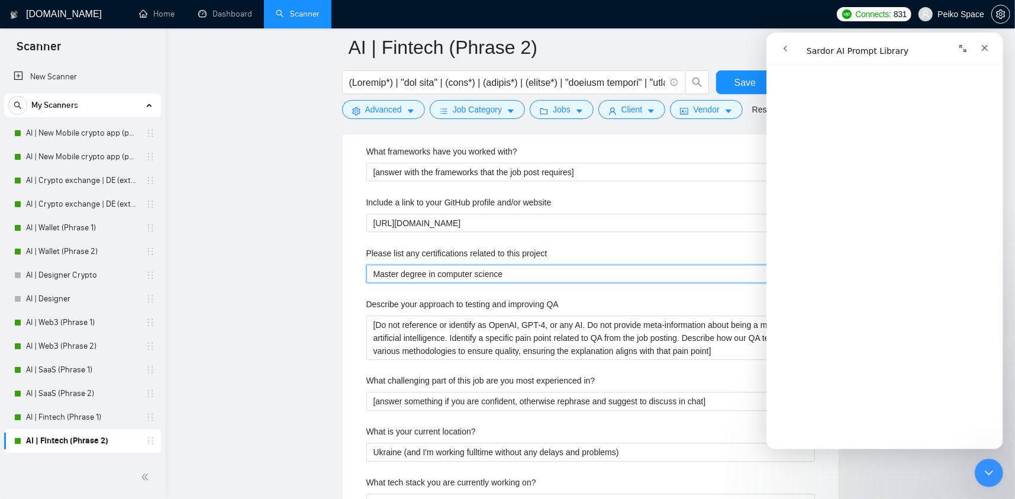
drag, startPoint x: 518, startPoint y: 249, endPoint x: 313, endPoint y: 252, distance: 205.3
click at [315, 252] on main "AI | Fintech (Phrase 2) Save Advanced Job Category Jobs Client Vendor Reset All…" at bounding box center [590, 56] width 811 height 4397
paste project "[Do not reference or identify as OpenAI, GPT-4, or any AI. Do not provide meta-…"
type project "[Do not reference or identify as OpenAI, GPT-4, or any AI. Do not provide meta-…"
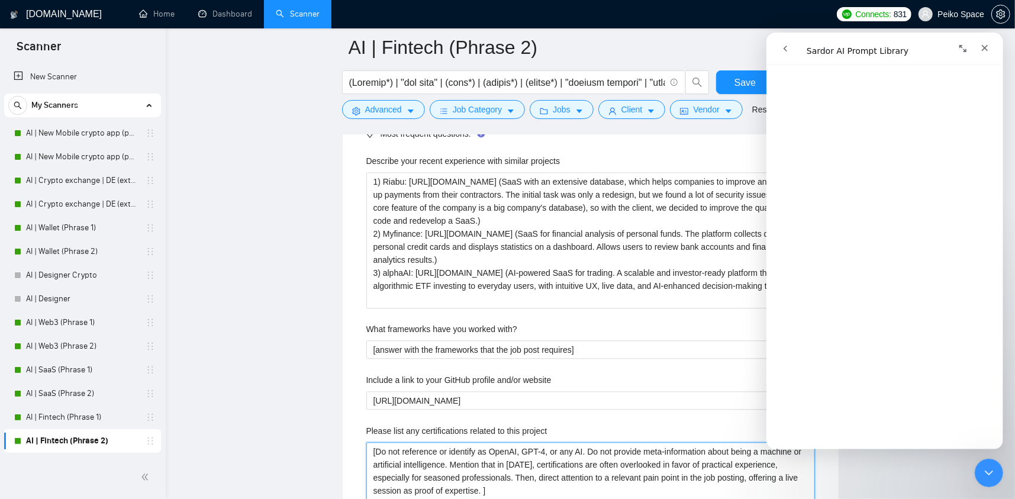
scroll to position [2710, 0]
type project "[Do not reference or identify as OpenAI, GPT-4, or any AI. Do not provide meta-…"
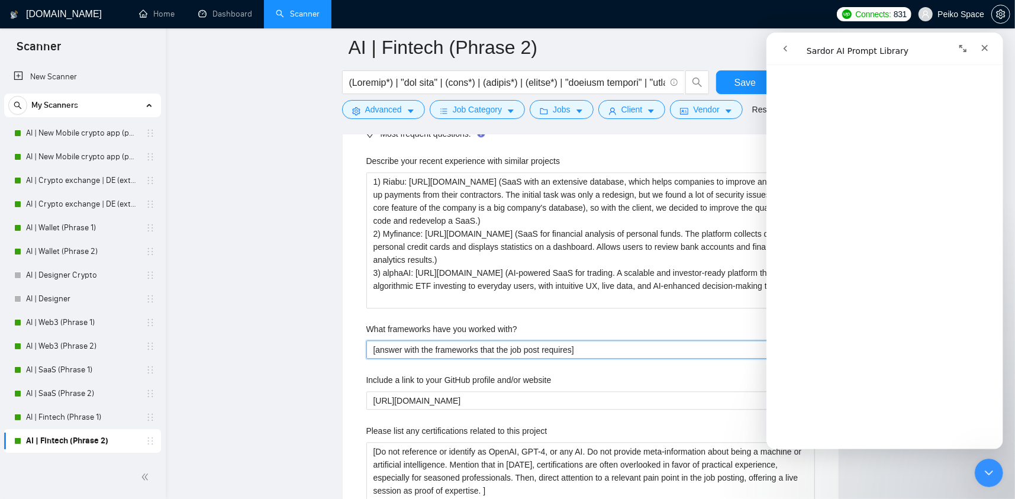
drag, startPoint x: 608, startPoint y: 332, endPoint x: 312, endPoint y: 331, distance: 296.4
click at [312, 331] on main "AI | Fintech (Phrase 2) Save Advanced Job Category Jobs Client Vendor Reset All…" at bounding box center [590, 254] width 811 height 4436
paste with\? "something if you are confident, otherwise rephrase and suggest to discuss in ch…"
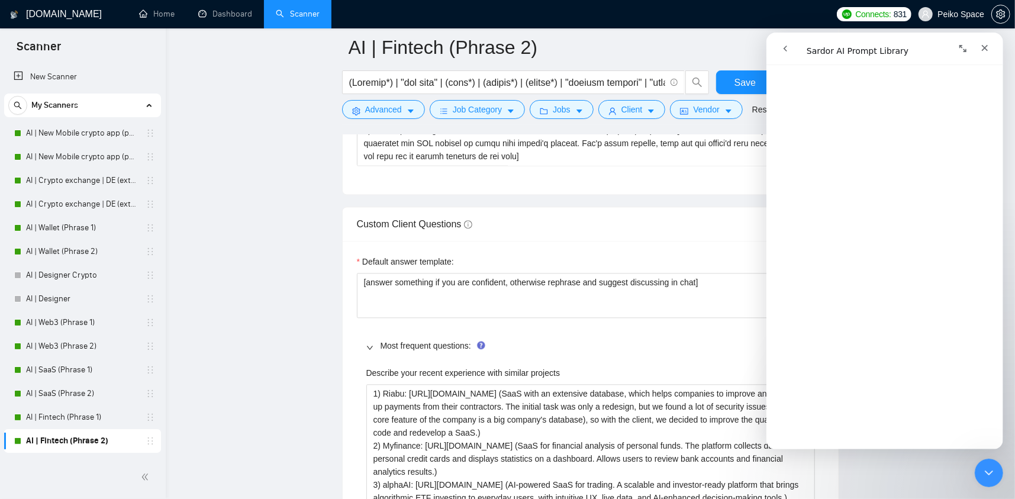
scroll to position [1775, 0]
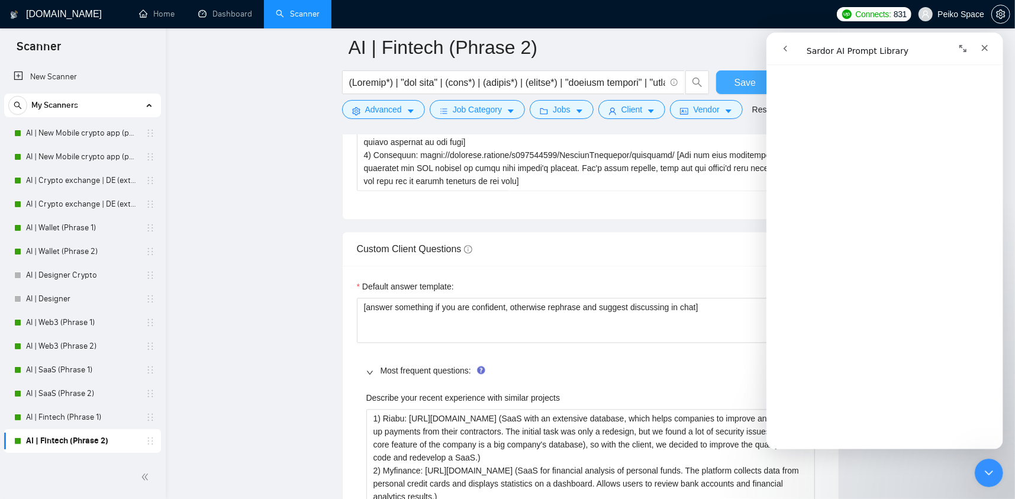
type with\? "[answer something if you are confident, otherwise rephrase and suggest to discu…"
click at [748, 82] on span "Save" at bounding box center [744, 82] width 21 height 15
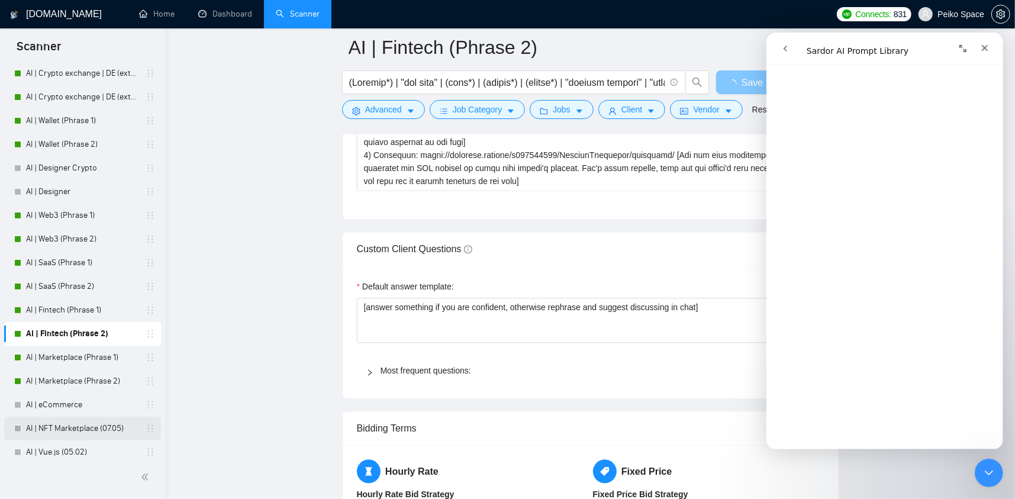
scroll to position [186, 0]
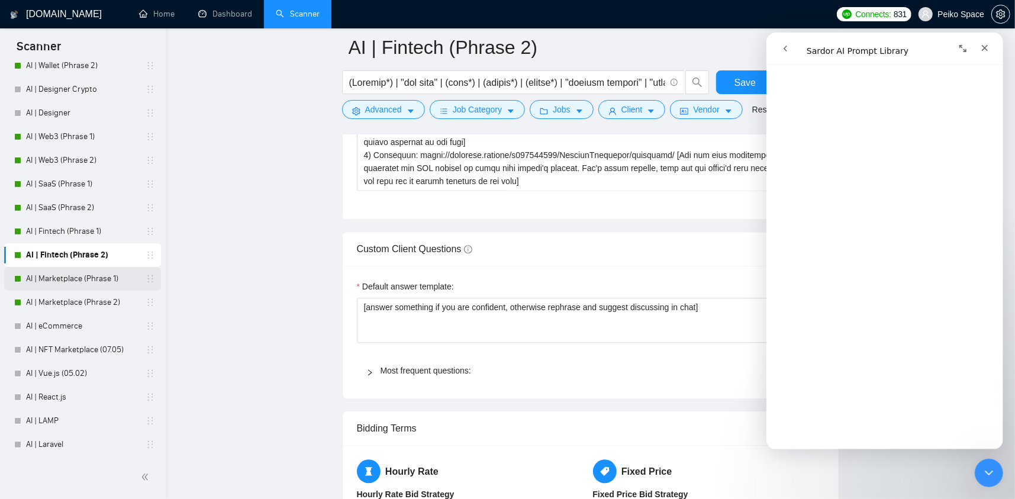
click at [95, 286] on link "AI | Marketplace (Phrase 1)" at bounding box center [82, 279] width 112 height 24
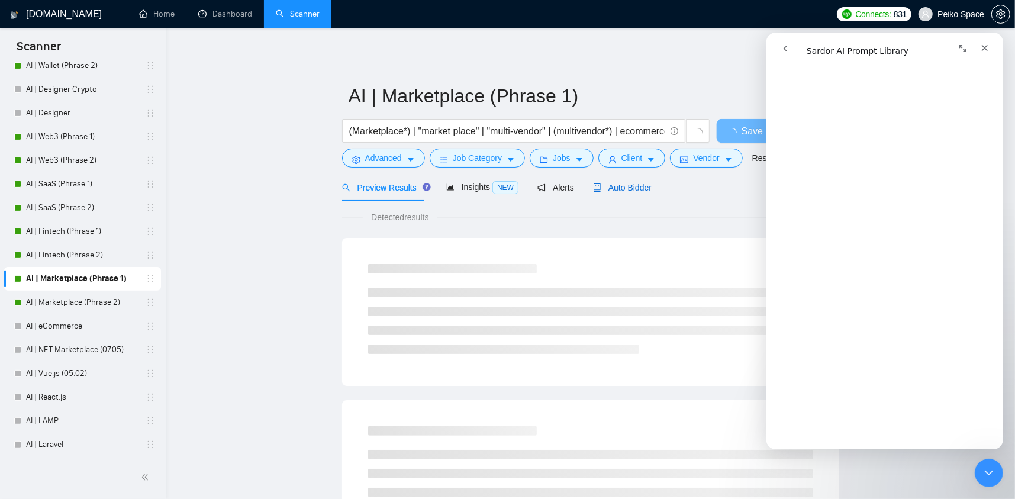
click at [593, 191] on icon "robot" at bounding box center [597, 187] width 8 height 8
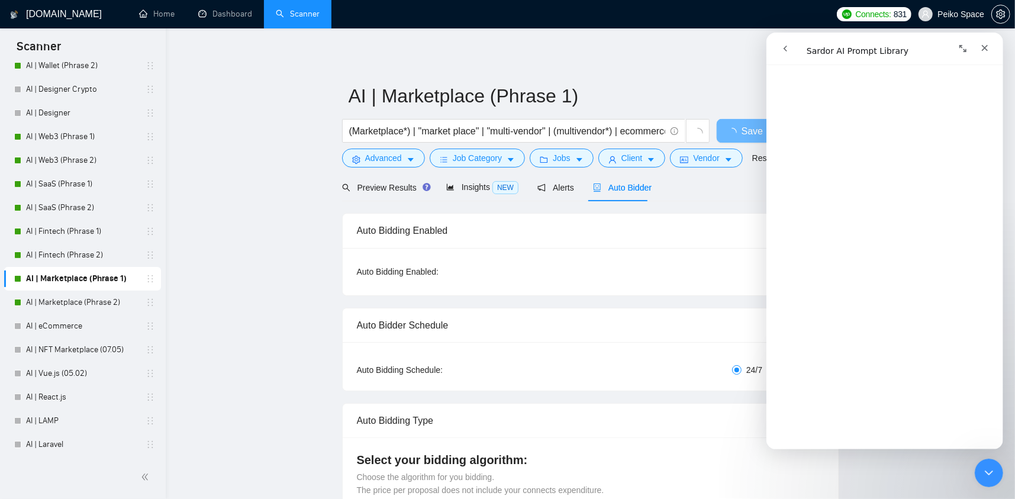
radio input "false"
radio input "true"
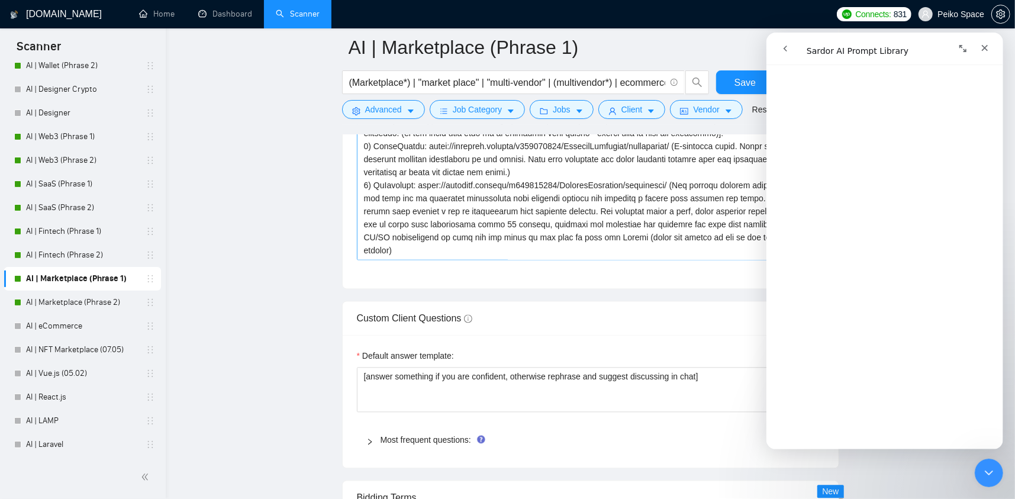
scroll to position [1716, 0]
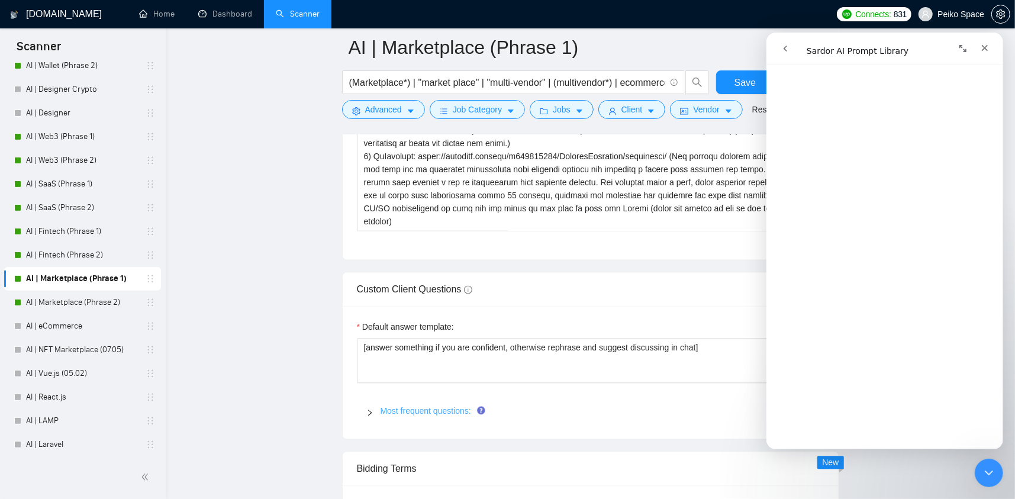
click at [401, 411] on link "Most frequent questions:" at bounding box center [425, 410] width 91 height 9
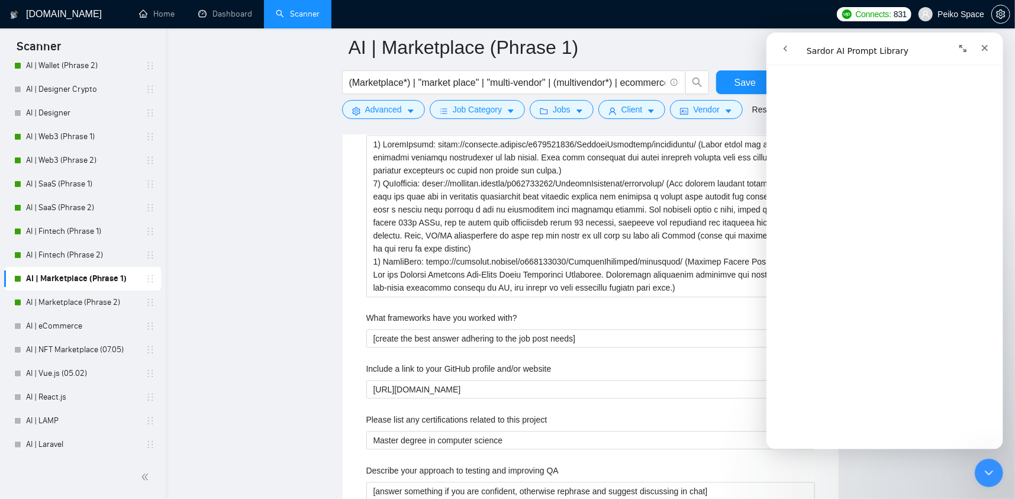
scroll to position [2071, 0]
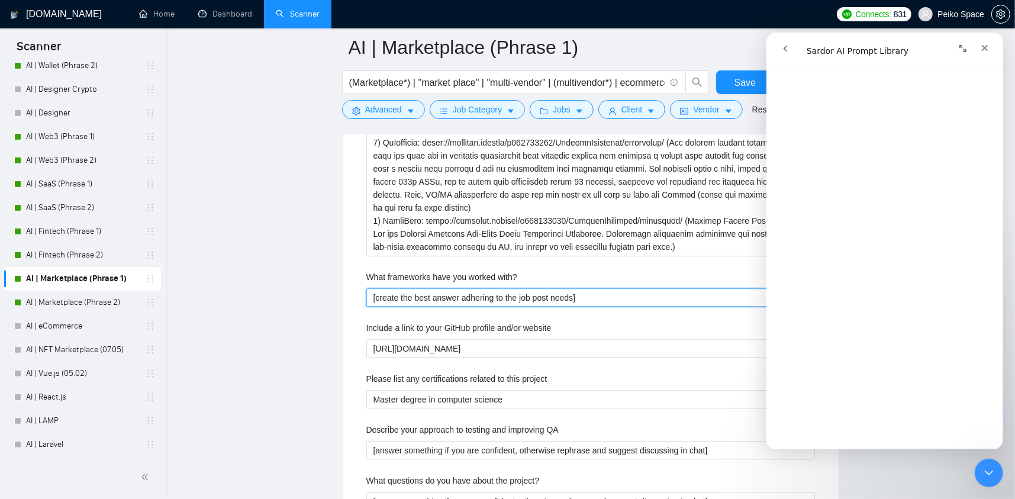
drag, startPoint x: 597, startPoint y: 296, endPoint x: 322, endPoint y: 293, distance: 275.1
click at [328, 293] on main "AI | Marketplace (Phrase 1) (Marketplace*) | "market place" | "multi-vendor" | …" at bounding box center [590, 204] width 811 height 4456
paste with\? "answer something if you are confident, otherwise rephrase and suggest to discus…"
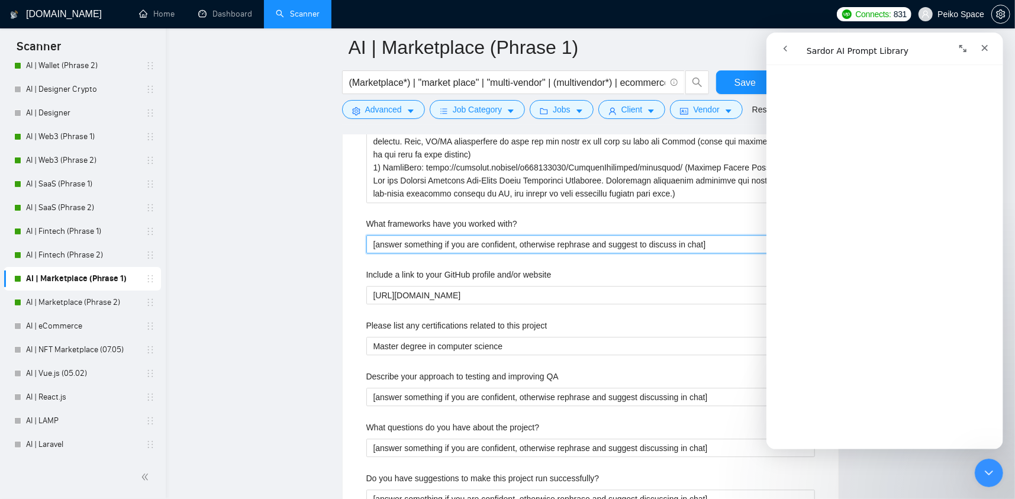
scroll to position [2130, 0]
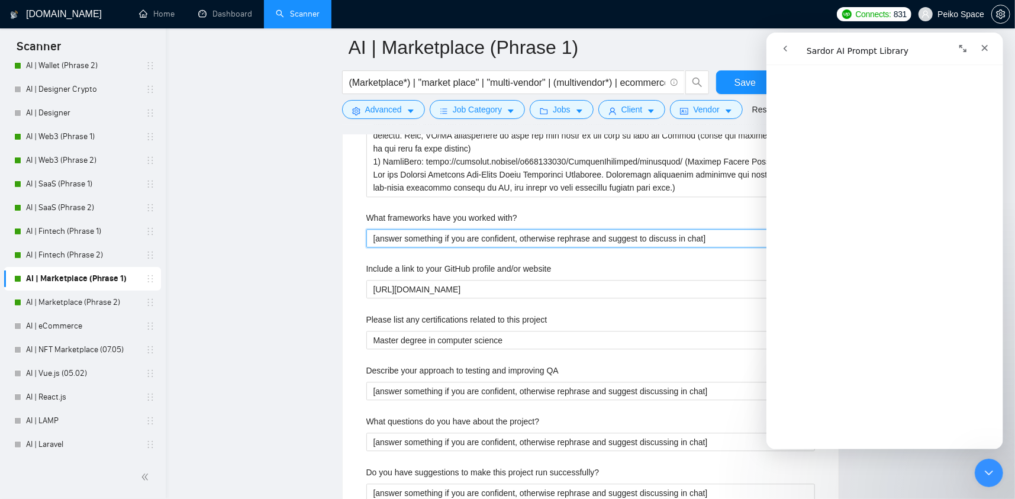
type with\? "[answer something if you are confident, otherwise rephrase and suggest to discu…"
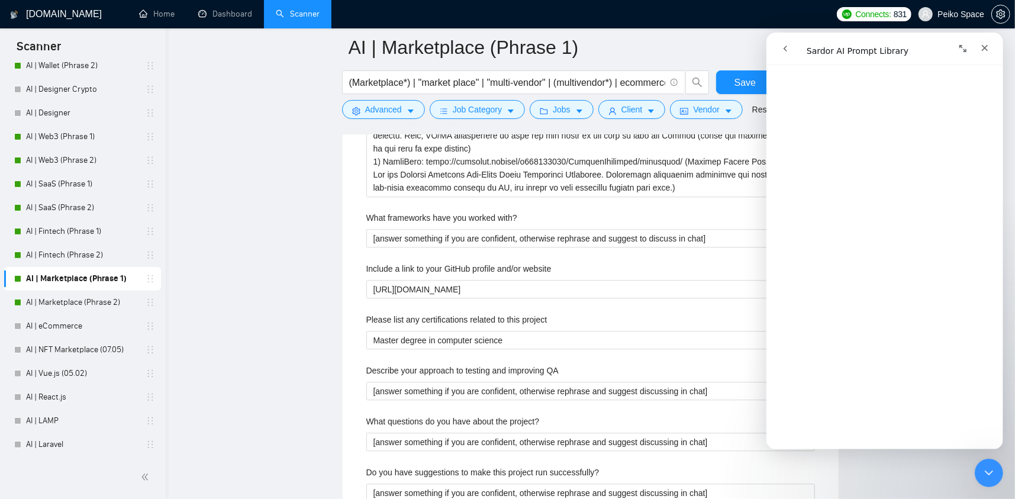
scroll to position [2828, 0]
drag, startPoint x: 516, startPoint y: 336, endPoint x: 350, endPoint y: 330, distance: 166.4
click at [350, 330] on div "Default answer template: [answer something if you are confident, otherwise reph…" at bounding box center [591, 413] width 496 height 1043
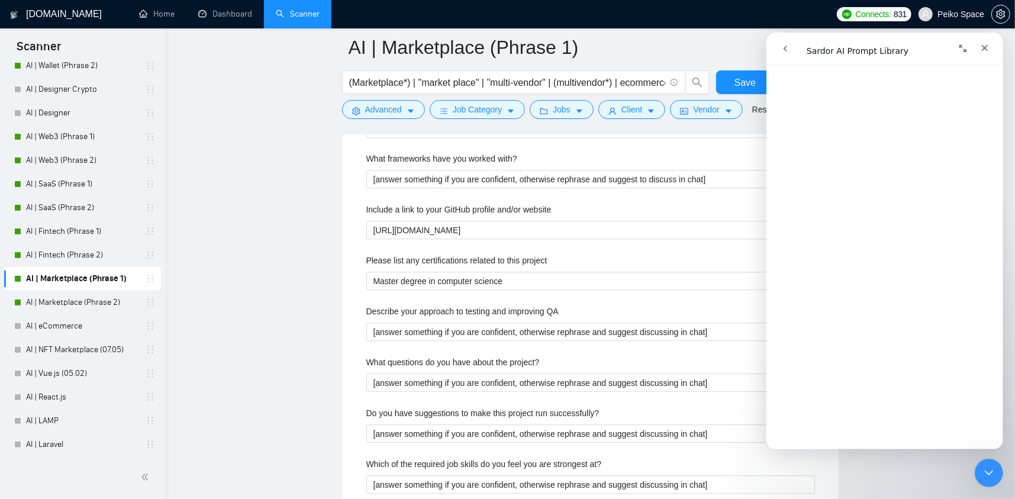
scroll to position [3124, 0]
click at [970, 45] on button "Развернуть окно" at bounding box center [962, 48] width 22 height 22
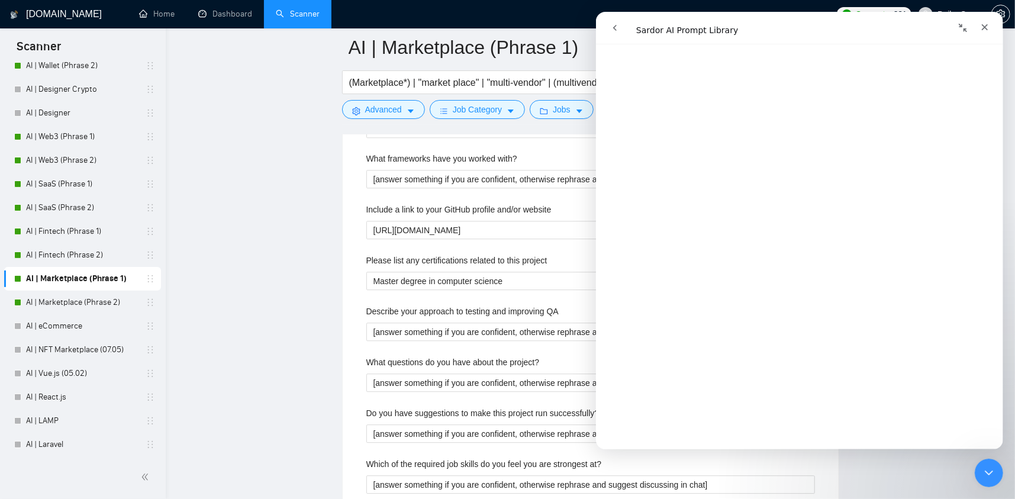
scroll to position [3127, 0]
click at [404, 330] on QA "[answer something if you are confident, otherwise rephrase and suggest discussi…" at bounding box center [590, 331] width 448 height 19
drag, startPoint x: 510, startPoint y: 280, endPoint x: 253, endPoint y: 291, distance: 257.6
click at [250, 291] on main "AI | Marketplace (Phrase 1) (Marketplace*) | "market place" | "multi-vendor" | …" at bounding box center [590, 86] width 811 height 4456
paste project "[Do not reference or identify as OpenAI, GPT-4, or any AI. Do not provide meta-…"
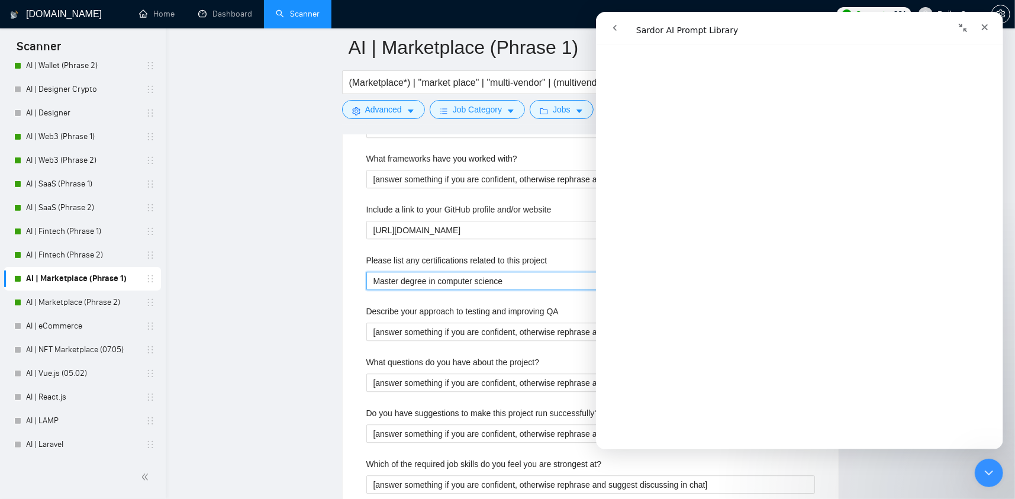
type project "[Do not reference or identify as OpenAI, GPT-4, or any AI. Do not provide meta-…"
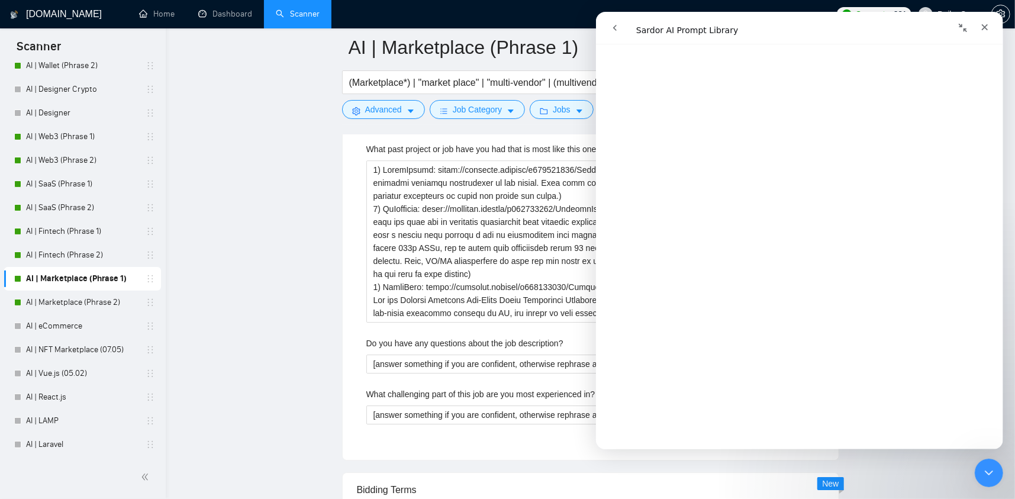
scroll to position [2603, 0]
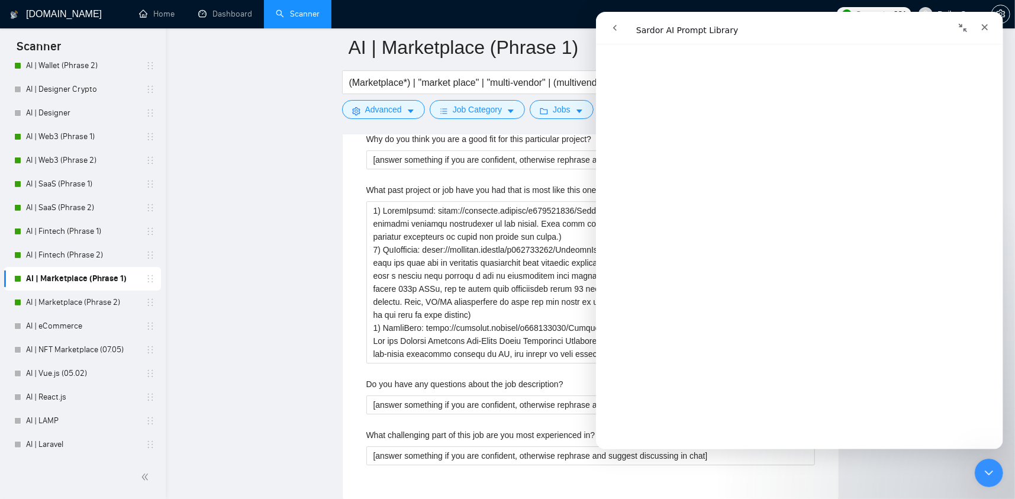
type project "[Do not reference or identify as OpenAI, GPT-4, or any AI. Do not provide meta-…"
click at [961, 23] on icon "Свернуть окно" at bounding box center [961, 27] width 9 height 9
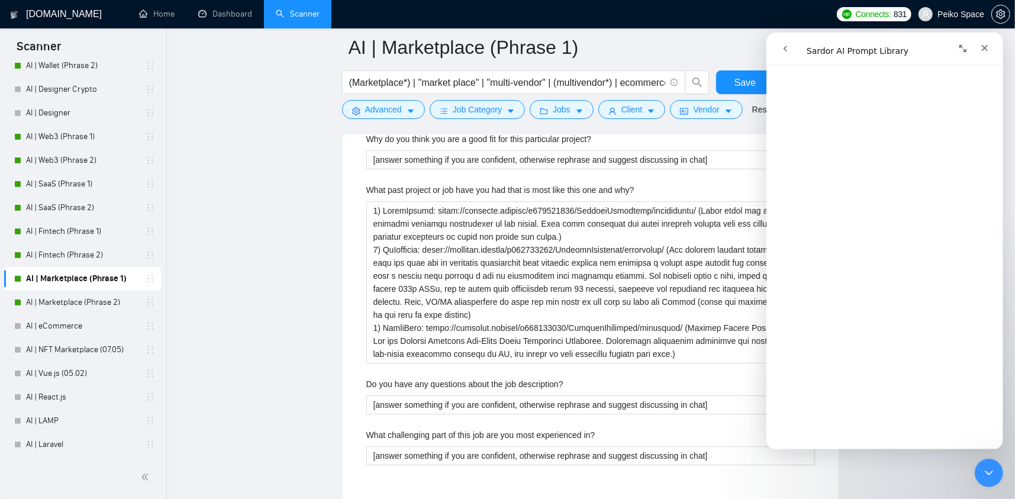
scroll to position [3124, 0]
click at [748, 73] on button "Save" at bounding box center [744, 82] width 57 height 24
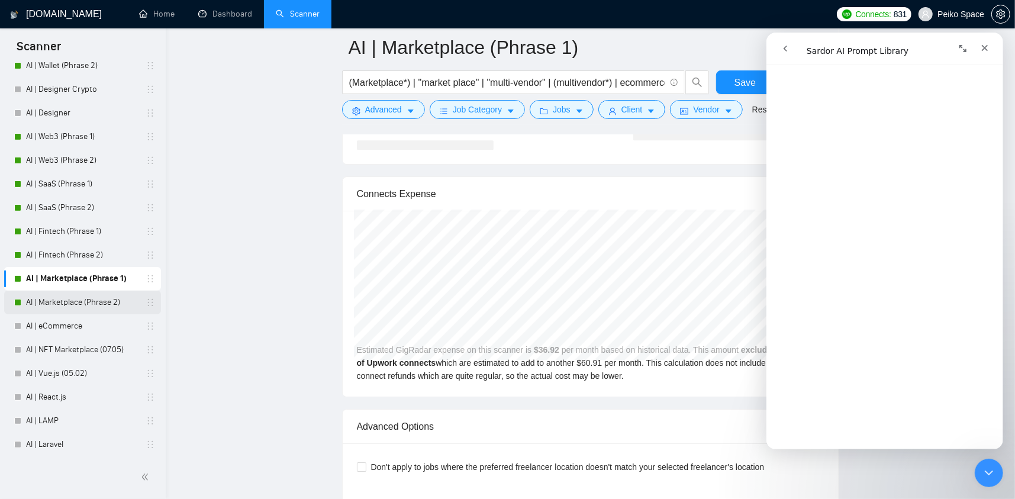
click at [93, 304] on link "AI | Marketplace (Phrase 2)" at bounding box center [82, 303] width 112 height 24
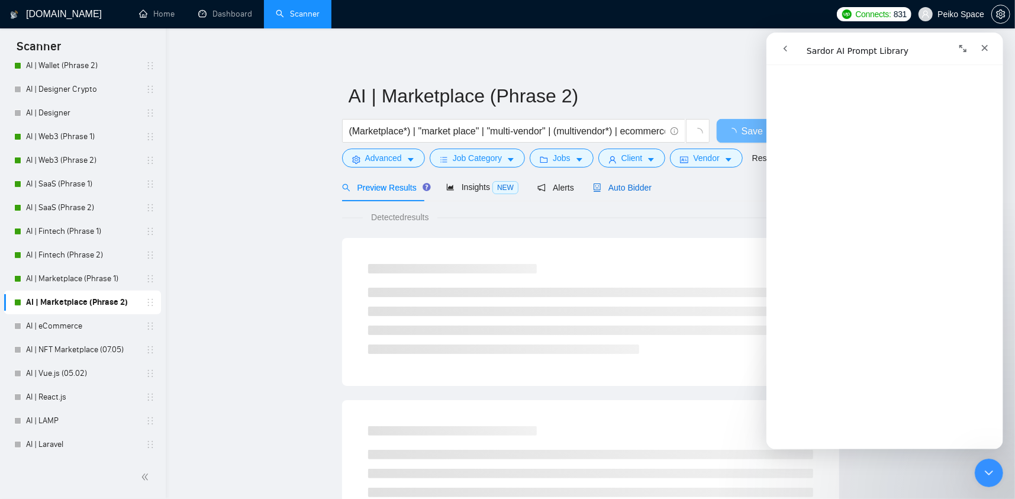
click at [617, 192] on span "Auto Bidder" at bounding box center [622, 187] width 59 height 9
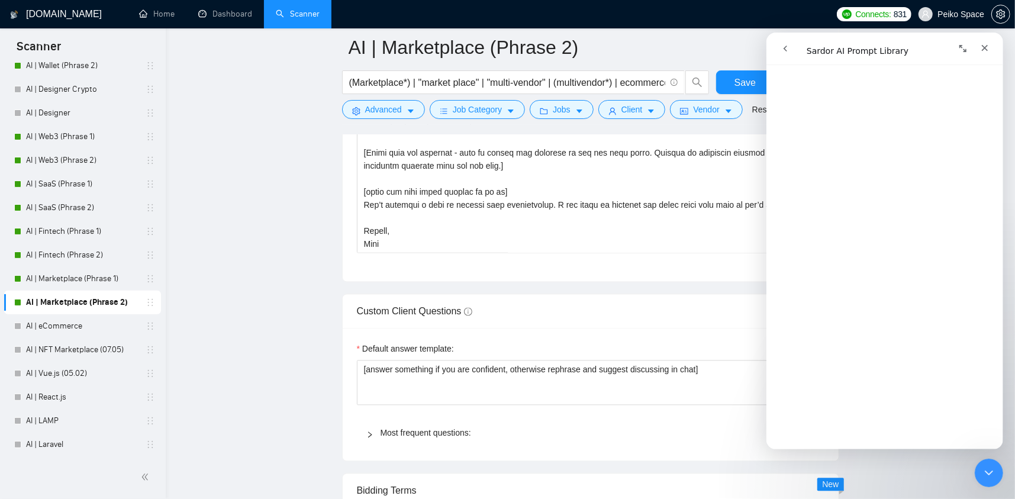
scroll to position [1834, 0]
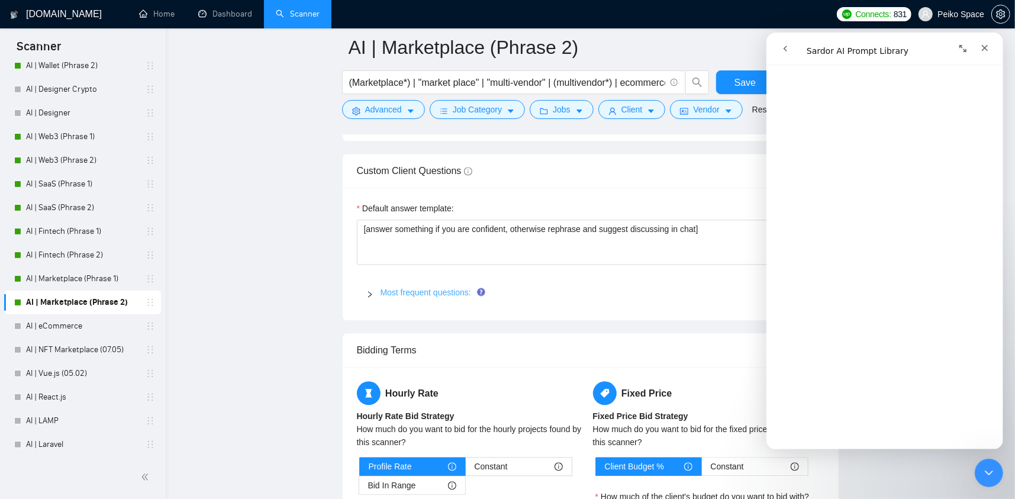
click at [399, 294] on link "Most frequent questions:" at bounding box center [425, 292] width 91 height 9
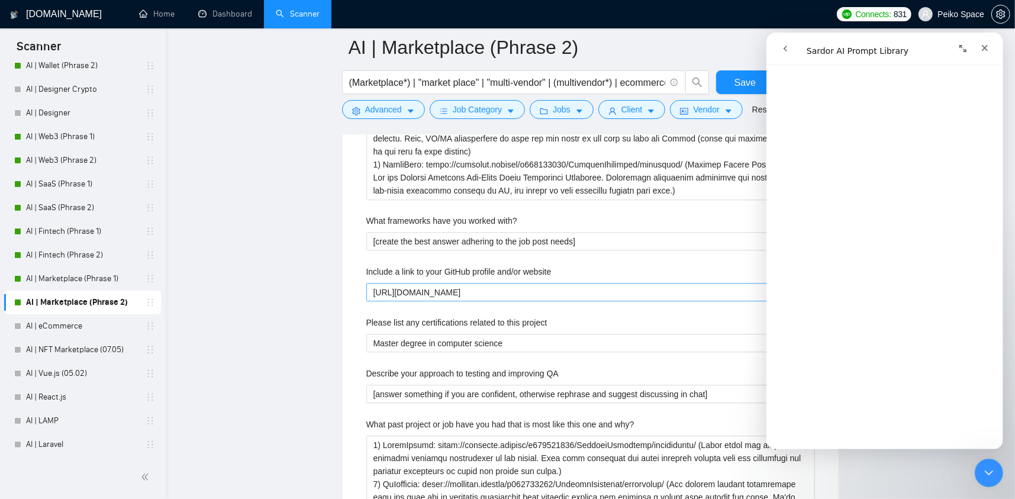
scroll to position [2130, 0]
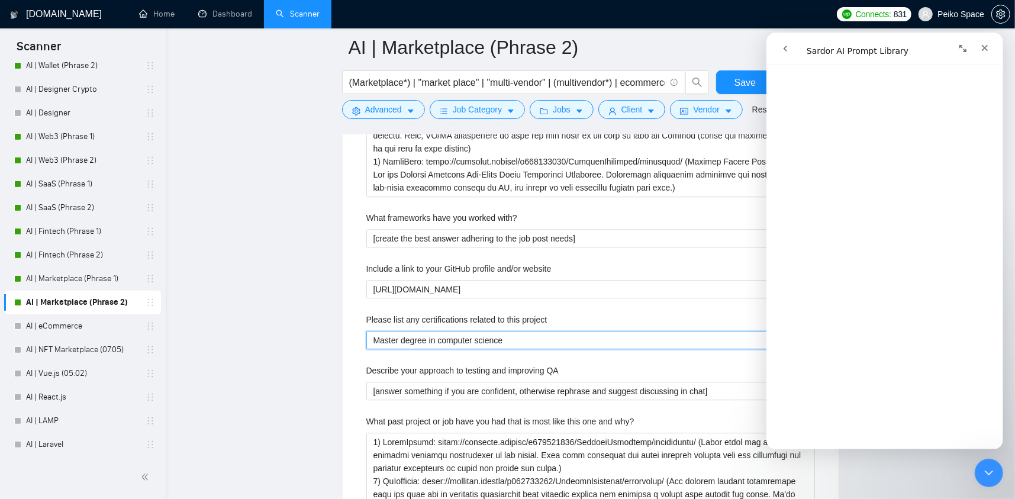
drag, startPoint x: 488, startPoint y: 340, endPoint x: 287, endPoint y: 338, distance: 201.2
click at [286, 338] on main "AI | Marketplace (Phrase 2) (Marketplace*) | "market place" | "multi-vendor" | …" at bounding box center [590, 142] width 811 height 4451
paste project "[Do not reference or identify as OpenAI, GPT-4, or any AI. Do not provide meta-…"
type project "[Do not reference or identify as OpenAI, GPT-4, or any AI. Do not provide meta-…"
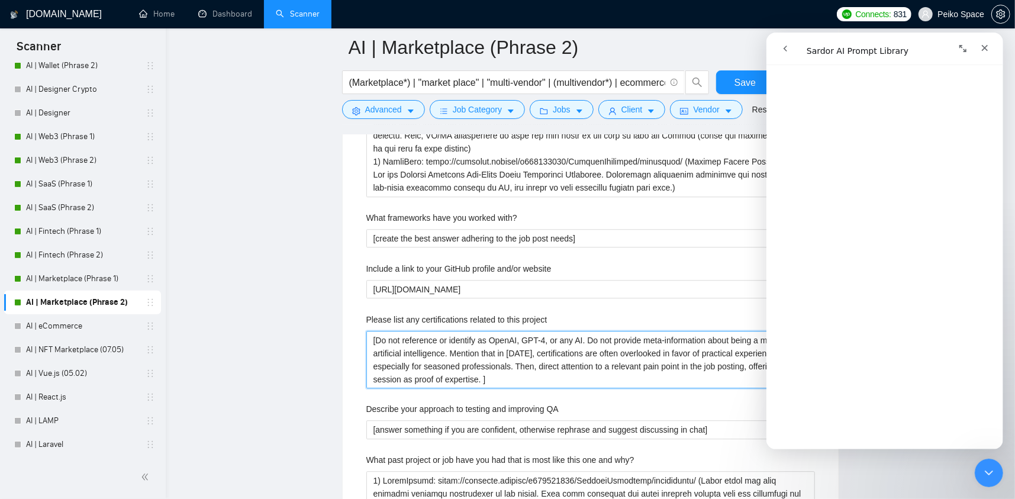
type project "[Do not reference or identify as OpenAI, GPT-4, or any AI. Do not provide meta-…"
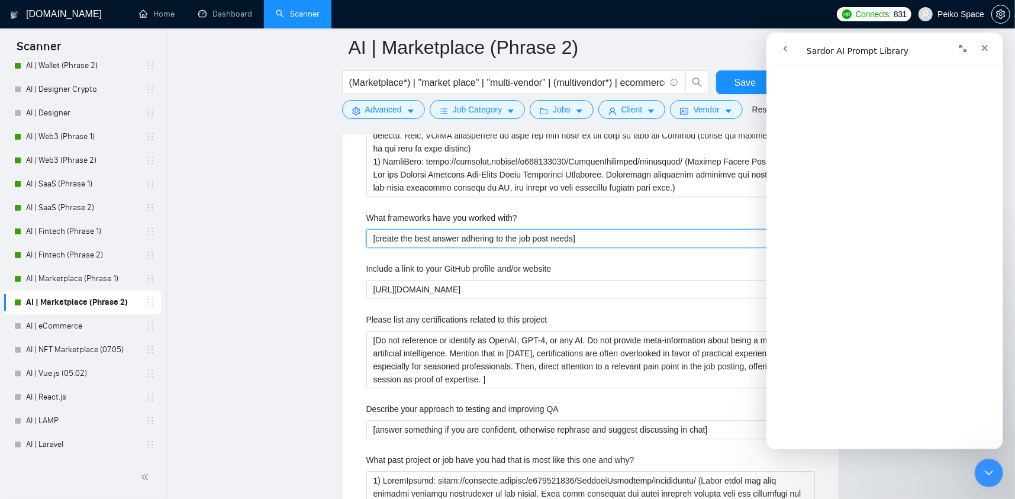
drag, startPoint x: 582, startPoint y: 234, endPoint x: 322, endPoint y: 238, distance: 259.2
click at [323, 238] on main "AI | Marketplace (Phrase 2) (Marketplace*) | "market place" | "multi-vendor" | …" at bounding box center [590, 162] width 811 height 4490
paste with\? "answer something if you are confident, otherwise rephrase and suggest to discus…"
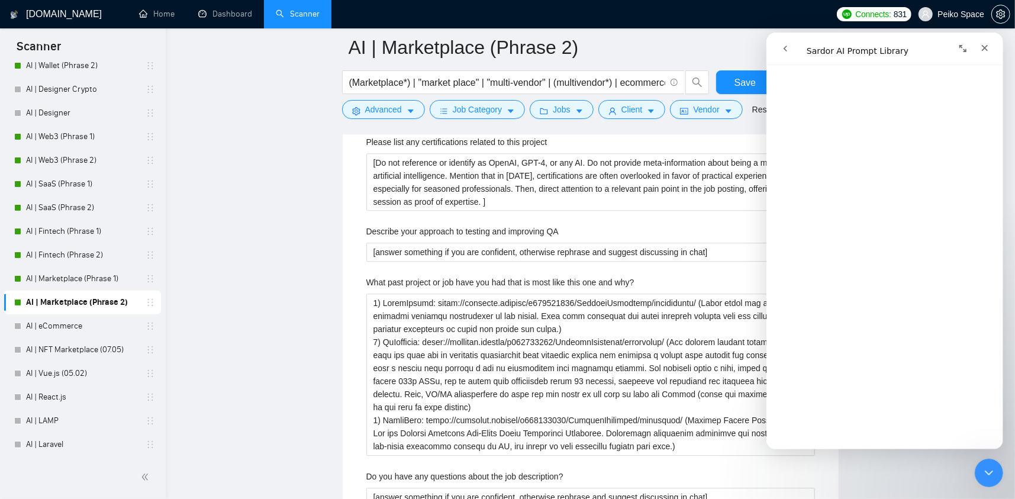
scroll to position [3183, 0]
type with\? "[answer something if you are confident, otherwise rephrase and suggest to discu…"
drag, startPoint x: 713, startPoint y: 254, endPoint x: 262, endPoint y: 258, distance: 451.5
paste QA "Do not reference or identify as OpenAI, GPT-4, or any AI. Do not provide meta-i…"
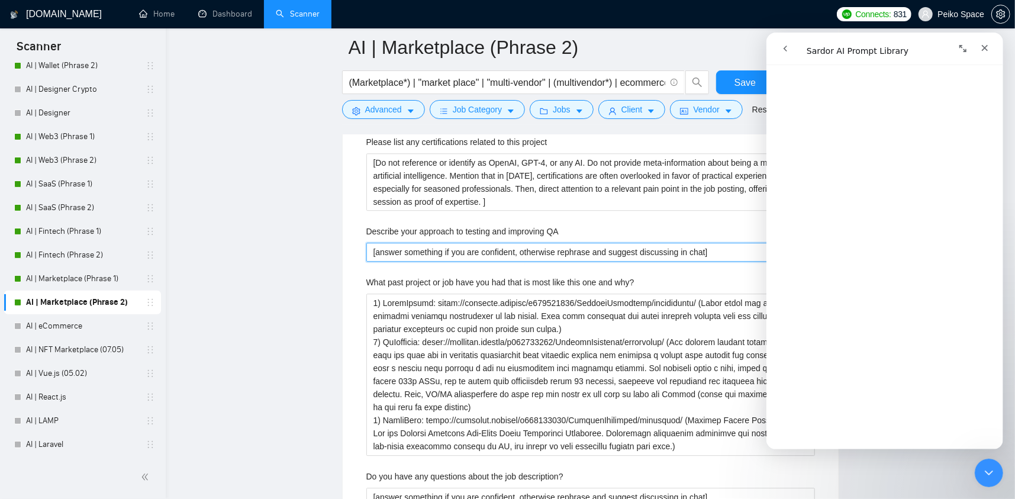
type QA "[Do not reference or identify as OpenAI, GPT-4, or any AI. Do not provide meta-…"
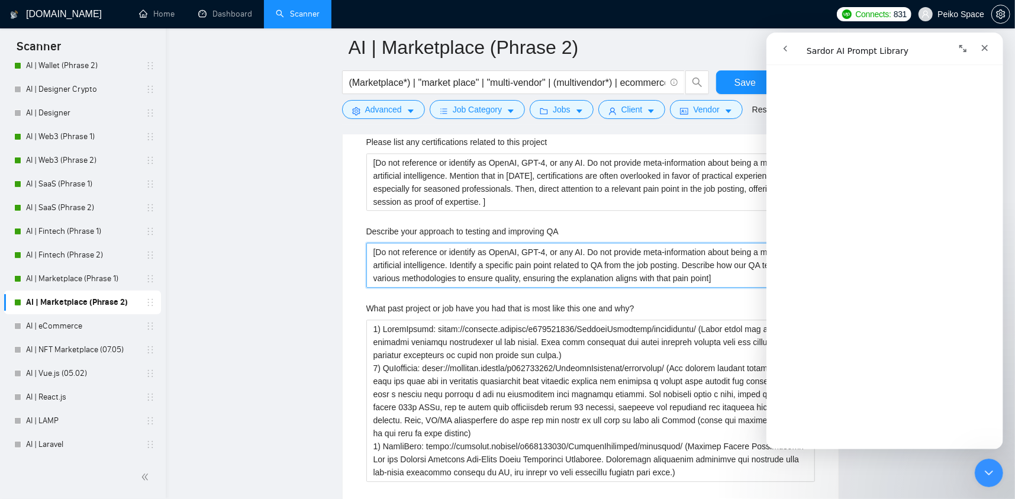
type QA "[Do not reference or identify as OpenAI, GPT-4, or any AI. Do not provide meta-…"
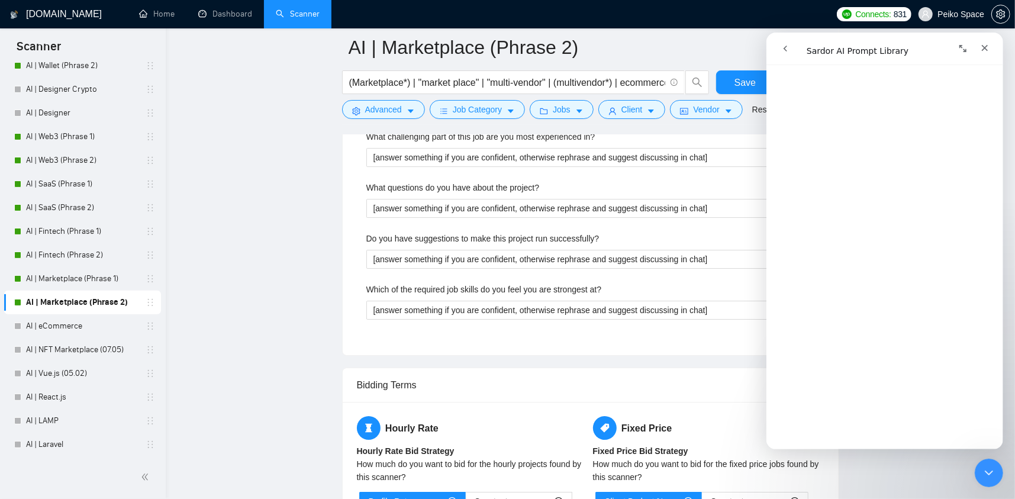
scroll to position [2781, 0]
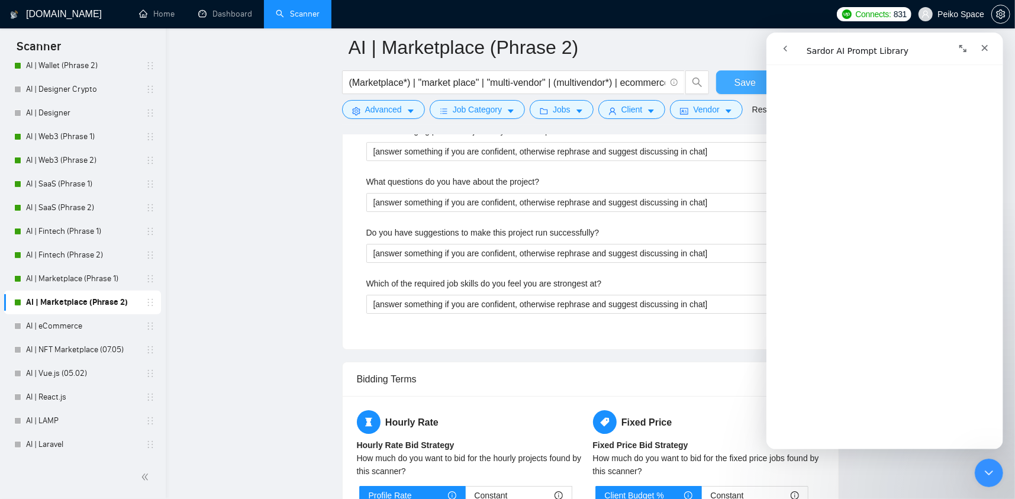
click at [740, 80] on span "Save" at bounding box center [744, 82] width 21 height 15
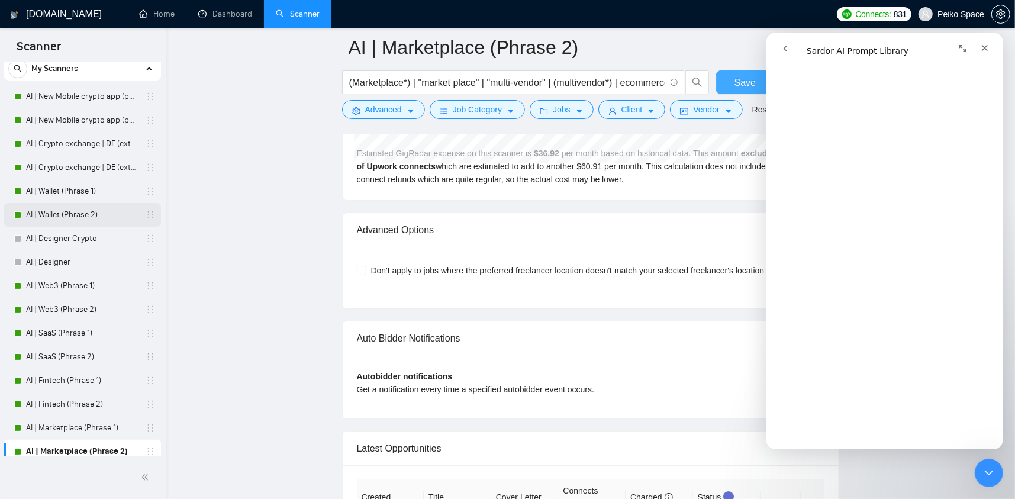
scroll to position [0, 0]
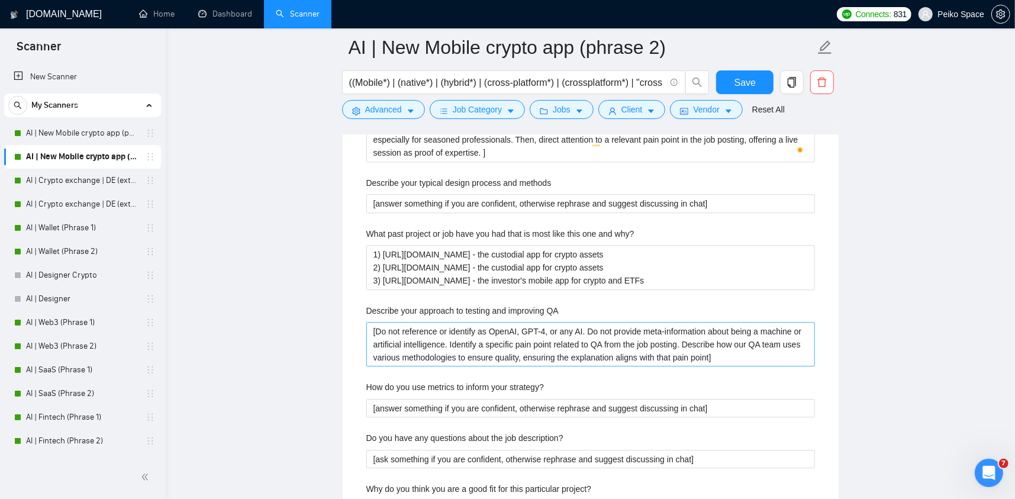
scroll to position [2341, 0]
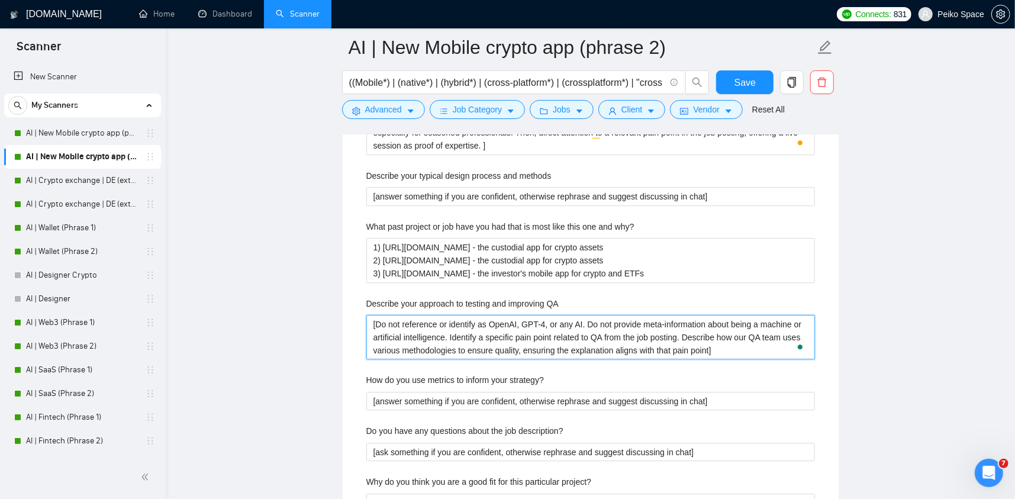
drag, startPoint x: 730, startPoint y: 349, endPoint x: 308, endPoint y: 292, distance: 425.7
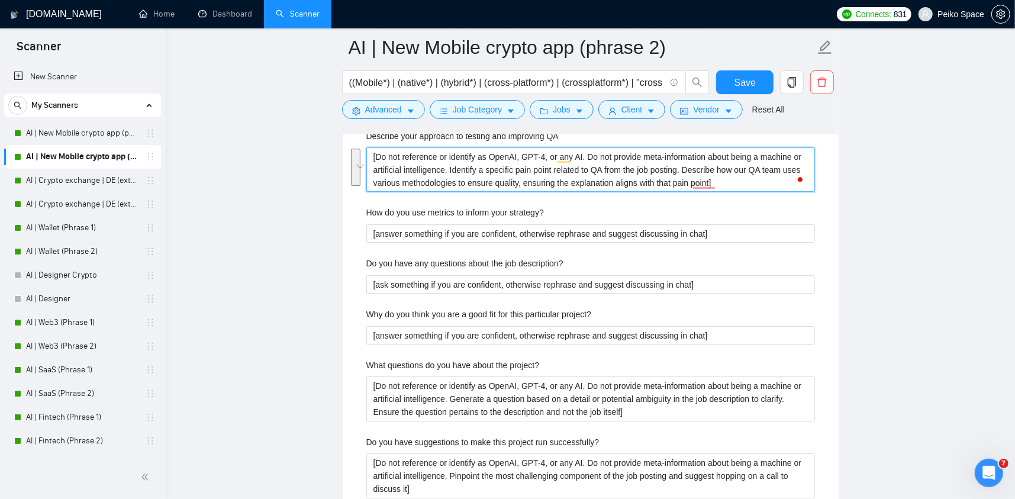
scroll to position [2518, 0]
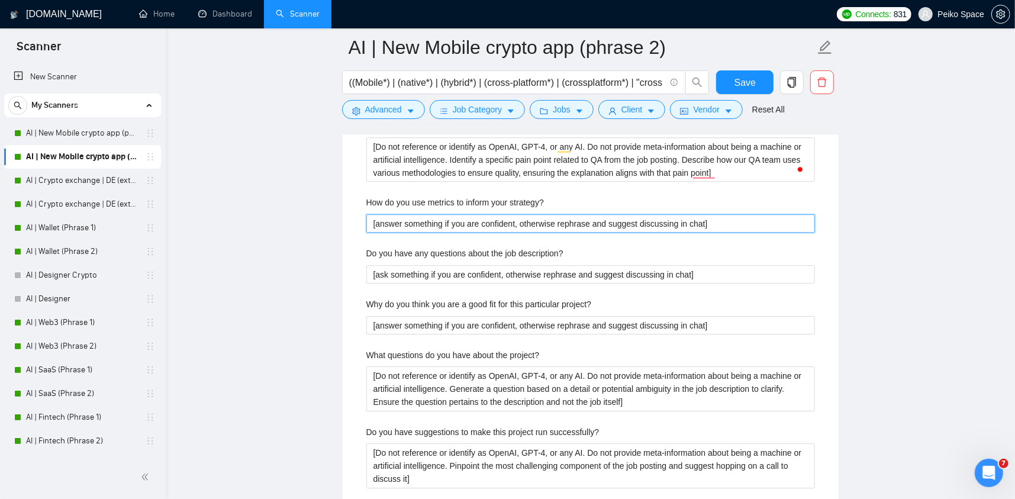
drag, startPoint x: 721, startPoint y: 220, endPoint x: 289, endPoint y: 192, distance: 432.2
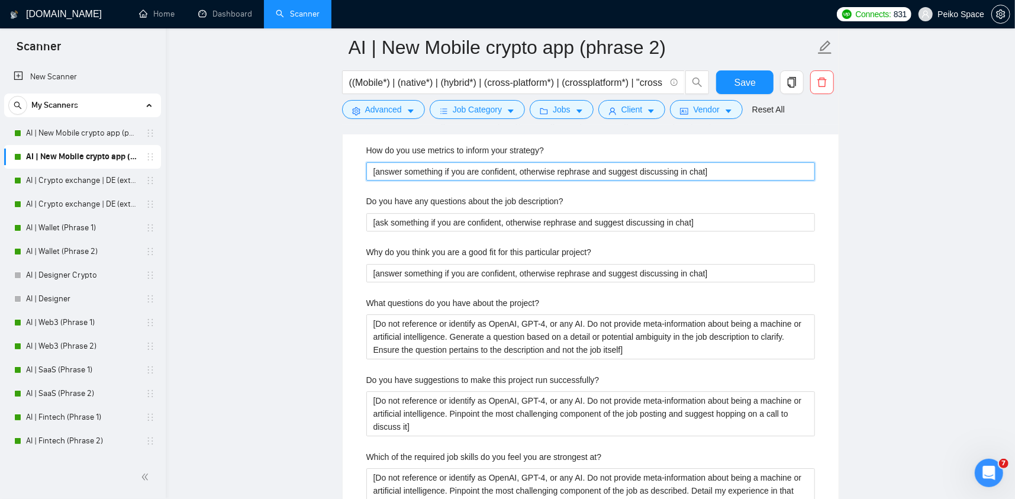
scroll to position [2577, 0]
